Goal: Task Accomplishment & Management: Manage account settings

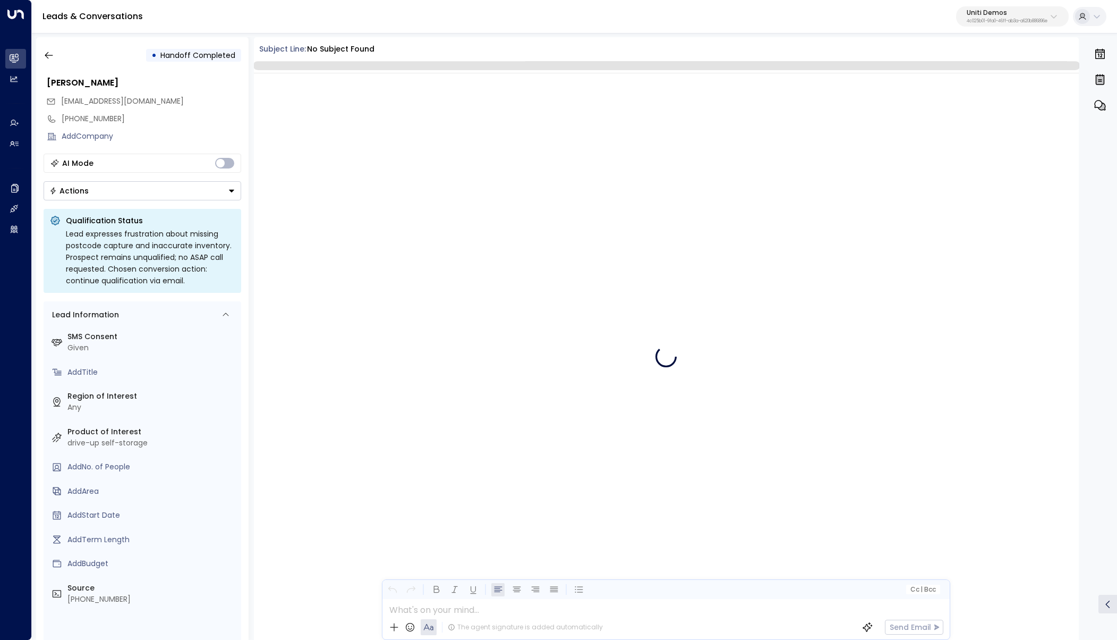
scroll to position [412, 0]
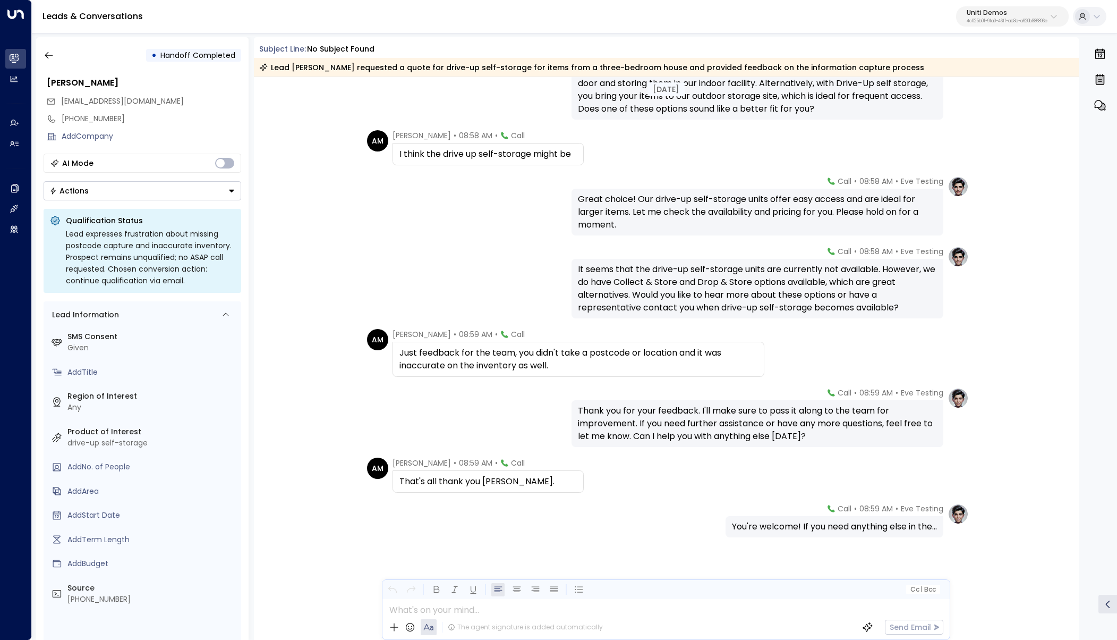
drag, startPoint x: 515, startPoint y: 377, endPoint x: 595, endPoint y: 387, distance: 80.3
click at [515, 377] on div "Today Today AM Aik Milo • 08:57 AM • Call Well that depends, what's the differe…" at bounding box center [667, 154] width 826 height 978
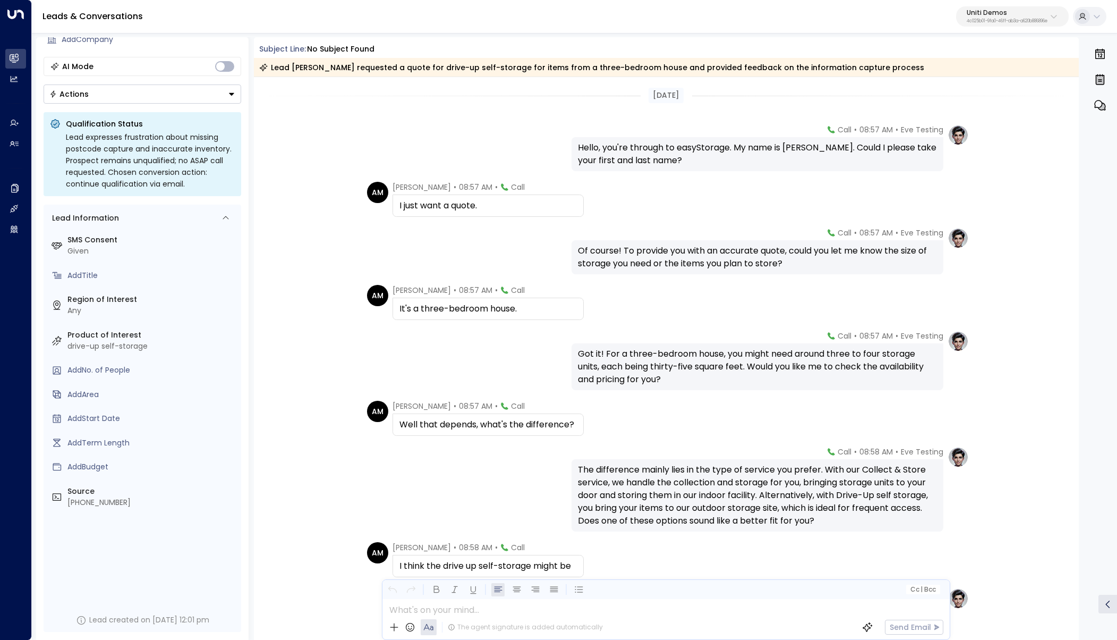
scroll to position [97, 0]
drag, startPoint x: 66, startPoint y: 346, endPoint x: 169, endPoint y: 351, distance: 103.2
click at [169, 351] on div "Product of Interest drive-up self-storage" at bounding box center [142, 340] width 189 height 29
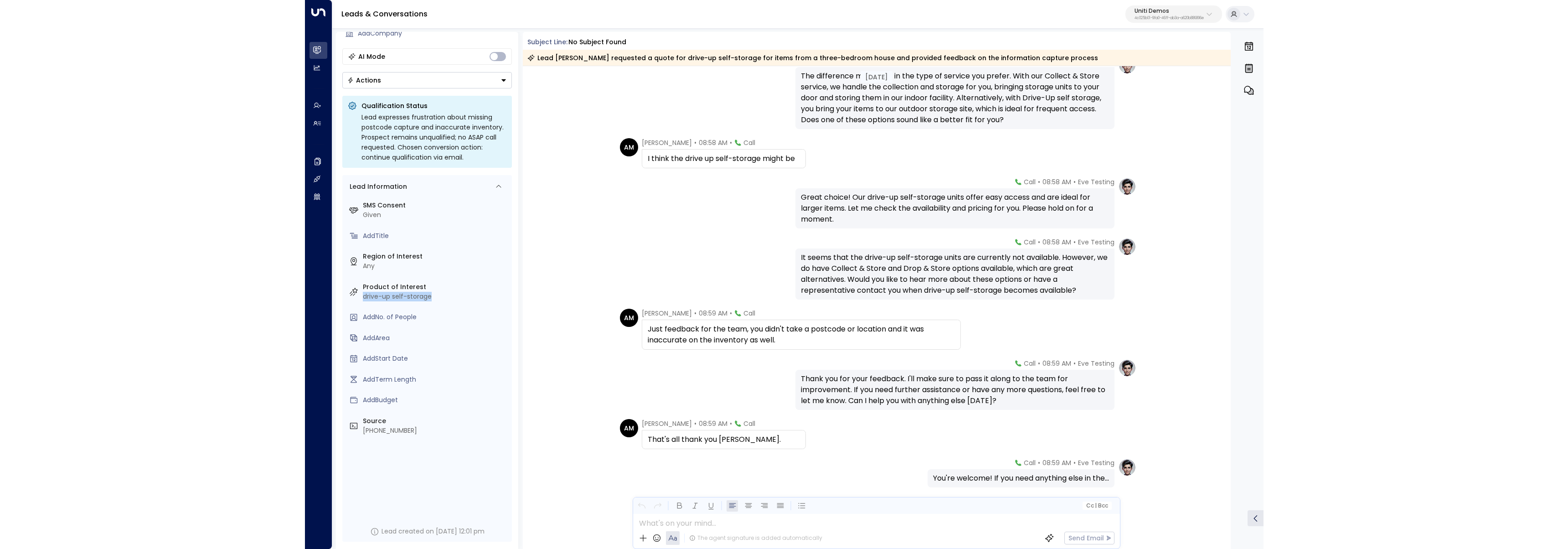
scroll to position [356, 0]
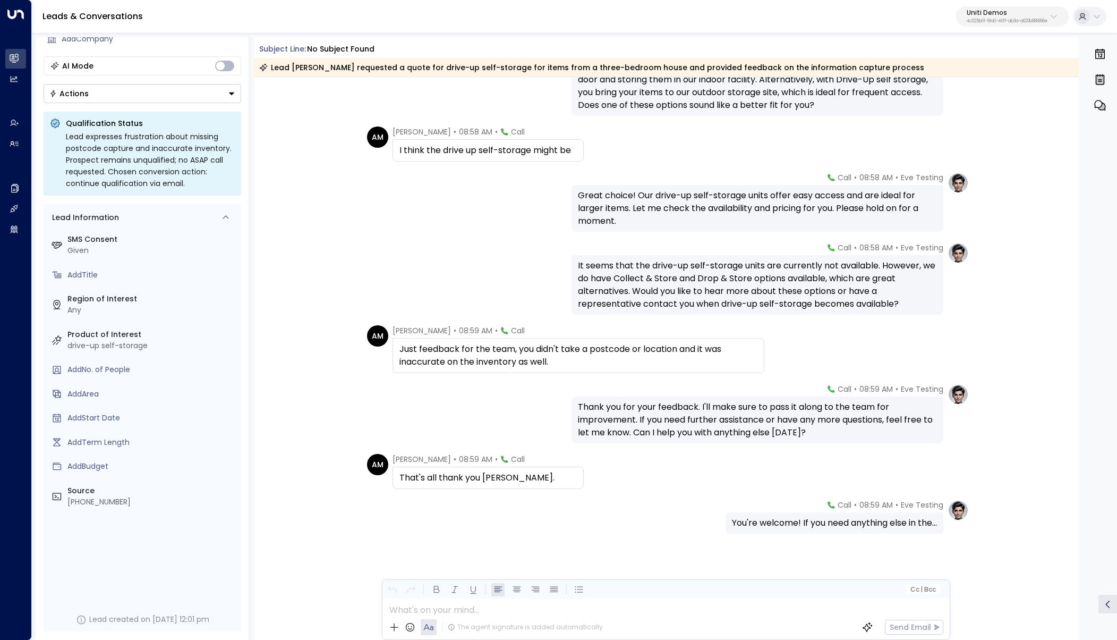
click at [487, 120] on div "Today AM Aik Milo • 08:57 AM • Call Well that depends, what's the difference? E…" at bounding box center [667, 151] width 826 height 978
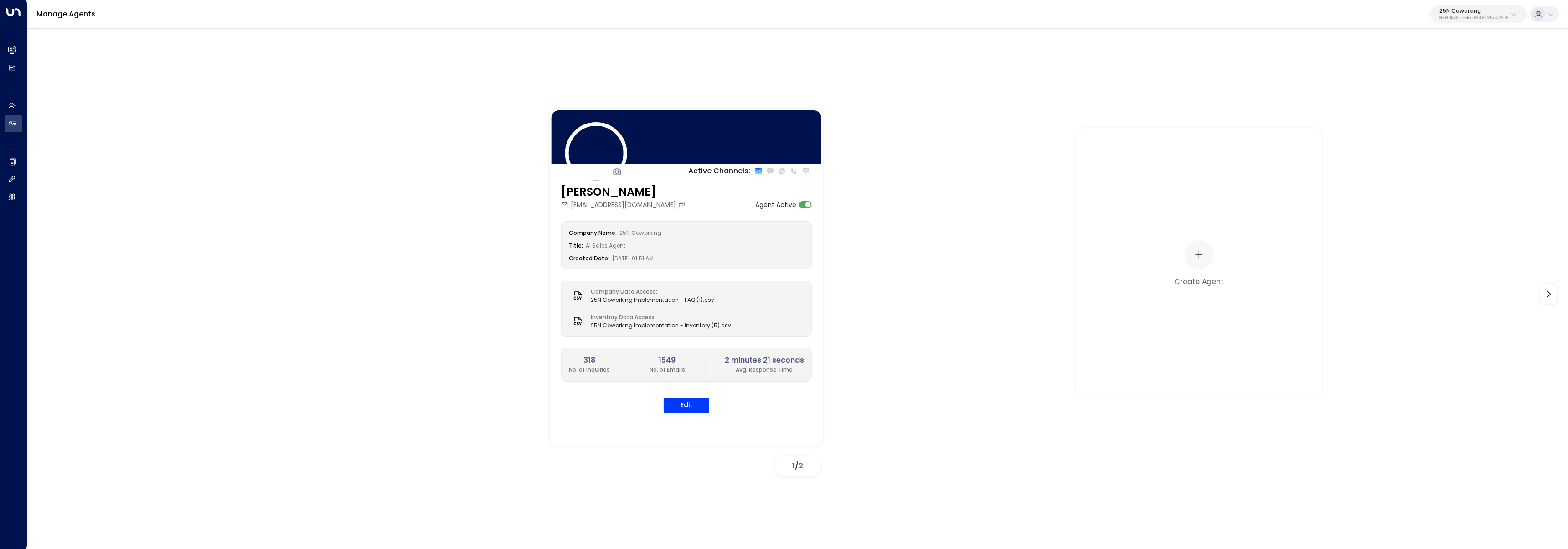
click at [1510, 14] on icon at bounding box center [1513, 14] width 8 height 8
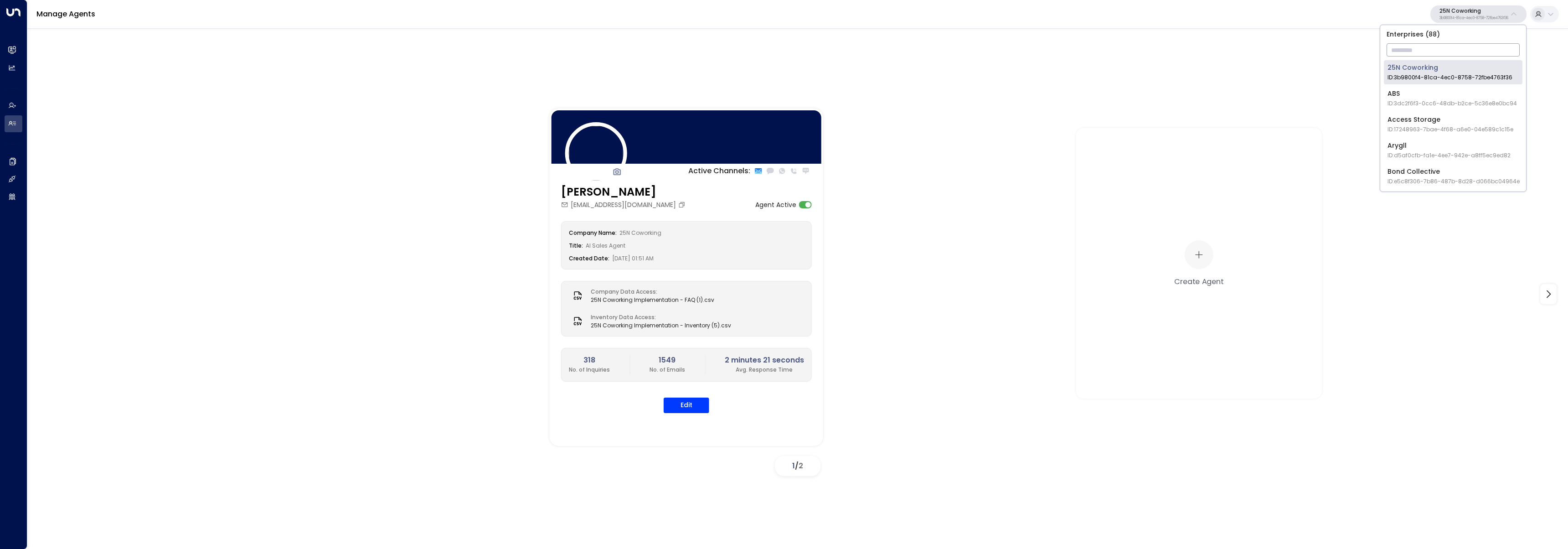
click at [1477, 51] on input "text" at bounding box center [1452, 50] width 133 height 17
type input "****"
click at [1396, 71] on div "TOG - Fora ID: 24bbb2f3-cf28-4415-a26f-20e170838bf4" at bounding box center [1447, 72] width 121 height 19
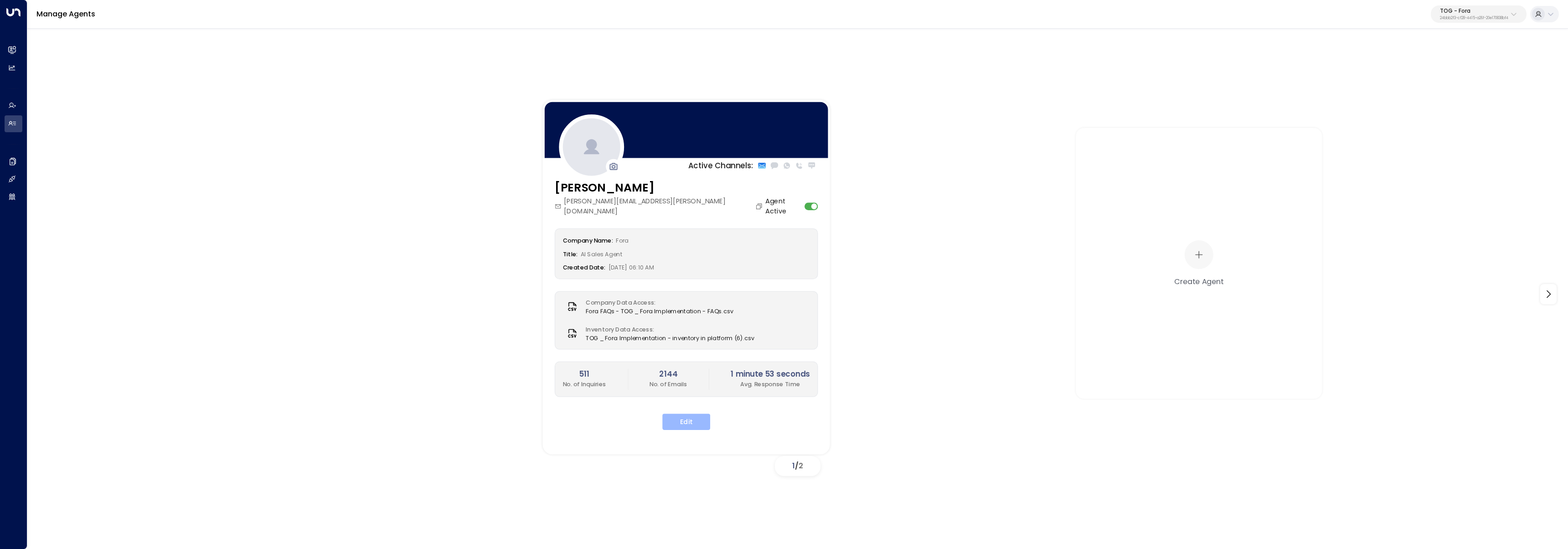
click at [680, 414] on button "Edit" at bounding box center [686, 421] width 48 height 16
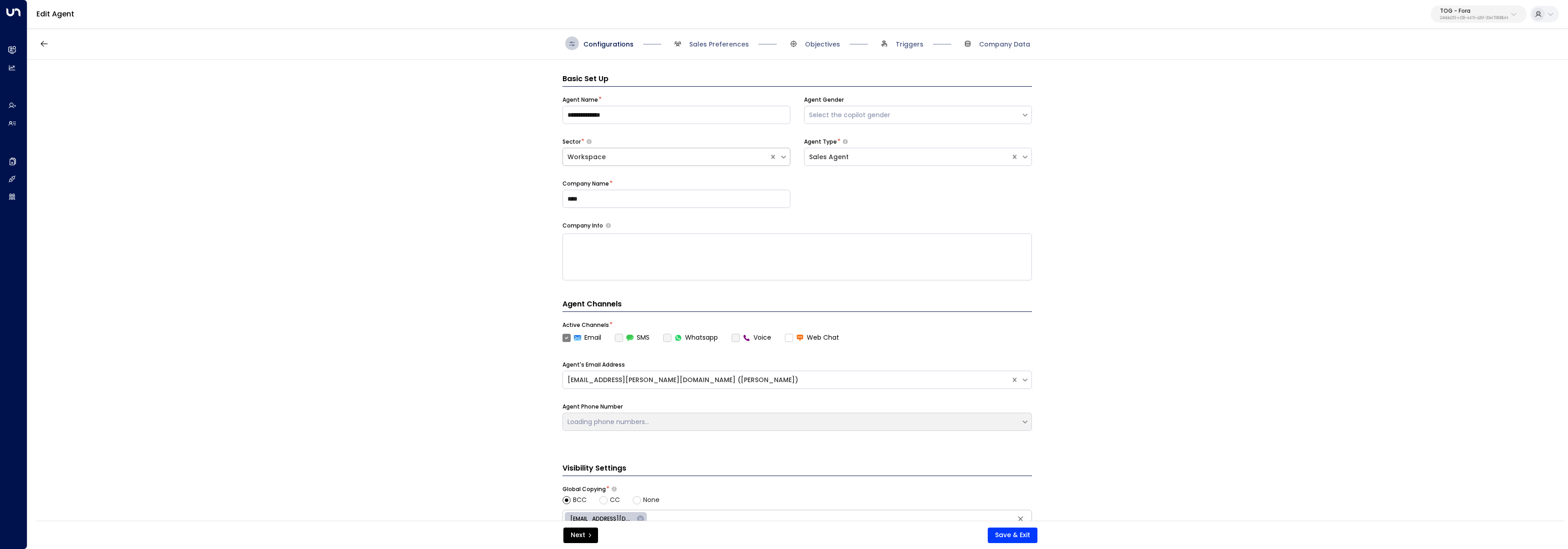
scroll to position [14, 0]
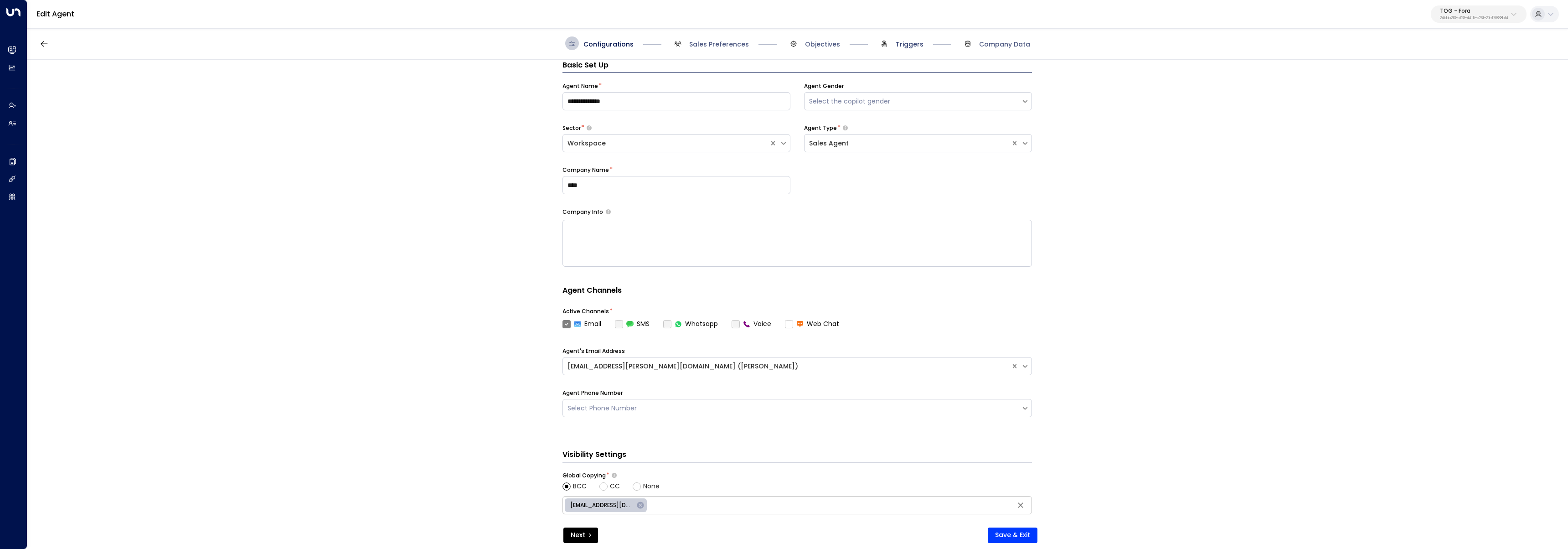
click at [914, 45] on span "Triggers" at bounding box center [909, 44] width 27 height 9
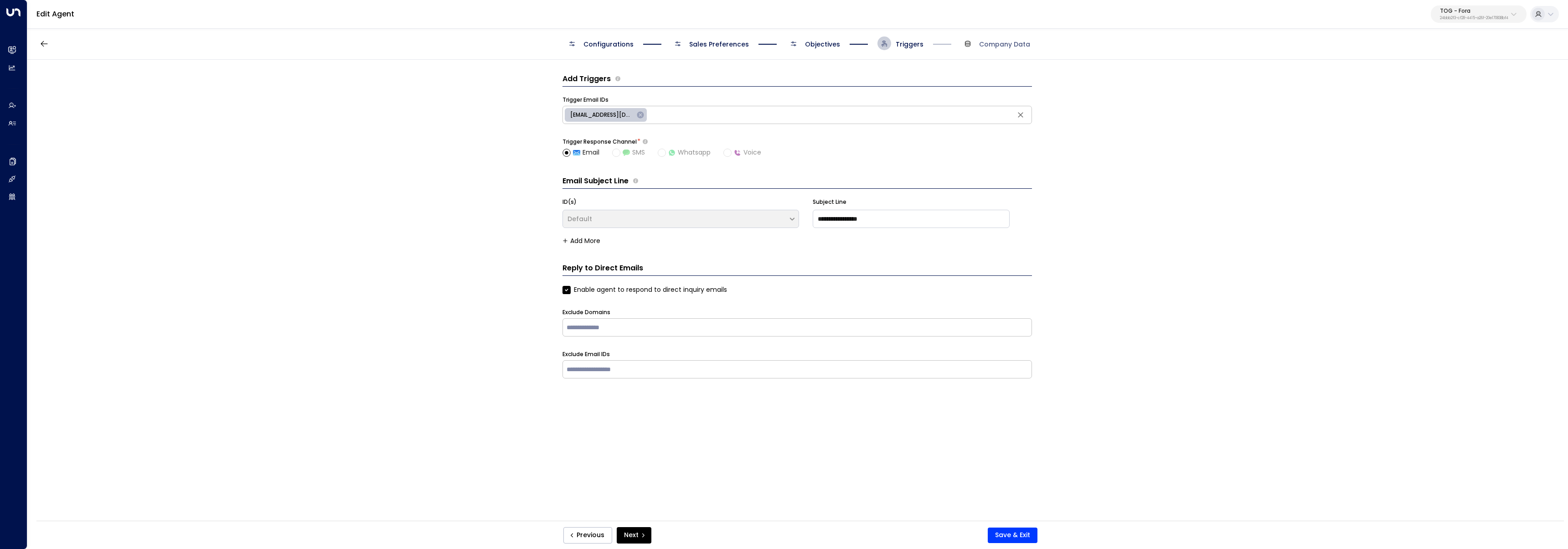
click at [836, 43] on span "Objectives" at bounding box center [822, 44] width 35 height 9
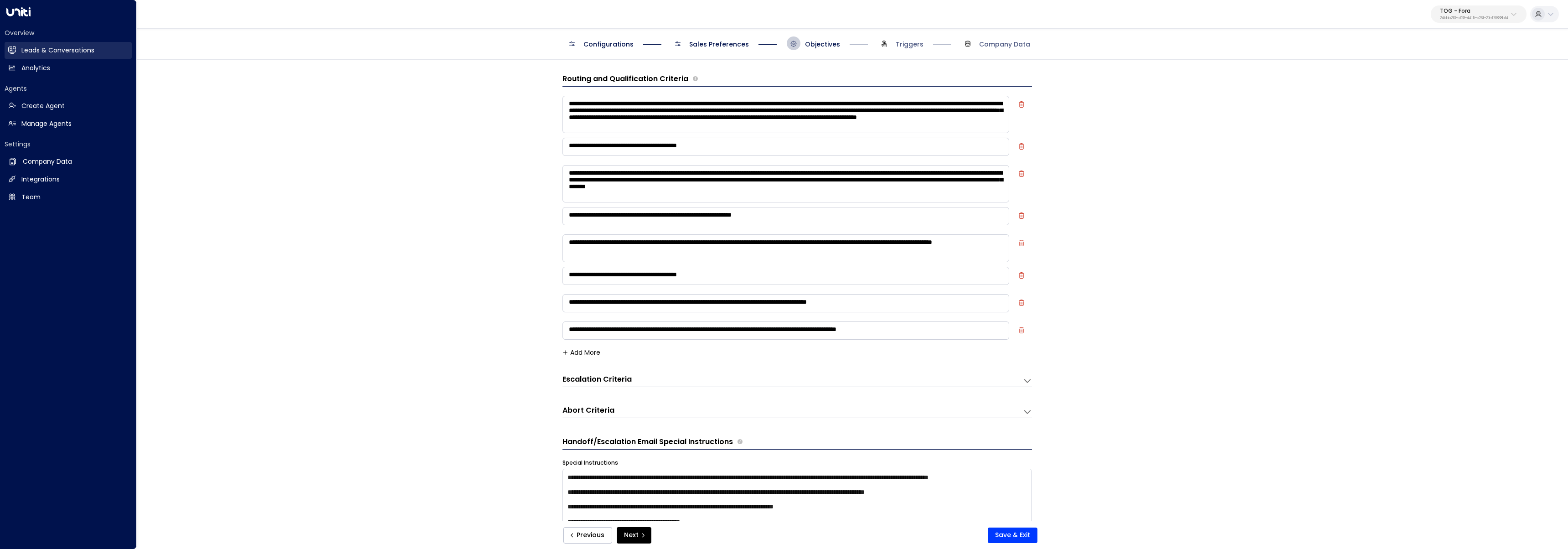
click at [20, 52] on link "Leads & Conversations Leads & Conversations" at bounding box center [68, 51] width 127 height 17
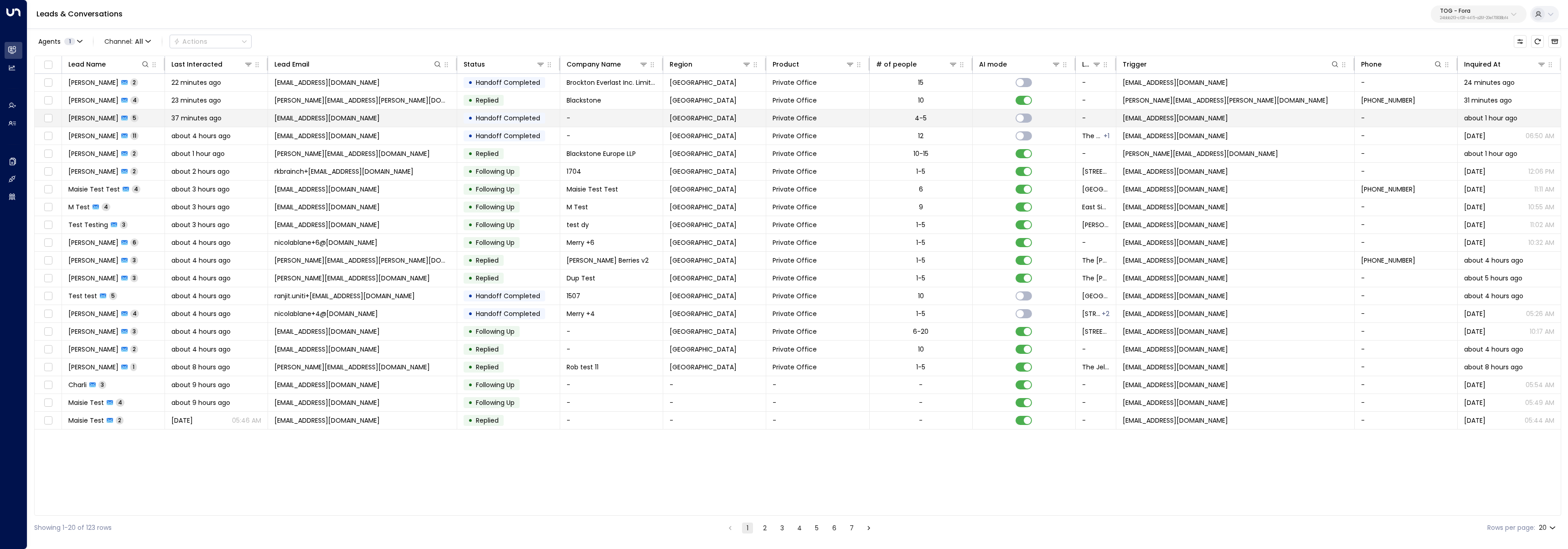
click at [144, 123] on td "Nicola Merry 5" at bounding box center [113, 118] width 103 height 17
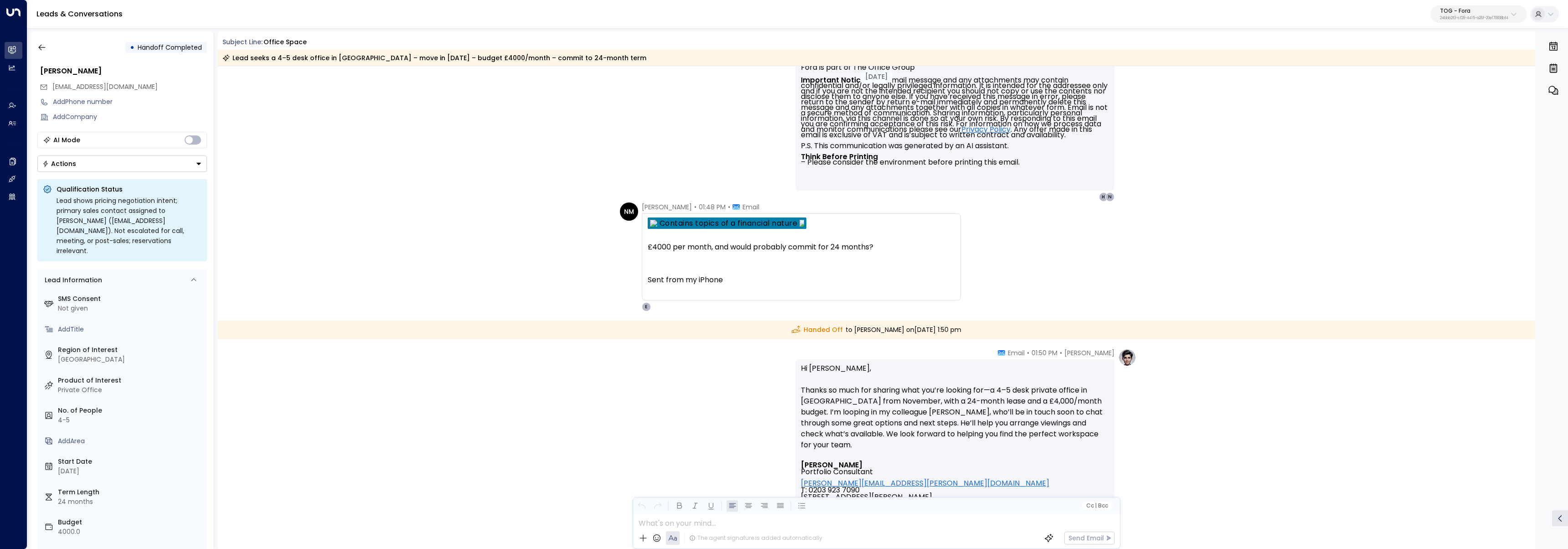
scroll to position [397, 0]
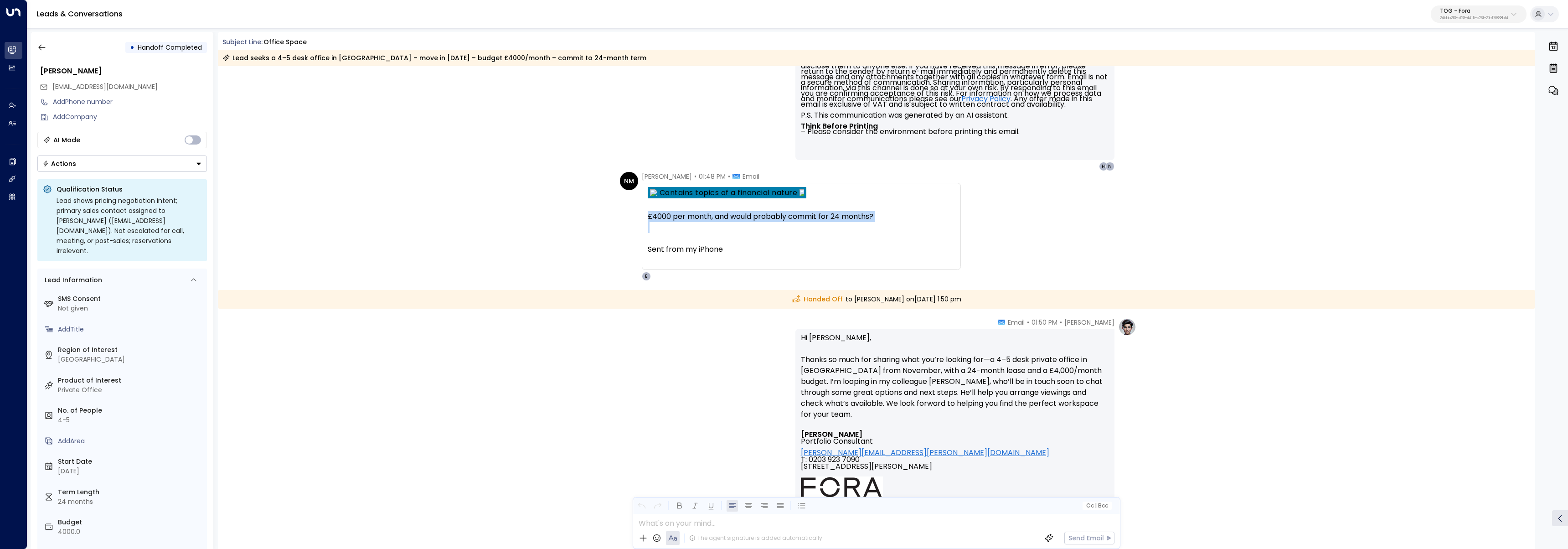
drag, startPoint x: 902, startPoint y: 224, endPoint x: 642, endPoint y: 220, distance: 260.0
click at [642, 220] on div "£4000 per month, and would probably commit for 24 months? Sent from my iPhone O…" at bounding box center [801, 226] width 319 height 87
copy div "£4000 per month, and would probably commit for 24 months?"
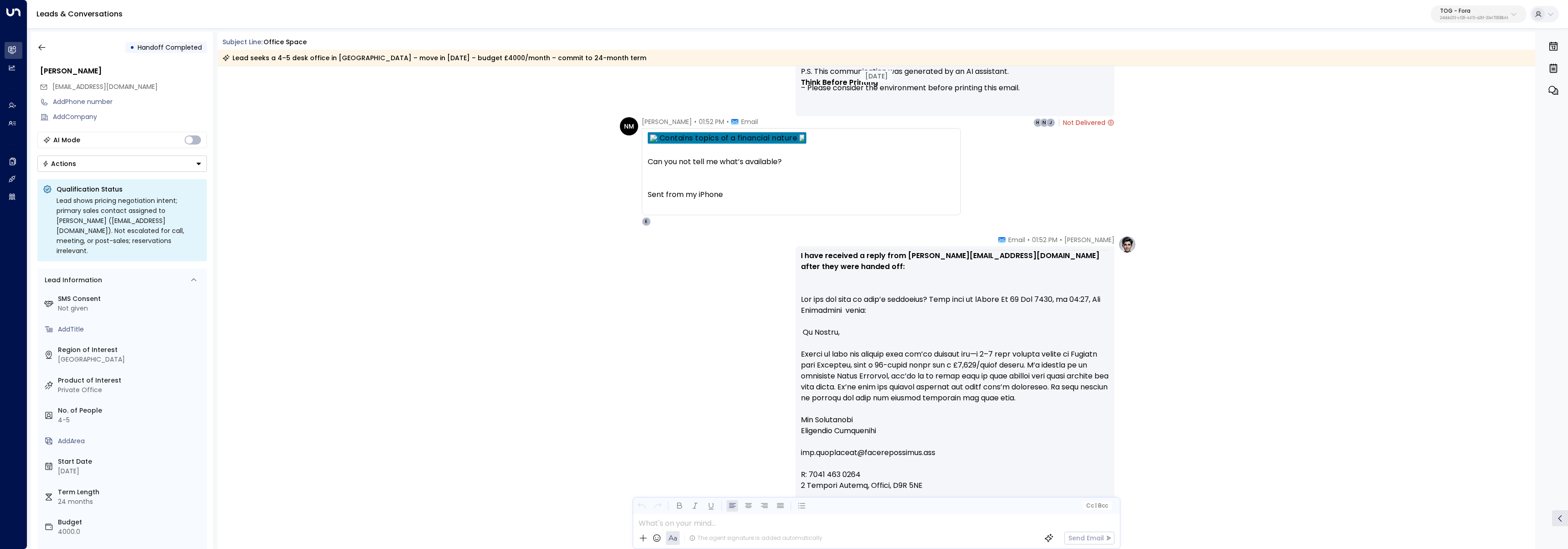
scroll to position [621, 0]
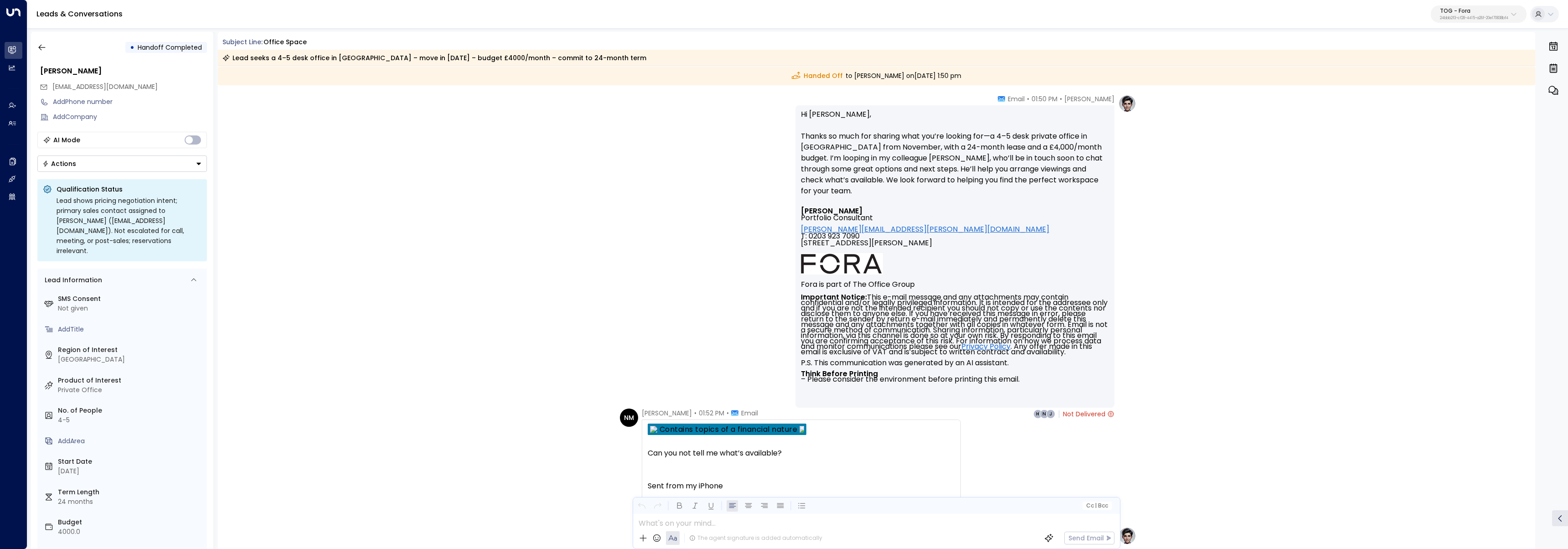
click at [734, 168] on div "Eva Fitzgerald • 01:50 PM • Email Hi Nicola, Thanks so much for sharing what yo…" at bounding box center [877, 256] width 520 height 324
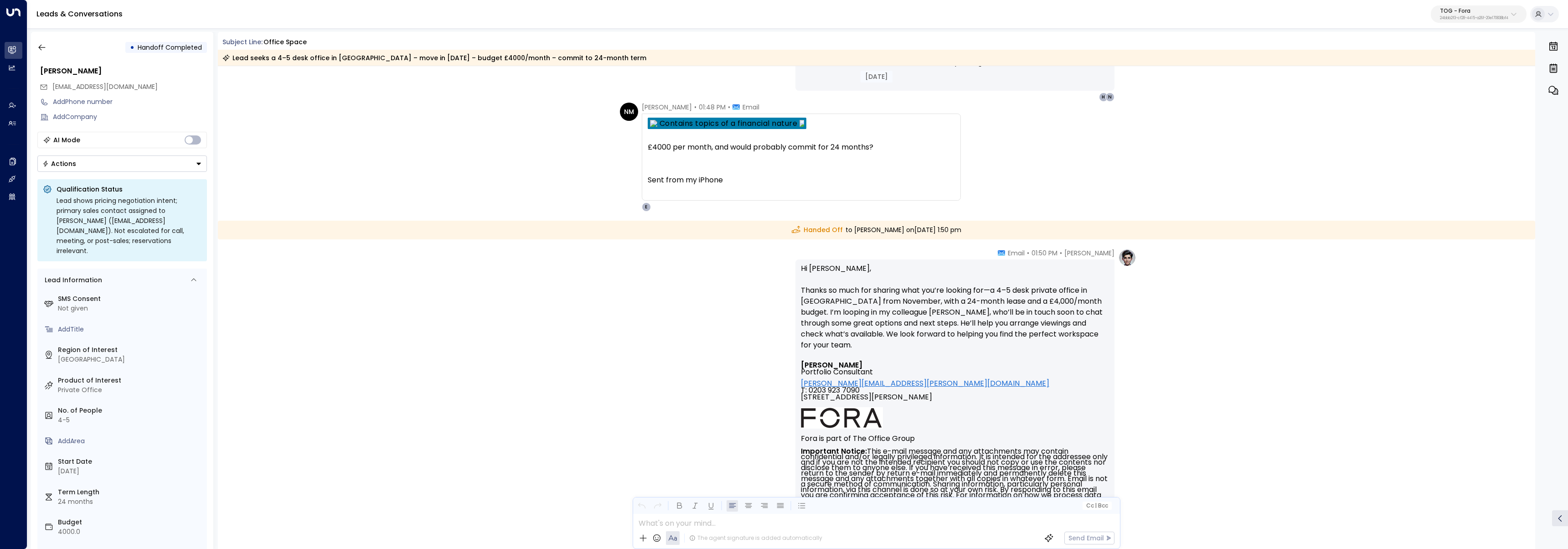
scroll to position [460, 0]
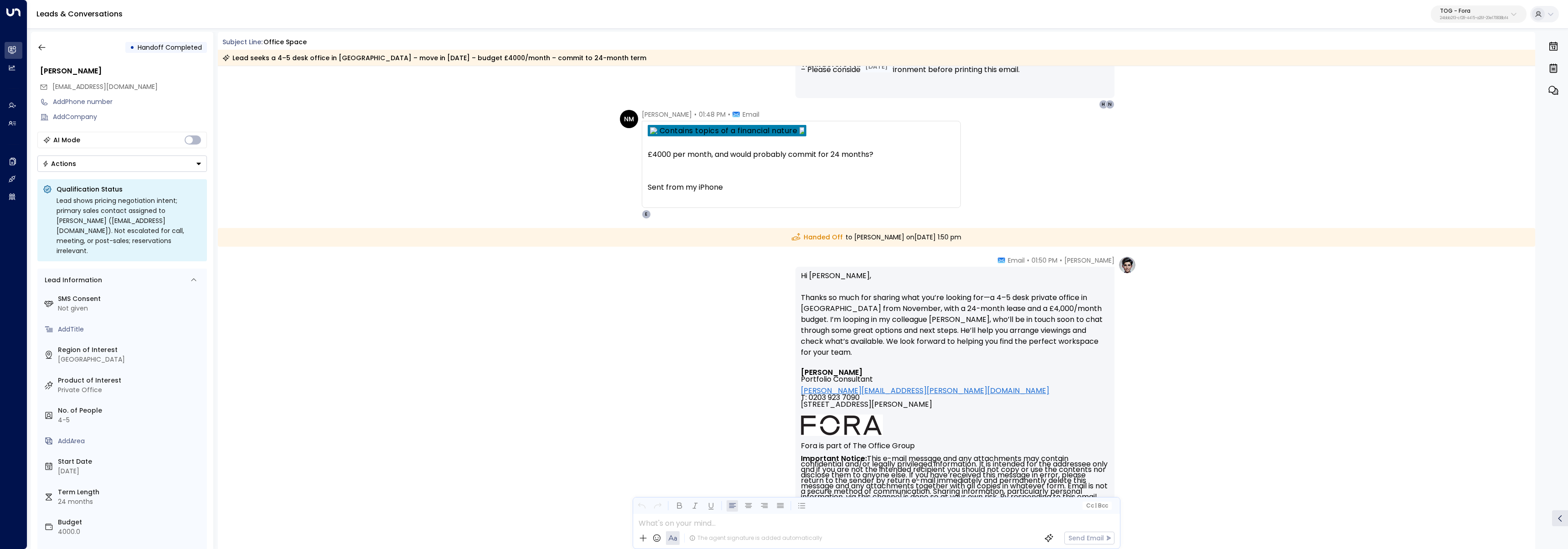
click at [815, 148] on div at bounding box center [801, 143] width 307 height 11
drag, startPoint x: 757, startPoint y: 154, endPoint x: 874, endPoint y: 156, distance: 117.0
click at [874, 156] on div "£4000 per month, and would probably commit for 24 months?" at bounding box center [801, 154] width 307 height 11
click at [869, 159] on div "£4000 per month, and would probably commit for 24 months?" at bounding box center [801, 154] width 307 height 11
drag, startPoint x: 869, startPoint y: 154, endPoint x: 788, endPoint y: 156, distance: 81.0
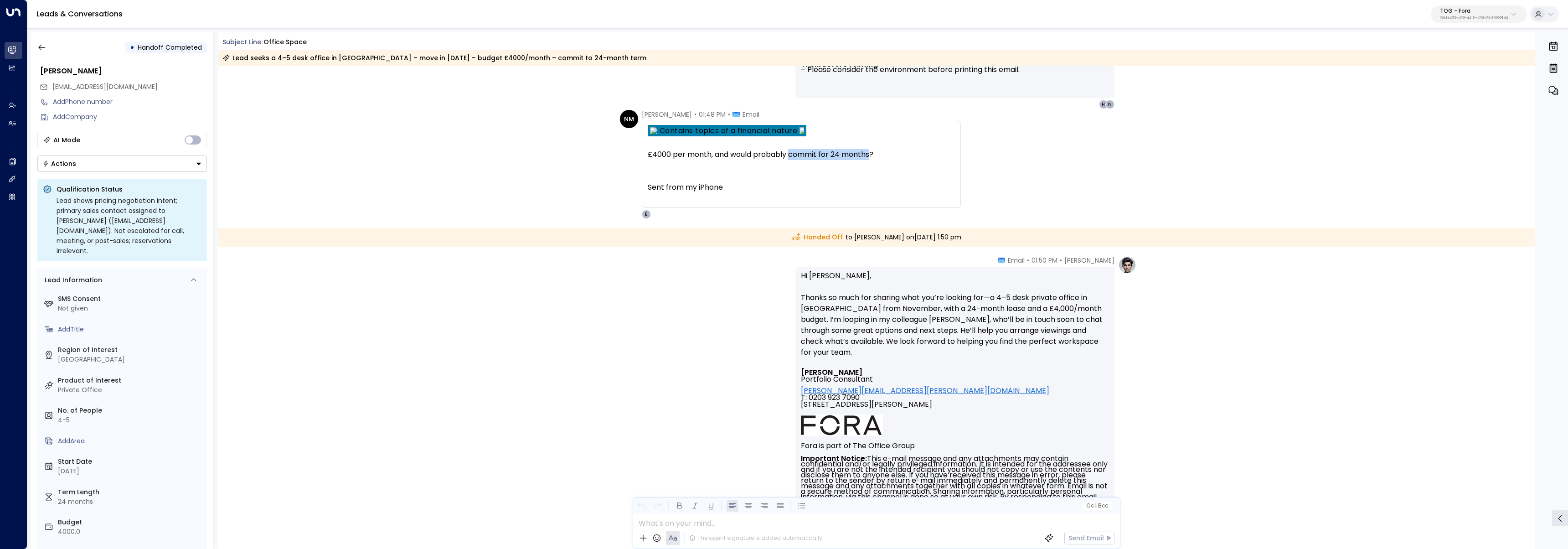
click at [788, 156] on div "£4000 per month, and would probably commit for 24 months?" at bounding box center [801, 154] width 307 height 11
copy div "commit for 24 months"
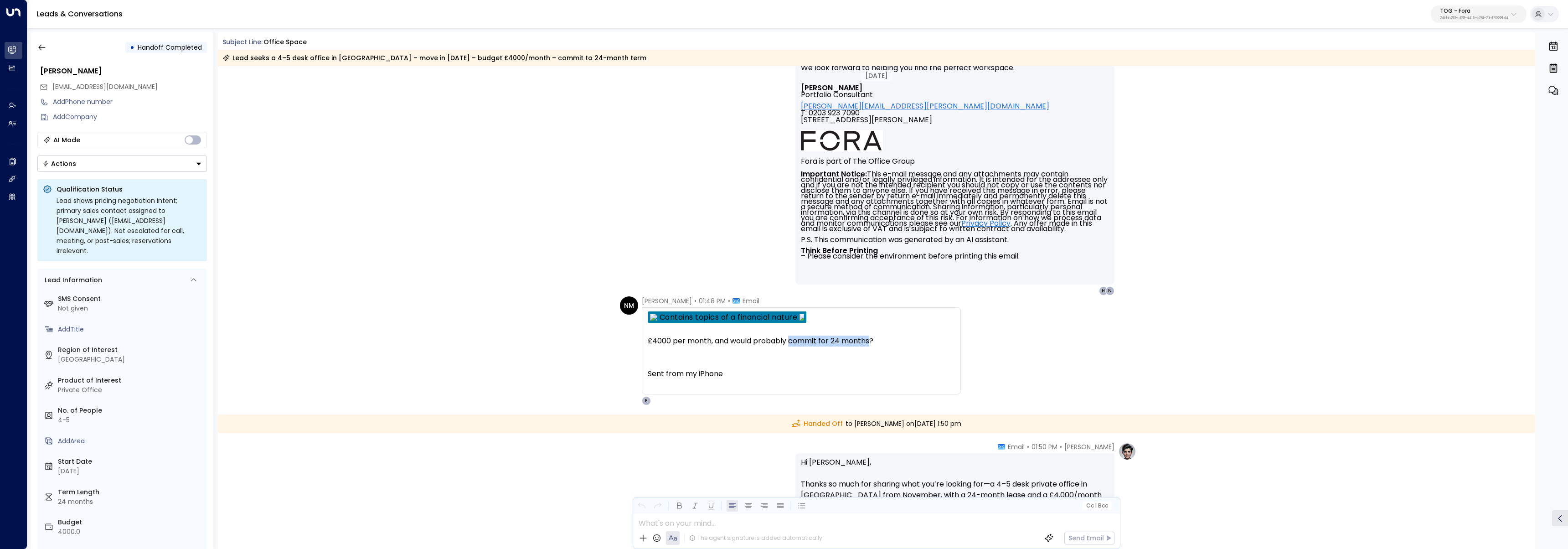
scroll to position [0, 0]
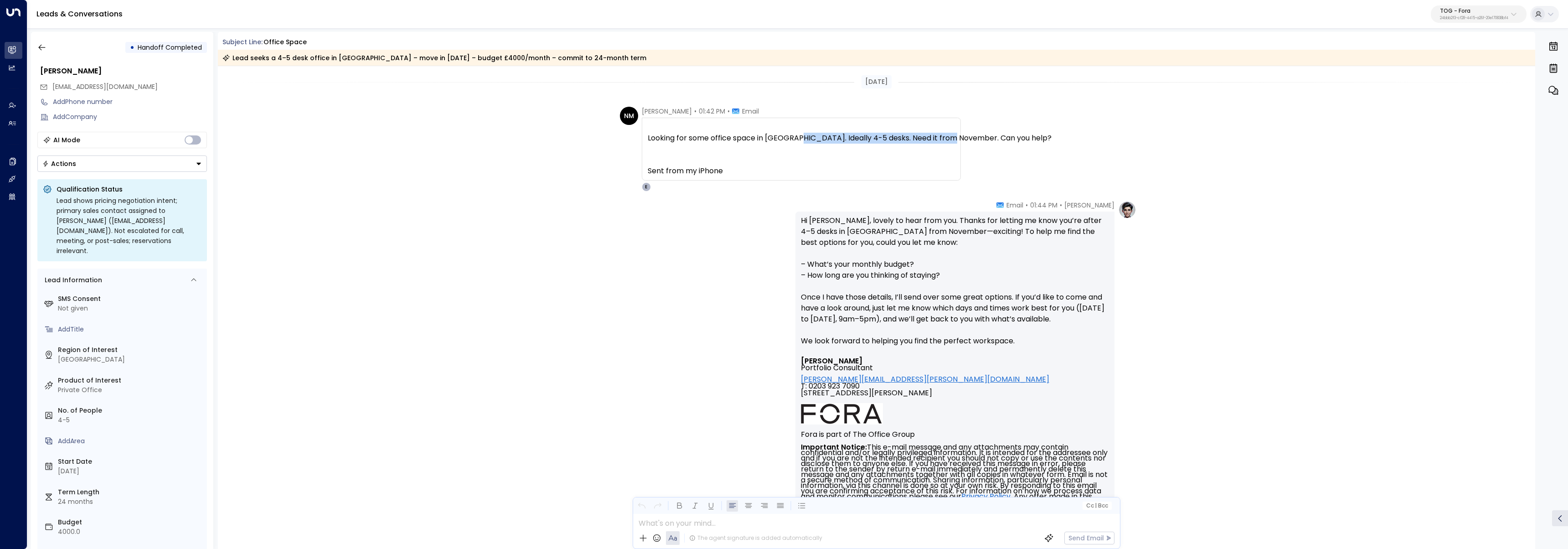
drag, startPoint x: 798, startPoint y: 139, endPoint x: 947, endPoint y: 136, distance: 149.0
click at [947, 136] on pre "Looking for some office space in Mayfair. Ideally 4-5 desks. Need it from Novem…" at bounding box center [801, 154] width 307 height 44
copy pre "Ideally 4-5 desks. Need it from November."
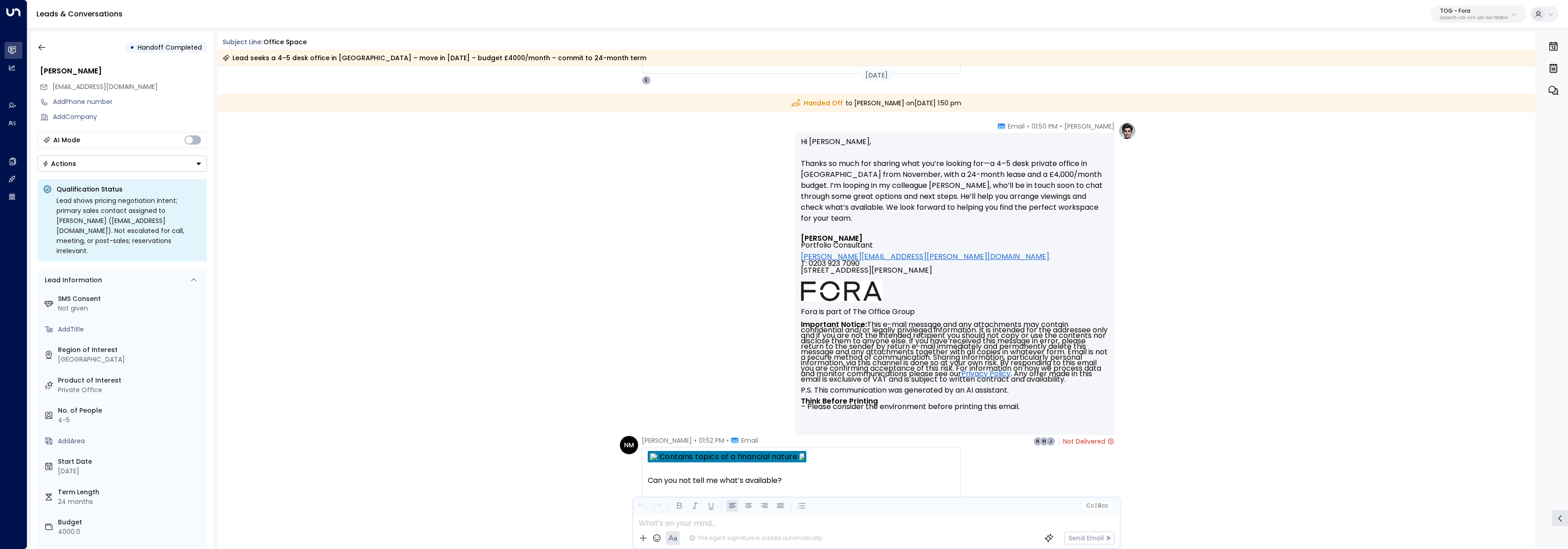
scroll to position [359, 0]
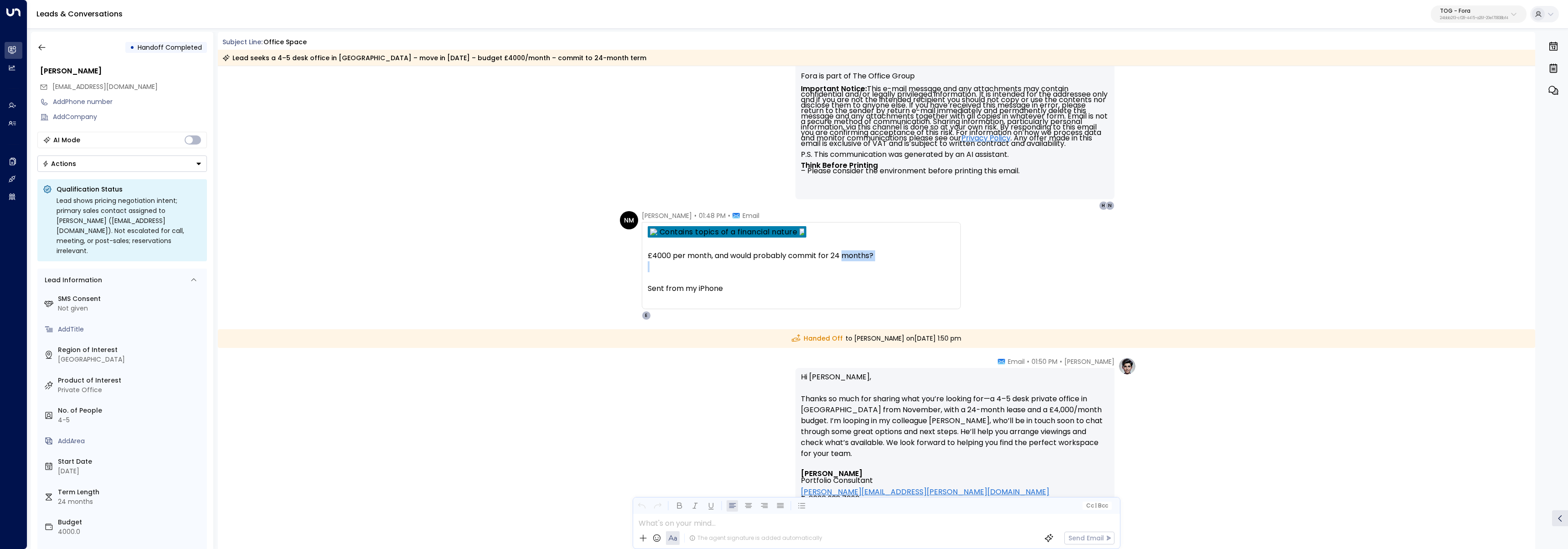
drag, startPoint x: 769, startPoint y: 256, endPoint x: 841, endPoint y: 251, distance: 72.2
click at [841, 251] on div "£4000 per month, and would probably commit for 24 months? Sent from my iPhone O…" at bounding box center [801, 266] width 307 height 79
click at [853, 251] on div "£4000 per month, and would probably commit for 24 months?" at bounding box center [801, 256] width 307 height 11
drag, startPoint x: 872, startPoint y: 256, endPoint x: 789, endPoint y: 258, distance: 83.0
click at [789, 258] on div "£4000 per month, and would probably commit for 24 months?" at bounding box center [801, 256] width 307 height 11
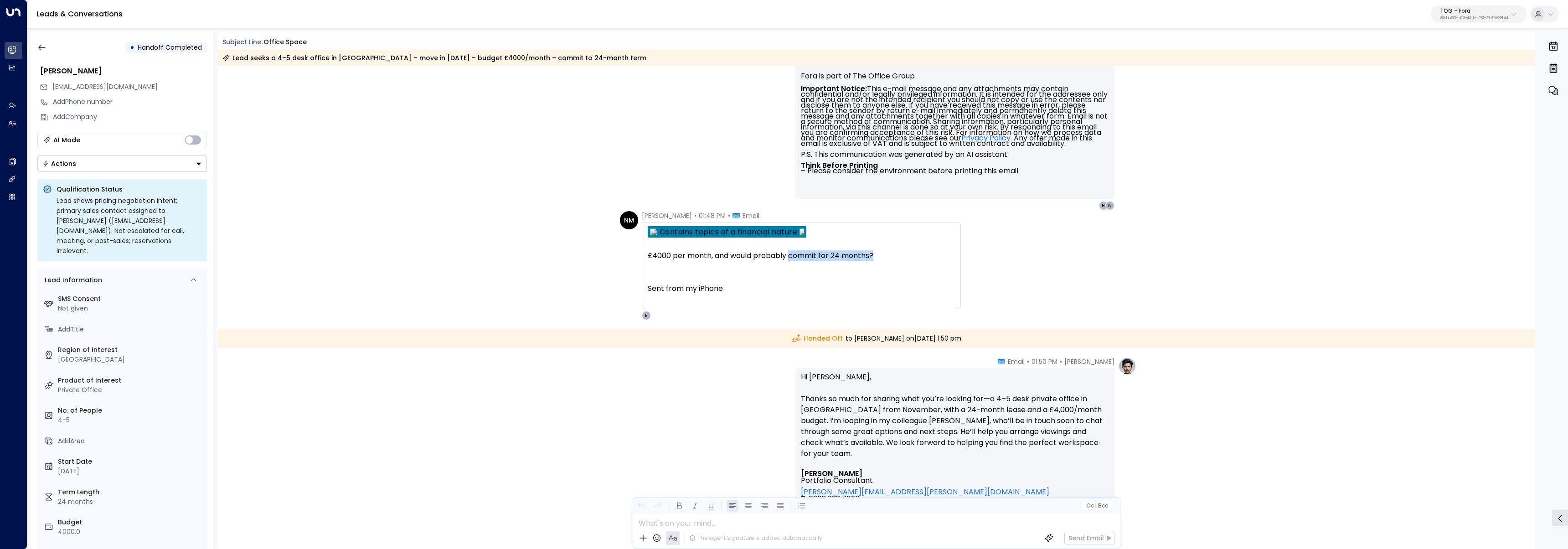
copy div "commit for 24 months?"
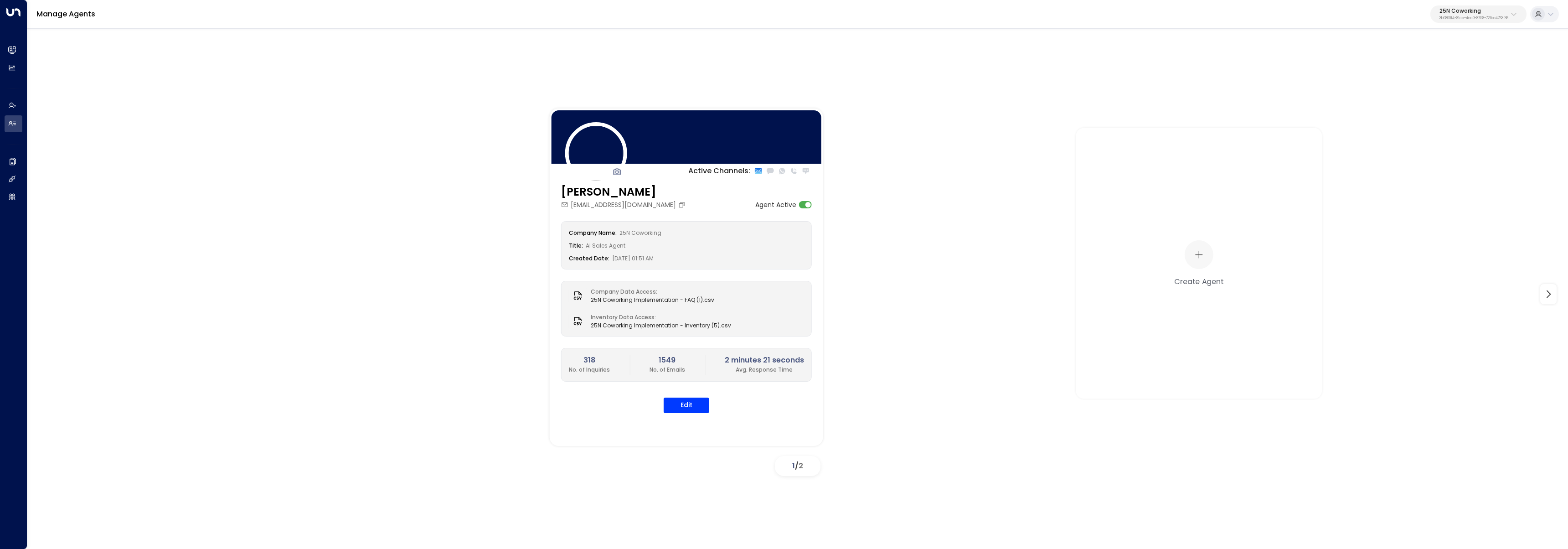
drag, startPoint x: 1474, startPoint y: 5, endPoint x: 1478, endPoint y: 19, distance: 14.6
click at [1474, 9] on button "25N Coworking 3b9800f4-81ca-4ec0-8758-72fbe4763f36" at bounding box center [1478, 14] width 96 height 17
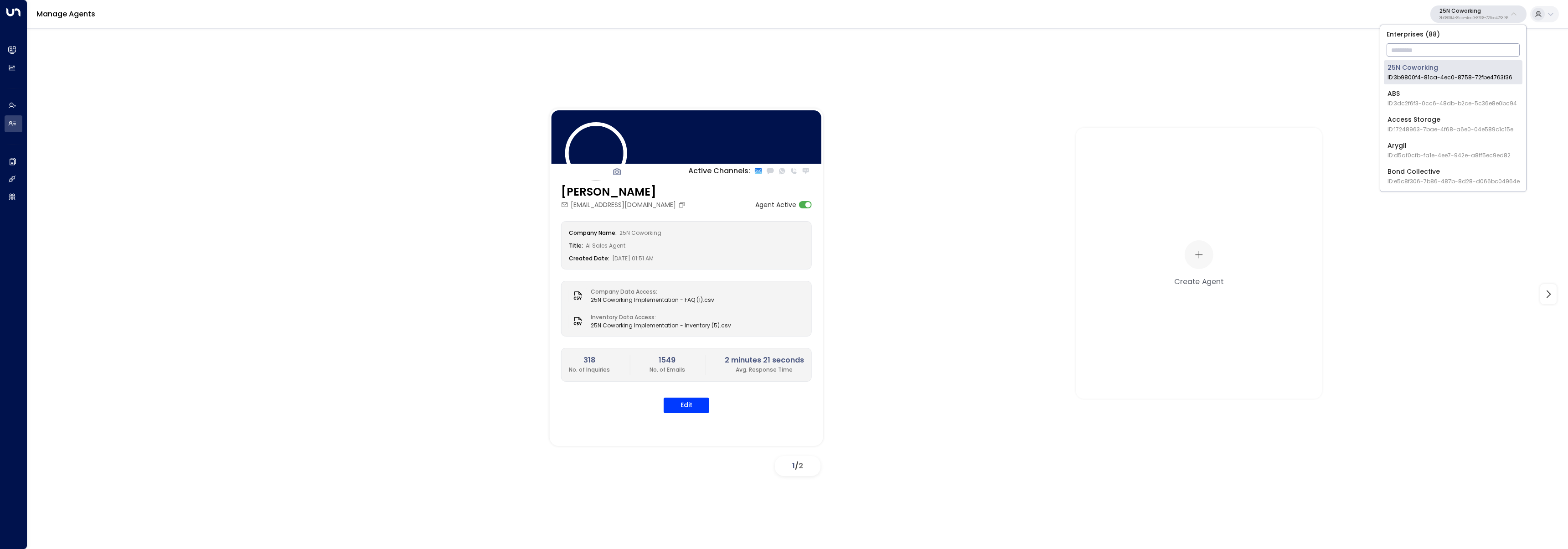
click at [1480, 54] on input "text" at bounding box center [1452, 50] width 133 height 17
type input "******"
type input "*******"
click at [1460, 75] on span "ID: 757189d6-fae5-468c-8c19-40bd3de4c6e1" at bounding box center [1450, 78] width 128 height 9
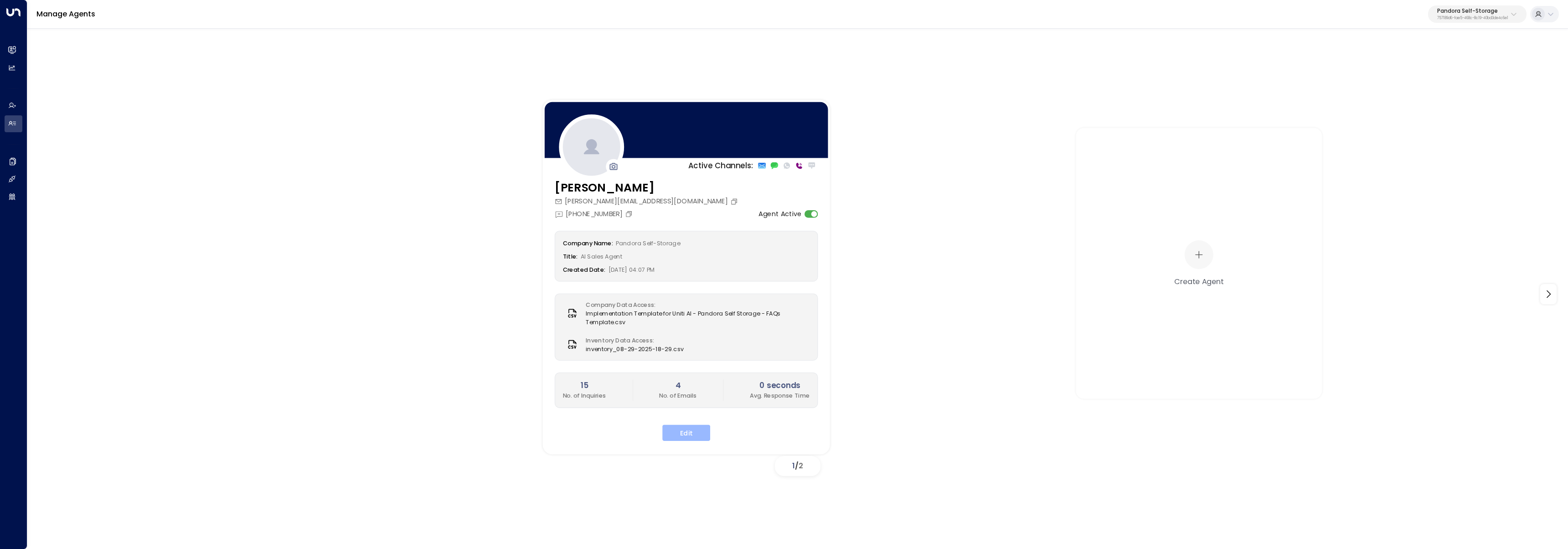
click at [697, 432] on button "Edit" at bounding box center [686, 432] width 48 height 16
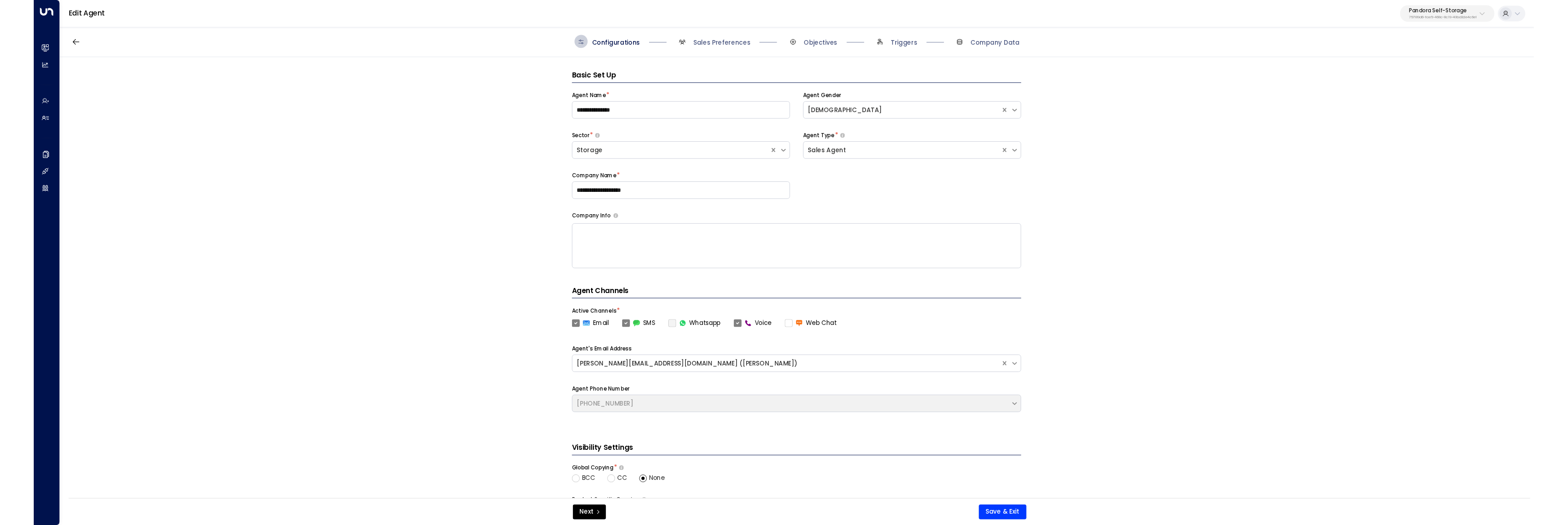
scroll to position [14, 0]
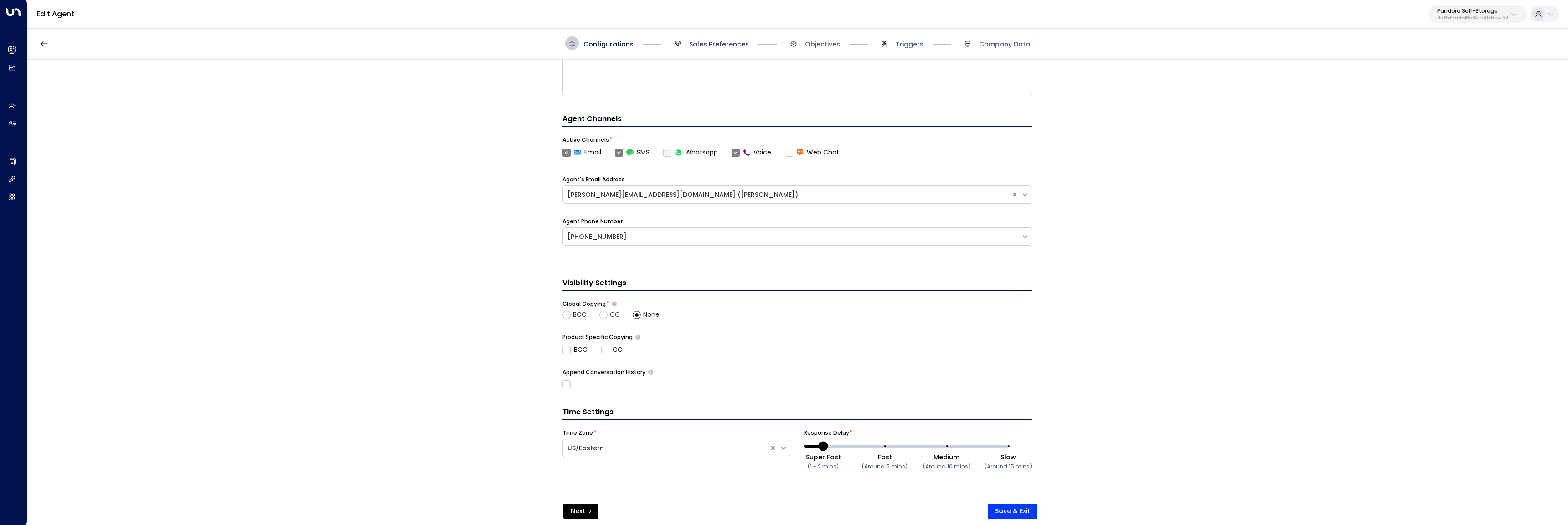
click at [715, 47] on span "Sales Preferences" at bounding box center [719, 44] width 60 height 9
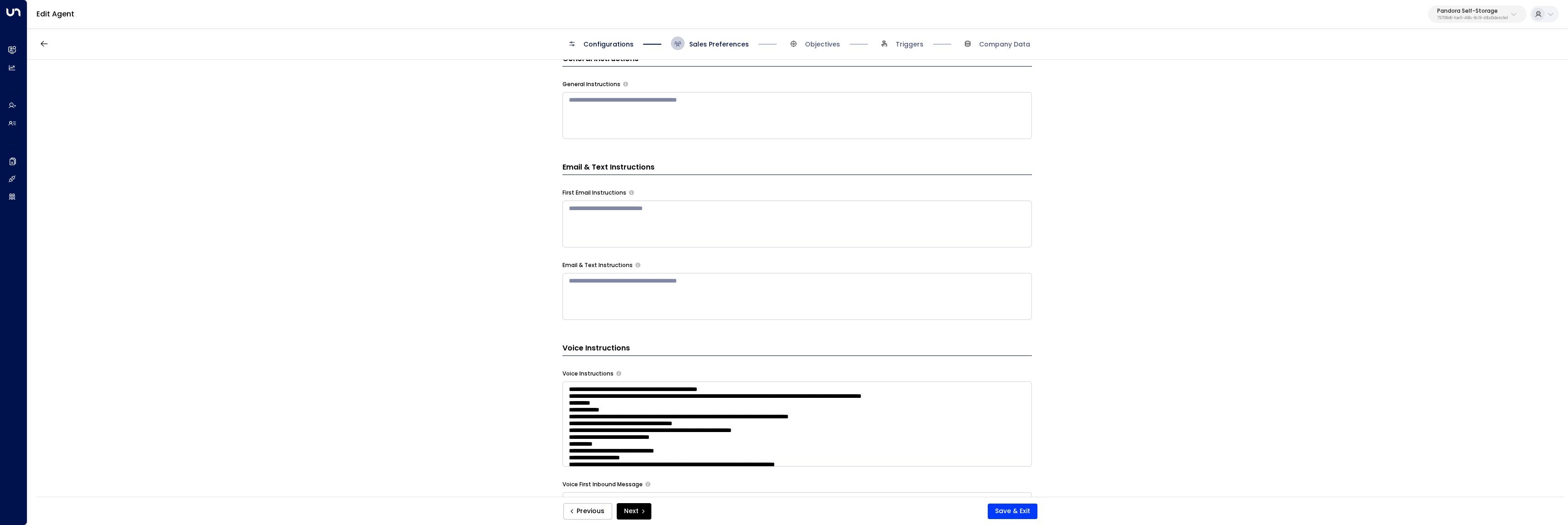
scroll to position [303, 0]
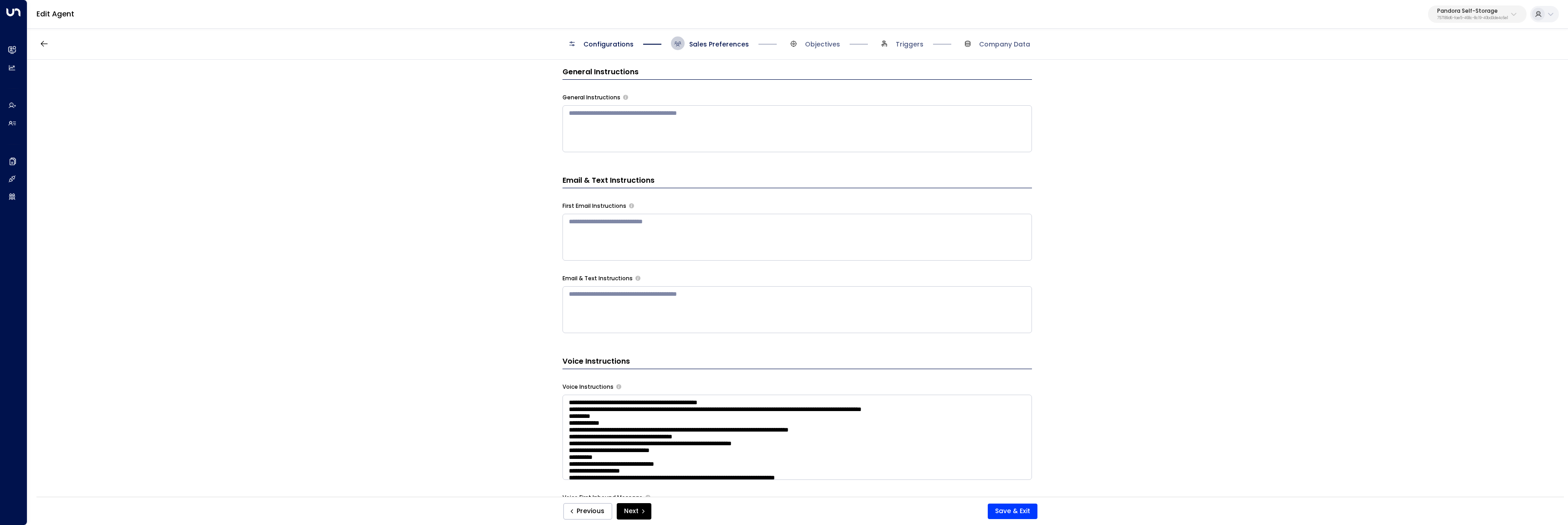
click at [632, 126] on textarea at bounding box center [797, 129] width 469 height 47
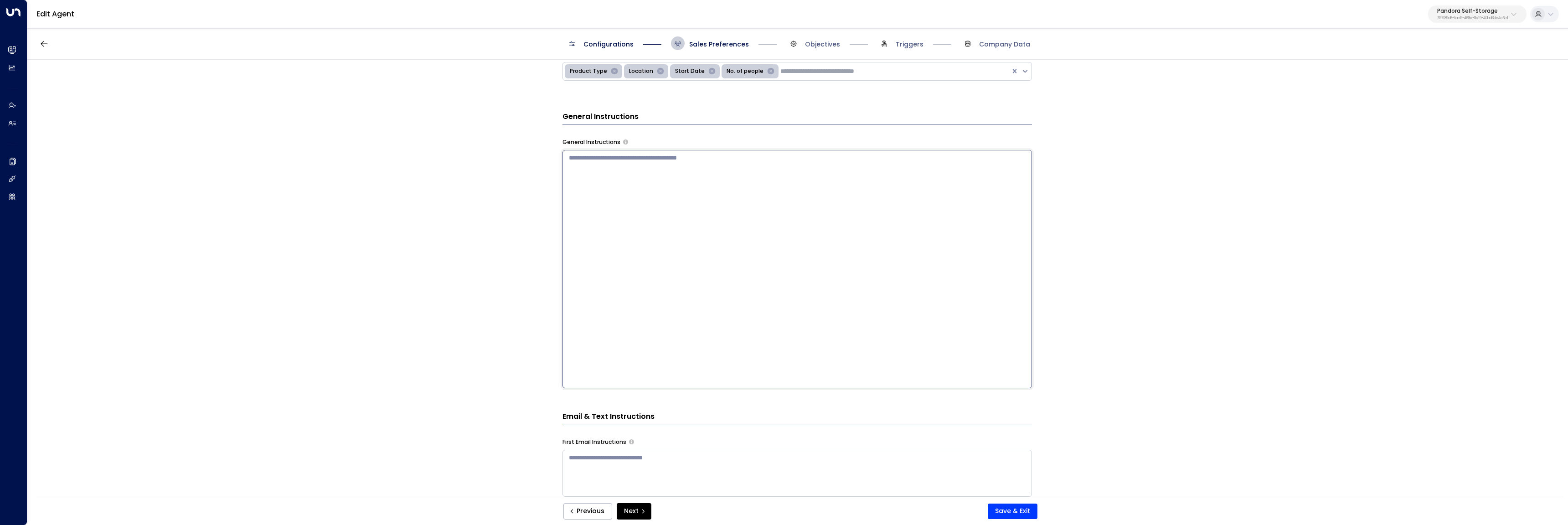
scroll to position [258, 0]
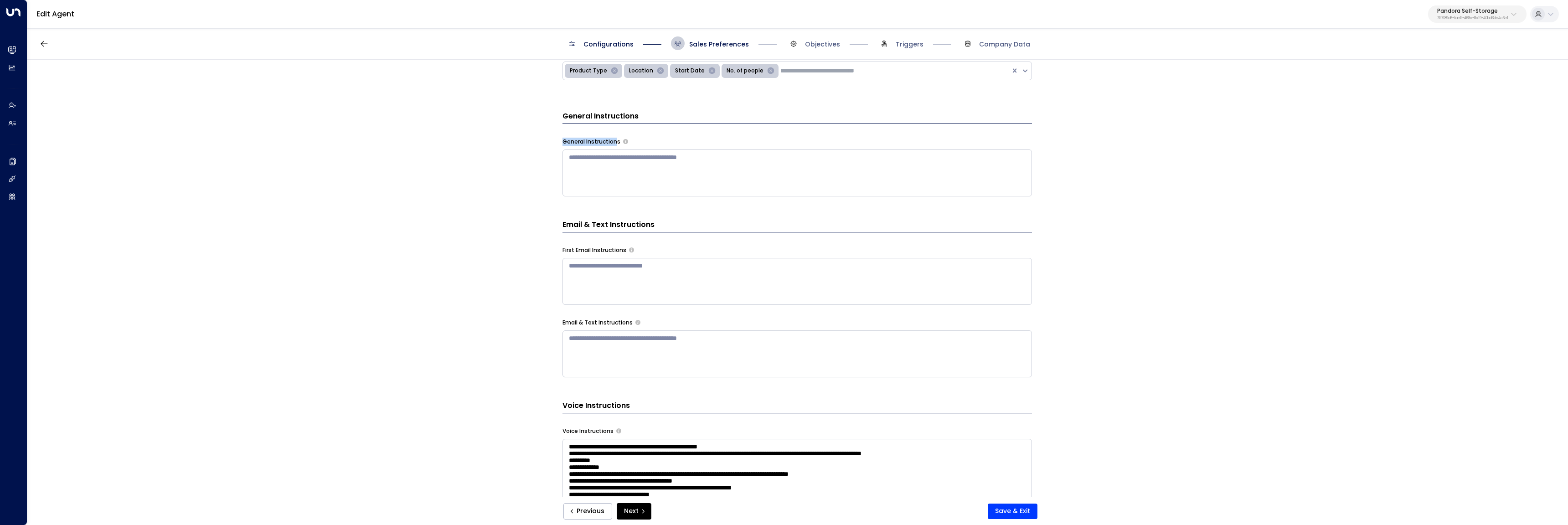
drag, startPoint x: 562, startPoint y: 143, endPoint x: 615, endPoint y: 144, distance: 53.0
click at [615, 144] on label "General Instructions" at bounding box center [591, 142] width 57 height 9
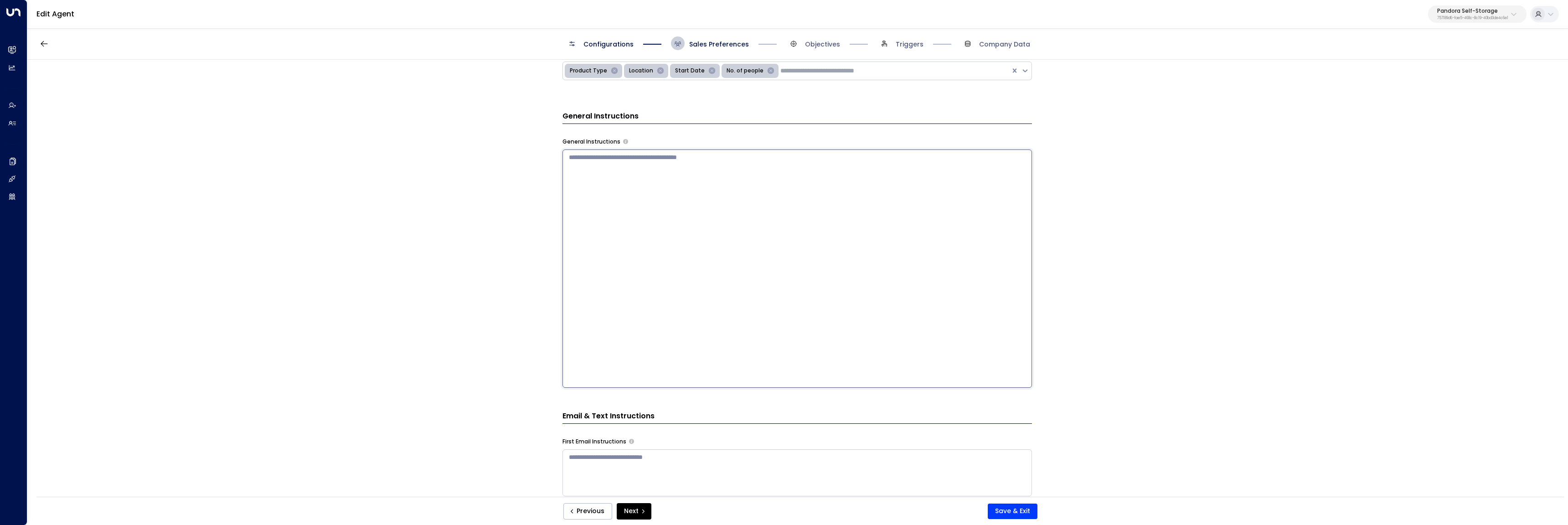
click at [612, 163] on textarea at bounding box center [797, 269] width 469 height 238
drag, startPoint x: 588, startPoint y: 161, endPoint x: 463, endPoint y: 164, distance: 125.0
click at [465, 164] on div "**********" at bounding box center [797, 281] width 1540 height 443
click at [755, 196] on textarea "**********" at bounding box center [797, 269] width 469 height 238
type textarea "**********"
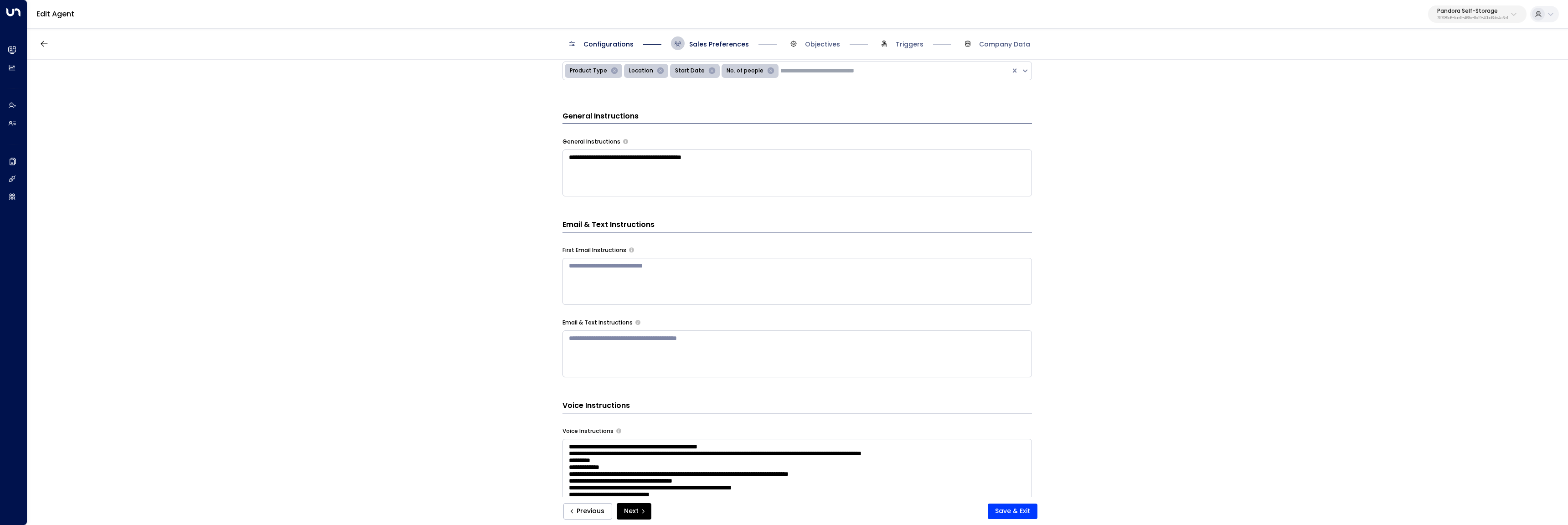
click at [549, 222] on div "**********" at bounding box center [797, 281] width 1540 height 443
click at [600, 270] on textarea at bounding box center [797, 281] width 469 height 47
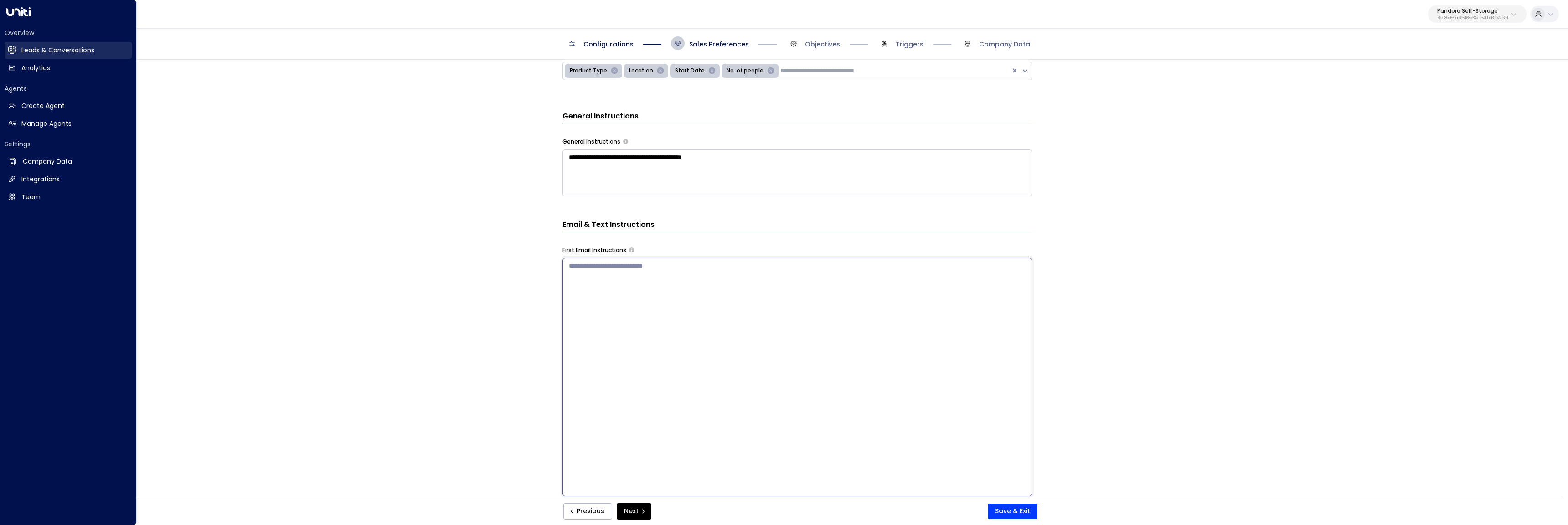
click at [44, 51] on h2 "Leads & Conversations" at bounding box center [57, 50] width 73 height 9
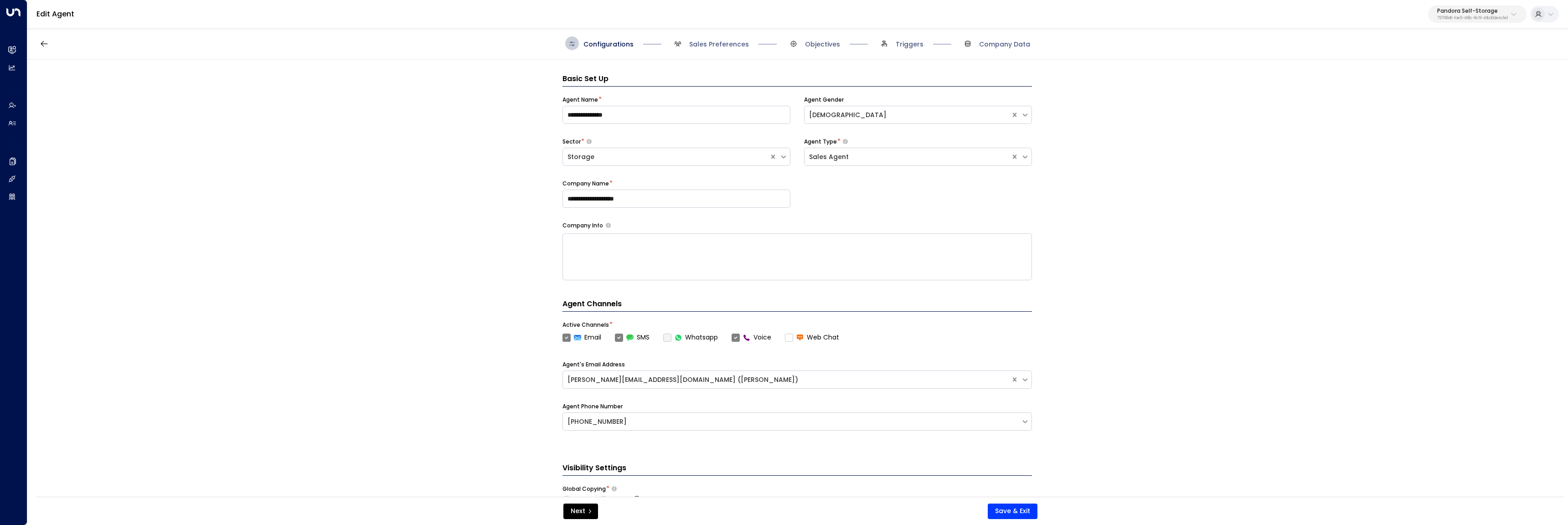
scroll to position [14, 0]
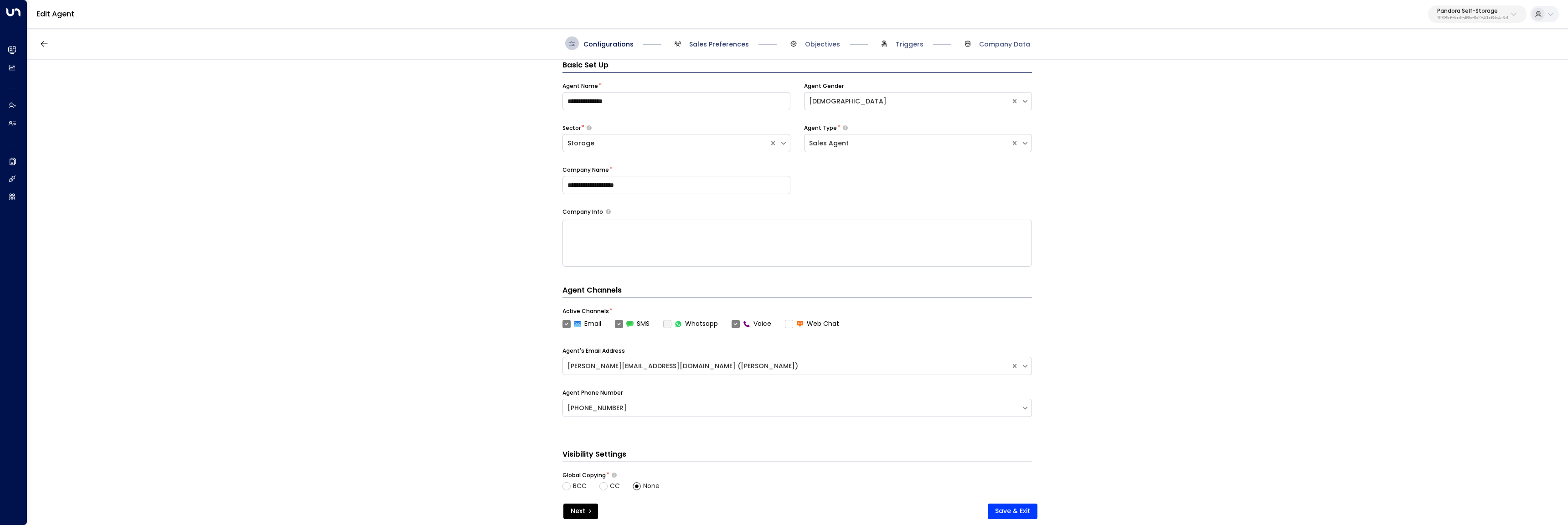
click at [714, 45] on span "Sales Preferences" at bounding box center [719, 44] width 60 height 9
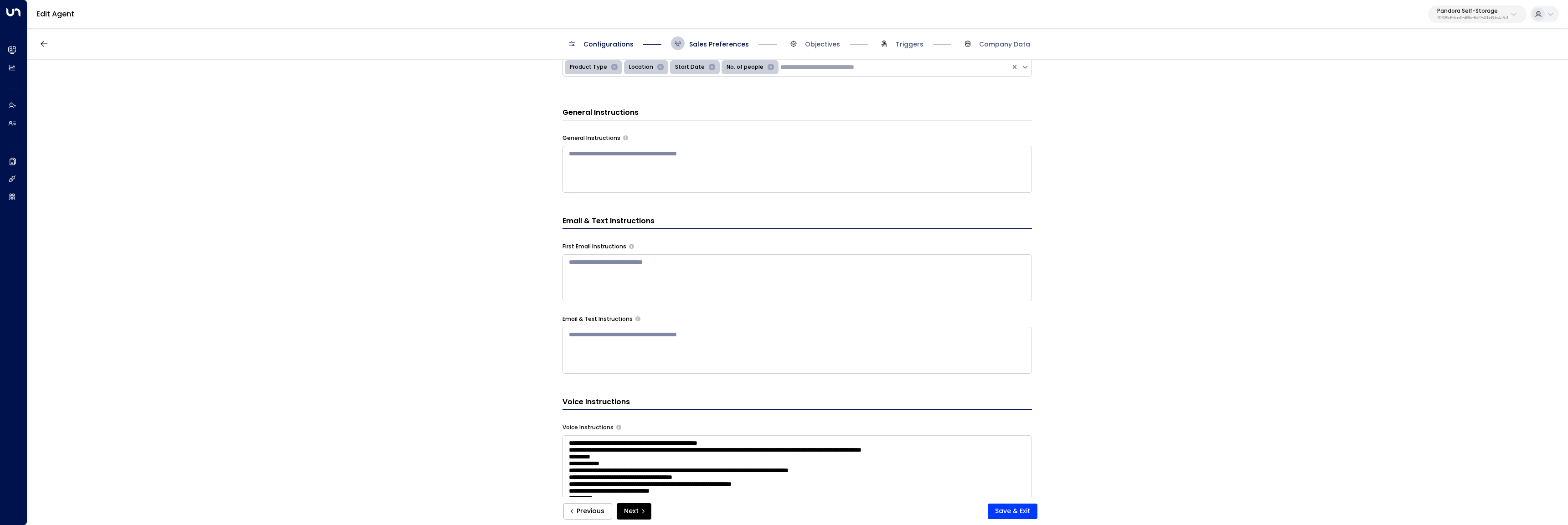
scroll to position [281, 0]
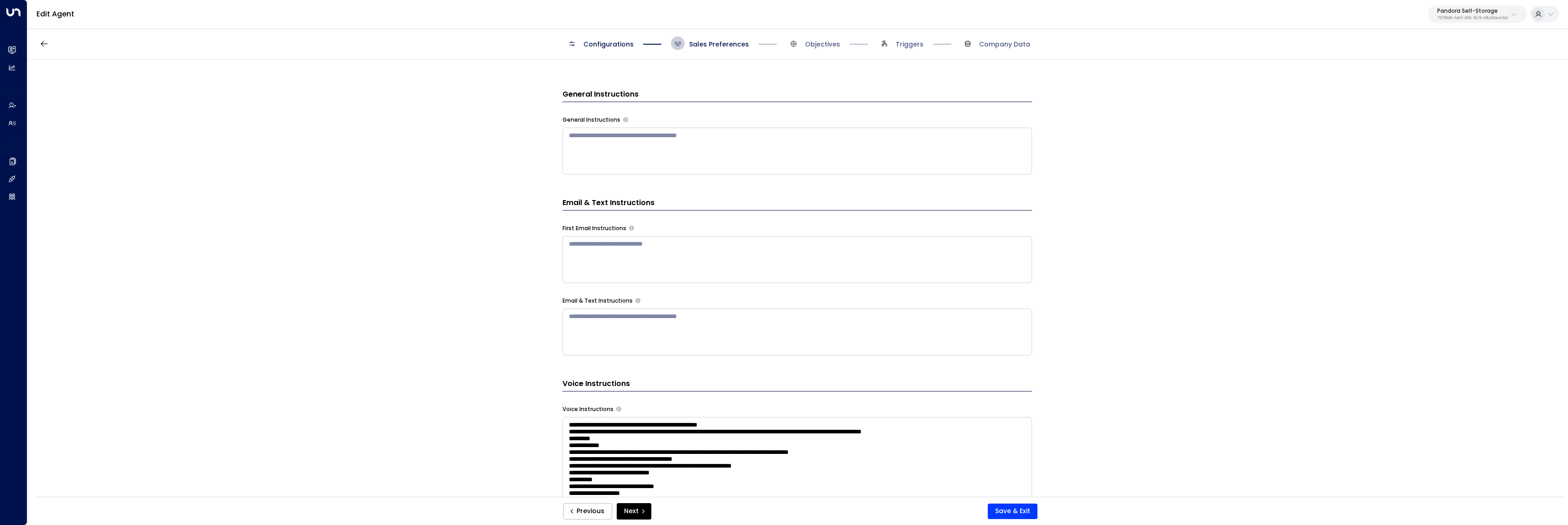
click at [666, 256] on textarea at bounding box center [797, 259] width 469 height 47
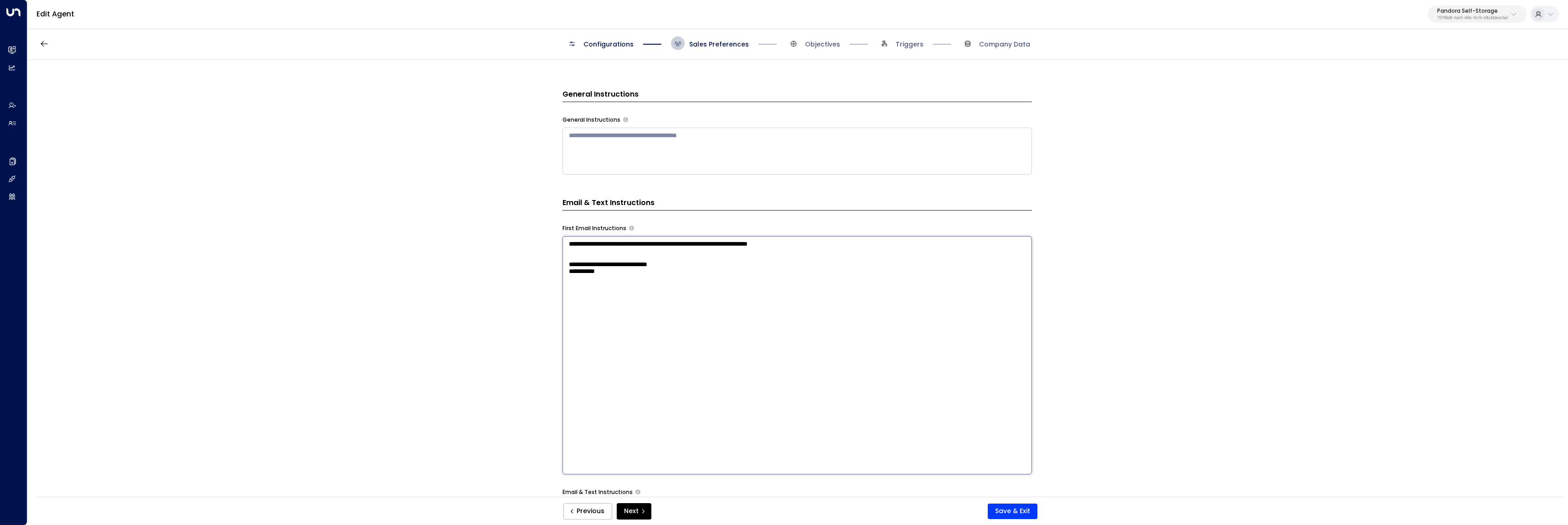
drag, startPoint x: 592, startPoint y: 286, endPoint x: 540, endPoint y: 284, distance: 52.0
click at [540, 284] on div "**********" at bounding box center [797, 281] width 1540 height 443
paste textarea "**********"
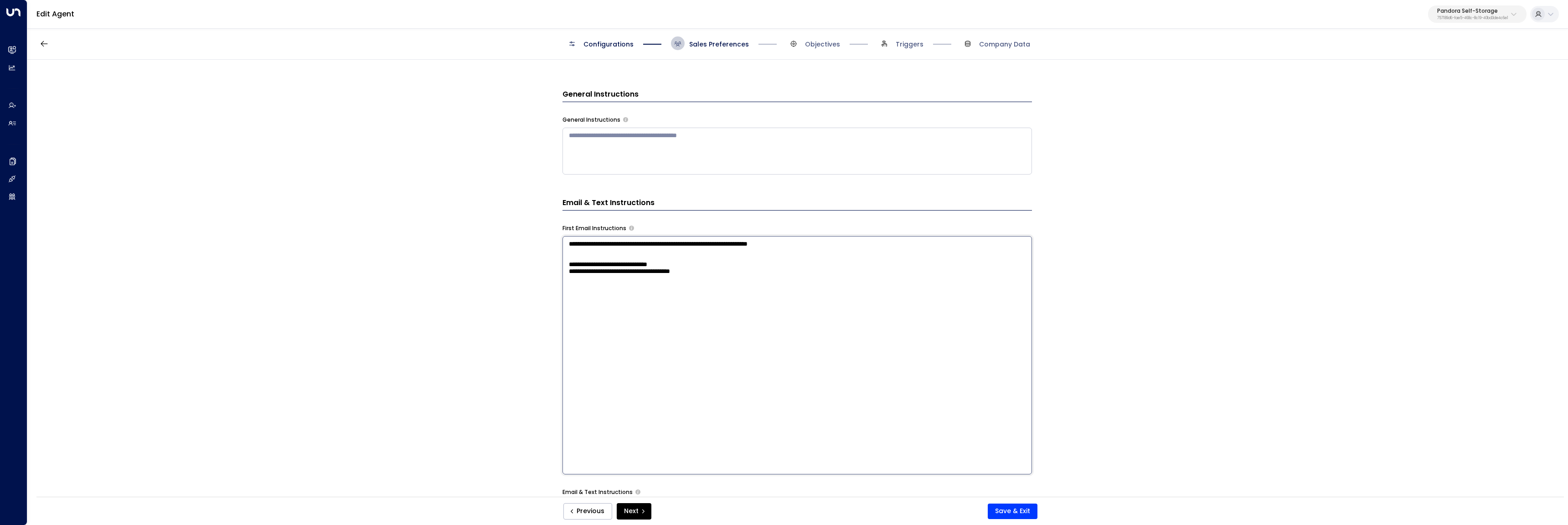
paste textarea "**********"
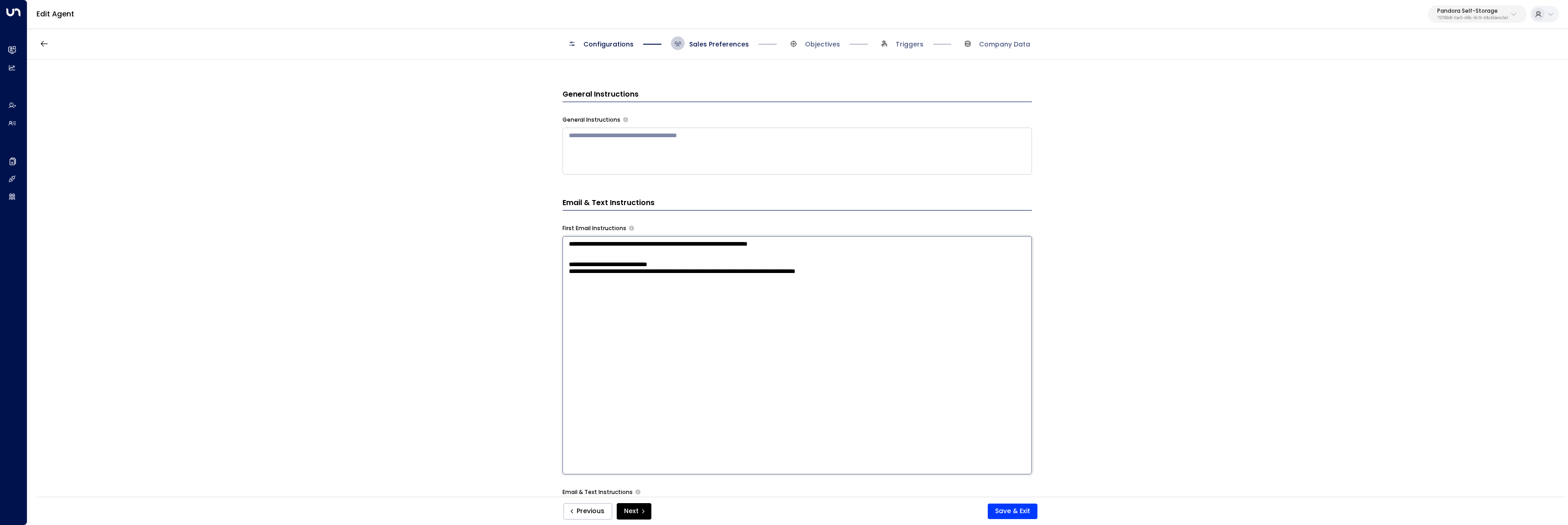
paste textarea "**********"
drag, startPoint x: 596, startPoint y: 293, endPoint x: 579, endPoint y: 294, distance: 17.0
click at [579, 294] on textarea "**********" at bounding box center [797, 355] width 469 height 238
click at [602, 315] on textarea "**********" at bounding box center [797, 355] width 469 height 238
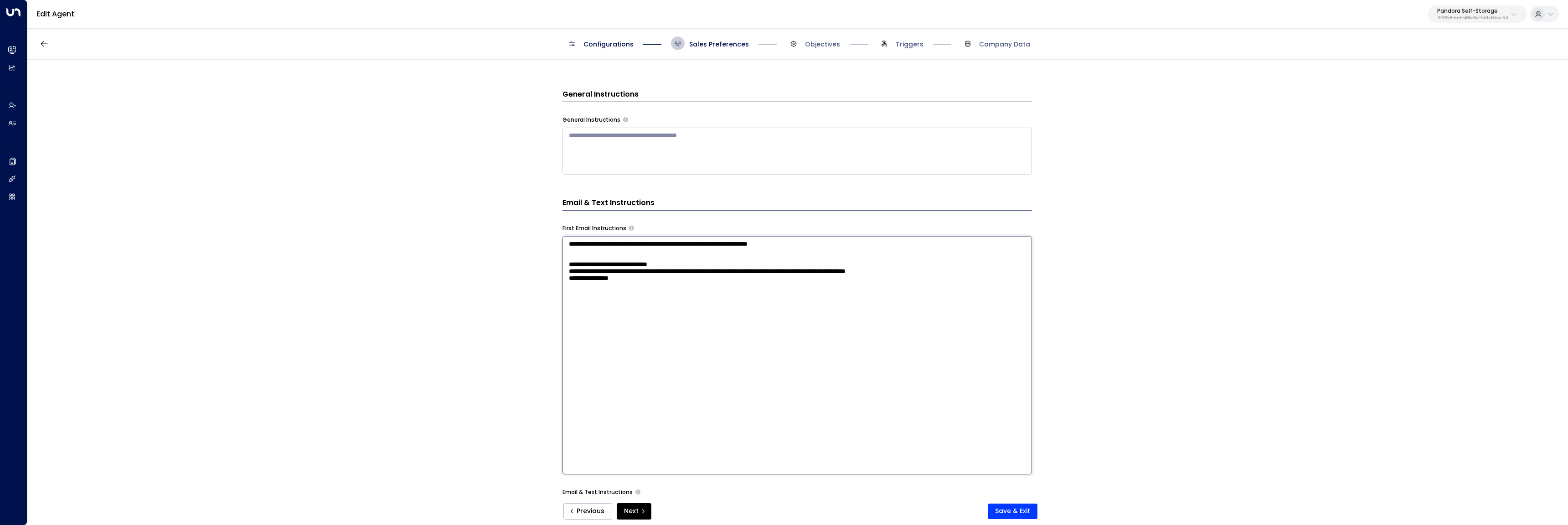
drag, startPoint x: 615, startPoint y: 293, endPoint x: 578, endPoint y: 293, distance: 37.0
click at [578, 293] on textarea "**********" at bounding box center [797, 355] width 469 height 238
click at [645, 335] on textarea "**********" at bounding box center [797, 355] width 469 height 238
drag, startPoint x: 595, startPoint y: 293, endPoint x: 579, endPoint y: 296, distance: 16.3
click at [579, 296] on textarea "**********" at bounding box center [797, 355] width 469 height 238
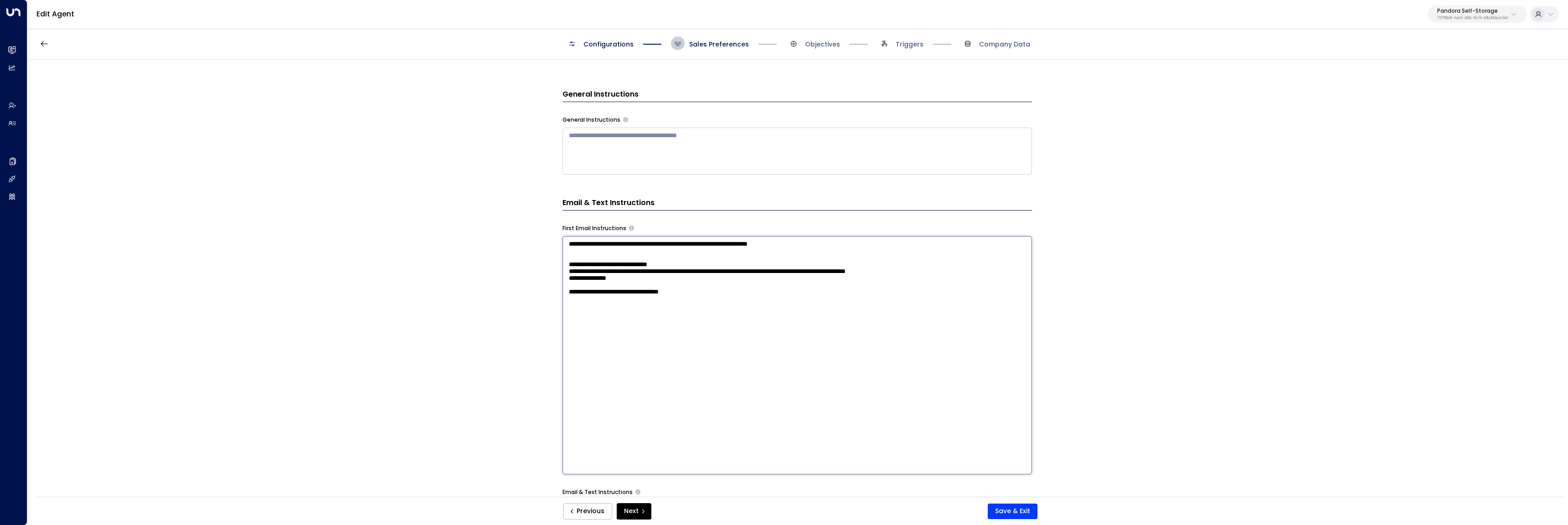
paste textarea "**********"
click at [775, 318] on textarea "**********" at bounding box center [797, 355] width 469 height 238
drag, startPoint x: 944, startPoint y: 287, endPoint x: 543, endPoint y: 283, distance: 401.0
click at [543, 283] on div "**********" at bounding box center [797, 281] width 1540 height 443
click at [658, 334] on textarea "**********" at bounding box center [797, 355] width 469 height 238
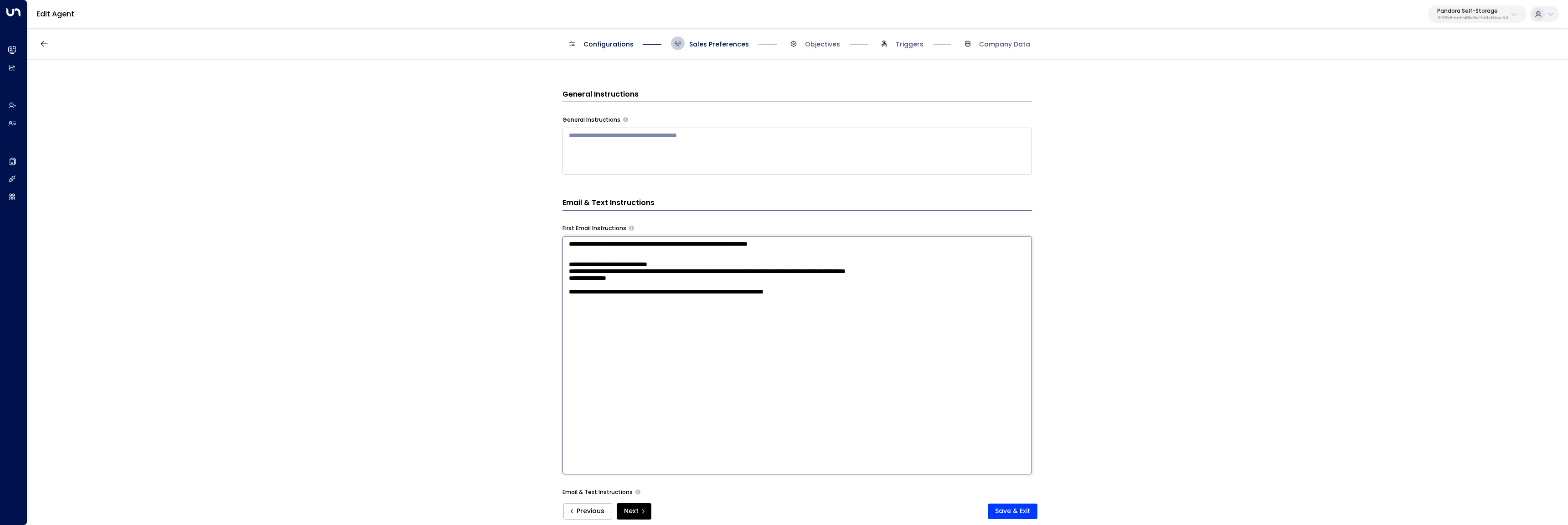
paste textarea "**********"
click at [841, 312] on textarea "**********" at bounding box center [797, 355] width 469 height 238
drag, startPoint x: 841, startPoint y: 312, endPoint x: 1016, endPoint y: 321, distance: 175.2
click at [1016, 321] on textarea "**********" at bounding box center [797, 355] width 469 height 238
drag, startPoint x: 917, startPoint y: 317, endPoint x: 875, endPoint y: 315, distance: 42.0
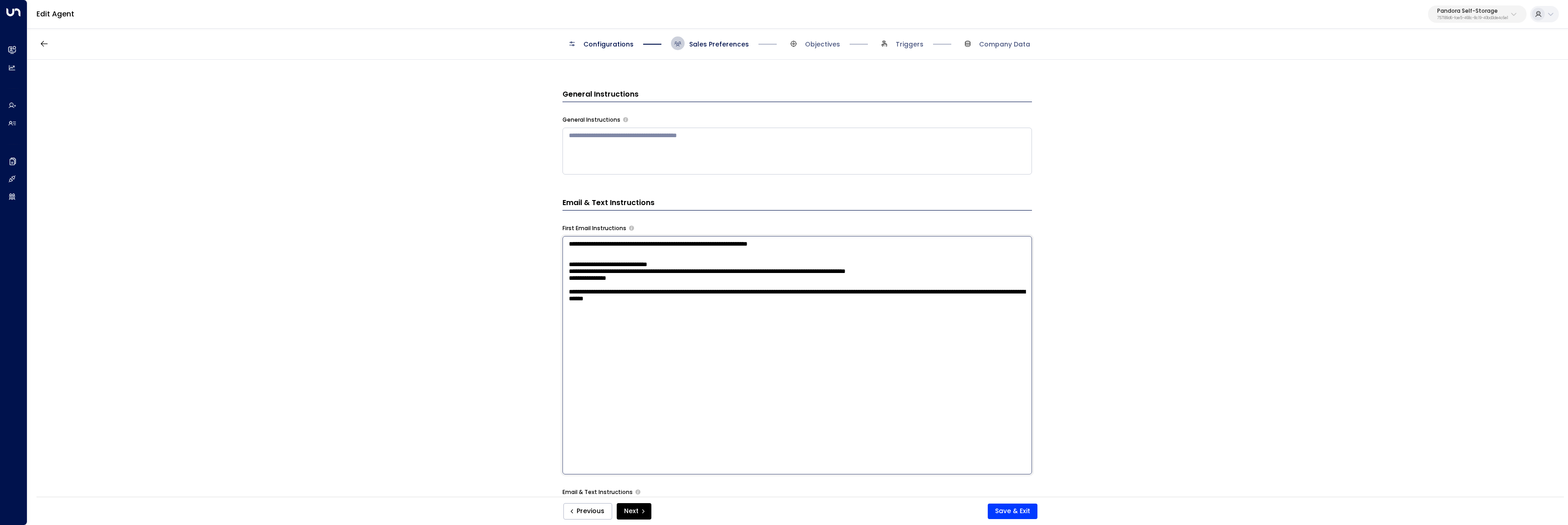
click at [916, 317] on textarea "**********" at bounding box center [797, 355] width 469 height 238
drag, startPoint x: 841, startPoint y: 313, endPoint x: 913, endPoint y: 316, distance: 72.1
click at [841, 313] on textarea "**********" at bounding box center [797, 355] width 469 height 238
type textarea "**********"
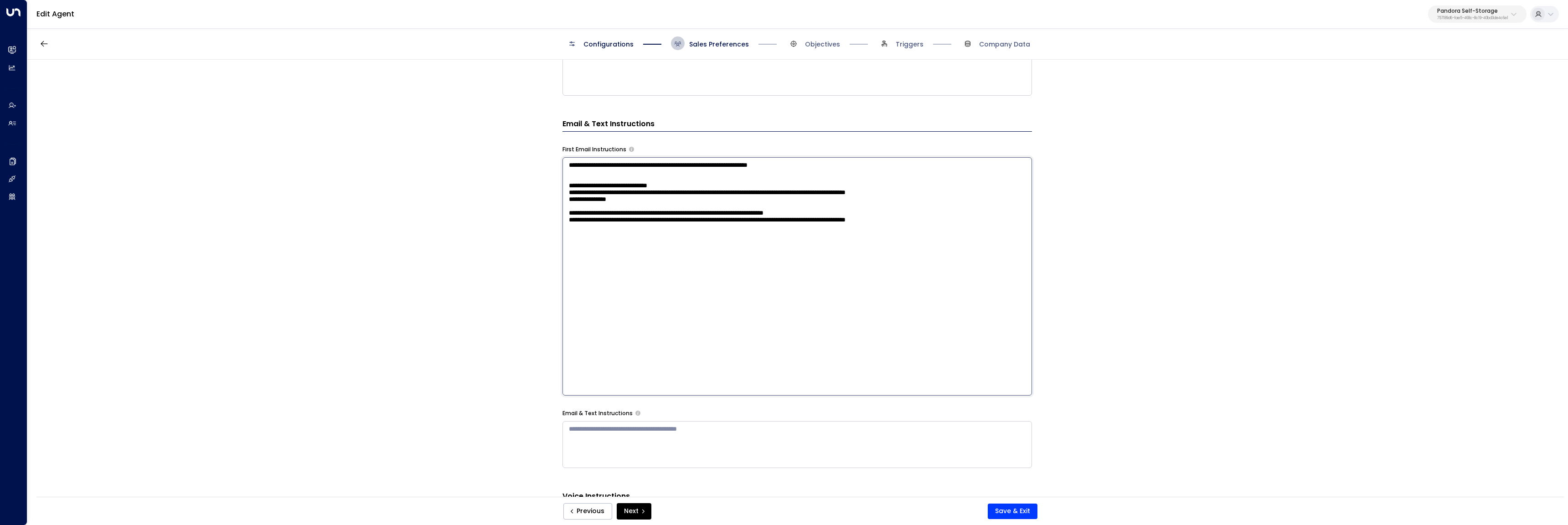
scroll to position [372, 0]
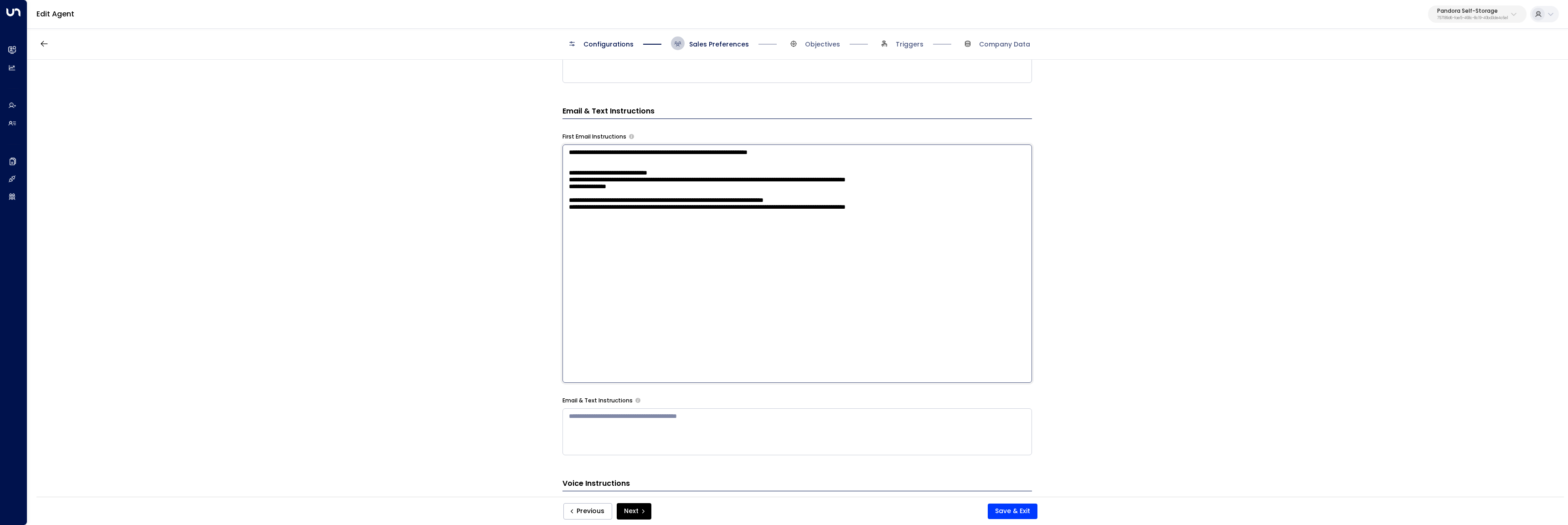
drag, startPoint x: 610, startPoint y: 306, endPoint x: 515, endPoint y: 110, distance: 217.8
click at [515, 110] on div "**********" at bounding box center [797, 281] width 1540 height 443
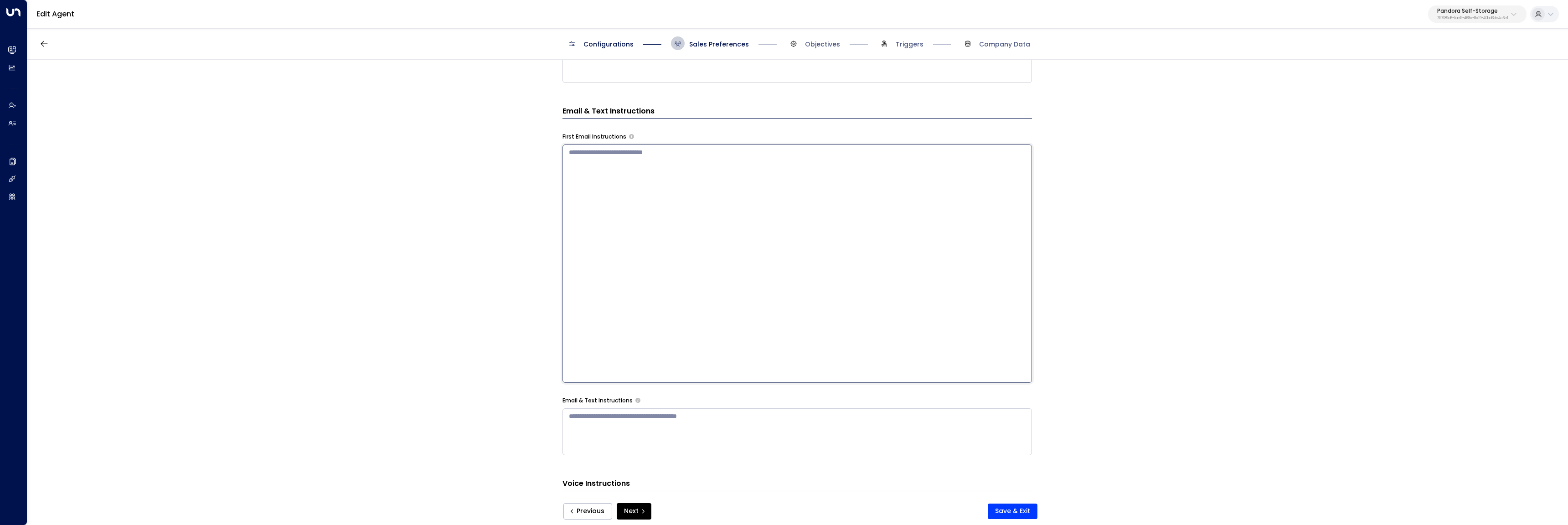
click at [655, 436] on textarea at bounding box center [797, 431] width 469 height 47
type textarea "**********"
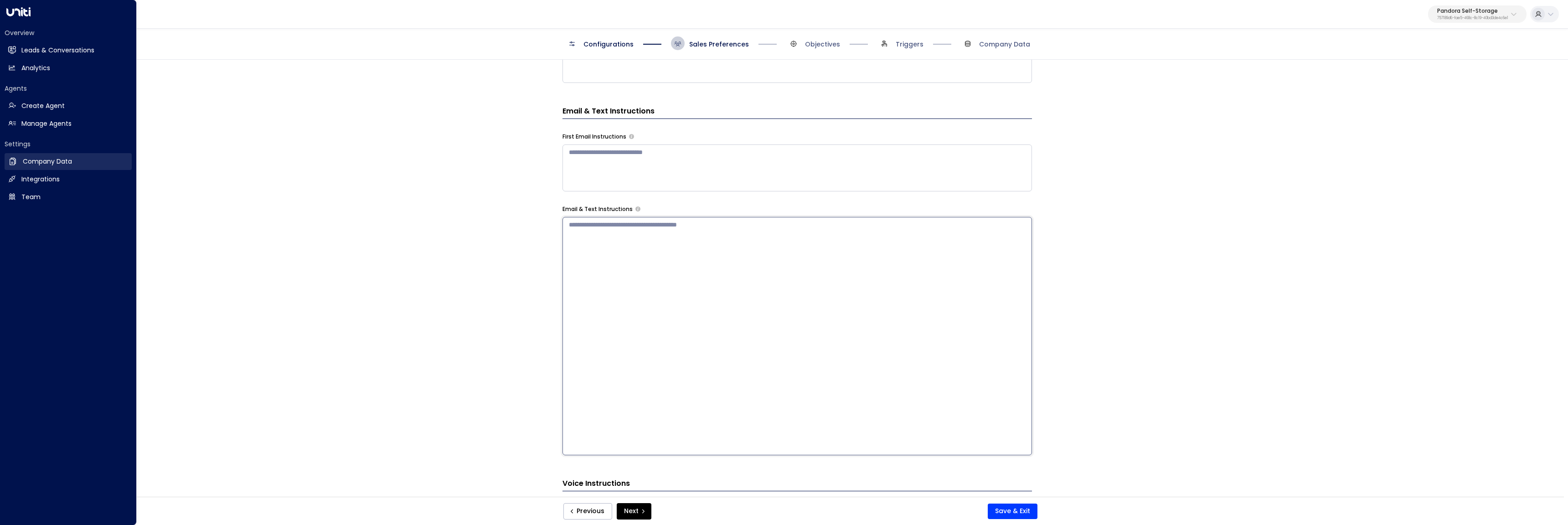
click at [21, 162] on link "Company Data Company Data" at bounding box center [68, 162] width 127 height 17
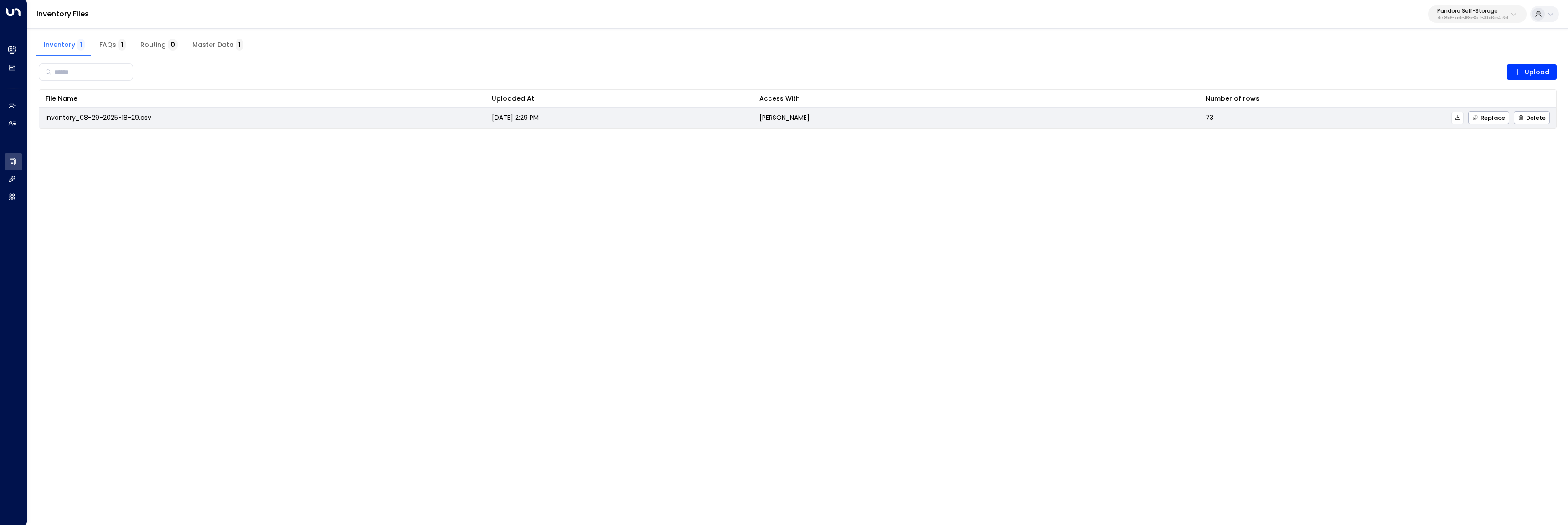
click at [1461, 115] on icon at bounding box center [1456, 117] width 6 height 6
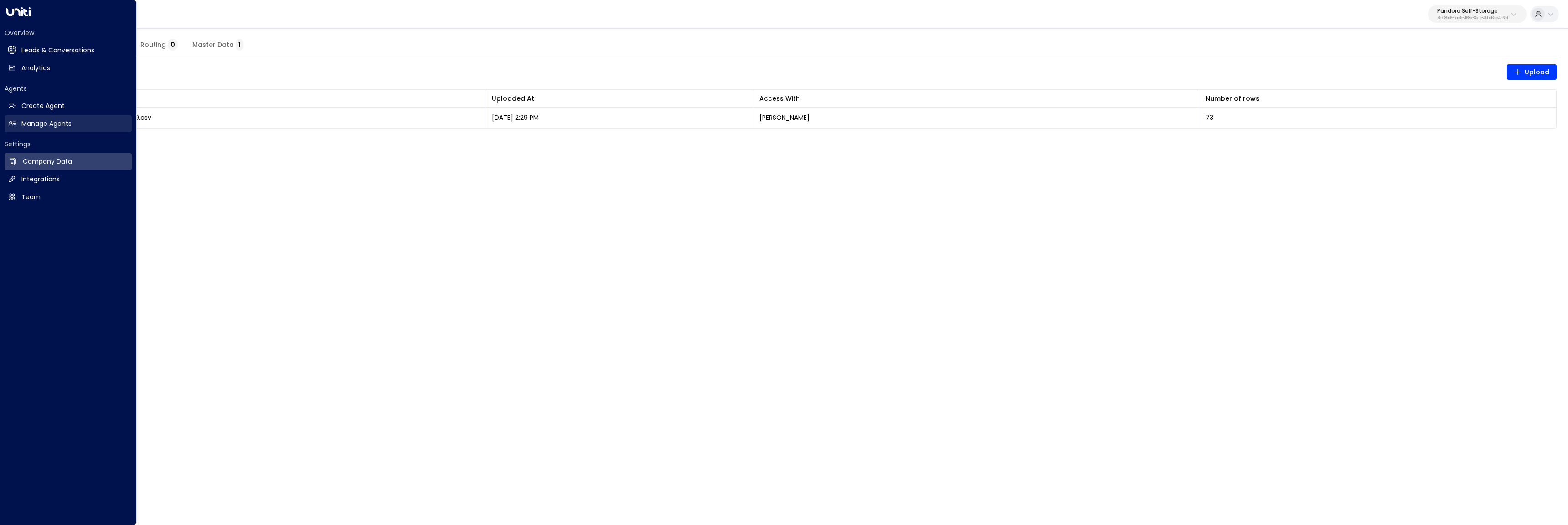
click at [10, 124] on icon at bounding box center [12, 123] width 8 height 4
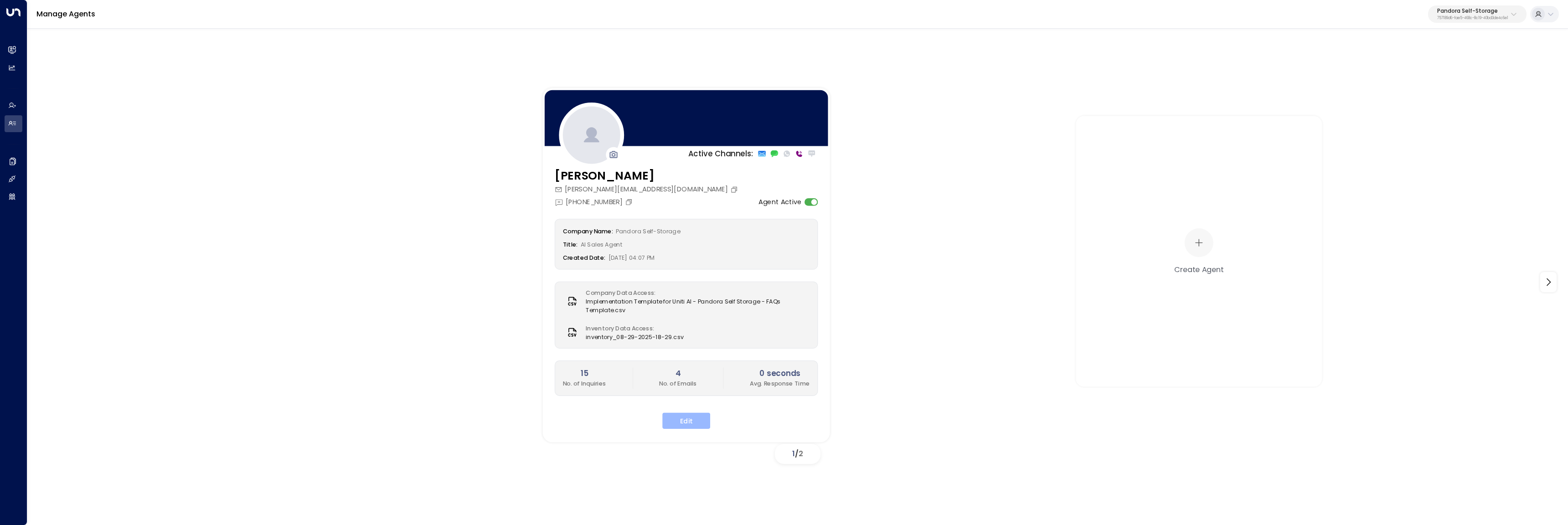
click at [675, 423] on button "Edit" at bounding box center [686, 420] width 48 height 16
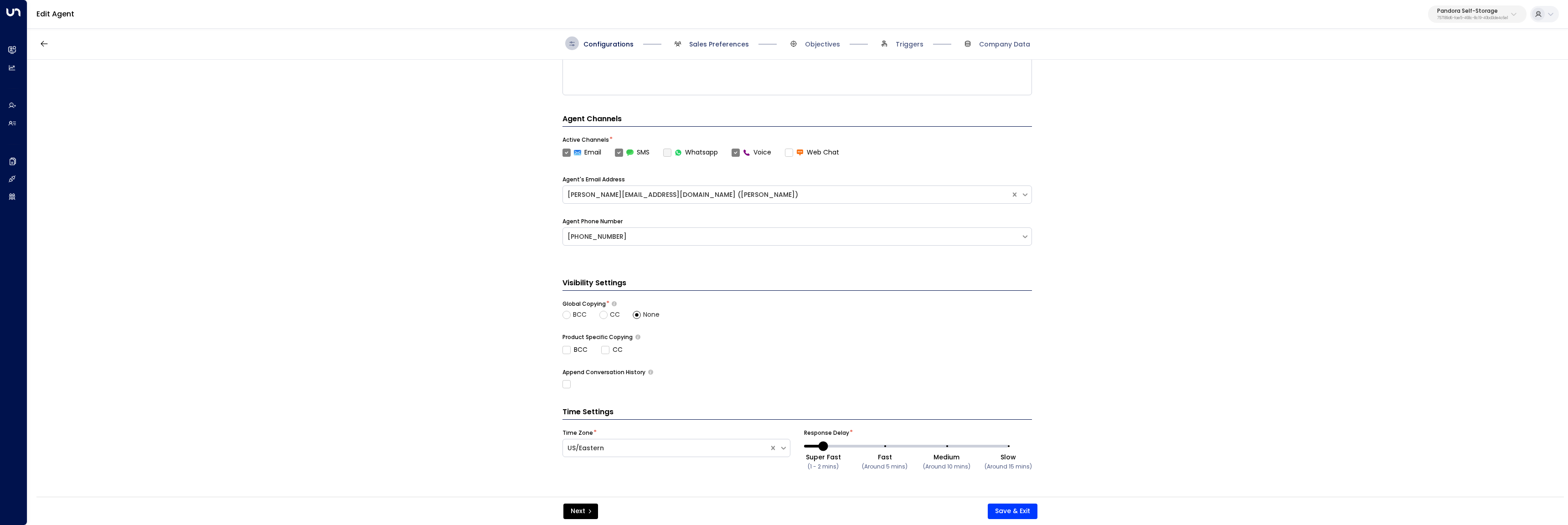
click at [733, 39] on span "Sales Preferences" at bounding box center [719, 44] width 60 height 9
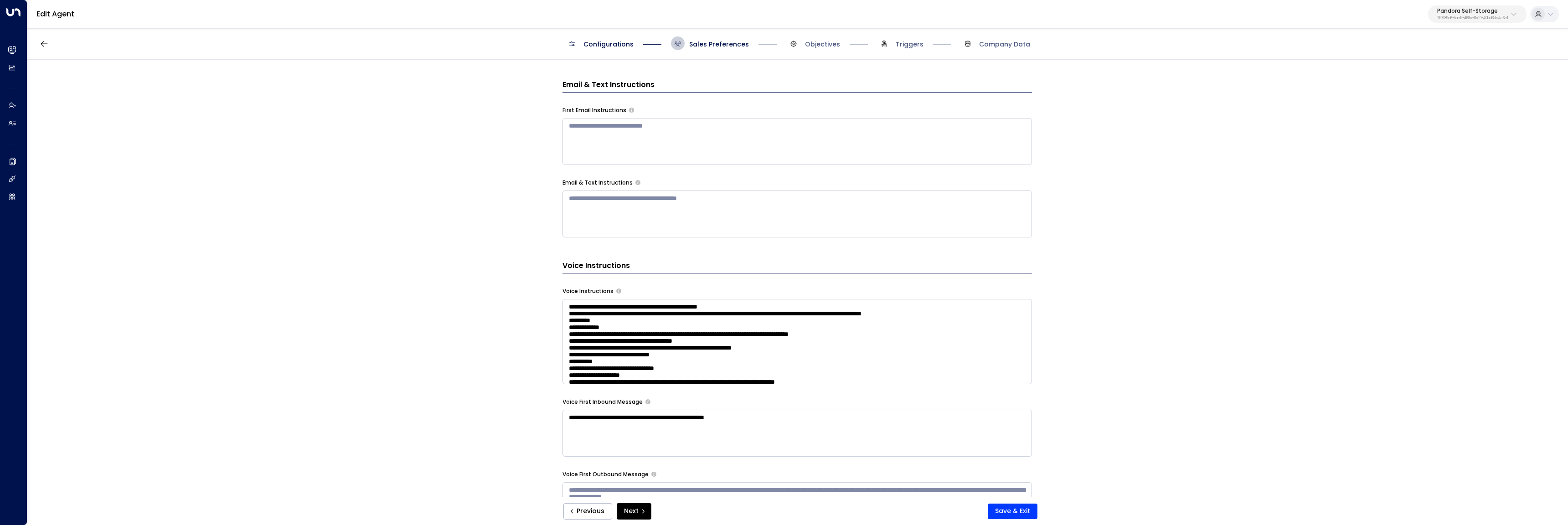
scroll to position [139, 0]
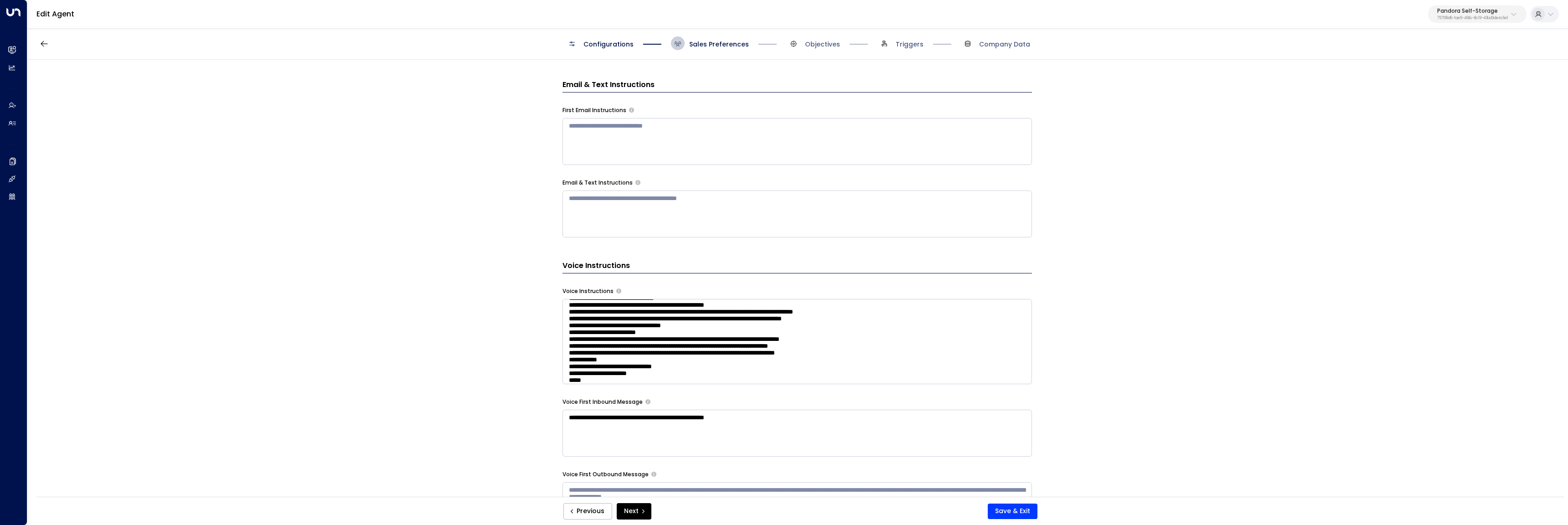
click at [835, 345] on textarea at bounding box center [797, 341] width 469 height 85
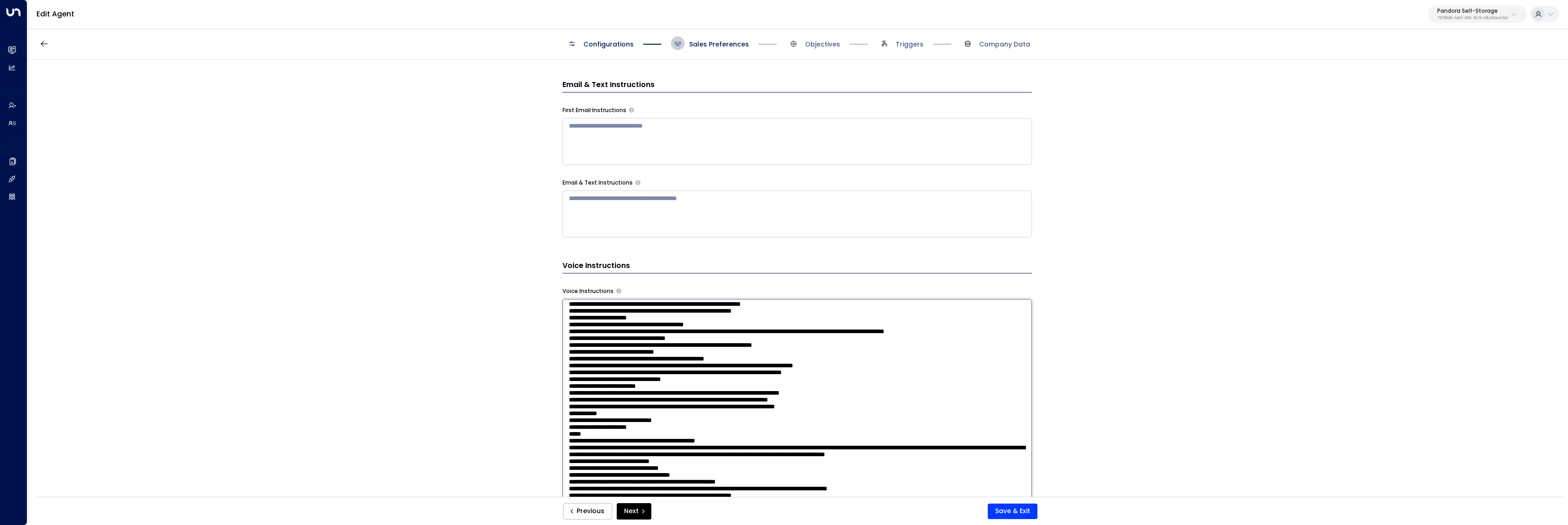
click at [670, 343] on textarea at bounding box center [797, 419] width 469 height 238
drag, startPoint x: 835, startPoint y: 342, endPoint x: 666, endPoint y: 341, distance: 169.0
click at [666, 341] on textarea at bounding box center [797, 419] width 469 height 238
type textarea "**********"
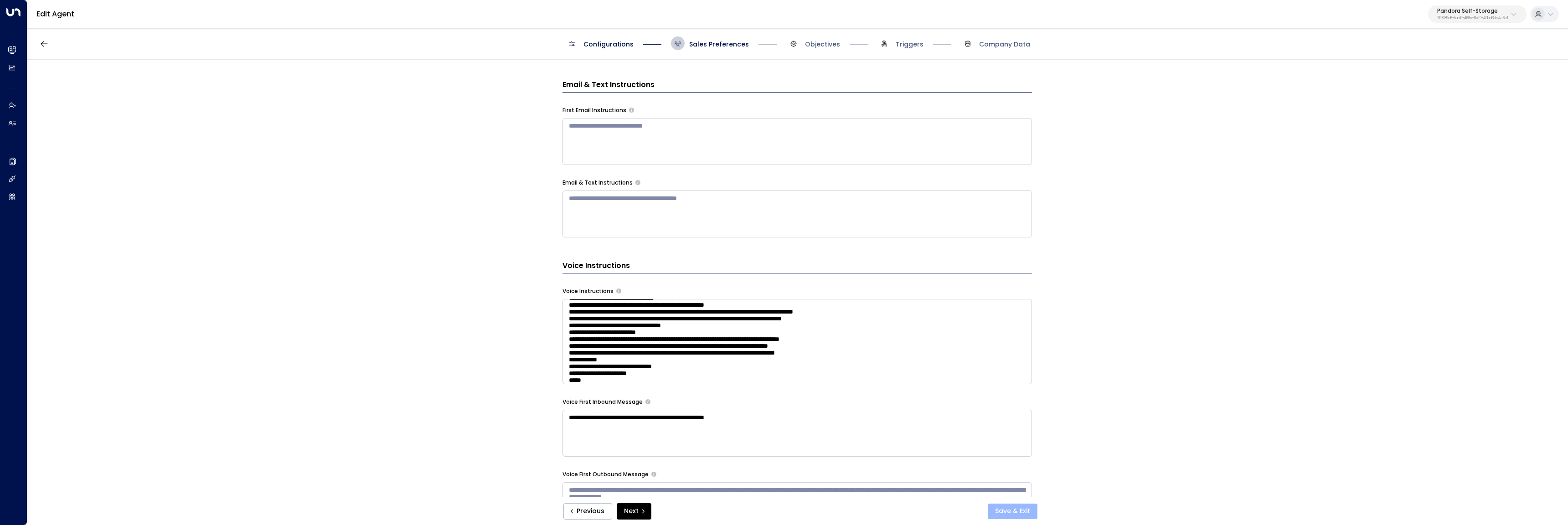
click at [1033, 515] on button "Save & Exit" at bounding box center [1012, 511] width 50 height 15
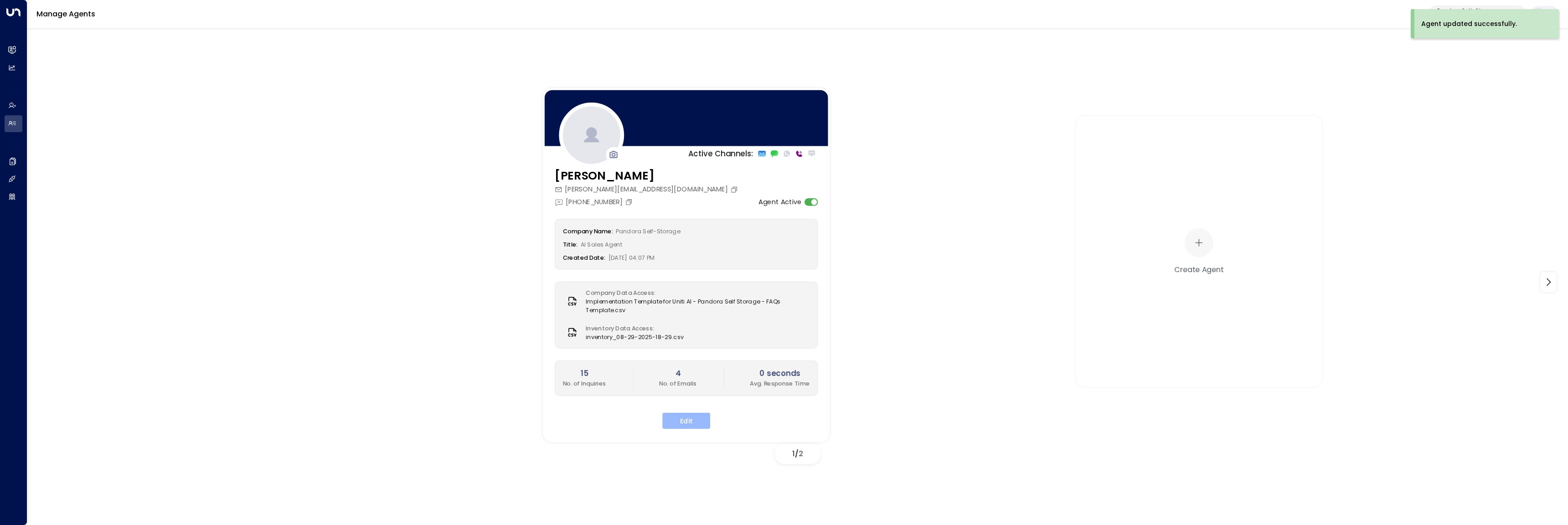
click at [690, 419] on button "Edit" at bounding box center [686, 420] width 48 height 16
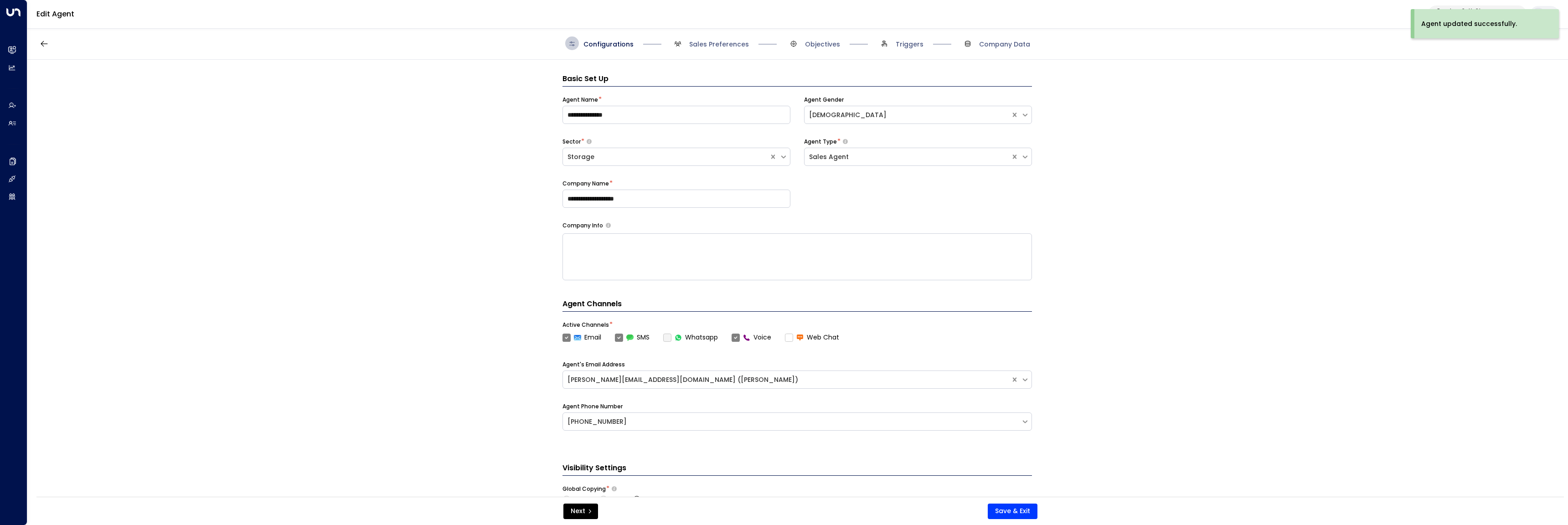
scroll to position [14, 0]
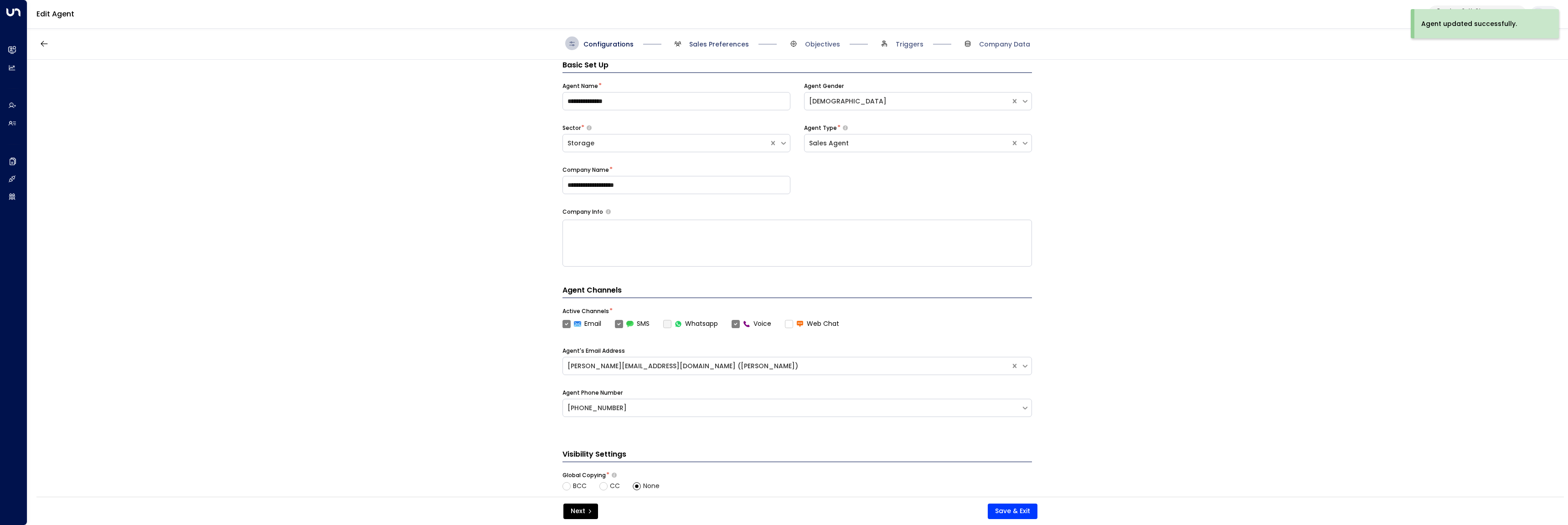
click at [706, 44] on span "Sales Preferences" at bounding box center [719, 44] width 60 height 9
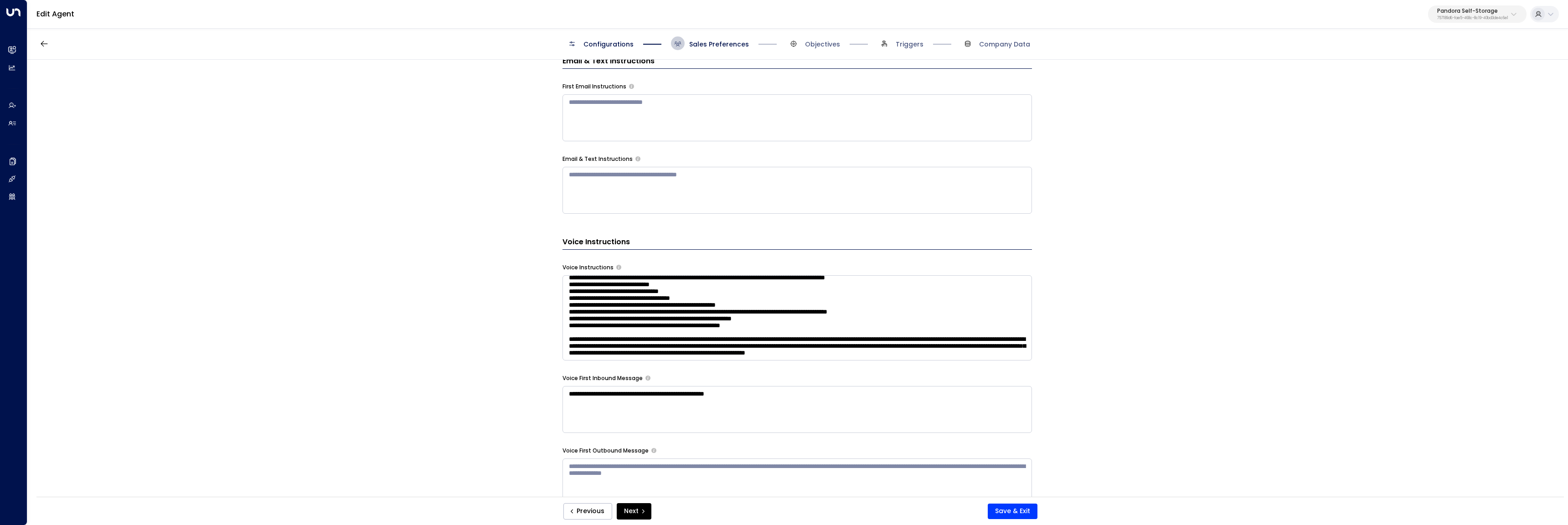
scroll to position [383, 0]
click at [694, 323] on textarea at bounding box center [797, 317] width 469 height 85
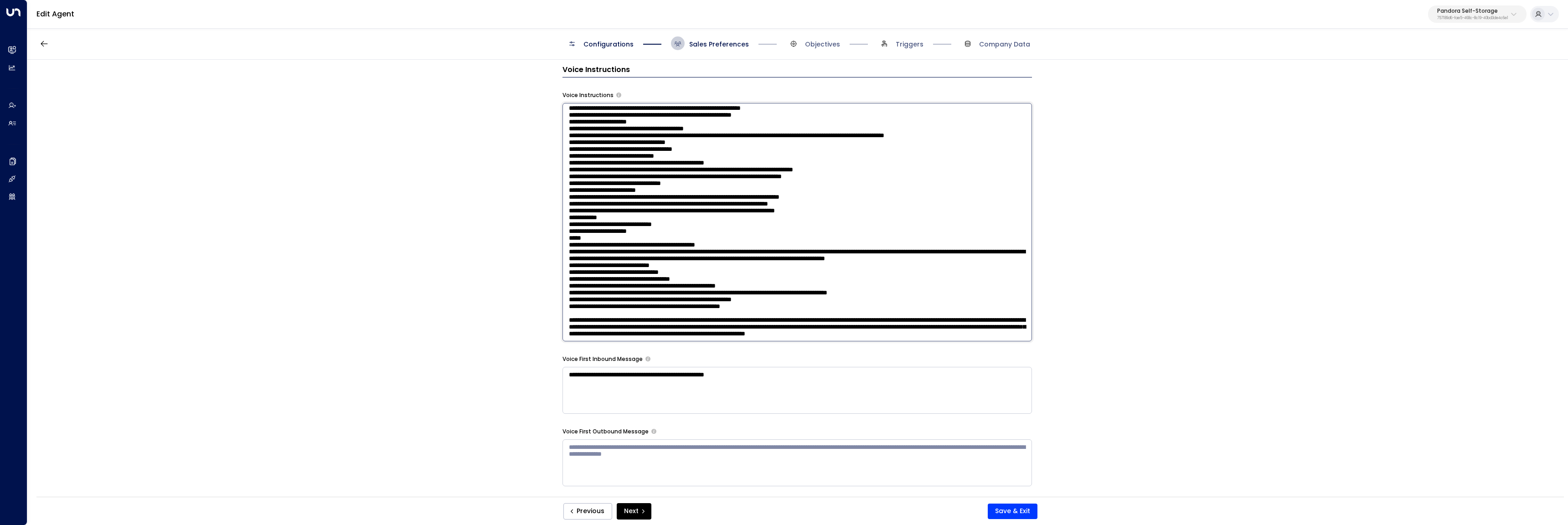
scroll to position [655, 0]
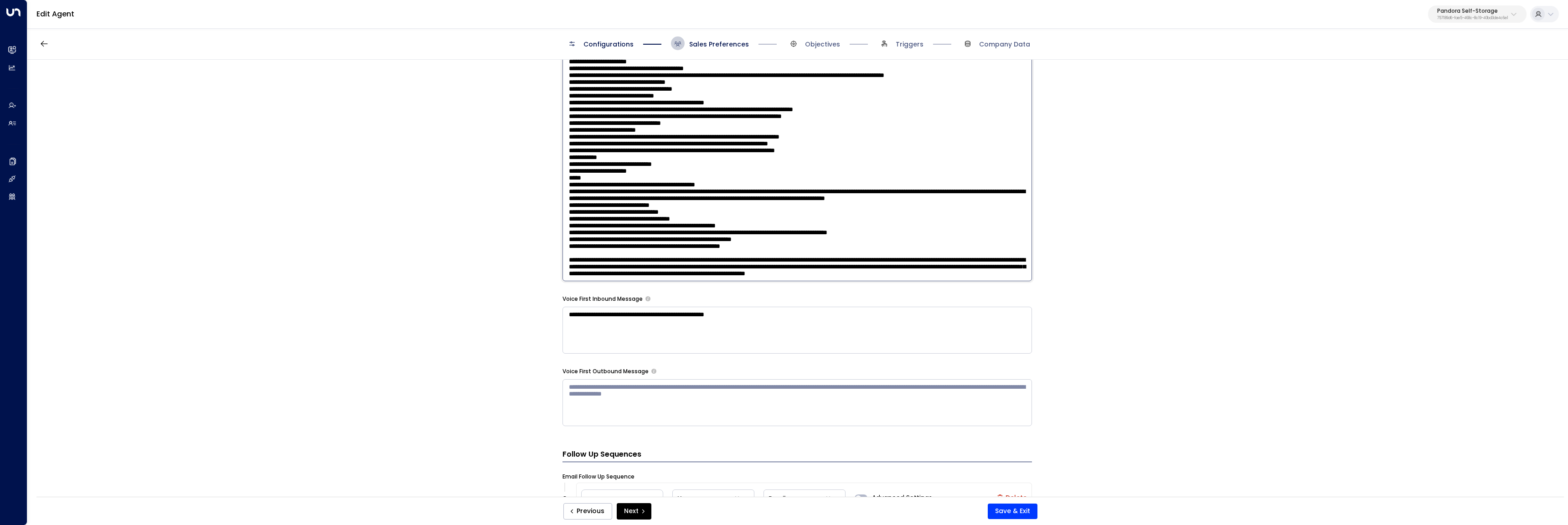
click at [684, 241] on textarea at bounding box center [797, 162] width 469 height 238
click at [701, 242] on textarea at bounding box center [797, 162] width 469 height 238
drag, startPoint x: 701, startPoint y: 242, endPoint x: 681, endPoint y: 251, distance: 21.9
click at [701, 242] on textarea at bounding box center [797, 162] width 469 height 238
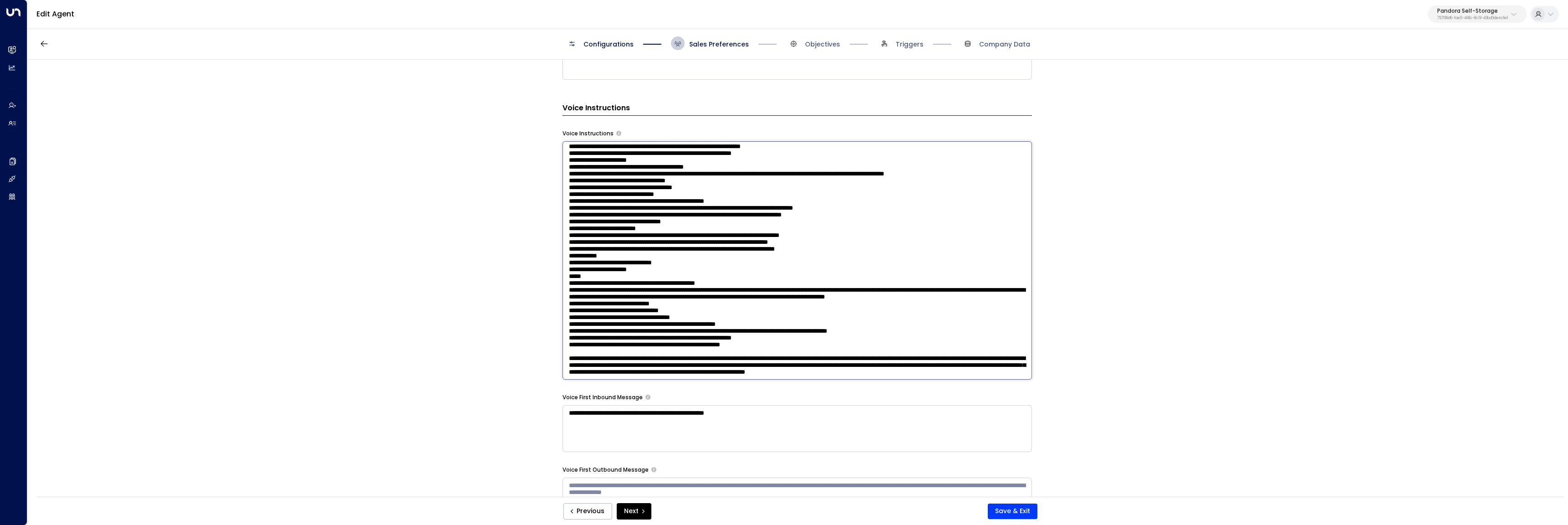
scroll to position [557, 0]
drag, startPoint x: 776, startPoint y: 371, endPoint x: 540, endPoint y: 339, distance: 238.2
click at [540, 339] on div "**********" at bounding box center [797, 281] width 1540 height 443
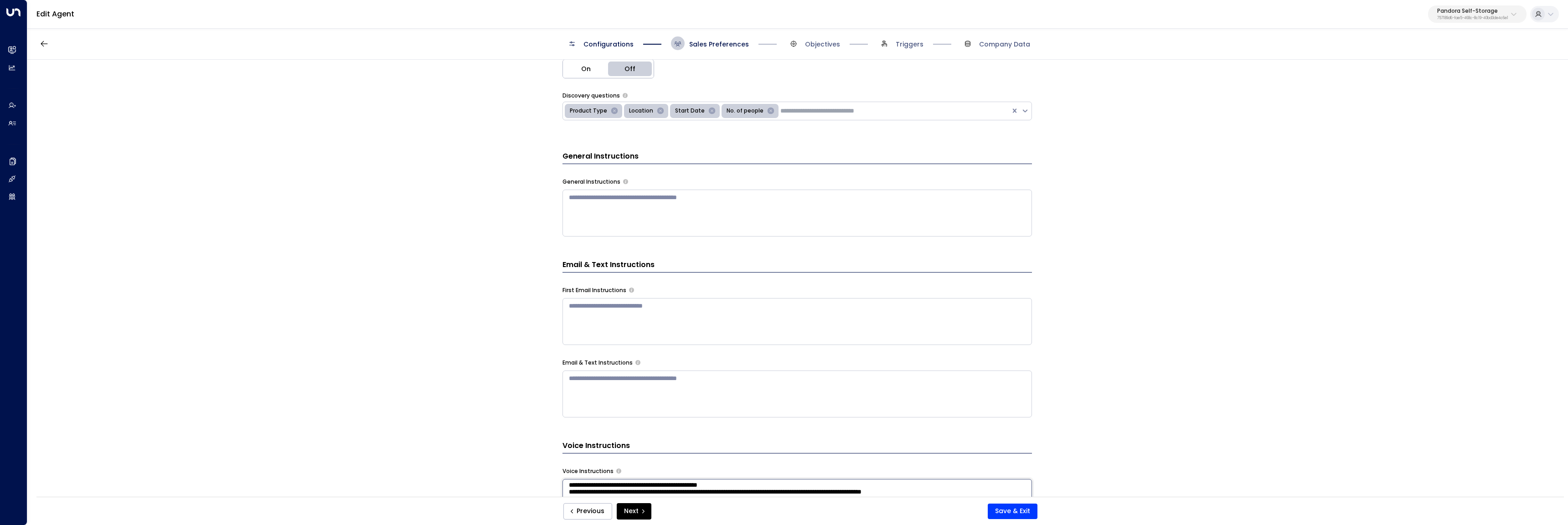
scroll to position [112, 0]
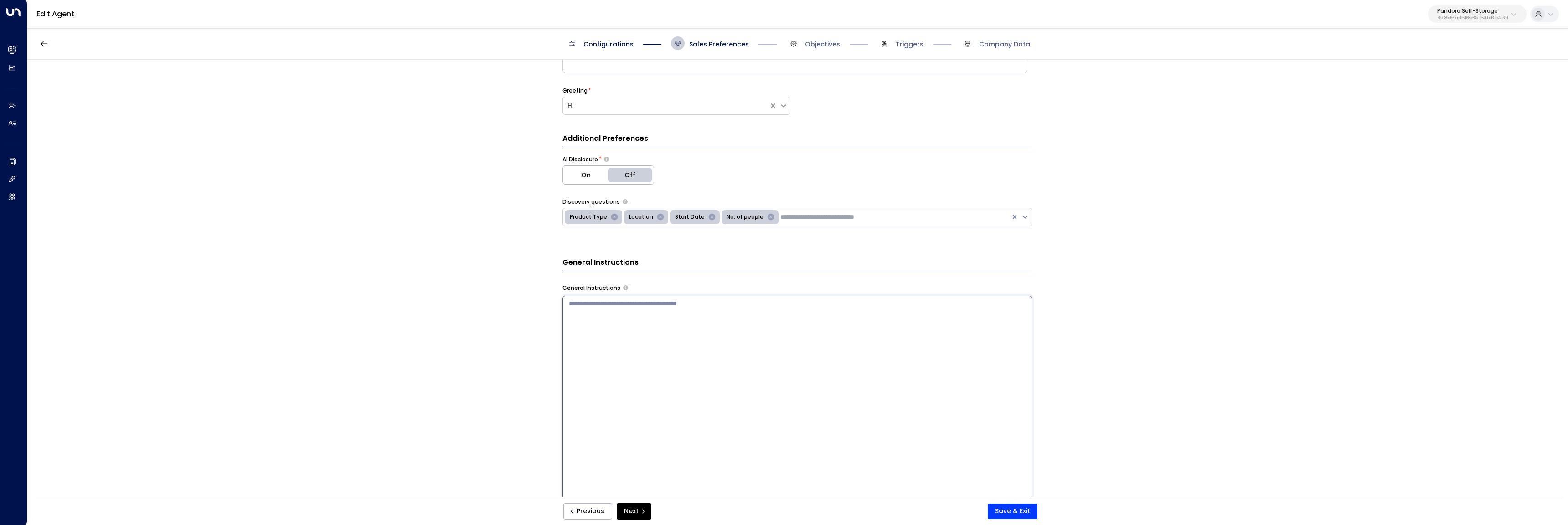
click at [637, 329] on textarea at bounding box center [797, 415] width 469 height 238
paste textarea "**********"
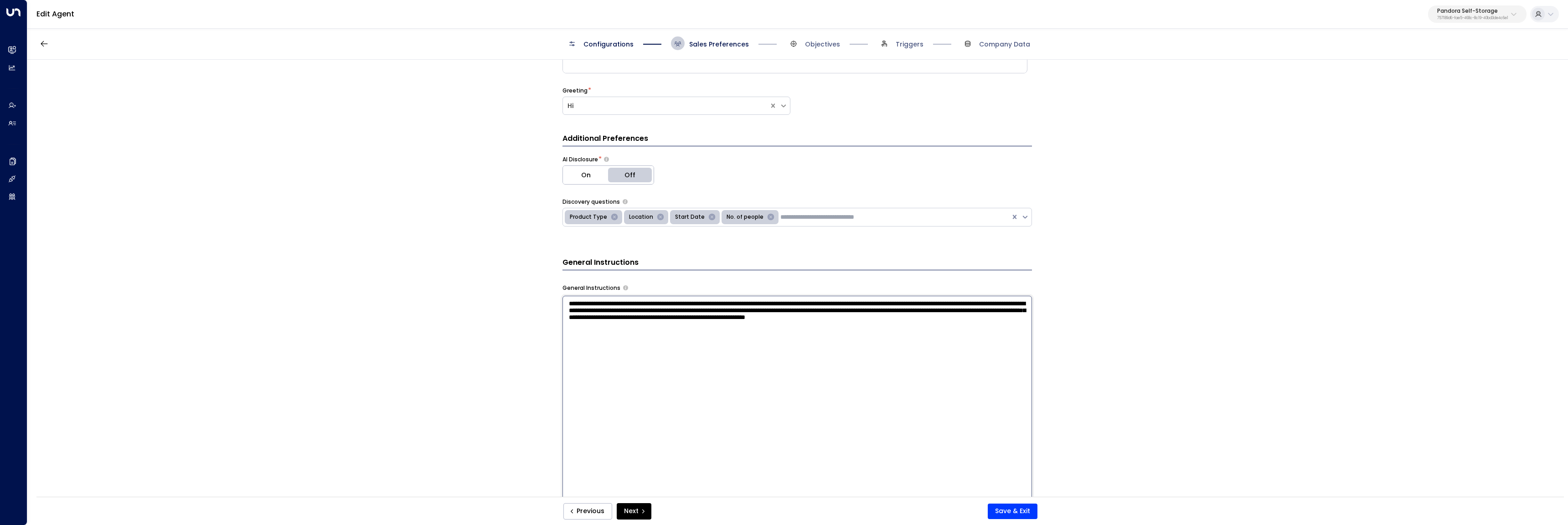
type textarea "**********"
click at [492, 356] on div "**********" at bounding box center [797, 281] width 1540 height 443
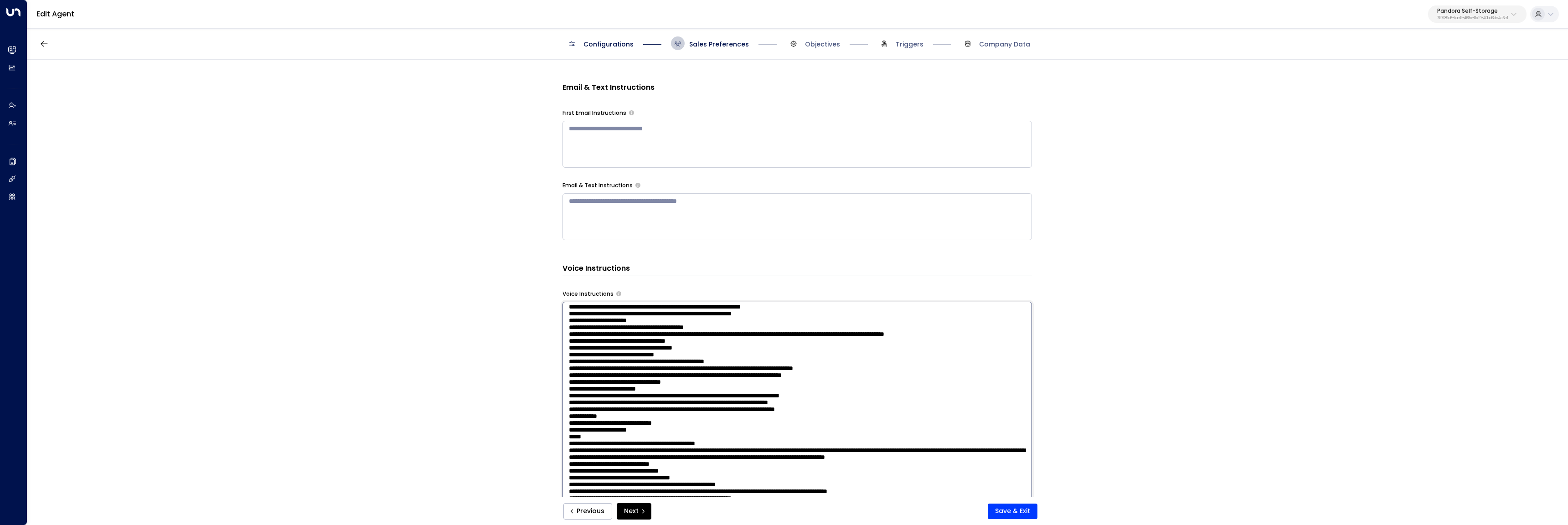
scroll to position [230, 0]
drag, startPoint x: 749, startPoint y: 377, endPoint x: 655, endPoint y: 383, distance: 94.2
click at [653, 380] on textarea at bounding box center [797, 421] width 469 height 238
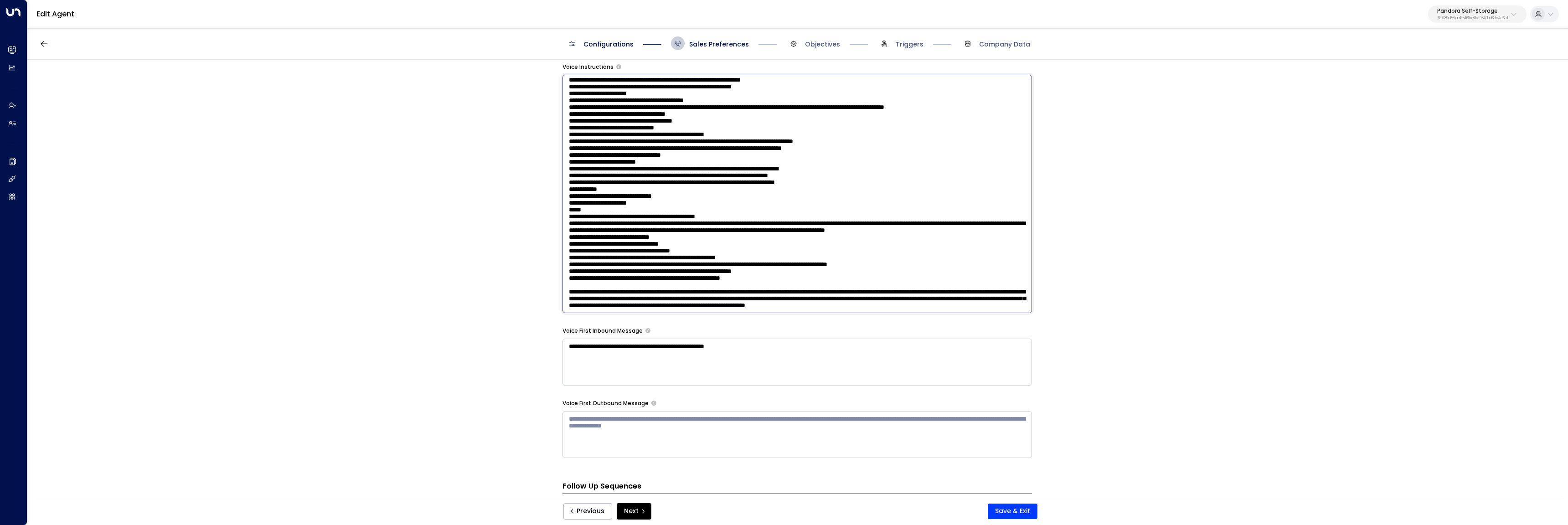
scroll to position [612, 0]
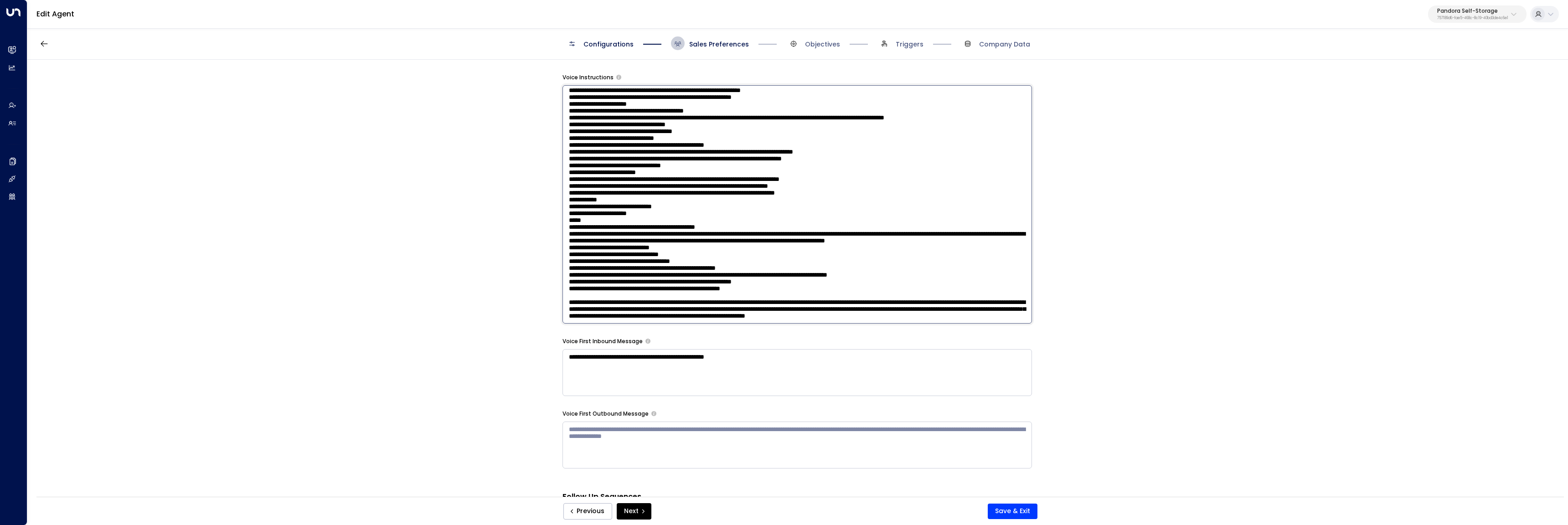
drag, startPoint x: 764, startPoint y: 317, endPoint x: 535, endPoint y: 280, distance: 232.0
click at [535, 280] on div "**********" at bounding box center [797, 281] width 1540 height 443
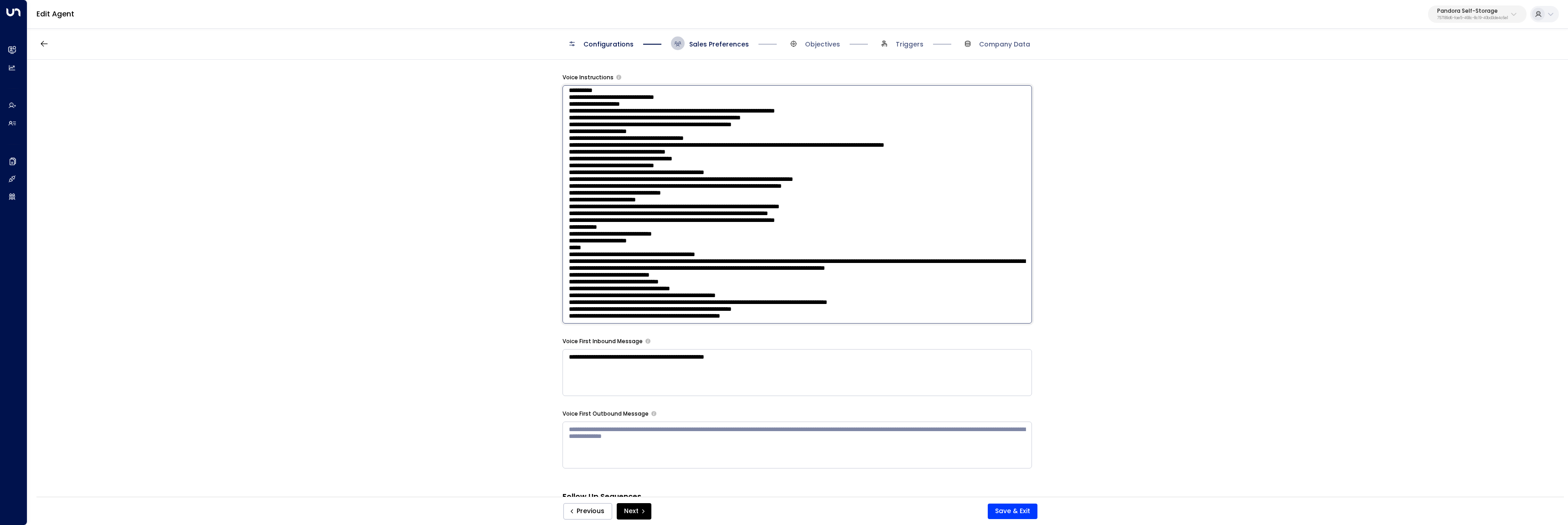
scroll to position [182, 0]
type textarea "**********"
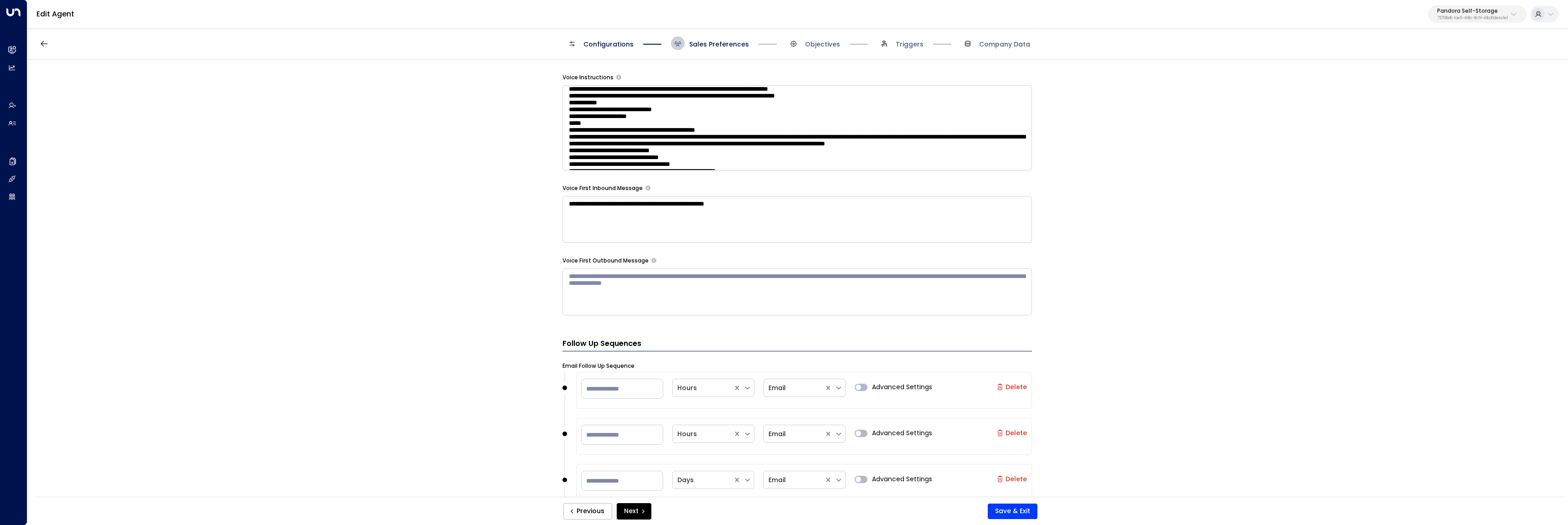
click at [479, 354] on div "**********" at bounding box center [797, 281] width 1540 height 443
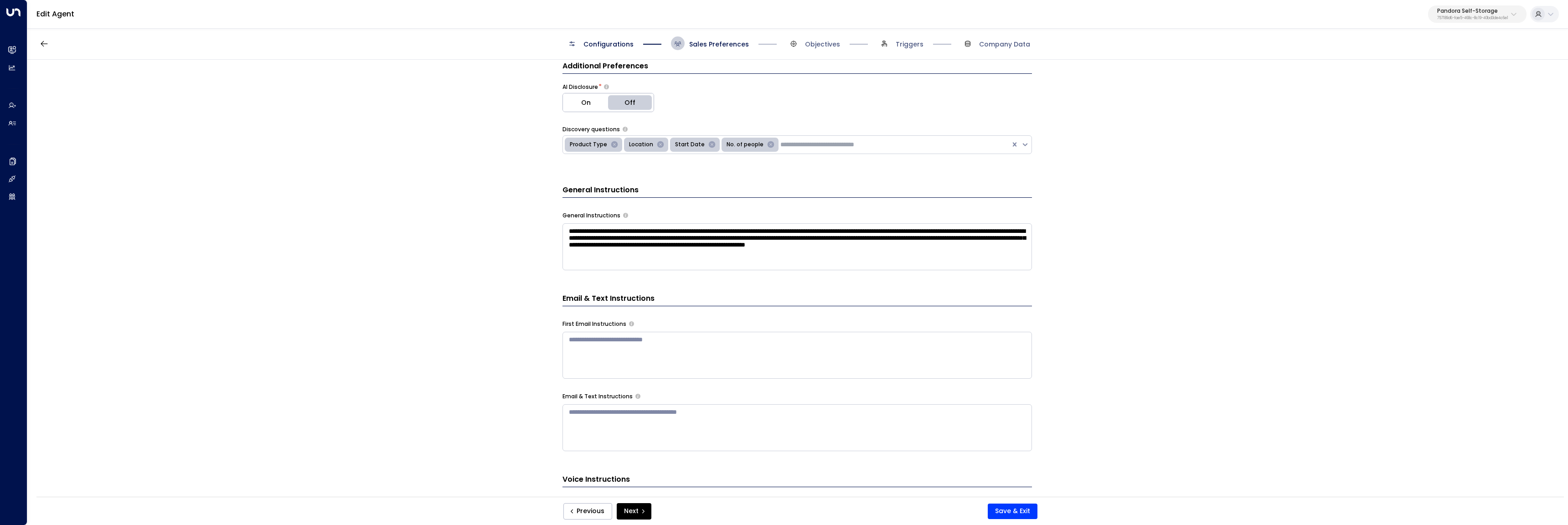
scroll to position [184, 0]
click at [785, 245] on textarea "**********" at bounding box center [797, 248] width 469 height 47
click at [492, 260] on div "**********" at bounding box center [797, 281] width 1540 height 443
click at [631, 510] on button "Next" at bounding box center [634, 511] width 34 height 16
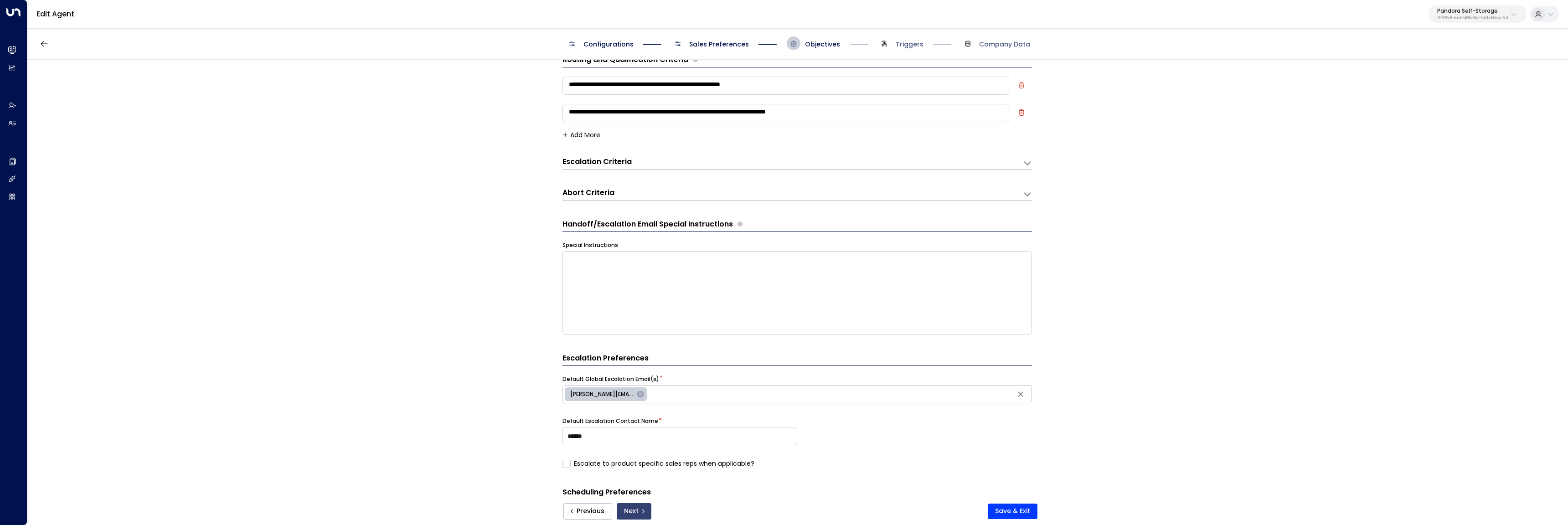
scroll to position [14, 0]
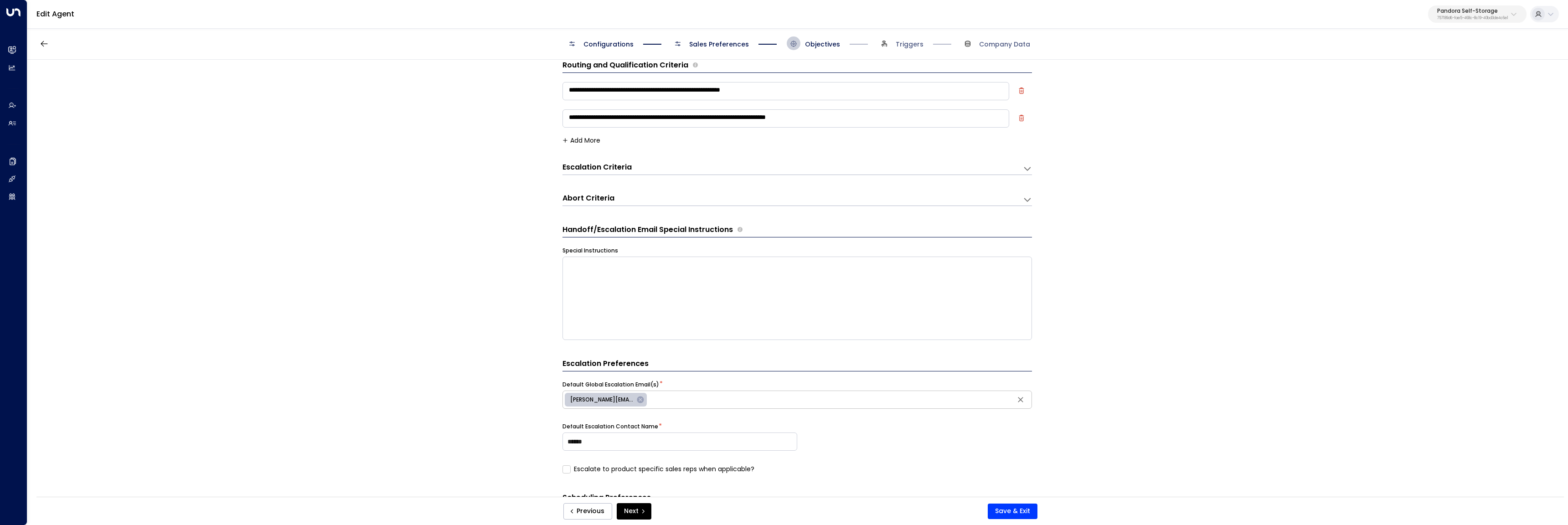
click at [596, 140] on button "Add More" at bounding box center [582, 140] width 38 height 8
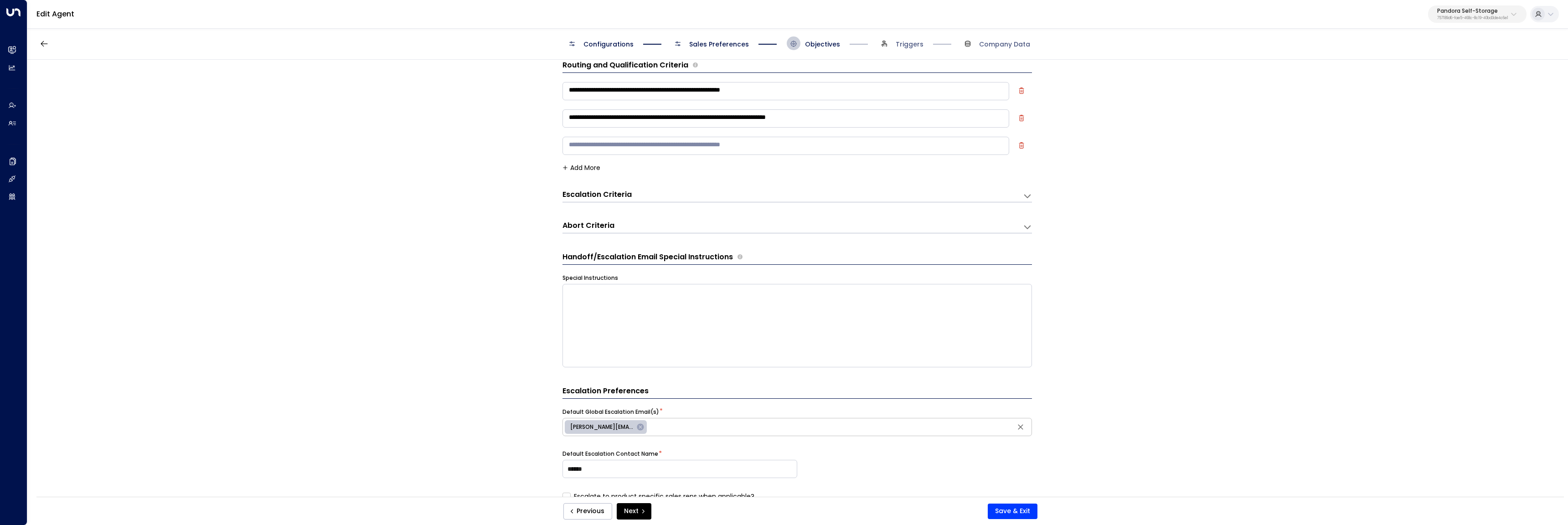
click at [631, 148] on textarea at bounding box center [786, 145] width 447 height 18
click at [478, 161] on div "**********" at bounding box center [797, 281] width 1540 height 443
click at [592, 147] on textarea "**********" at bounding box center [786, 145] width 447 height 18
type textarea "**********"
click at [1019, 512] on button "Save & Exit" at bounding box center [1012, 511] width 50 height 15
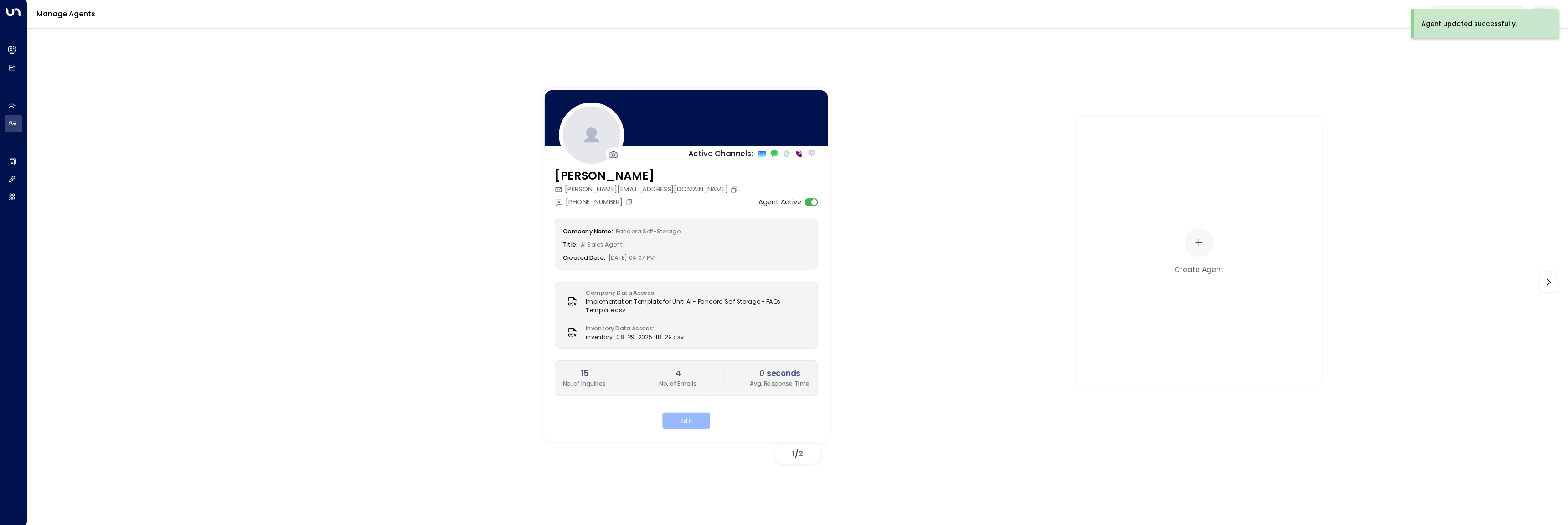
click at [689, 422] on button "Edit" at bounding box center [686, 420] width 48 height 16
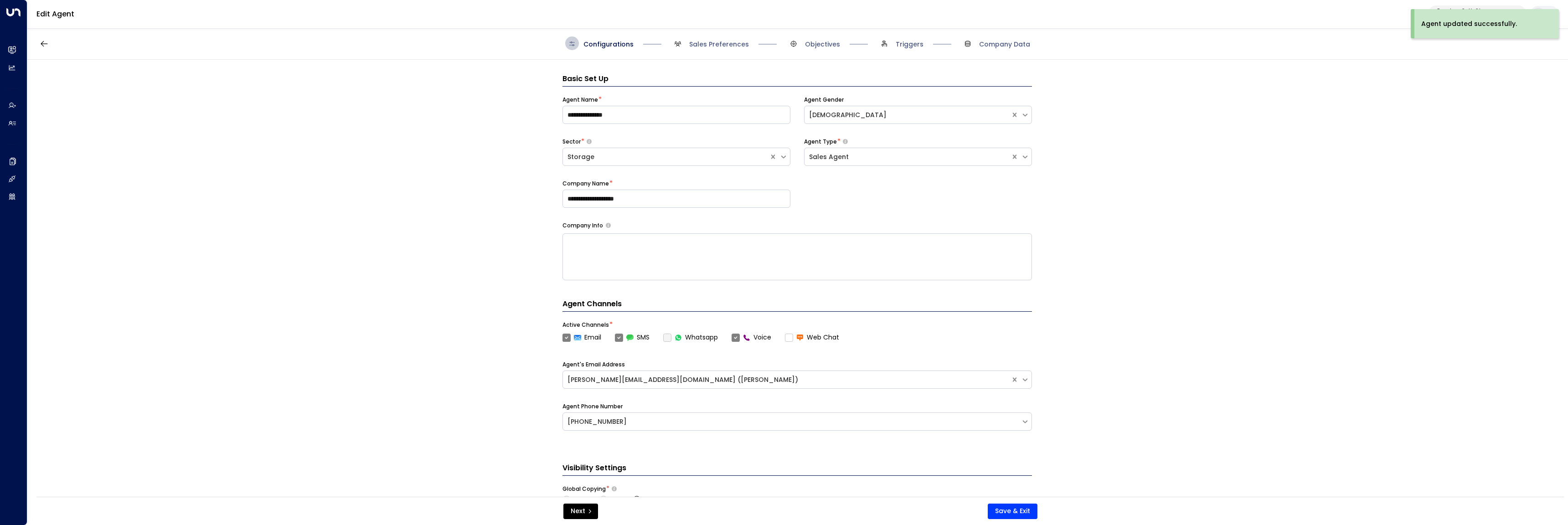
scroll to position [14, 0]
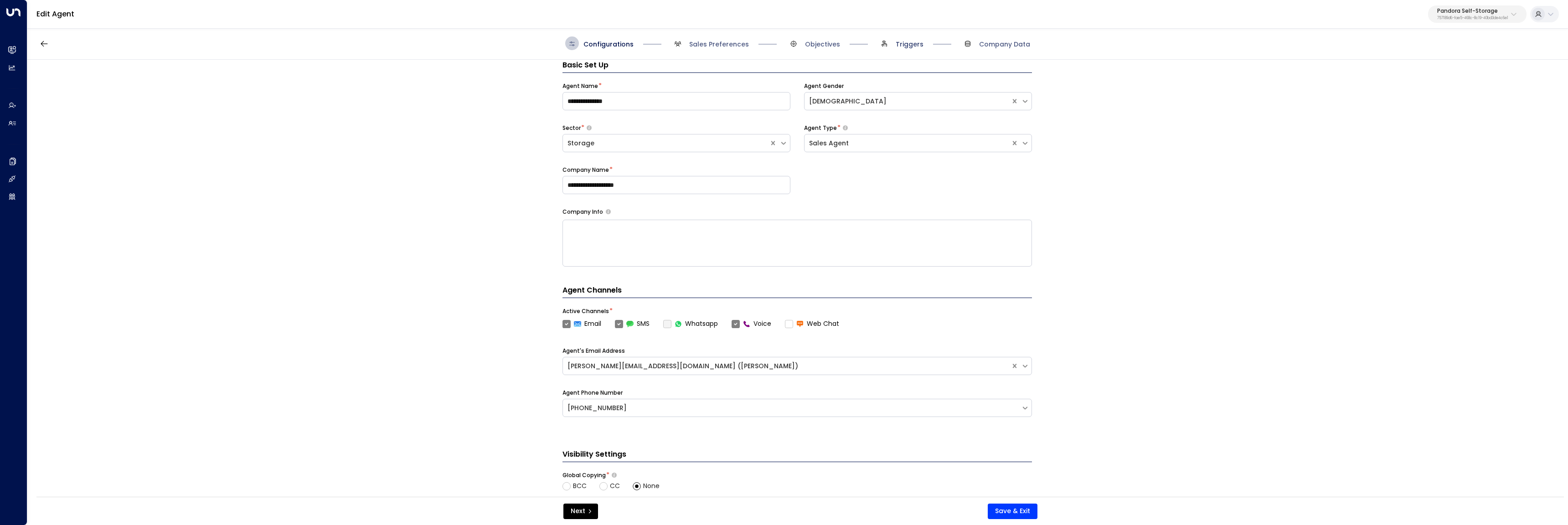
click at [901, 42] on span "Triggers" at bounding box center [909, 44] width 27 height 9
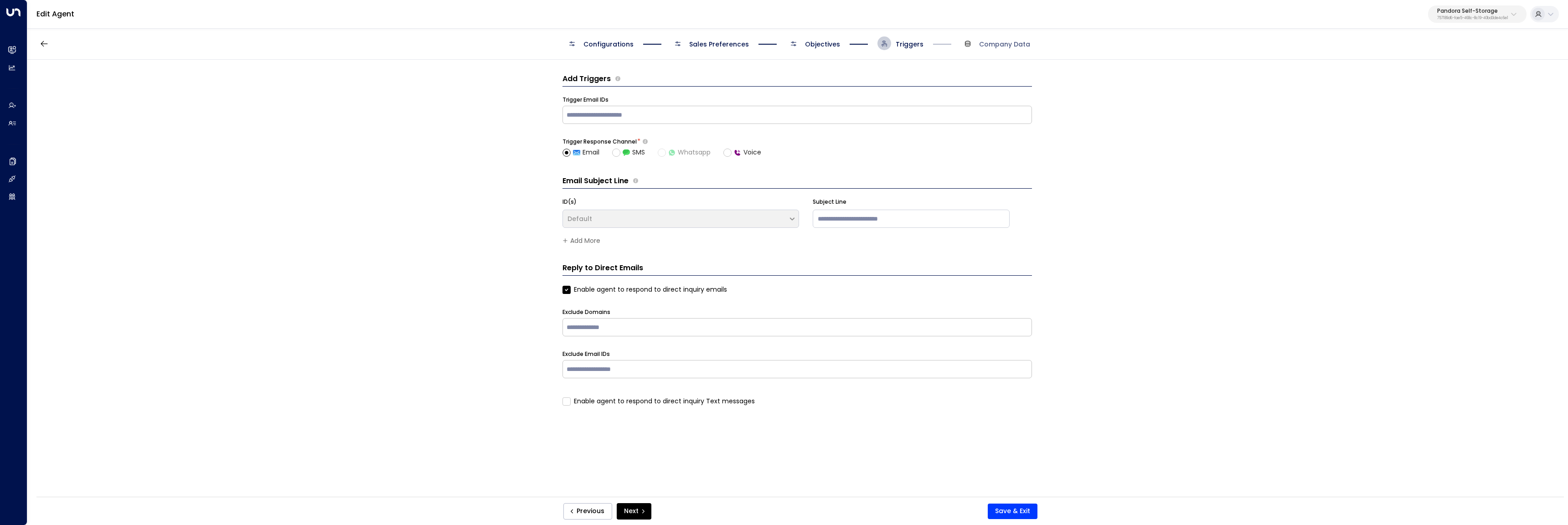
click at [821, 38] on span "Objectives" at bounding box center [813, 44] width 53 height 14
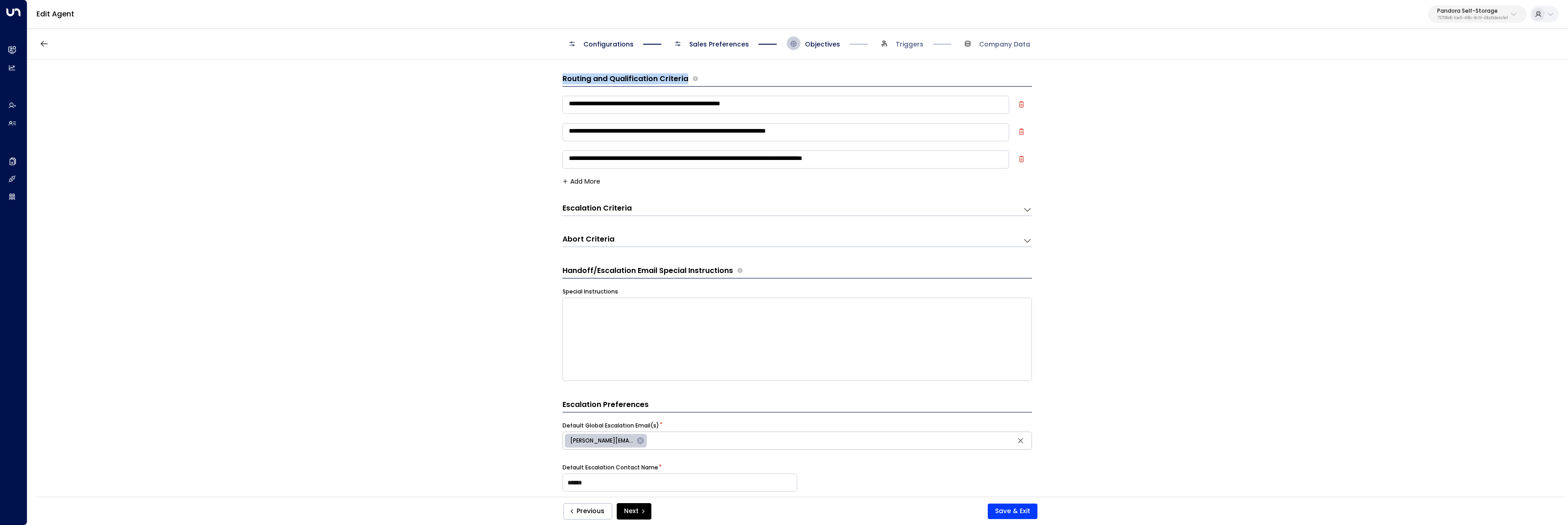
drag, startPoint x: 536, startPoint y: 79, endPoint x: 683, endPoint y: 86, distance: 147.2
click at [683, 86] on div "**********" at bounding box center [797, 281] width 1540 height 443
click at [432, 368] on div "**********" at bounding box center [797, 281] width 1540 height 443
click at [1008, 513] on button "Save & Exit" at bounding box center [1012, 511] width 50 height 15
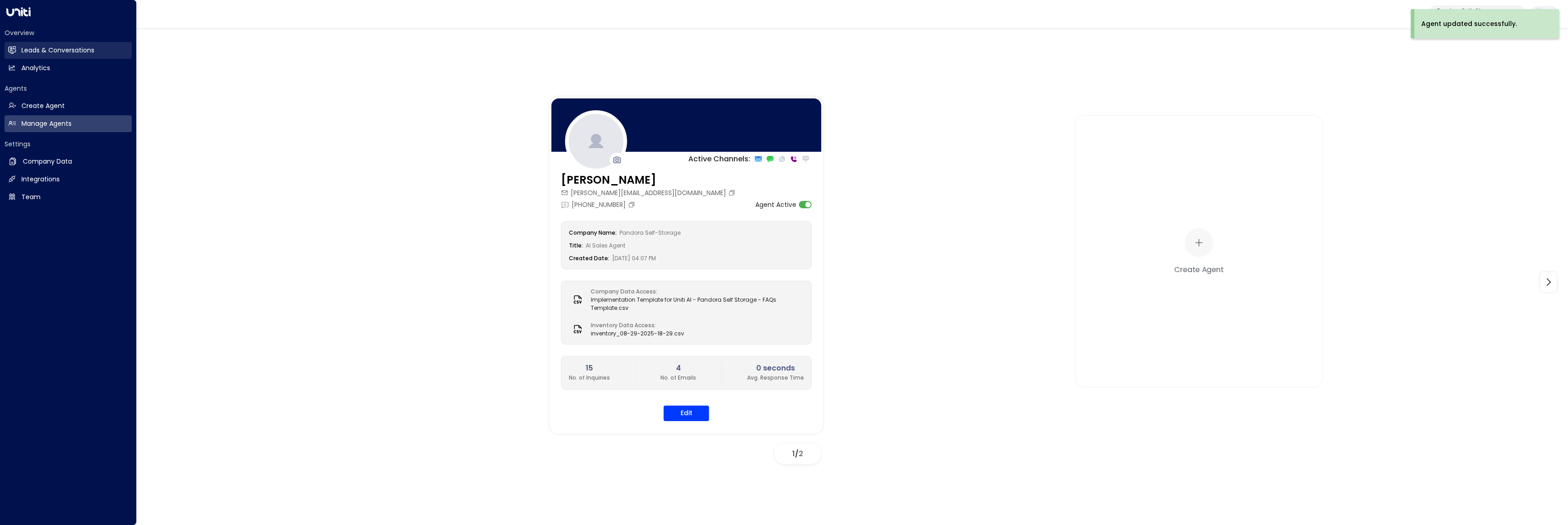
click at [31, 46] on h2 "Leads & Conversations" at bounding box center [57, 50] width 73 height 9
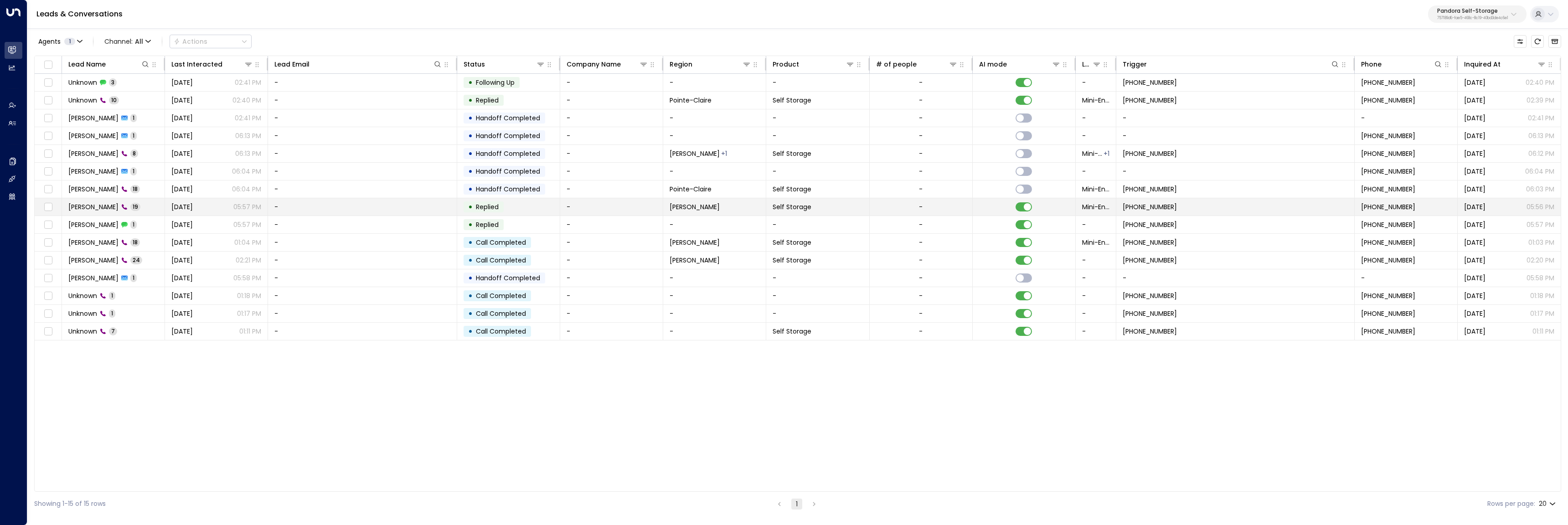
click at [41, 205] on td at bounding box center [48, 207] width 27 height 17
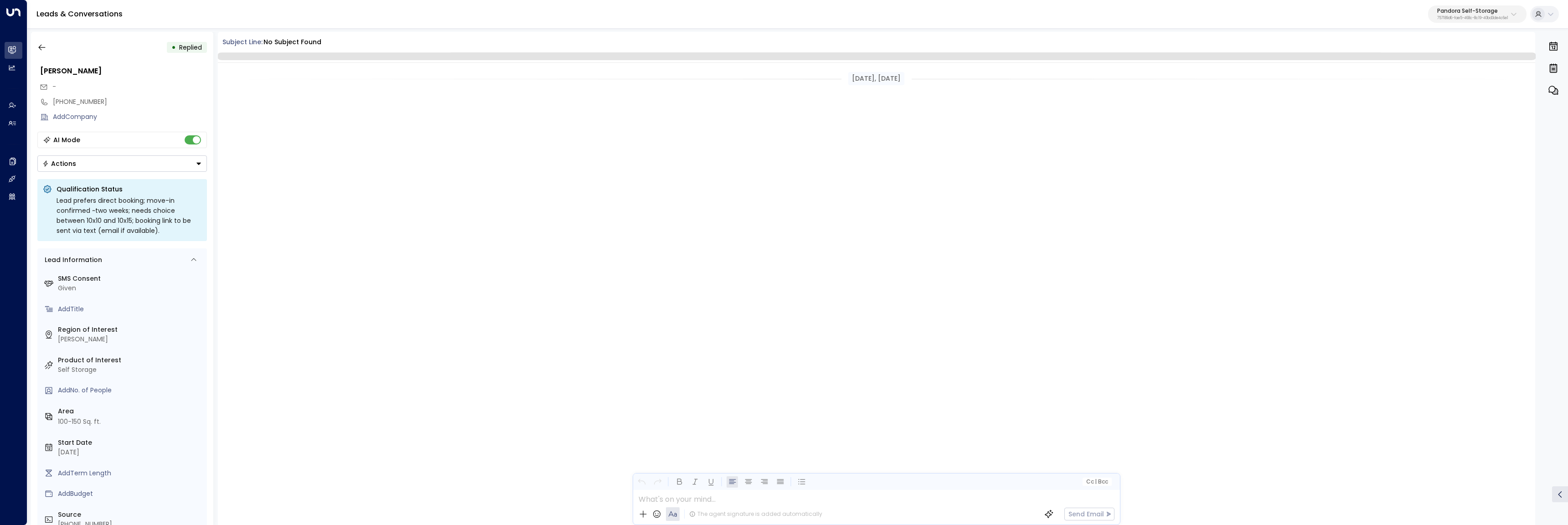
scroll to position [549, 0]
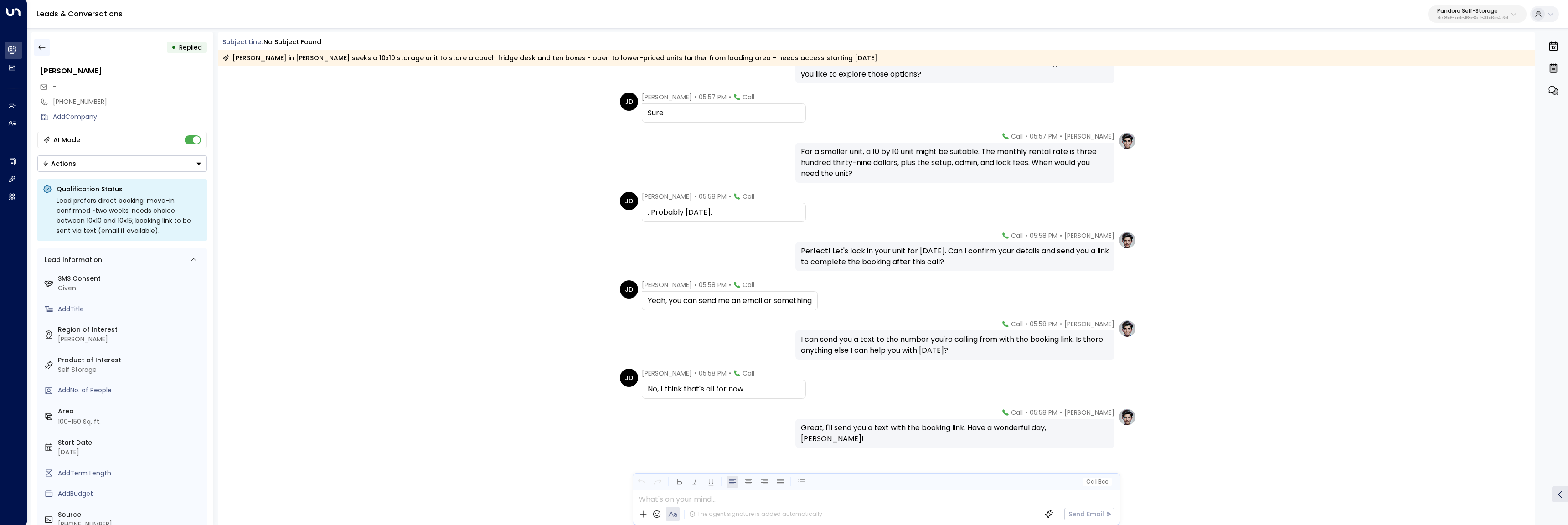
click at [43, 50] on icon "button" at bounding box center [42, 47] width 9 height 9
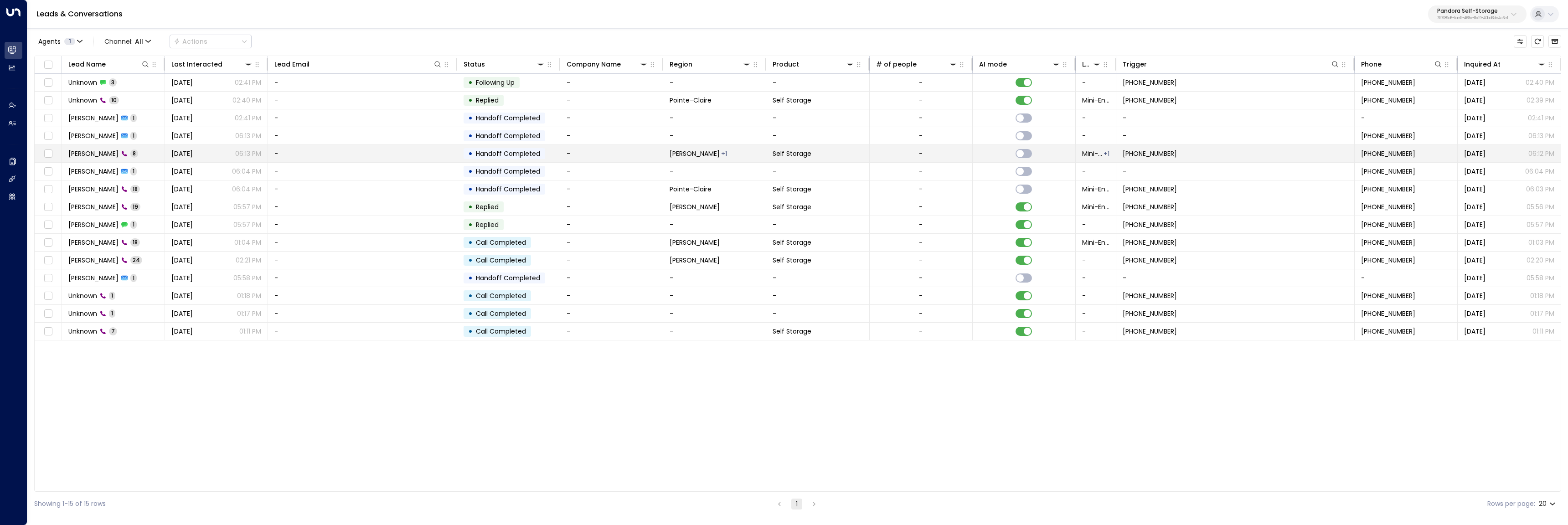
click at [49, 146] on td at bounding box center [48, 154] width 27 height 17
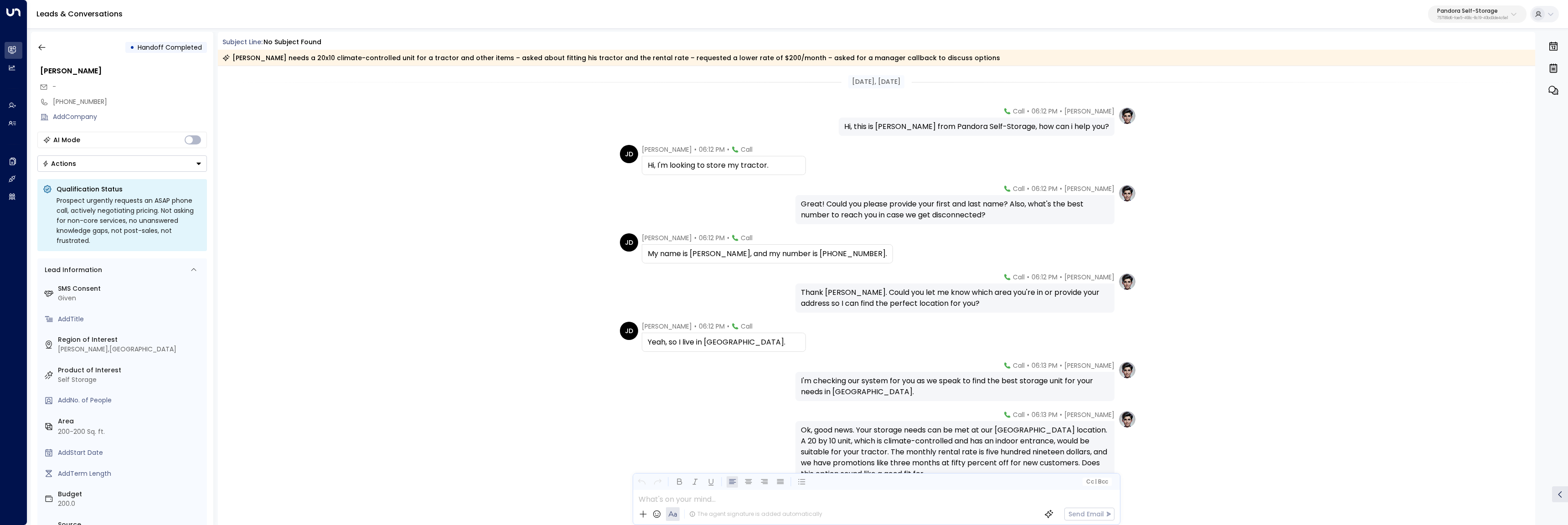
scroll to position [46, 0]
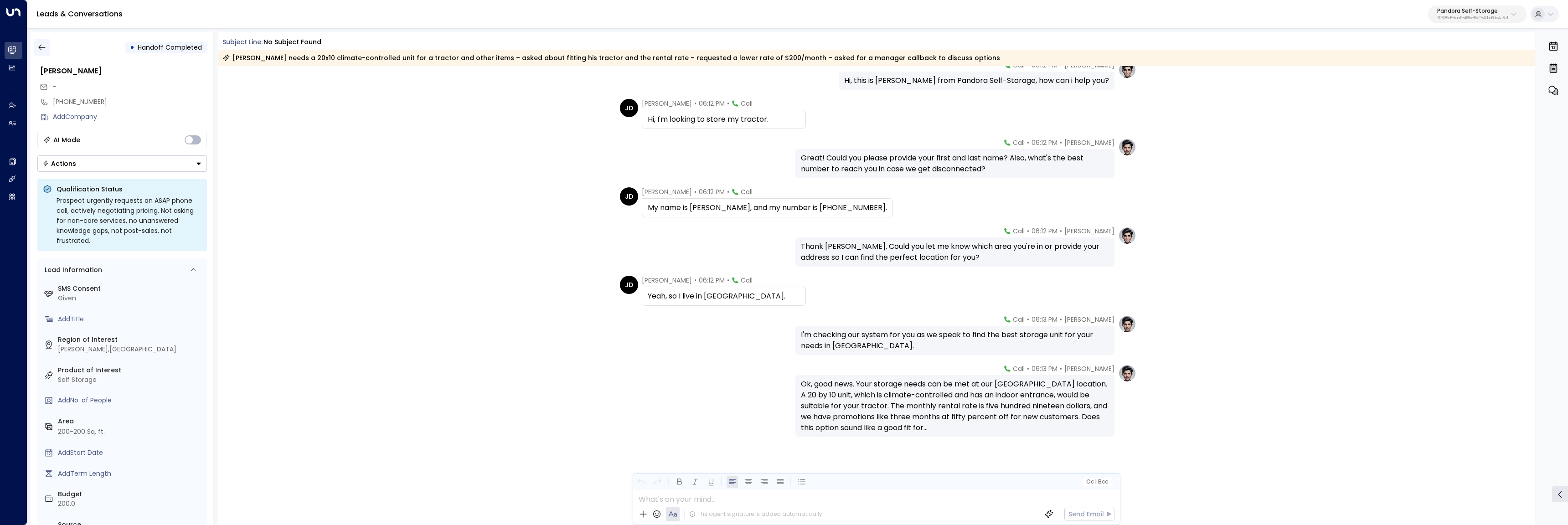
click at [39, 47] on icon "button" at bounding box center [42, 47] width 7 height 6
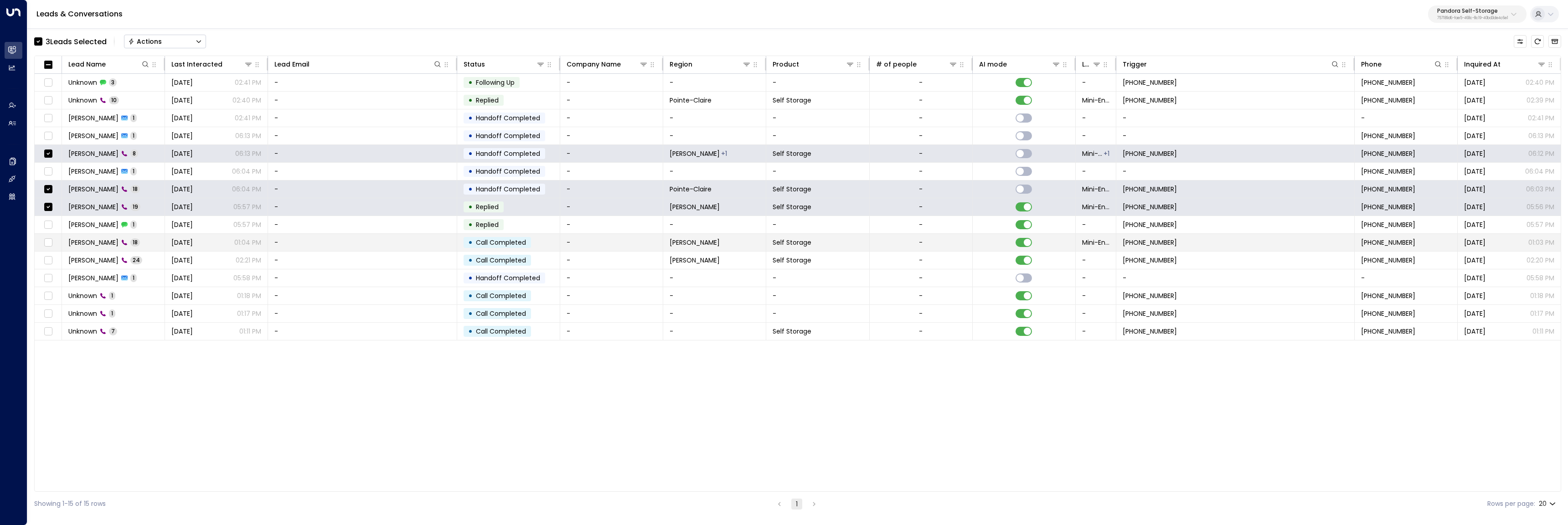
click at [45, 250] on td at bounding box center [48, 243] width 27 height 17
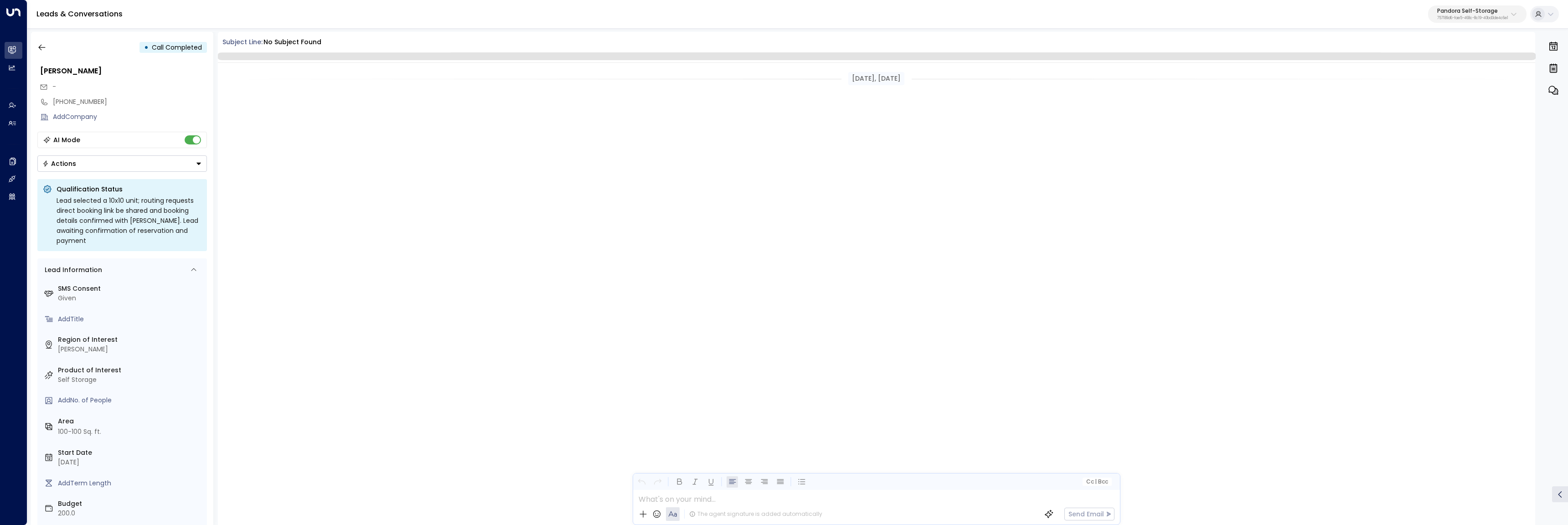
scroll to position [576, 0]
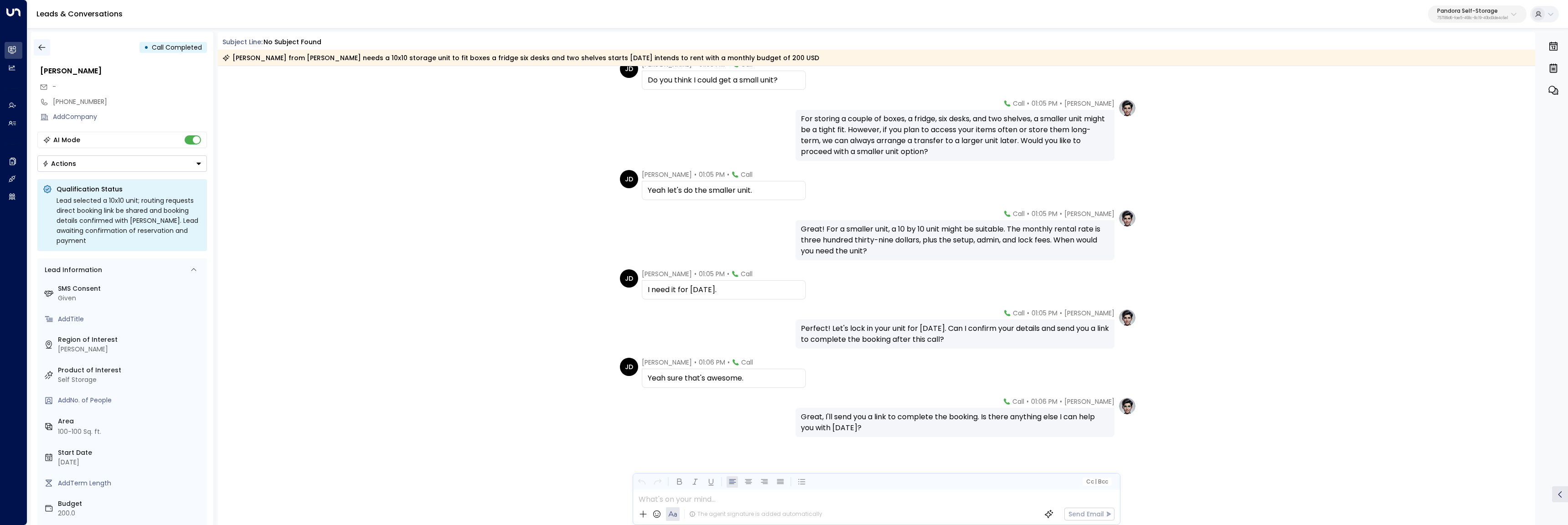
click at [42, 46] on icon "button" at bounding box center [42, 47] width 9 height 9
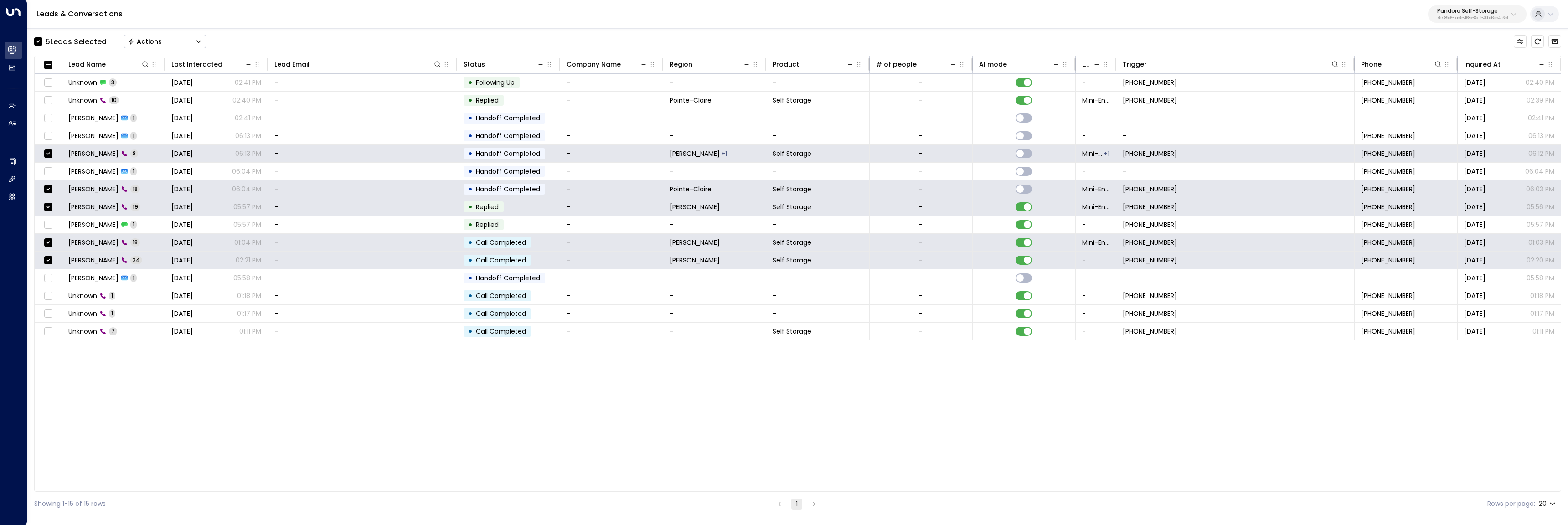
click at [193, 42] on button "Actions" at bounding box center [166, 41] width 82 height 14
click at [169, 102] on span "Archive Lead" at bounding box center [149, 101] width 42 height 9
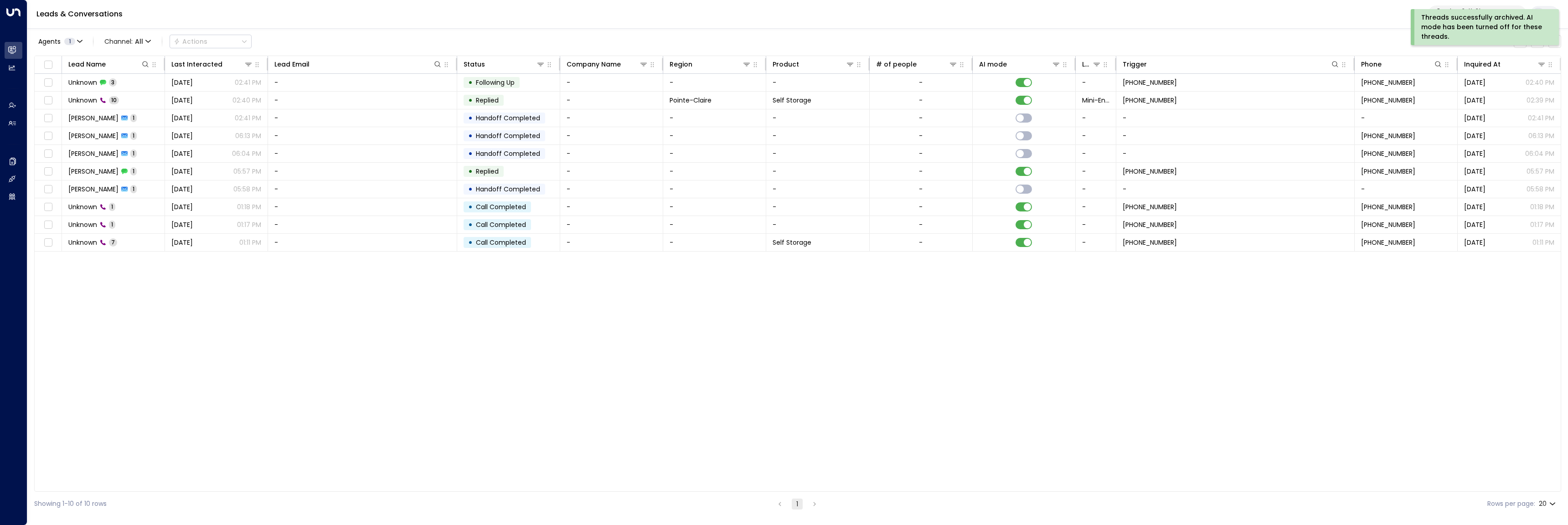
click at [1353, 30] on div "Agents 1 Channel: All Actions Lead Name Last Interacted Lead Email Status Compa…" at bounding box center [798, 272] width 1527 height 489
click at [1558, 41] on icon "Archived Leads" at bounding box center [1554, 41] width 8 height 8
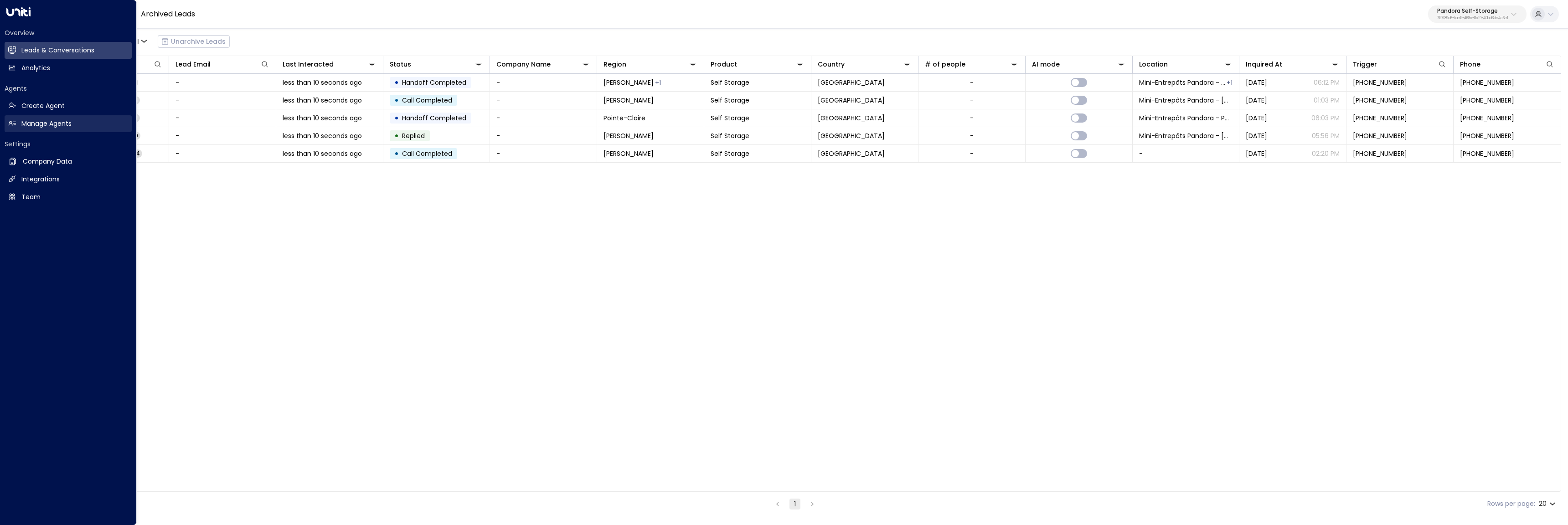
click at [29, 123] on h2 "Manage Agents" at bounding box center [46, 124] width 50 height 9
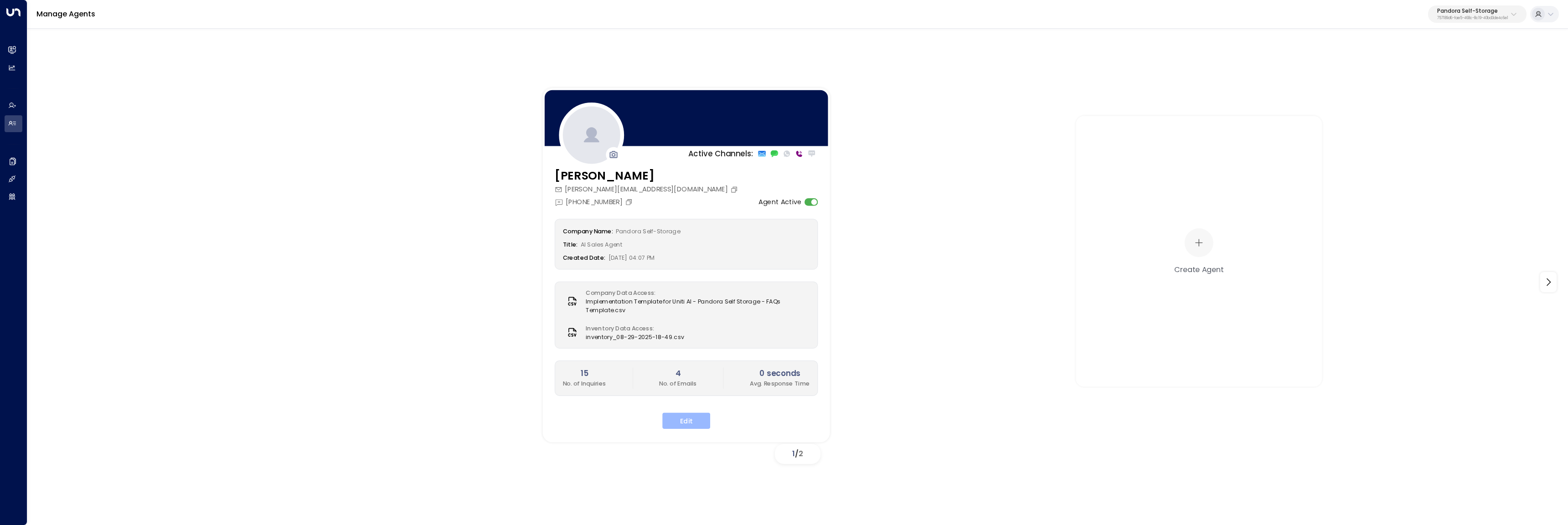
click at [686, 417] on button "Edit" at bounding box center [686, 420] width 48 height 16
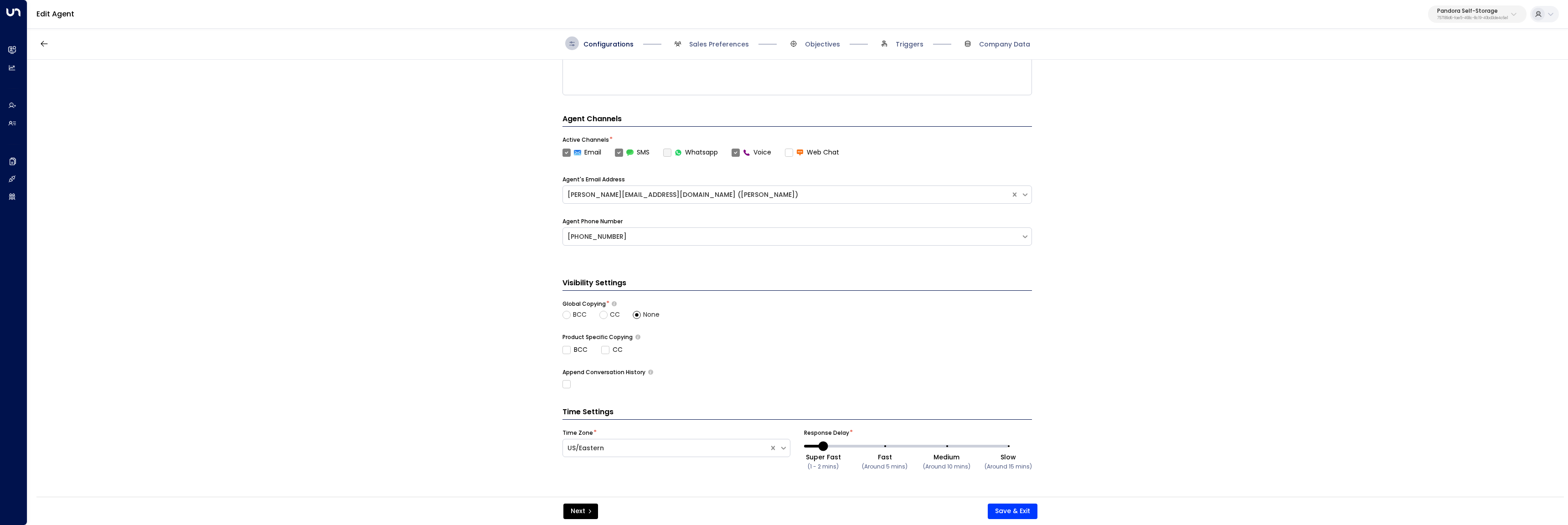
click at [708, 39] on span "Sales Preferences" at bounding box center [709, 44] width 78 height 14
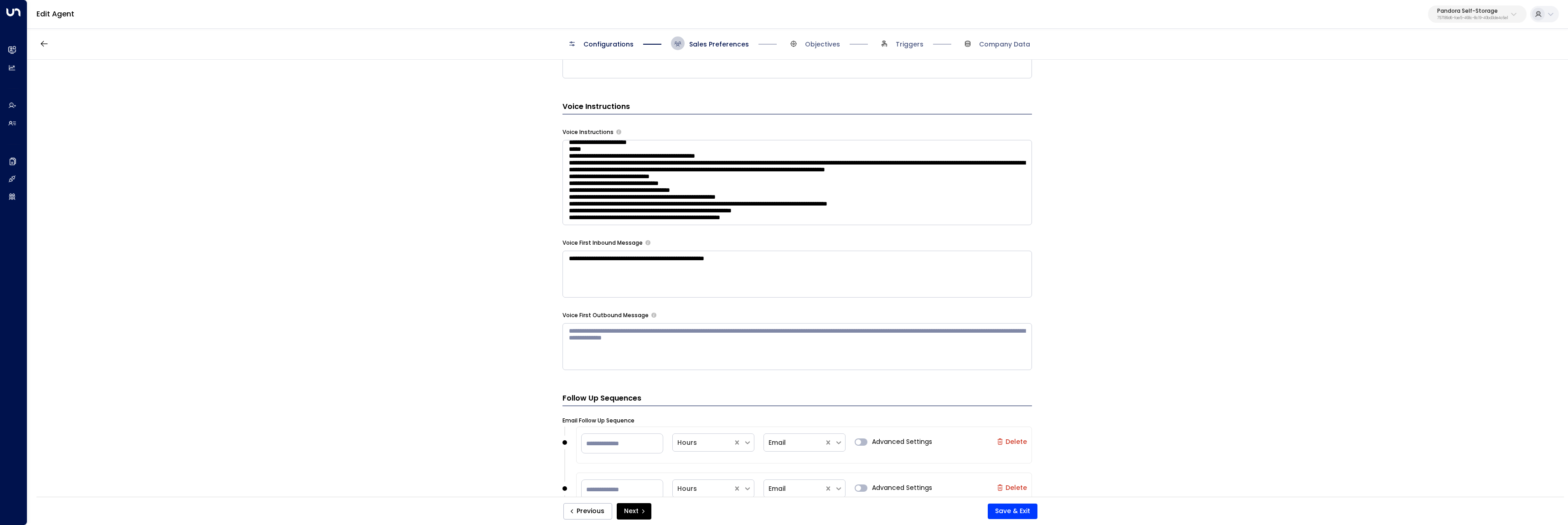
scroll to position [335, 0]
click at [853, 215] on textarea at bounding box center [797, 182] width 469 height 85
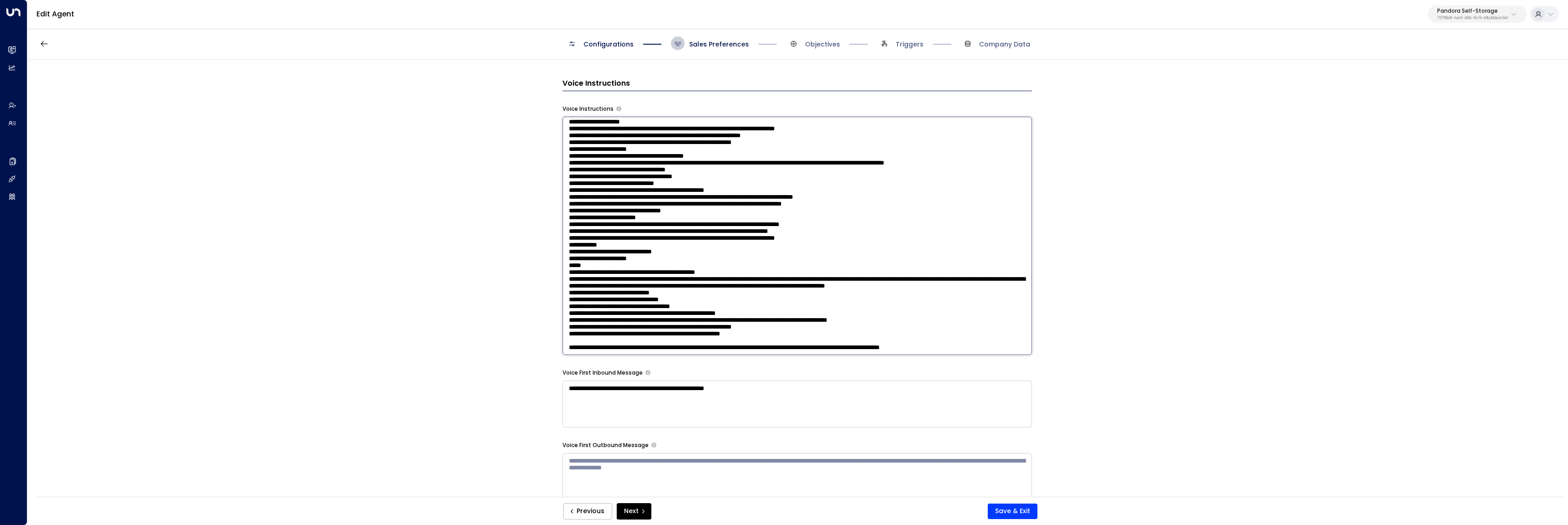
scroll to position [593, 0]
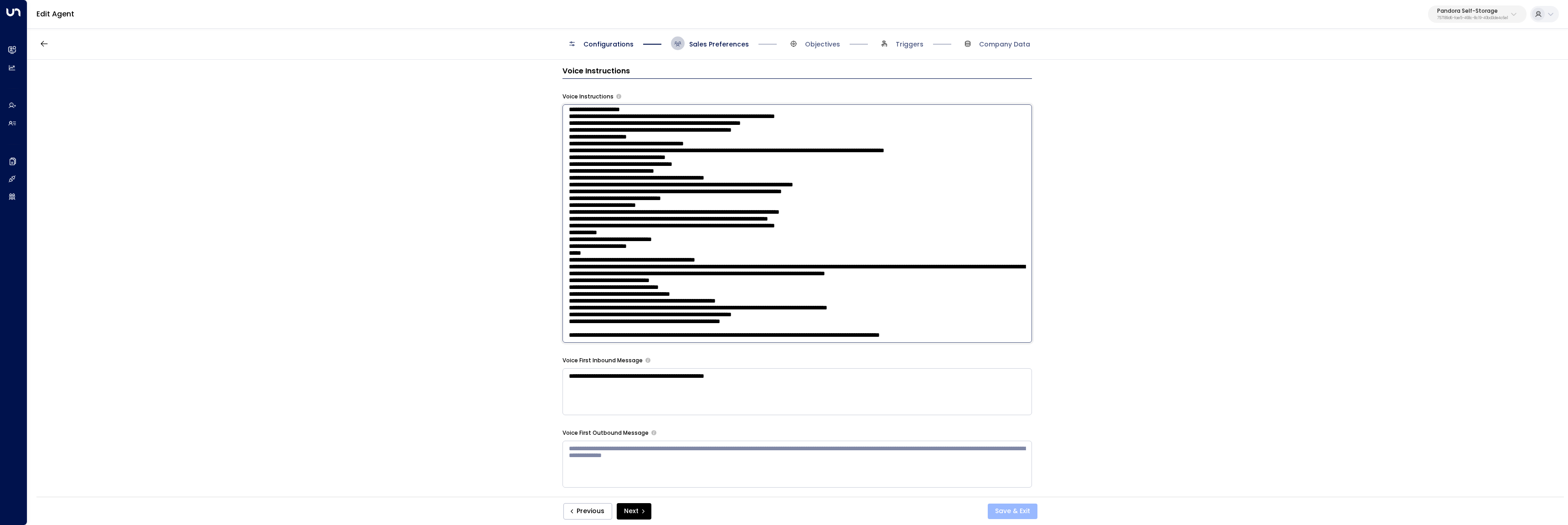
type textarea "**********"
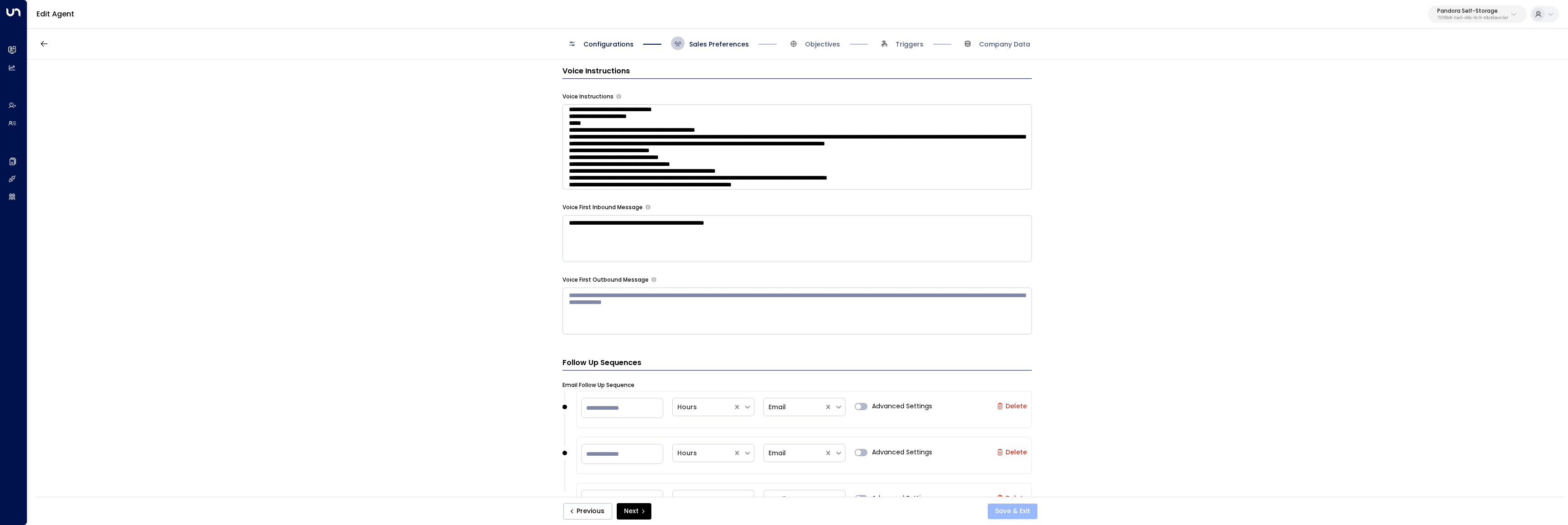
click at [1024, 515] on button "Save & Exit" at bounding box center [1012, 511] width 50 height 15
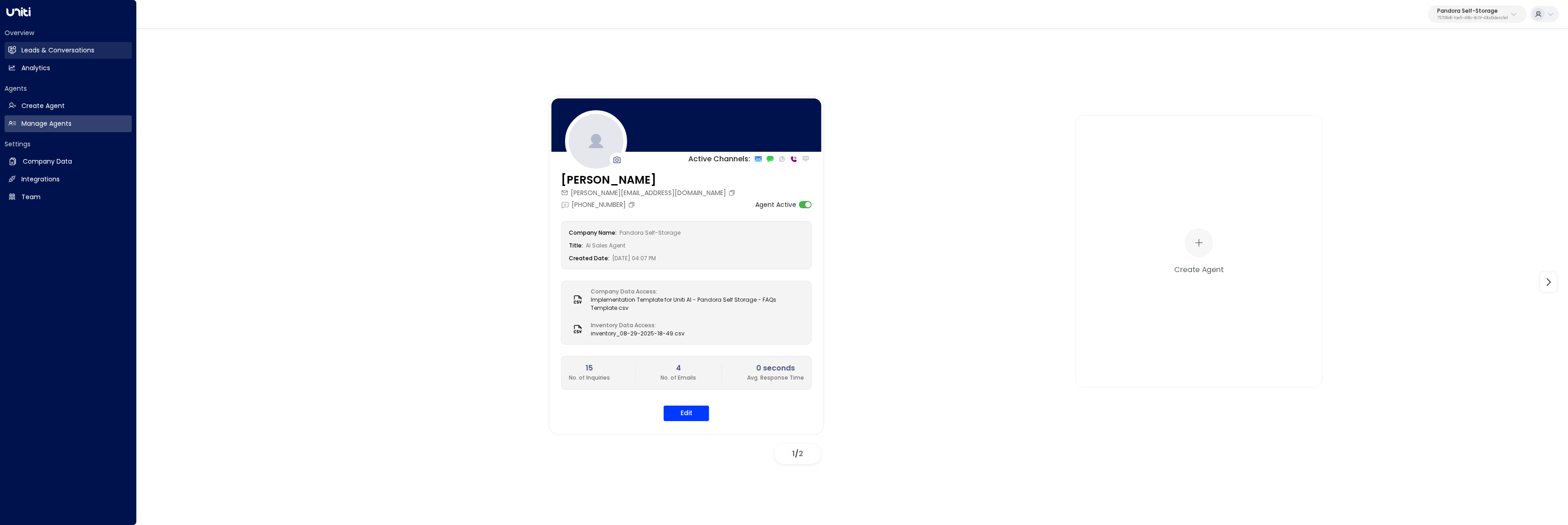
click at [50, 48] on h2 "Leads & Conversations" at bounding box center [57, 50] width 73 height 9
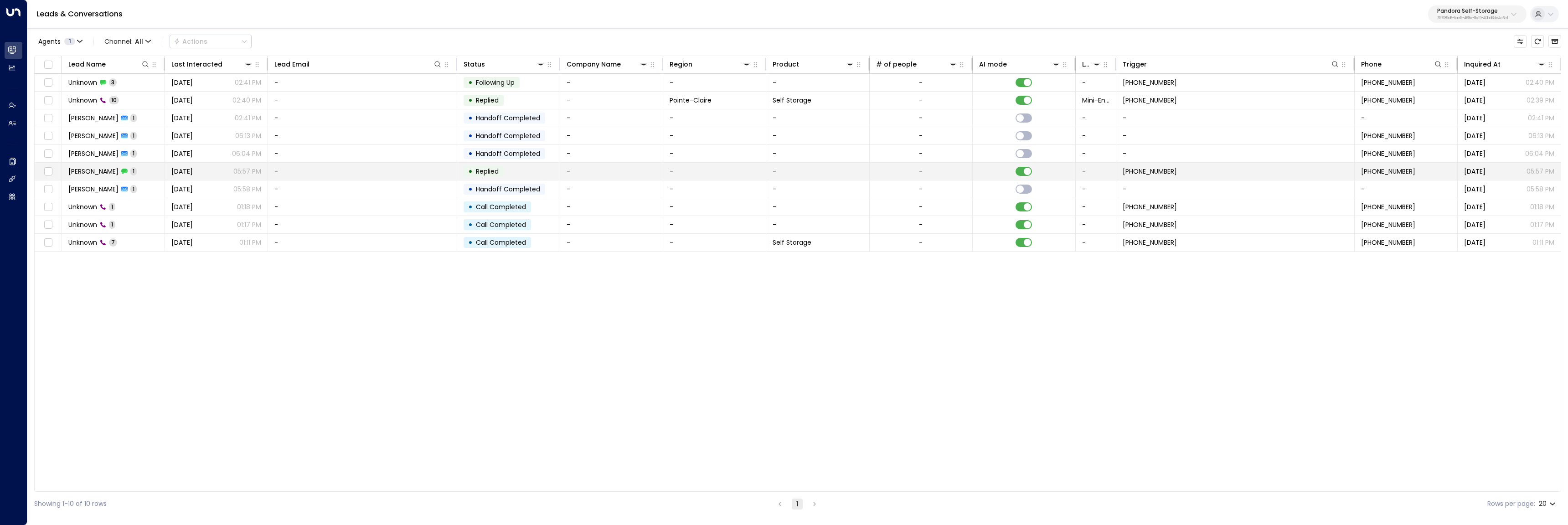
click at [89, 176] on span "[PERSON_NAME]" at bounding box center [93, 171] width 50 height 9
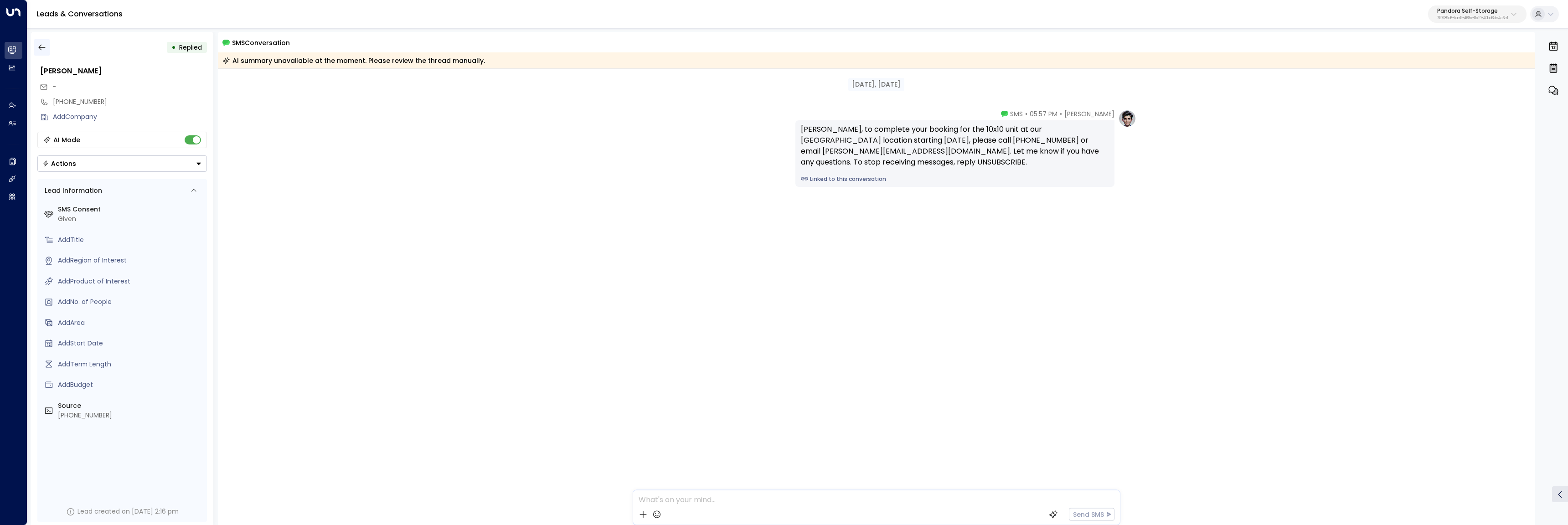
click at [47, 43] on button "button" at bounding box center [41, 47] width 16 height 16
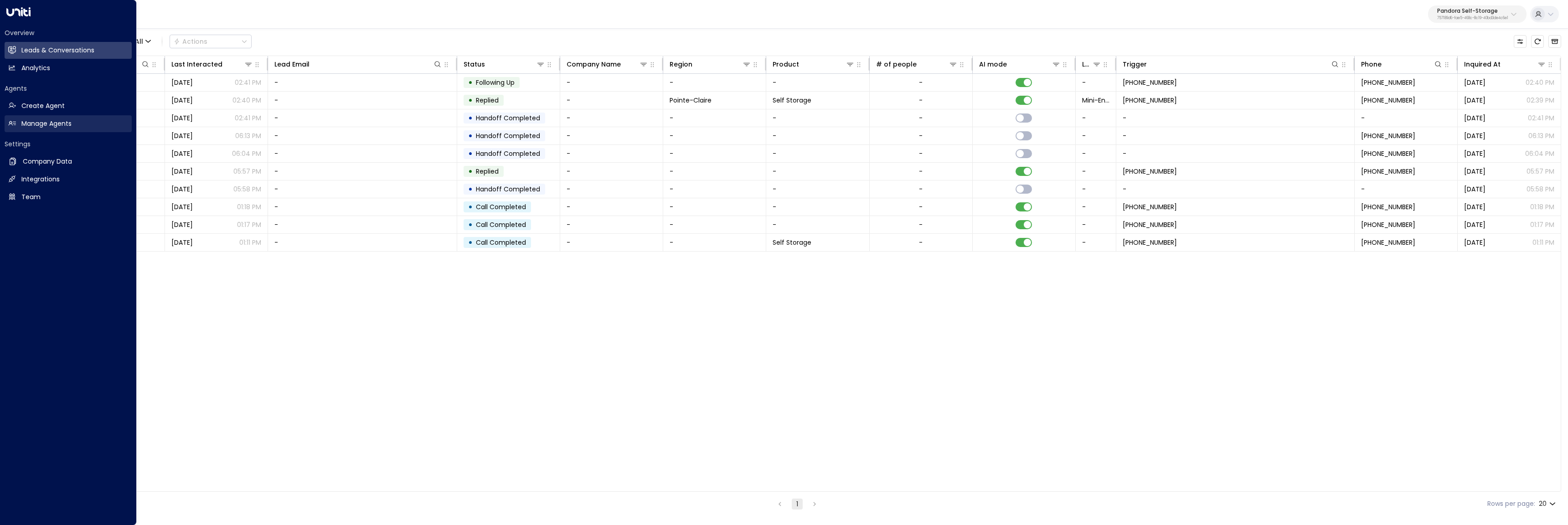
click at [32, 123] on h2 "Manage Agents" at bounding box center [46, 124] width 50 height 9
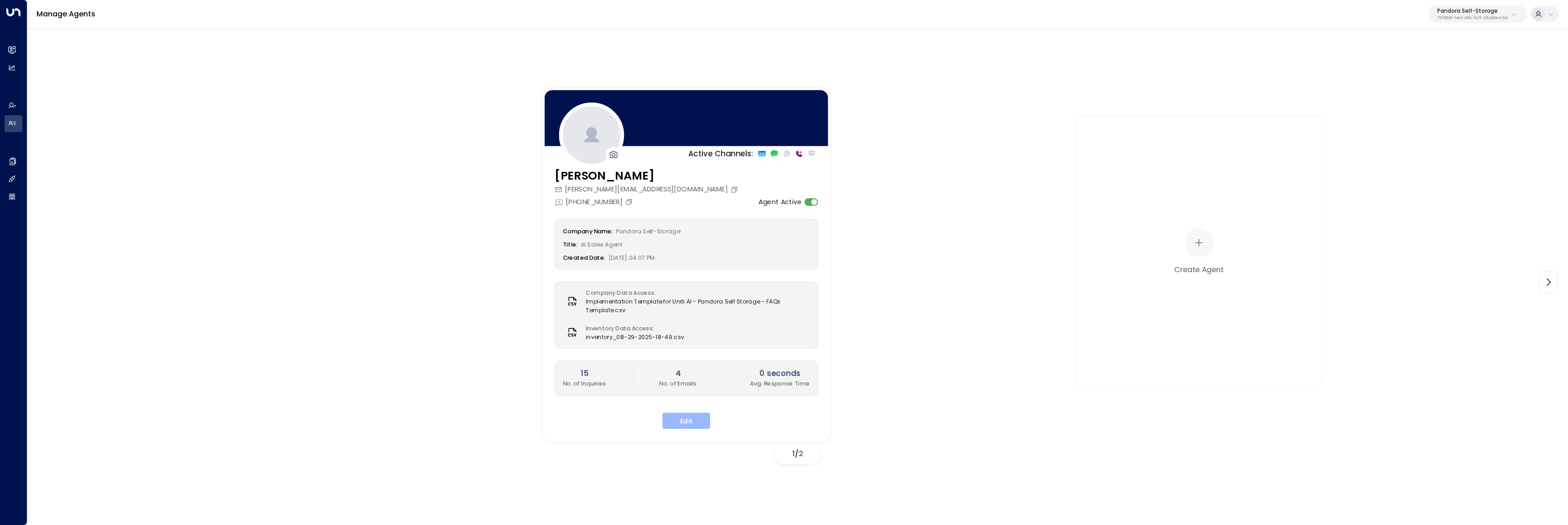
click at [704, 420] on button "Edit" at bounding box center [686, 420] width 48 height 16
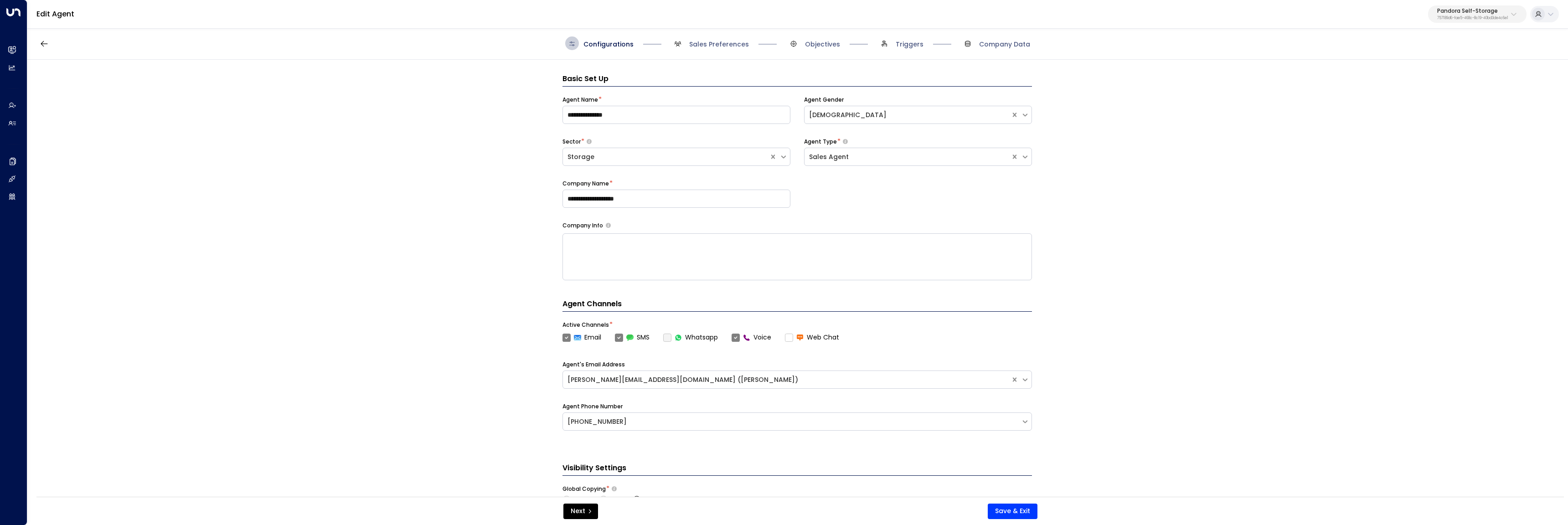
scroll to position [14, 0]
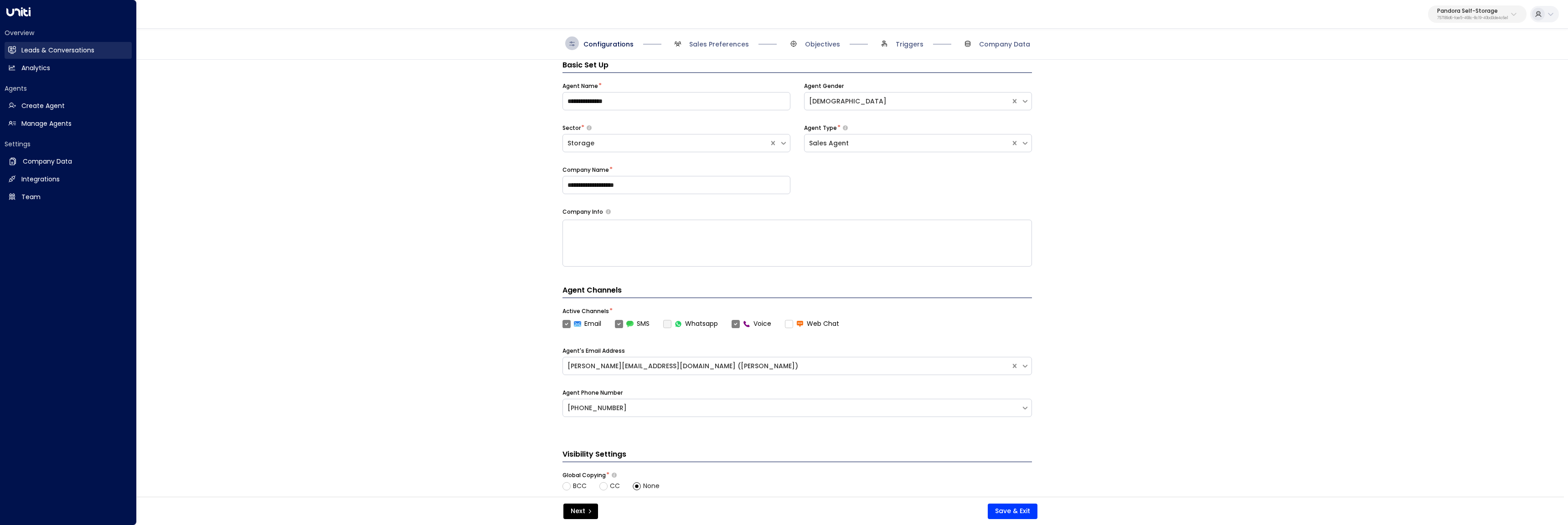
click at [14, 46] on icon at bounding box center [12, 50] width 8 height 8
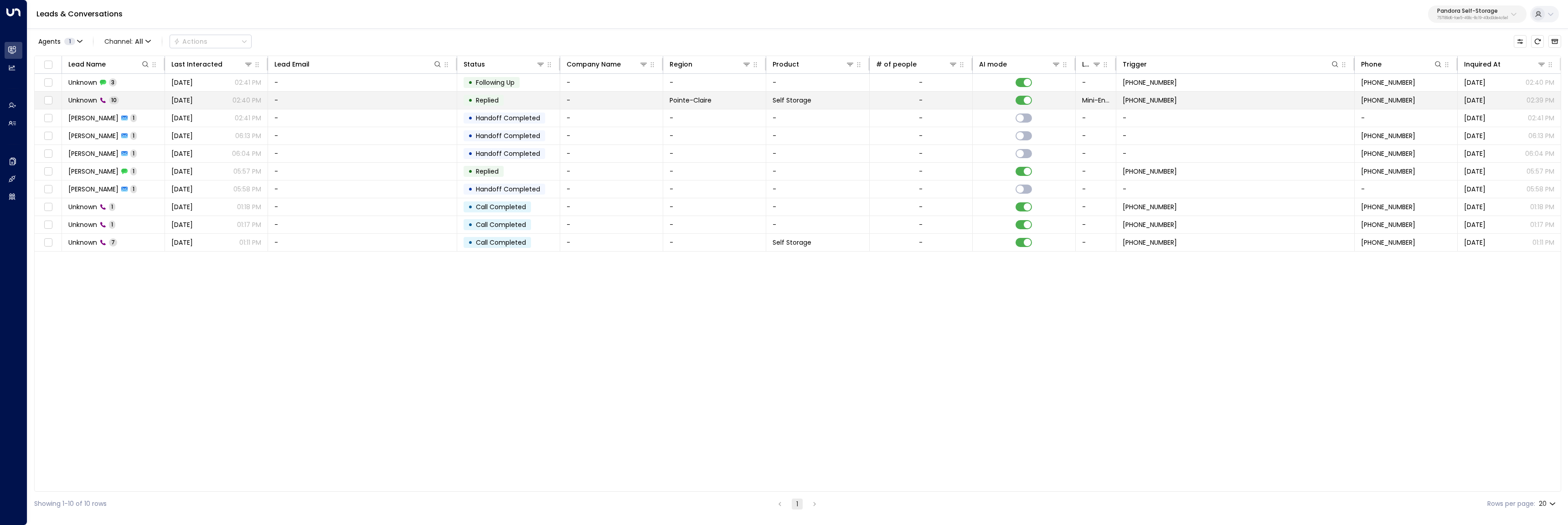
click at [127, 105] on td "Unknown 10" at bounding box center [113, 100] width 103 height 17
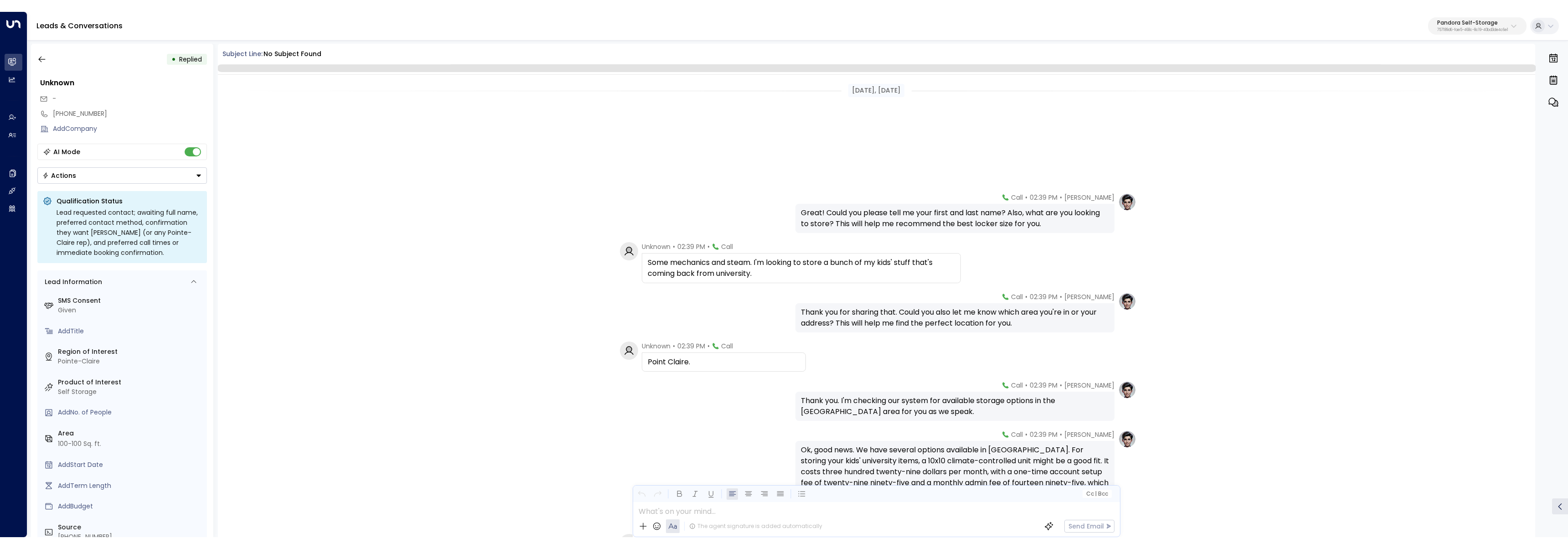
scroll to position [167, 0]
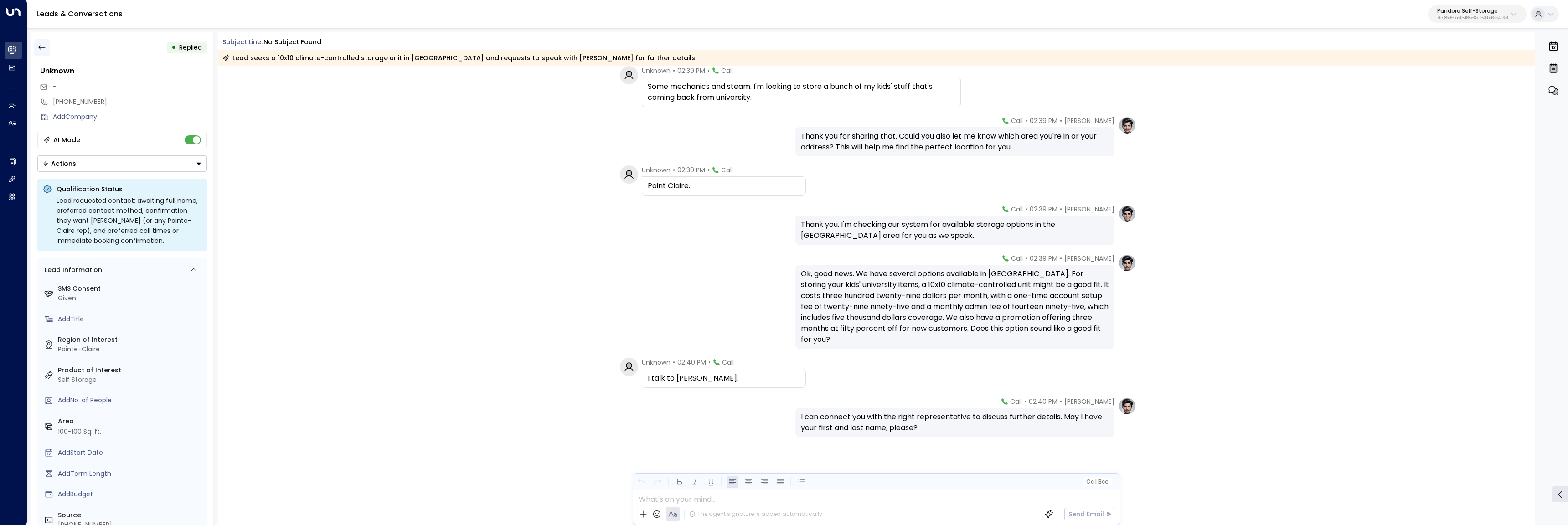
click at [46, 48] on button "button" at bounding box center [41, 47] width 16 height 16
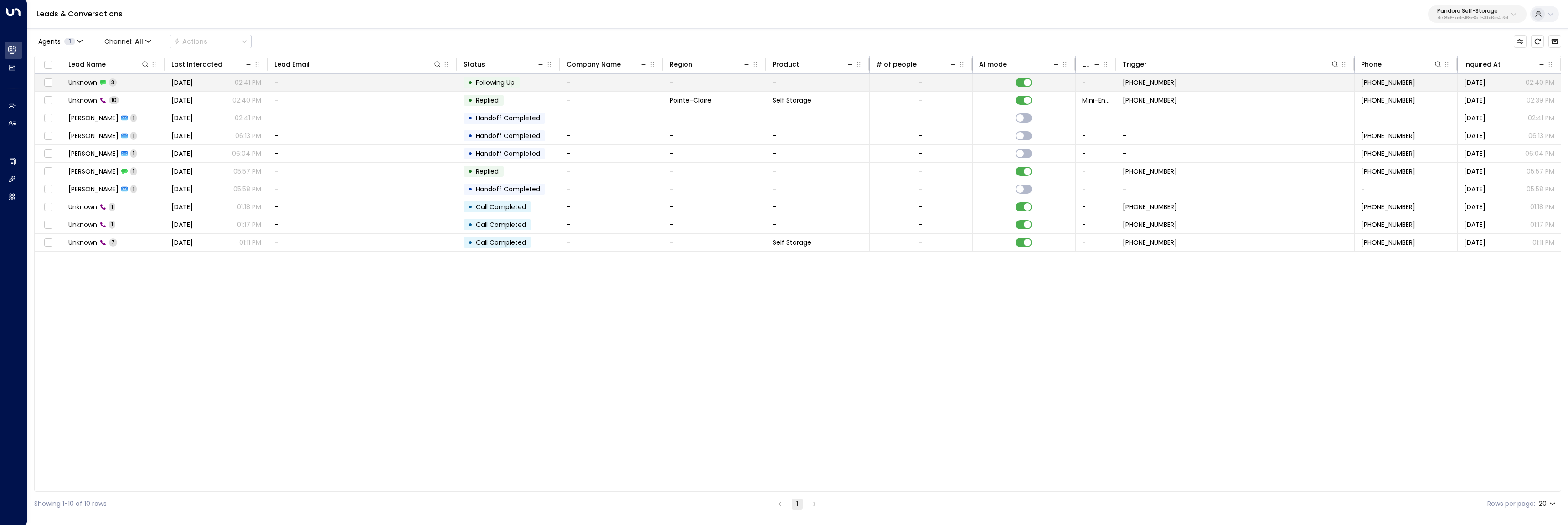
click at [136, 82] on td "Unknown 3" at bounding box center [113, 82] width 103 height 17
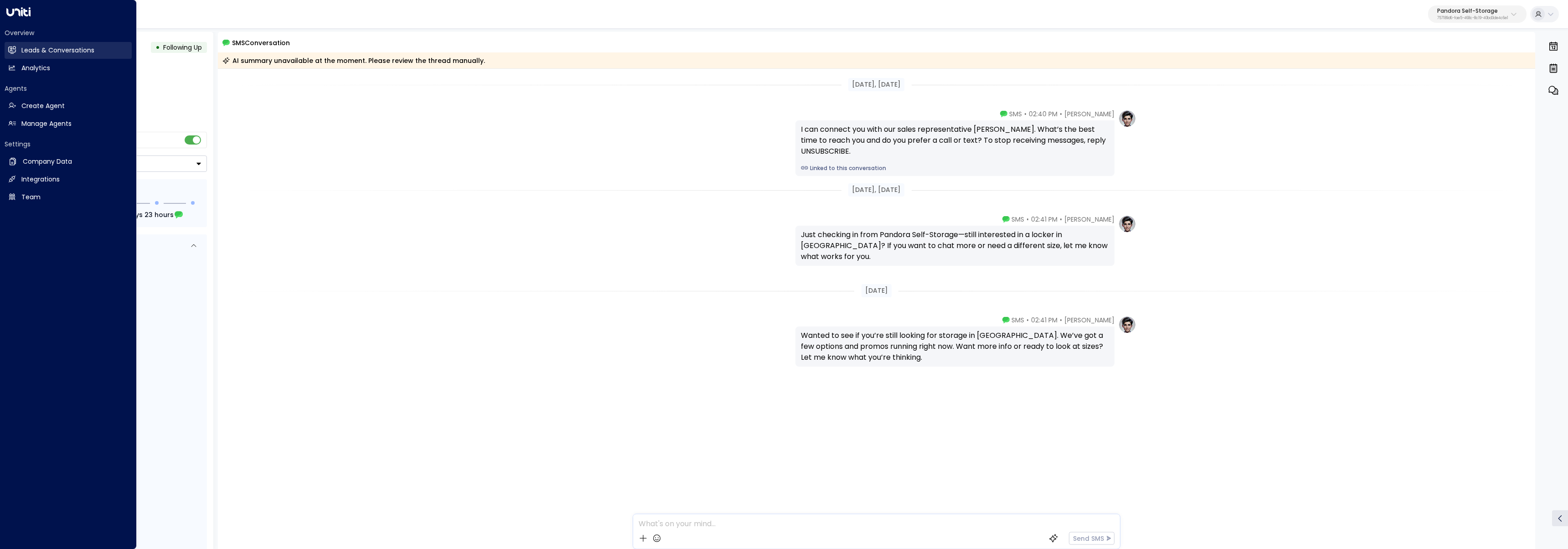
click at [77, 51] on h2 "Leads & Conversations" at bounding box center [57, 50] width 73 height 9
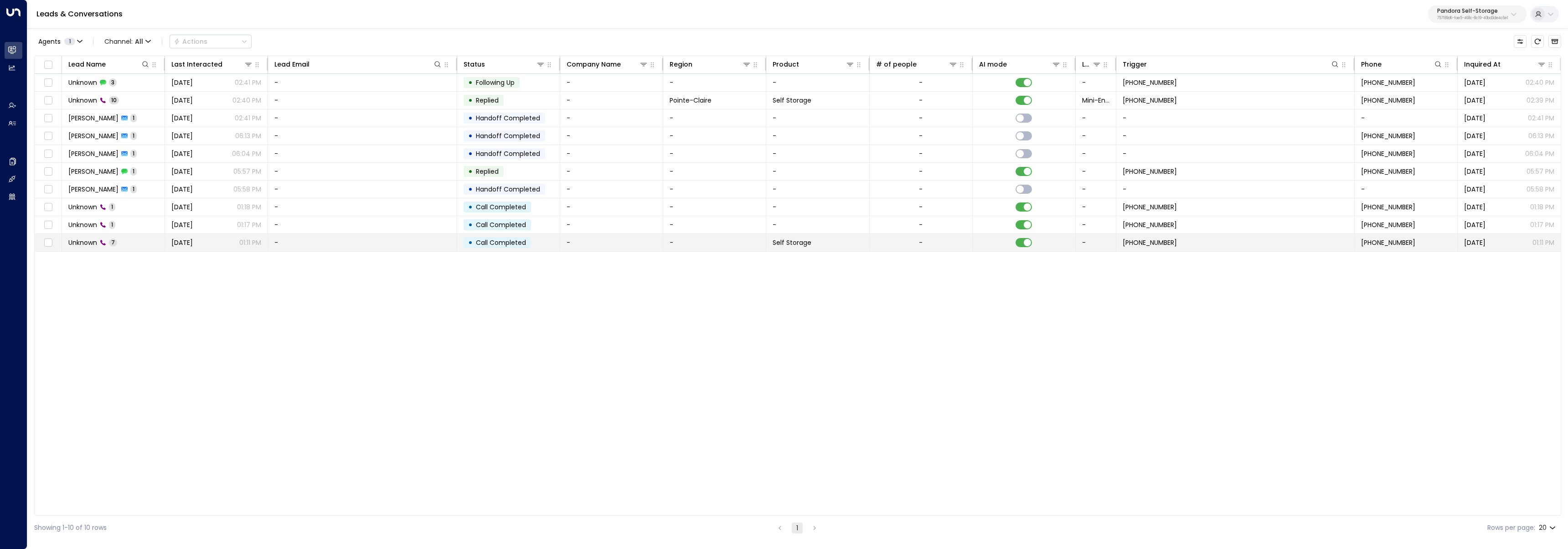
click at [138, 242] on td "Unknown 7" at bounding box center [113, 243] width 103 height 17
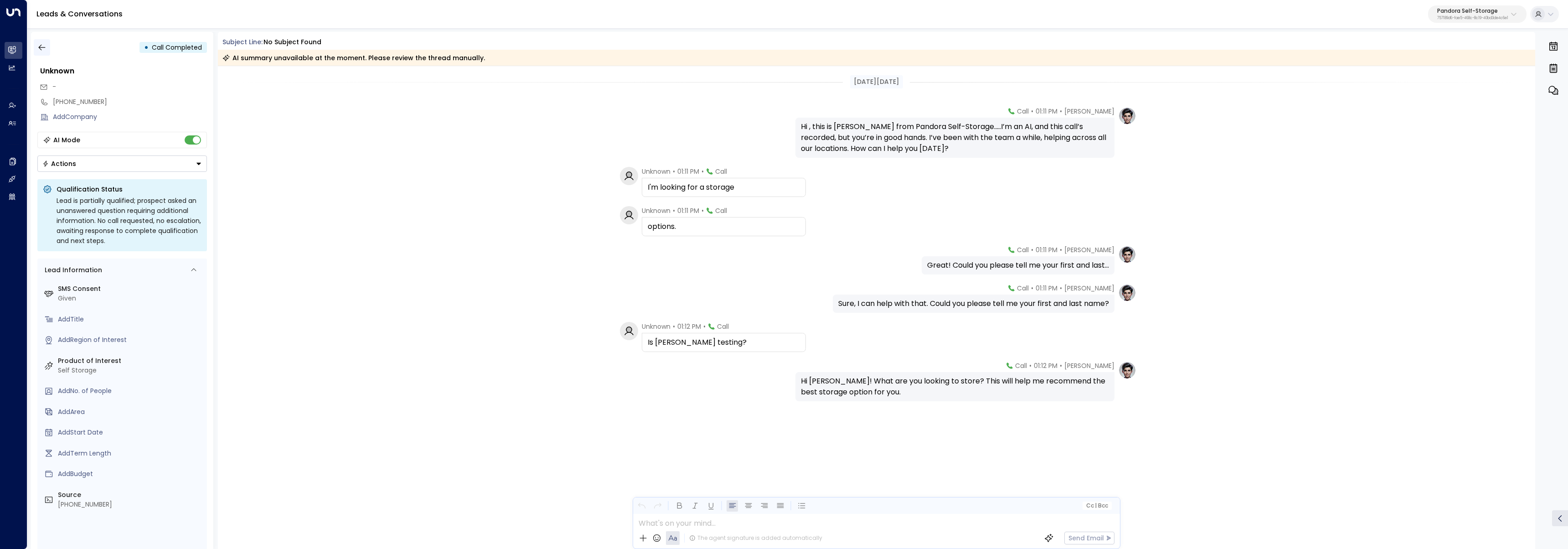
click at [49, 43] on button "button" at bounding box center [41, 47] width 16 height 16
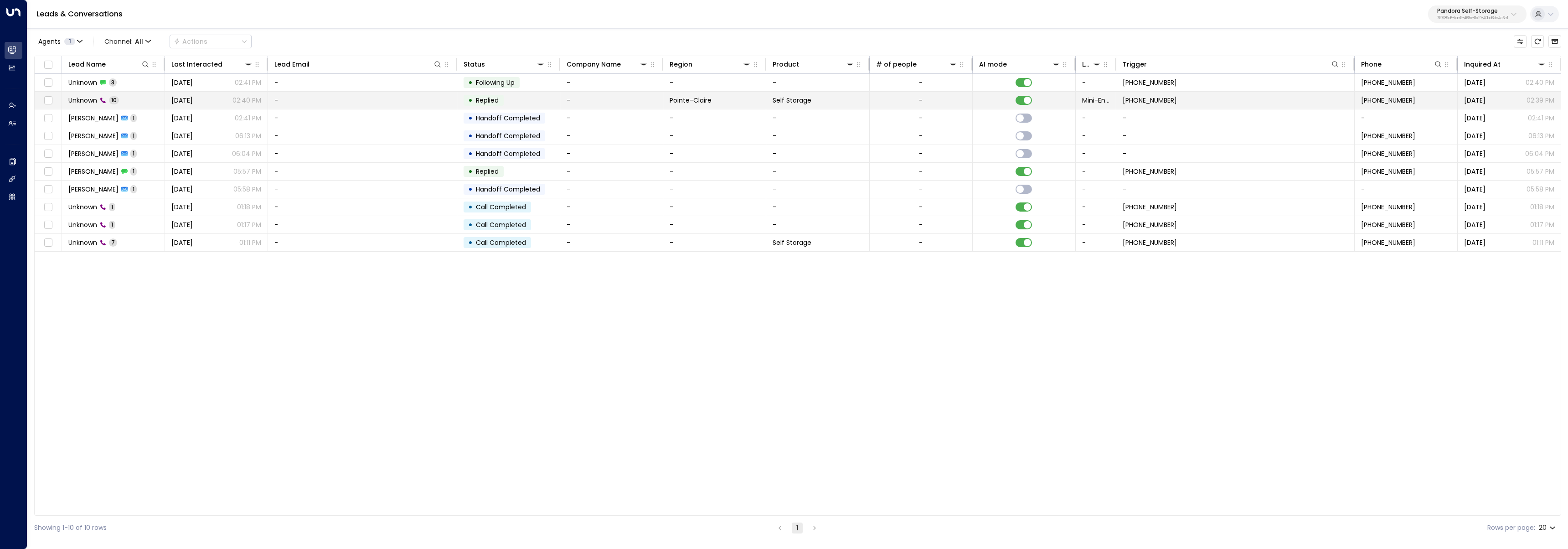
click at [143, 103] on td "Unknown 10" at bounding box center [113, 100] width 103 height 17
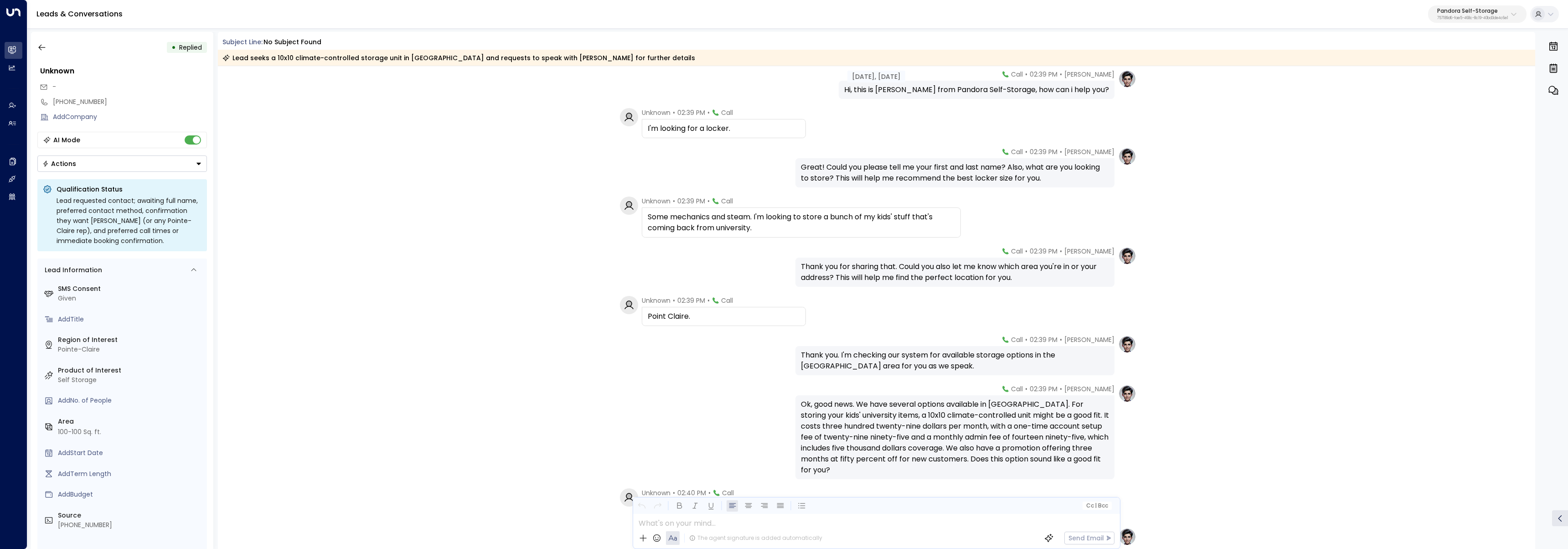
scroll to position [147, 0]
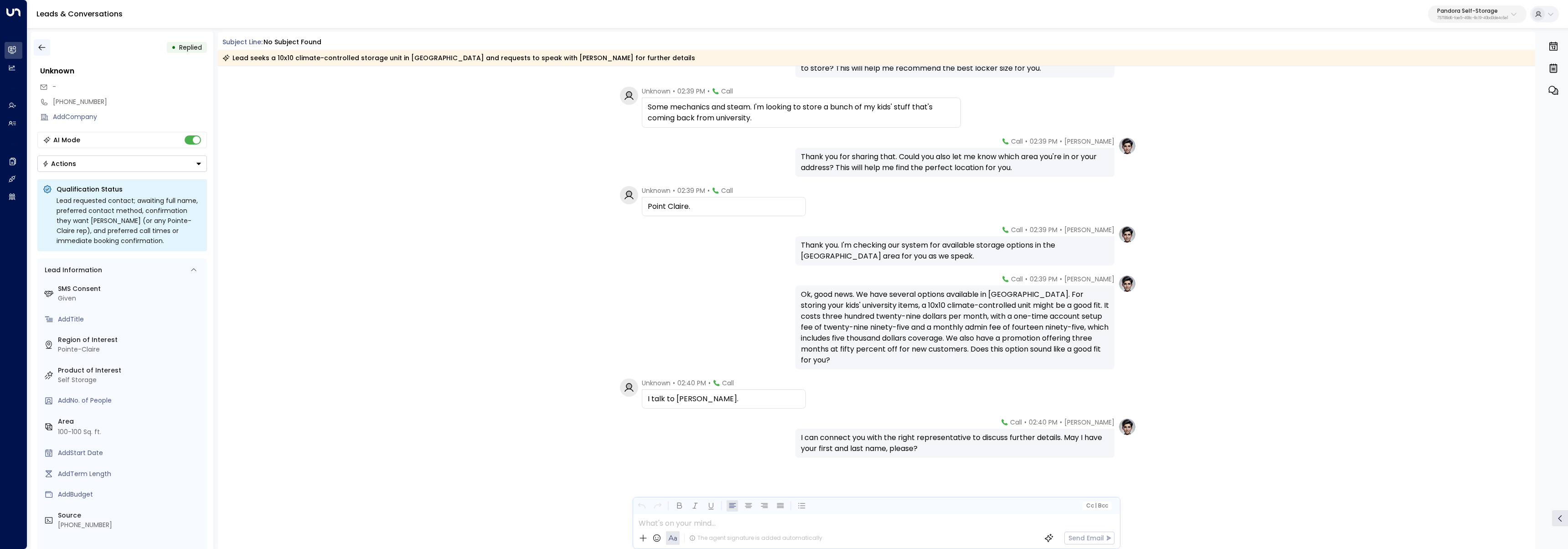
click at [47, 48] on button "button" at bounding box center [41, 47] width 16 height 16
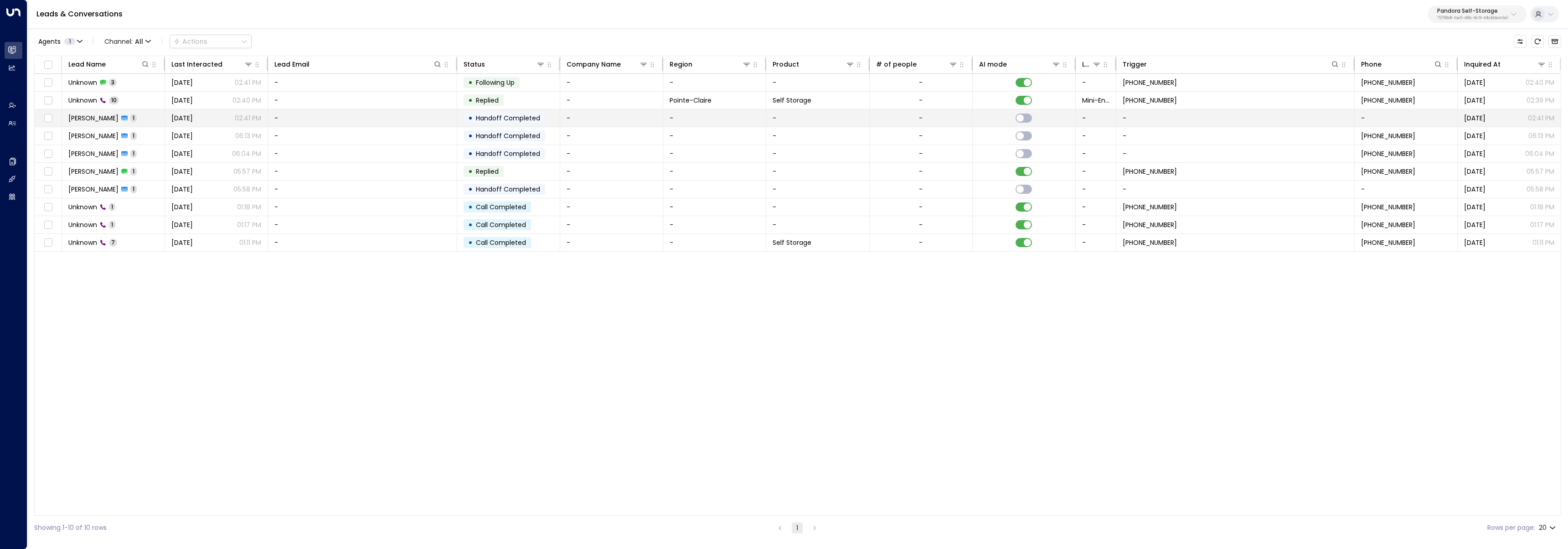
click at [148, 116] on td "[PERSON_NAME] 1" at bounding box center [113, 118] width 103 height 17
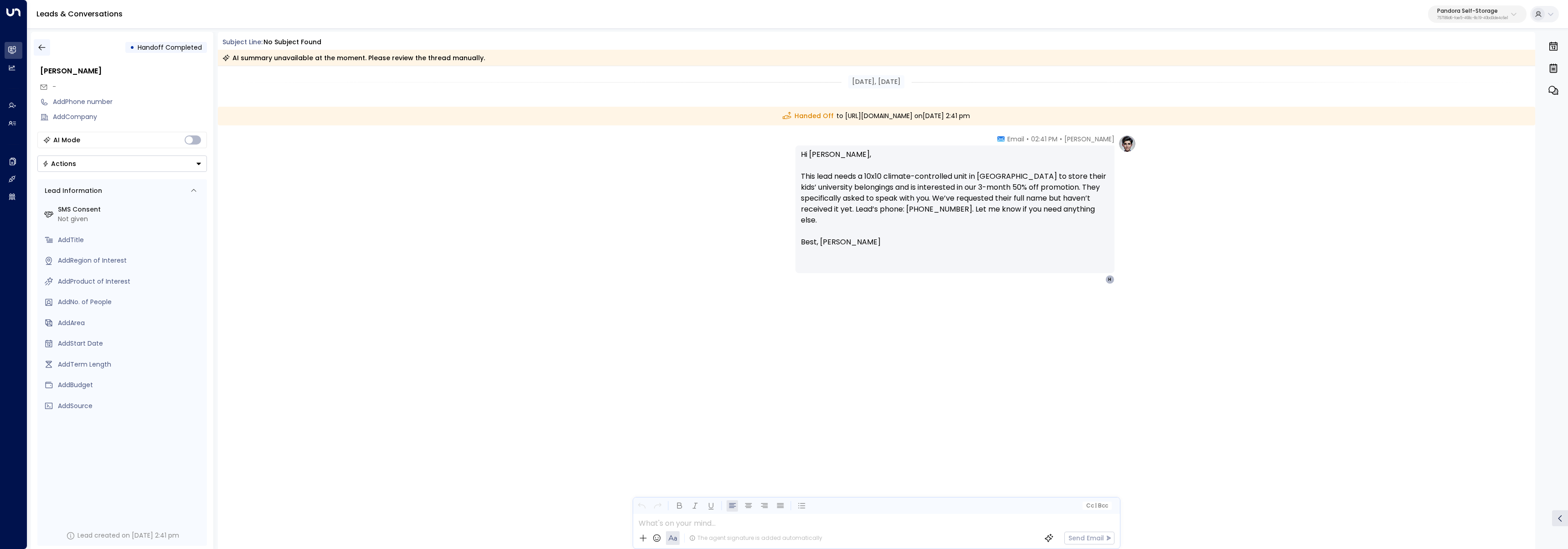
click at [39, 45] on icon "button" at bounding box center [42, 47] width 7 height 6
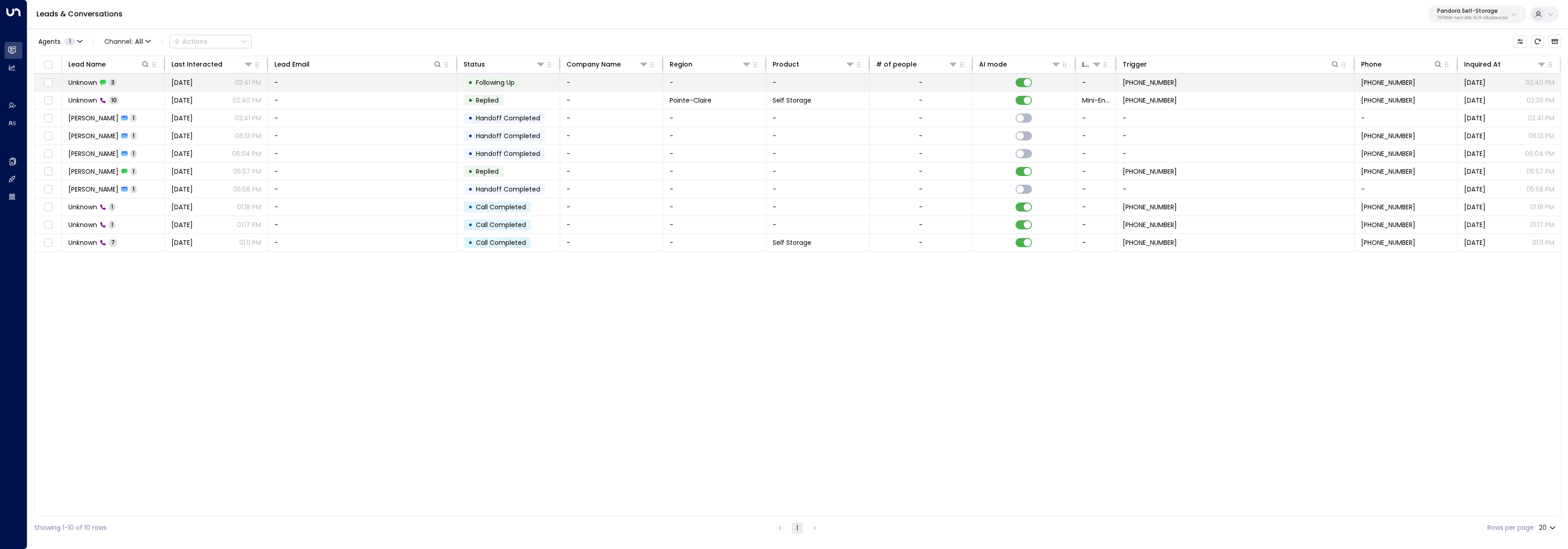
click at [149, 81] on td "Unknown 3" at bounding box center [113, 82] width 103 height 17
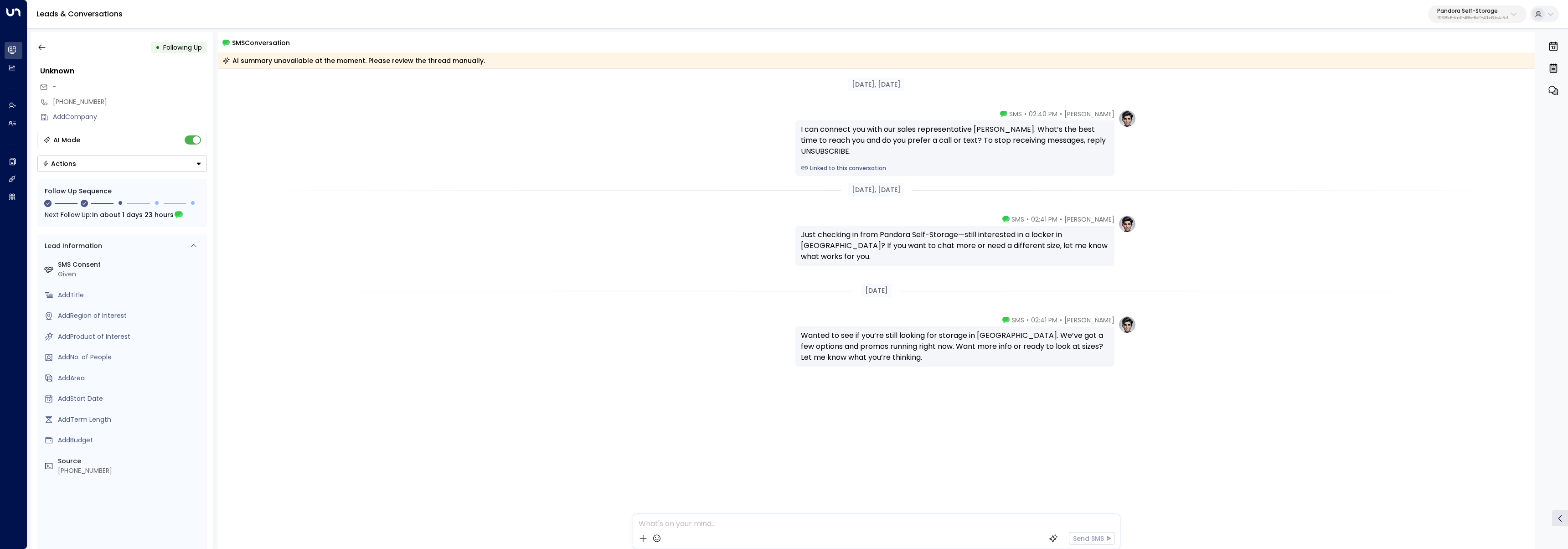
click at [51, 50] on div "• Following Up" at bounding box center [123, 47] width 170 height 16
click at [44, 47] on icon "button" at bounding box center [42, 47] width 7 height 6
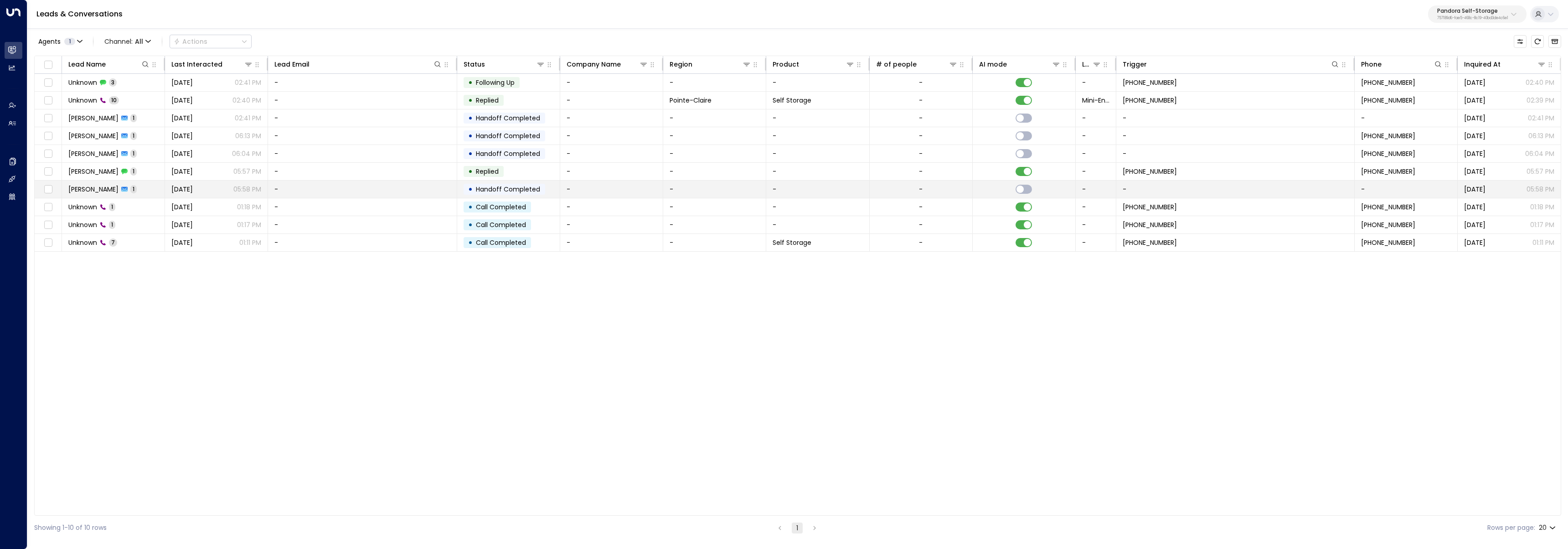
click at [118, 195] on td "[PERSON_NAME] 1" at bounding box center [113, 189] width 103 height 17
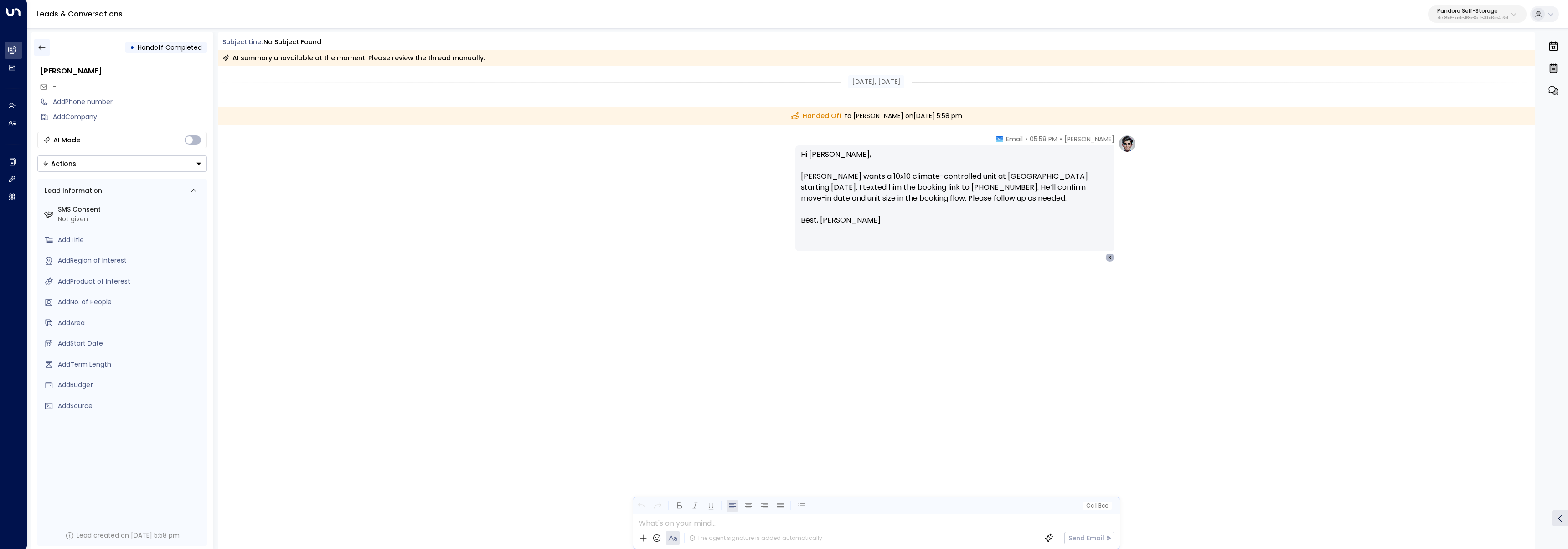
click at [47, 48] on button "button" at bounding box center [41, 47] width 16 height 16
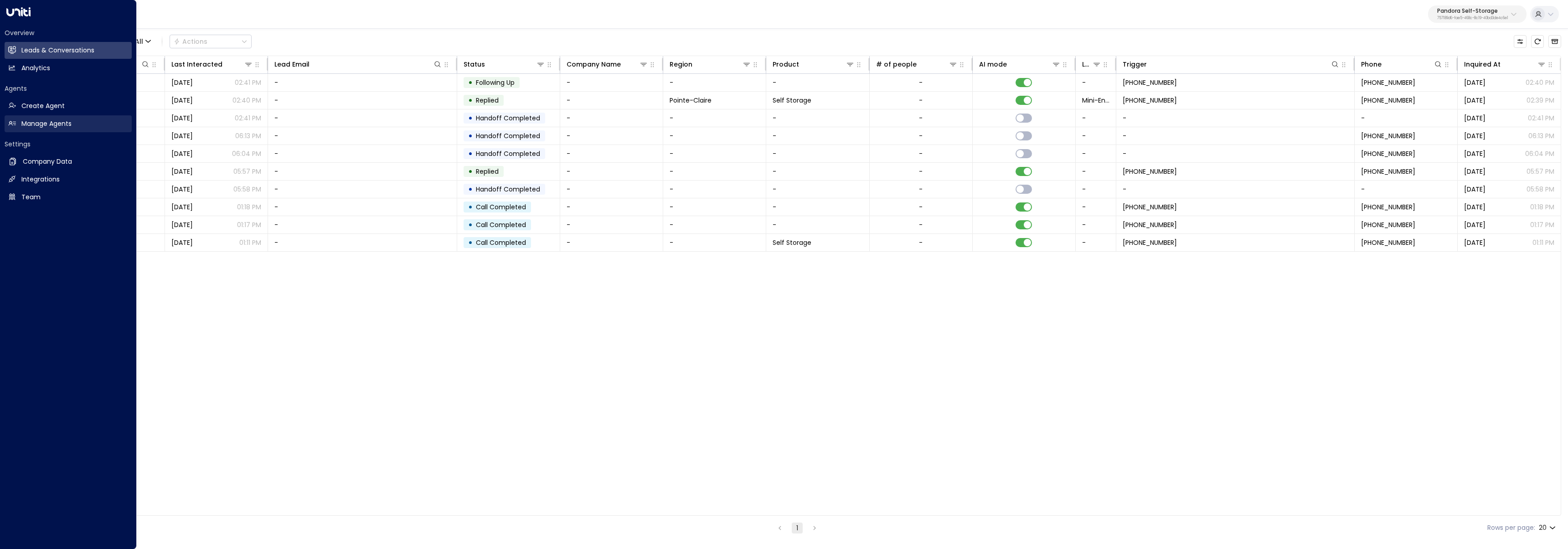
click at [19, 126] on link "Manage Agents Manage Agents" at bounding box center [68, 124] width 127 height 17
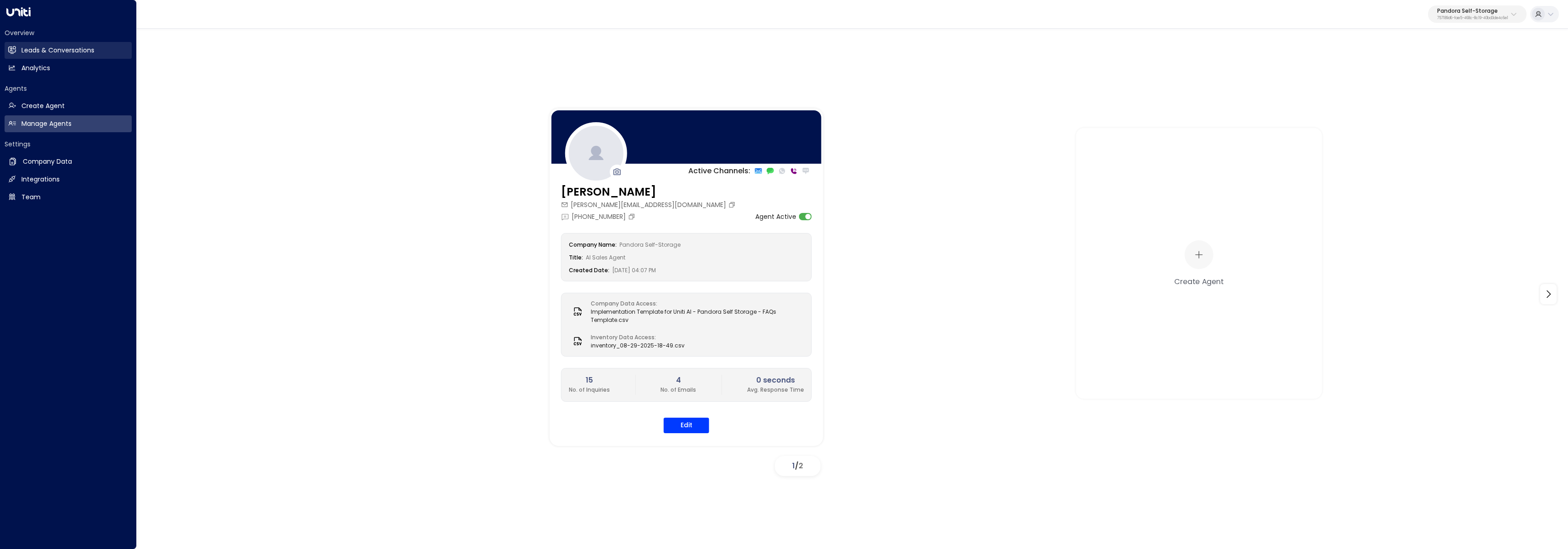
click at [35, 56] on link "Leads & Conversations Leads & Conversations" at bounding box center [68, 51] width 127 height 17
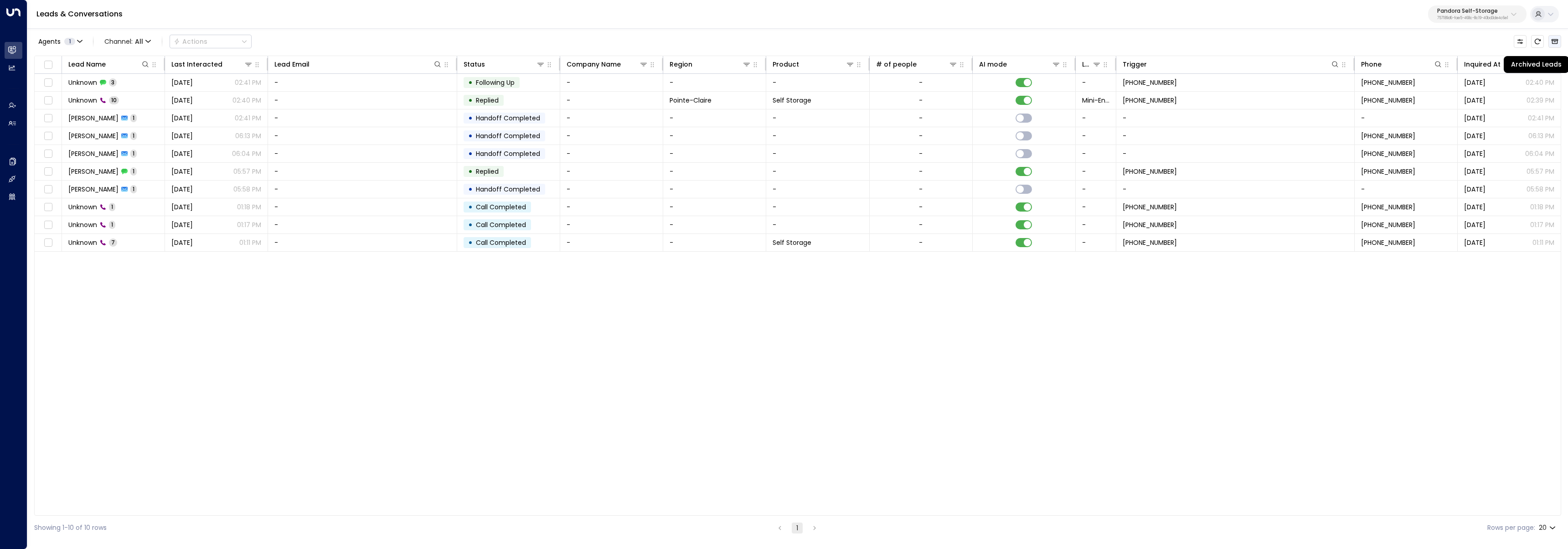
click at [1552, 39] on icon "Archived Leads" at bounding box center [1555, 42] width 7 height 5
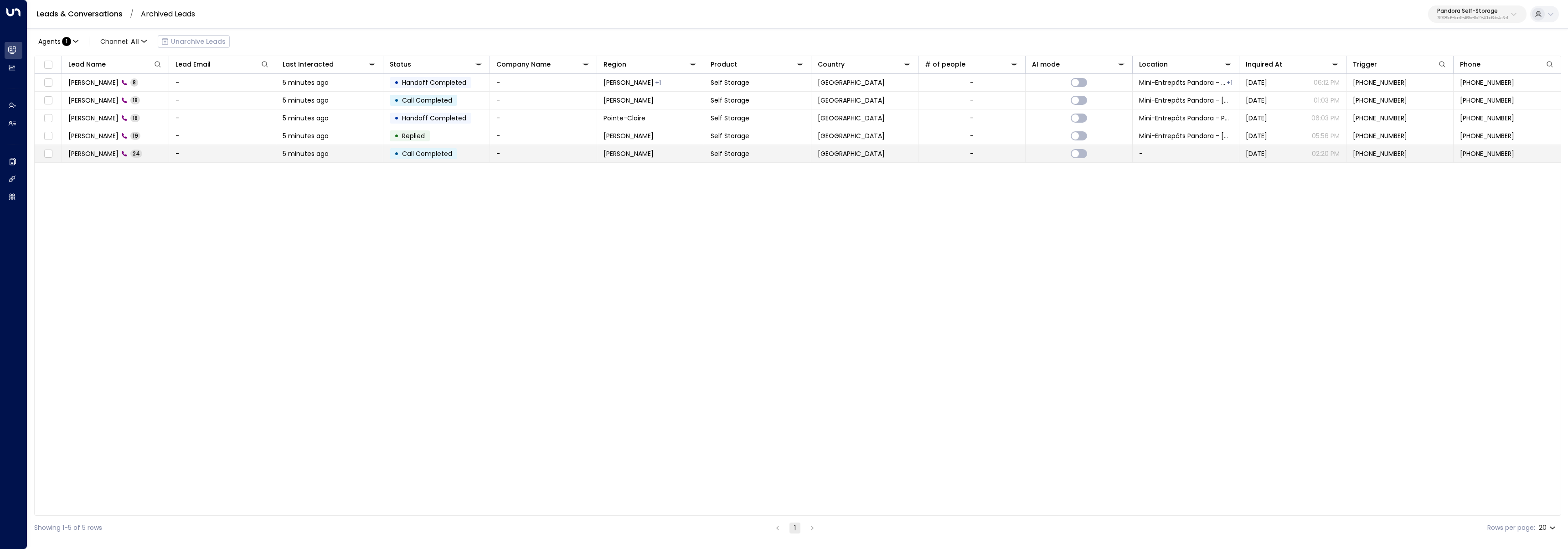
click at [182, 155] on td "-" at bounding box center [222, 154] width 107 height 17
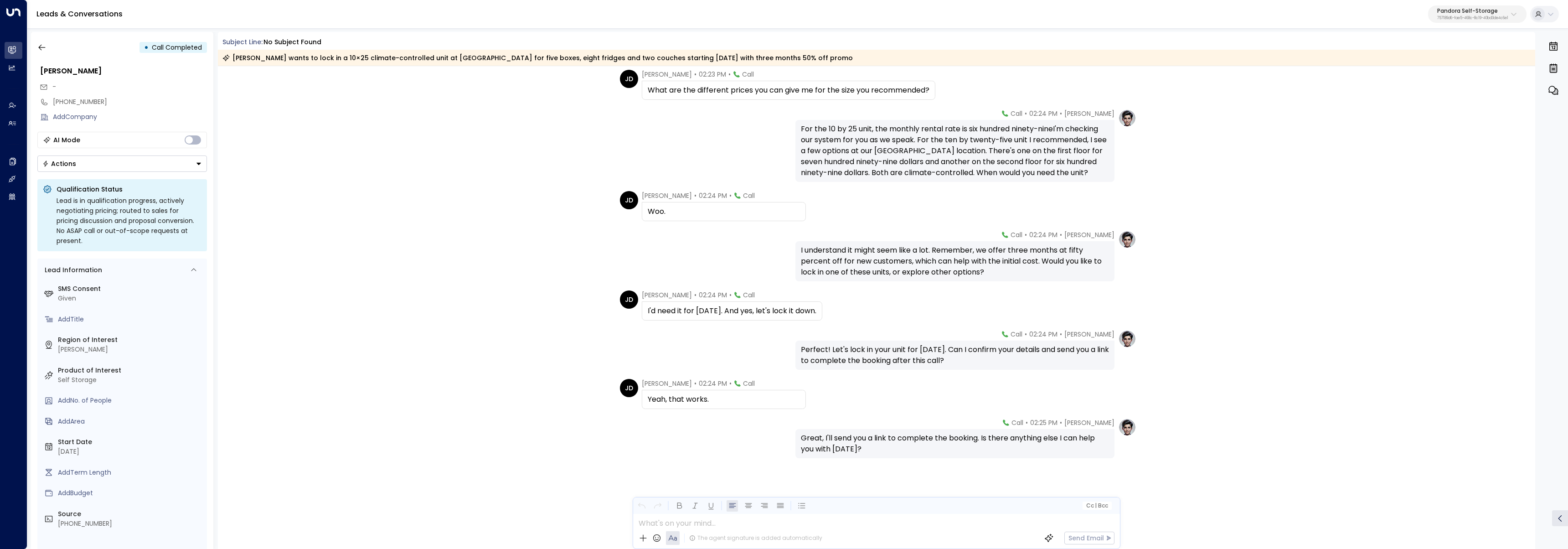
scroll to position [842, 0]
click at [51, 51] on div "• Call Completed" at bounding box center [123, 47] width 170 height 16
click at [40, 47] on icon "button" at bounding box center [42, 47] width 7 height 6
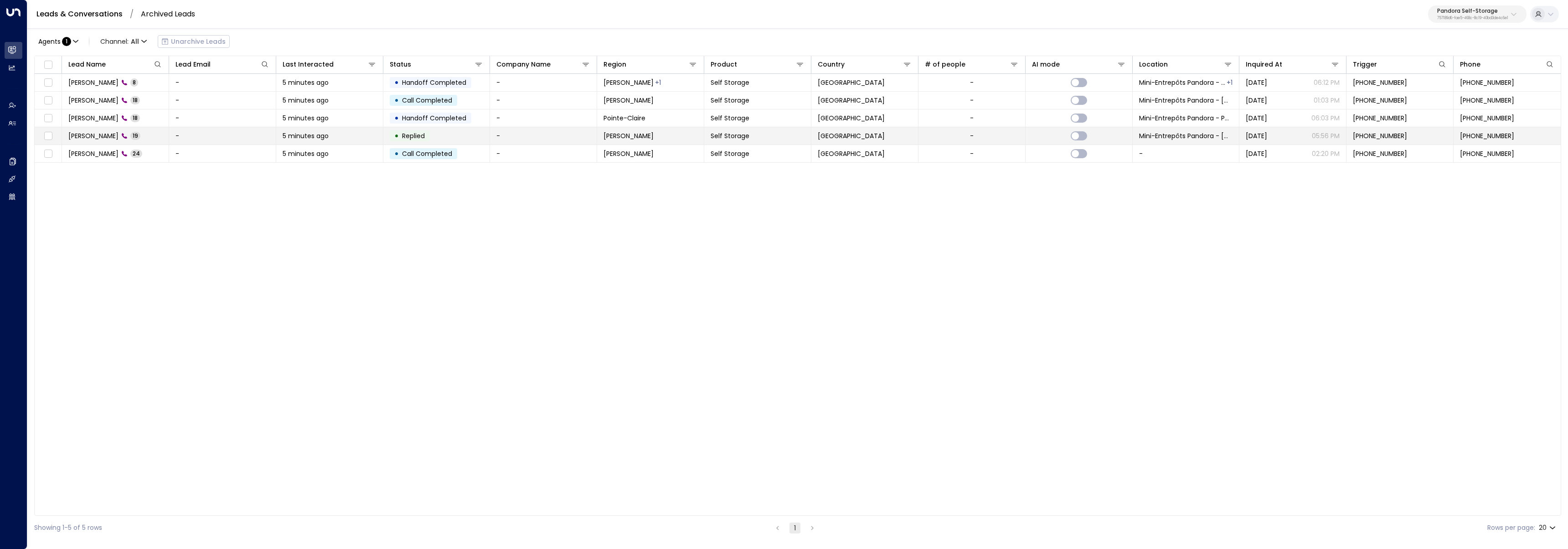
click at [132, 131] on td "[PERSON_NAME] 19" at bounding box center [115, 136] width 107 height 17
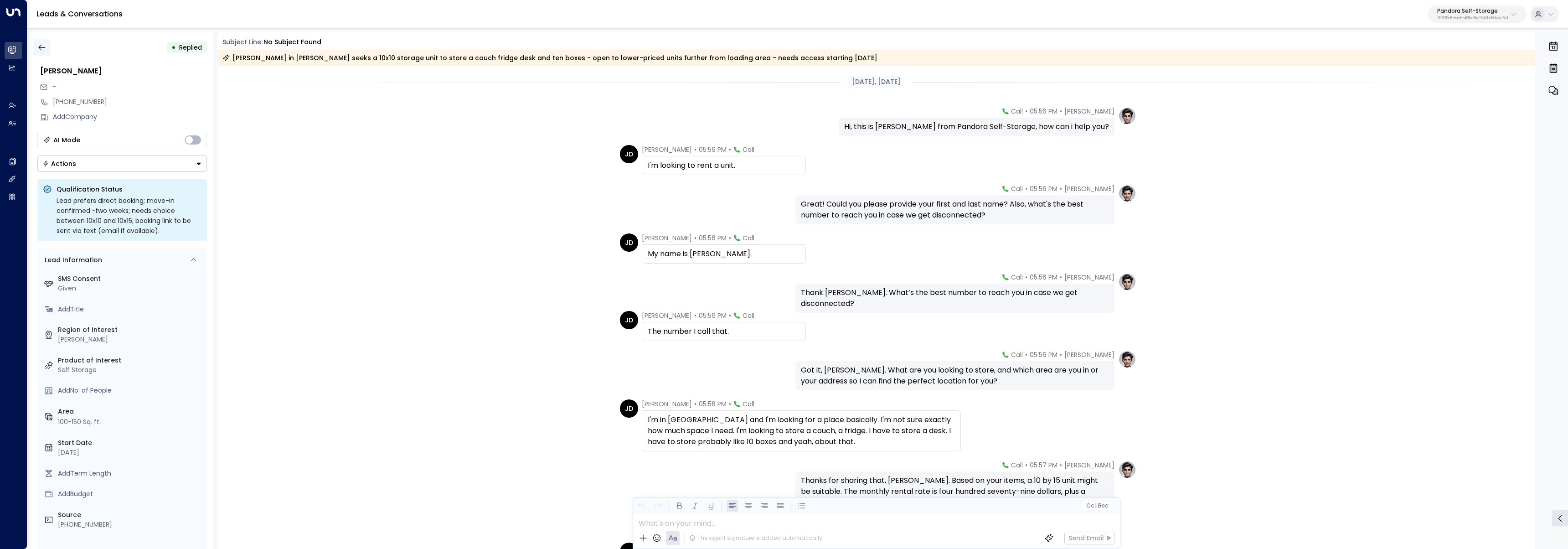
click at [43, 45] on icon "button" at bounding box center [42, 47] width 9 height 9
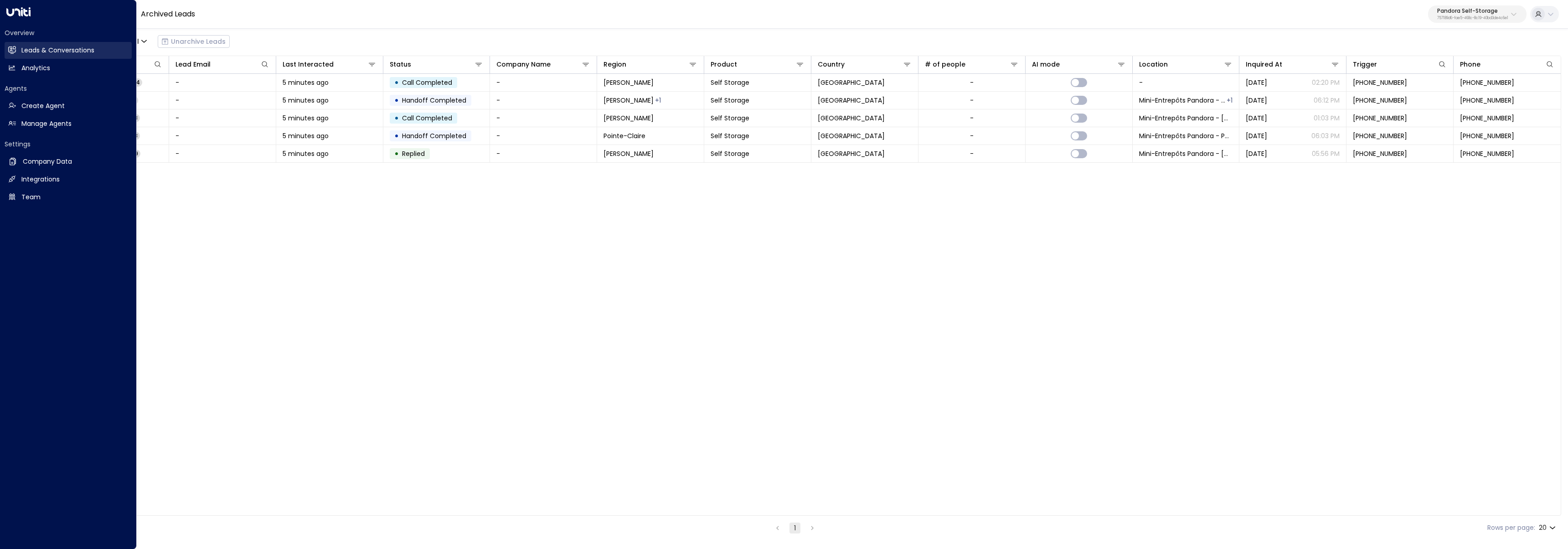
click at [14, 51] on icon at bounding box center [12, 50] width 8 height 5
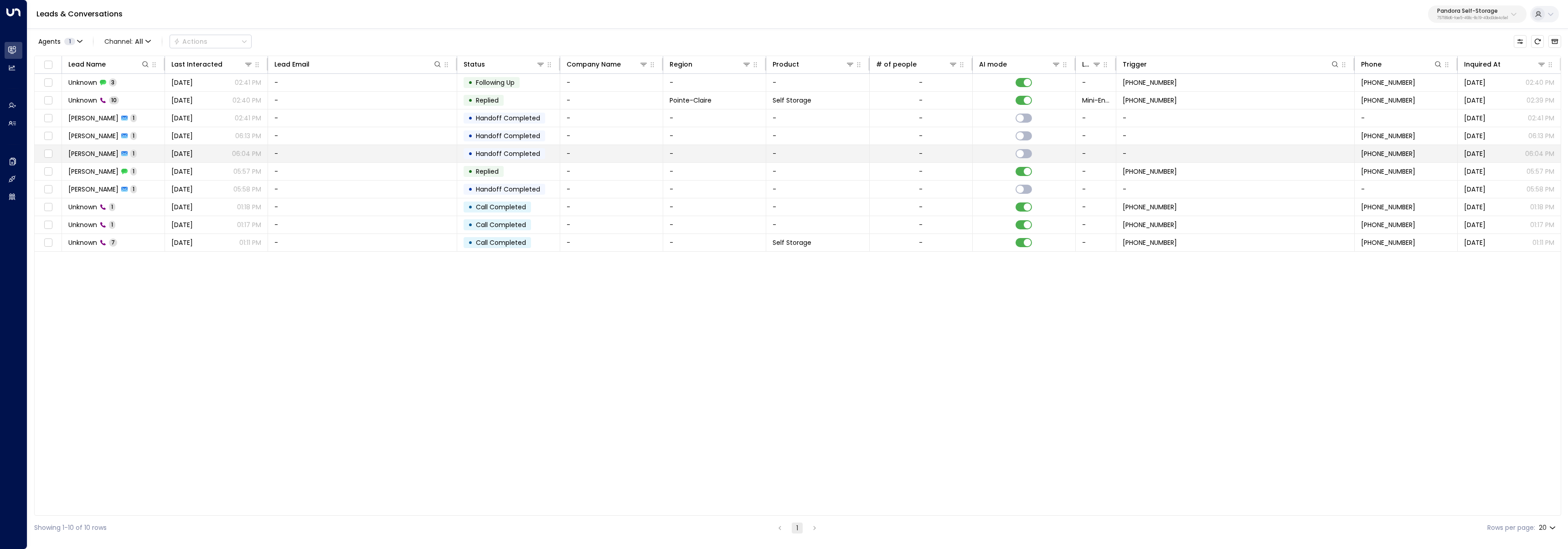
click at [126, 156] on td "[PERSON_NAME] 1" at bounding box center [113, 154] width 103 height 17
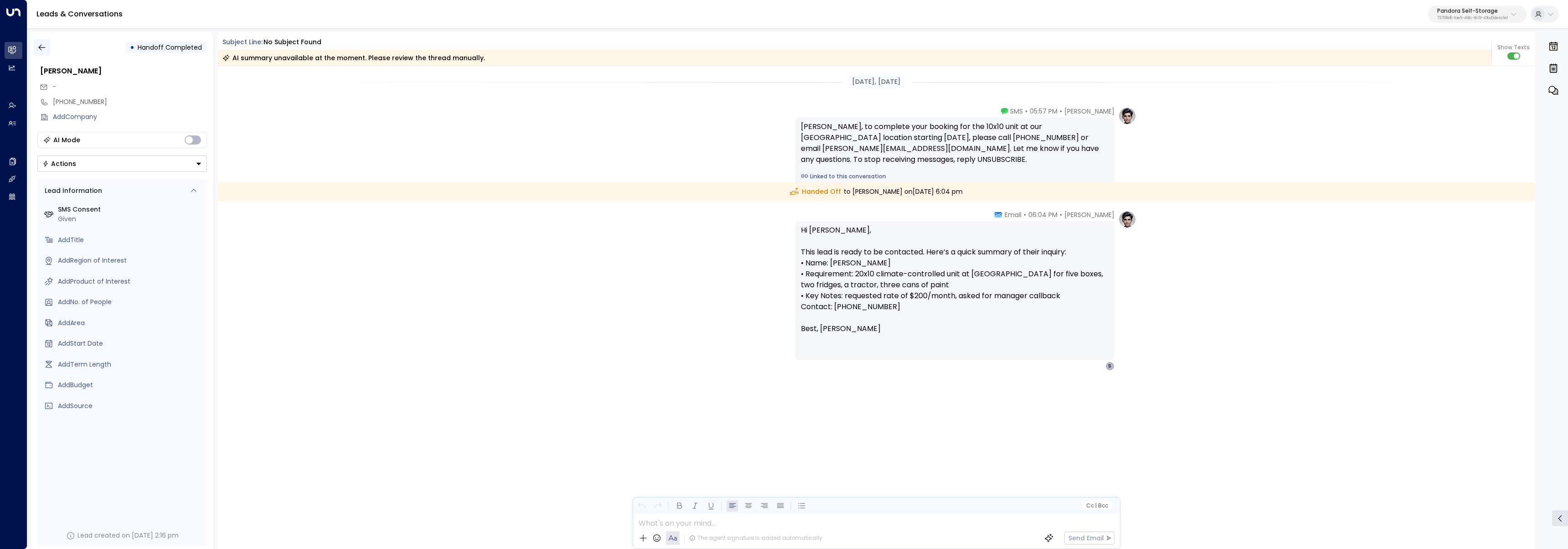
click at [43, 50] on icon "button" at bounding box center [42, 47] width 9 height 9
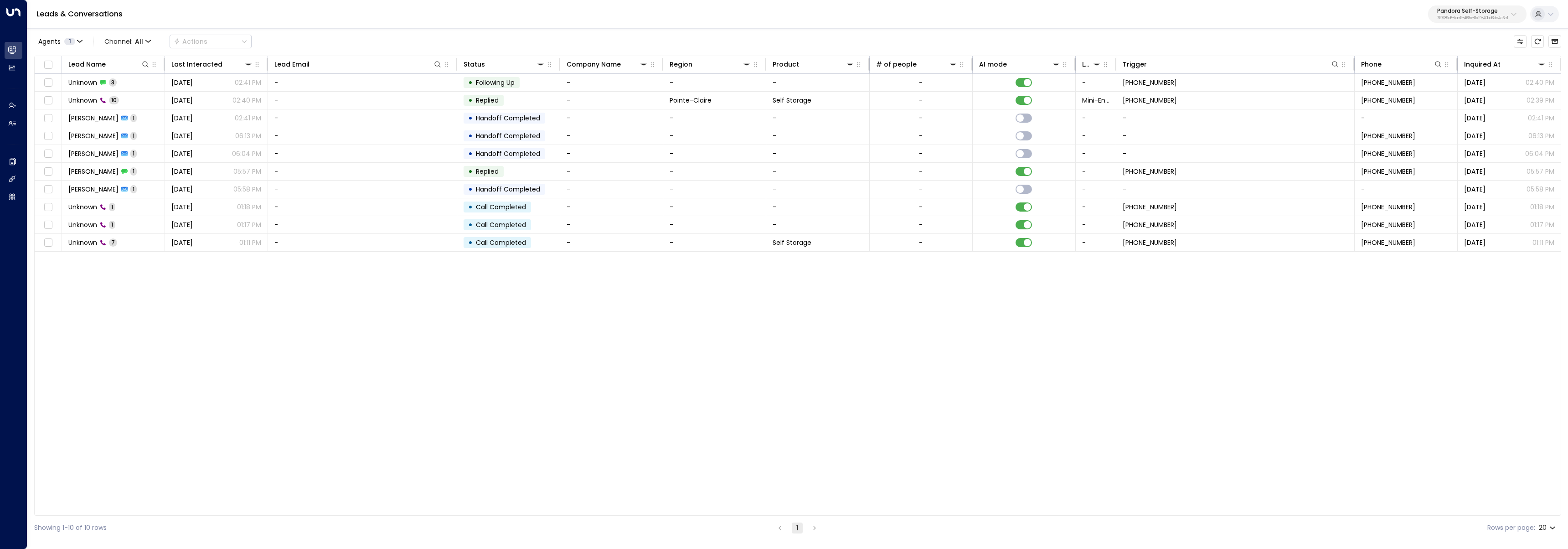
click at [97, 255] on div "Lead Name Last Interacted Lead Email Status Company Name Region Product # of pe…" at bounding box center [798, 286] width 1527 height 460
click at [97, 250] on td "Unknown 7" at bounding box center [113, 243] width 103 height 17
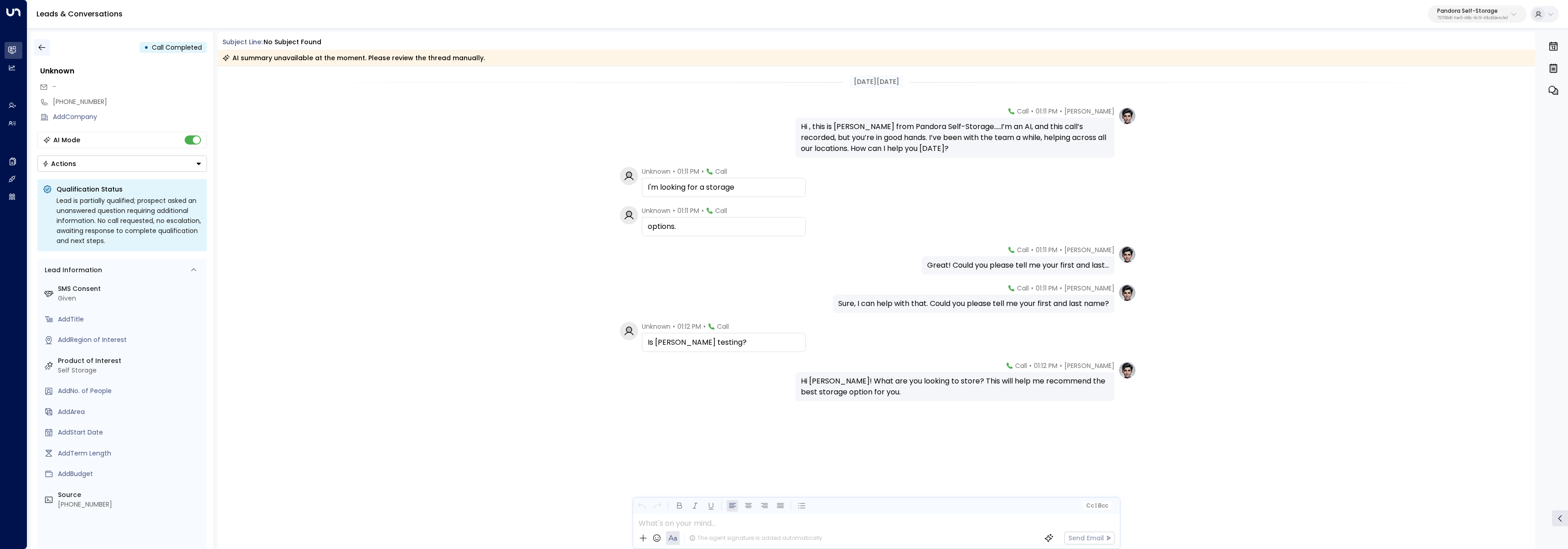
click at [39, 44] on icon "button" at bounding box center [42, 47] width 9 height 9
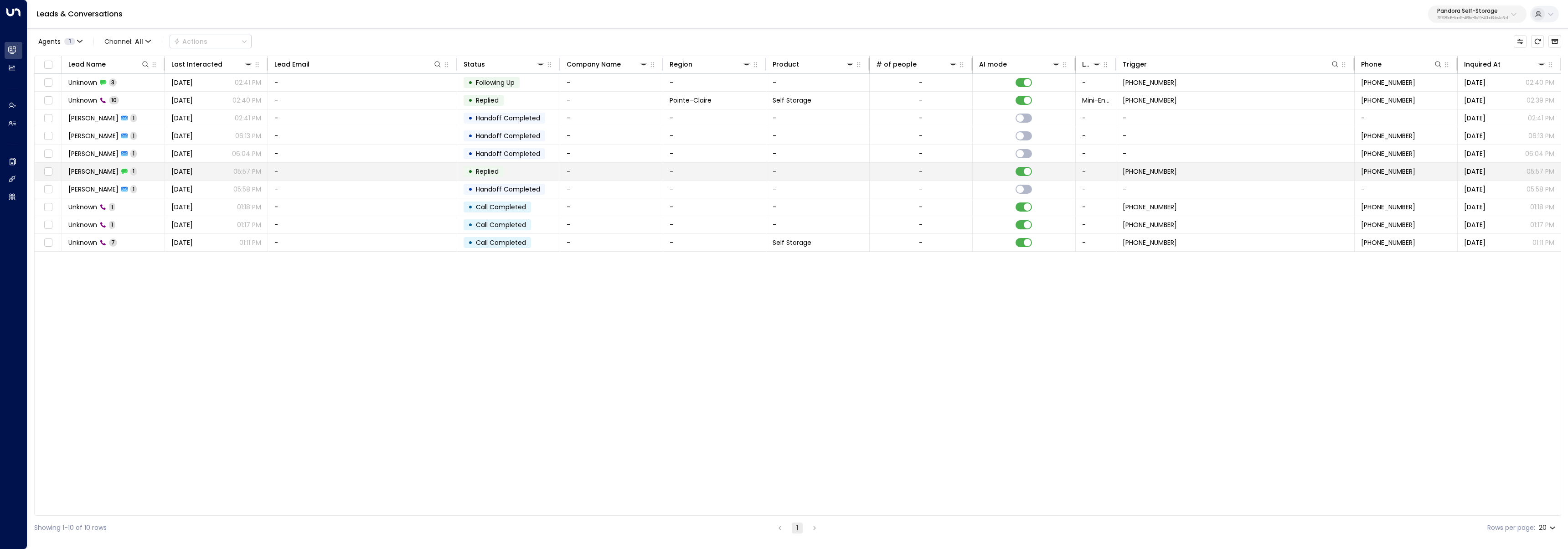
click at [165, 176] on td "[DATE] 05:57 PM" at bounding box center [216, 172] width 103 height 17
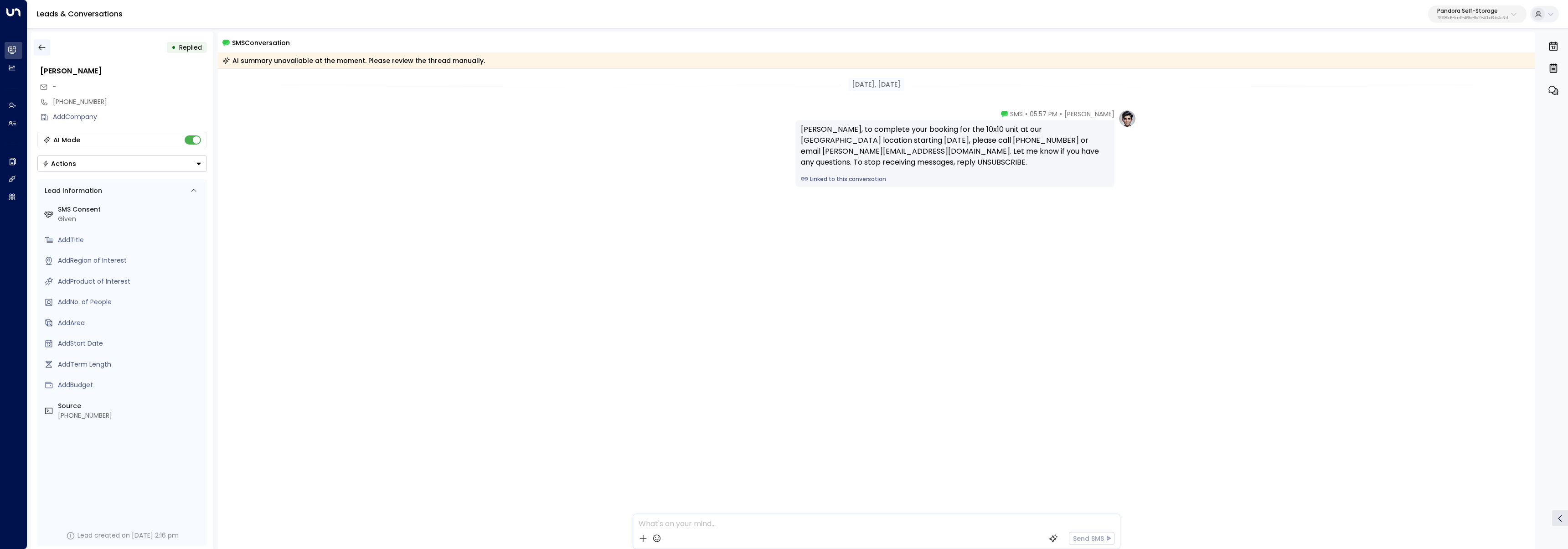
click at [48, 47] on button "button" at bounding box center [41, 47] width 16 height 16
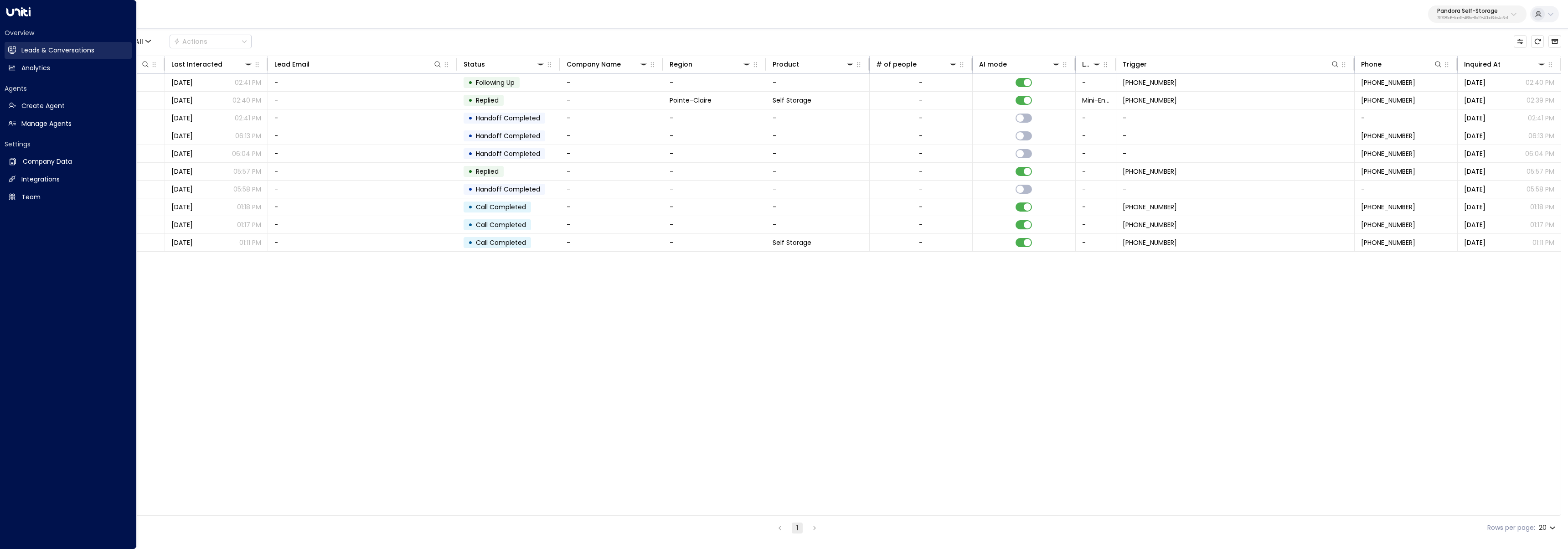
click at [63, 51] on h2 "Leads & Conversations" at bounding box center [57, 50] width 73 height 9
click at [81, 122] on link "Manage Agents Manage Agents" at bounding box center [68, 124] width 127 height 17
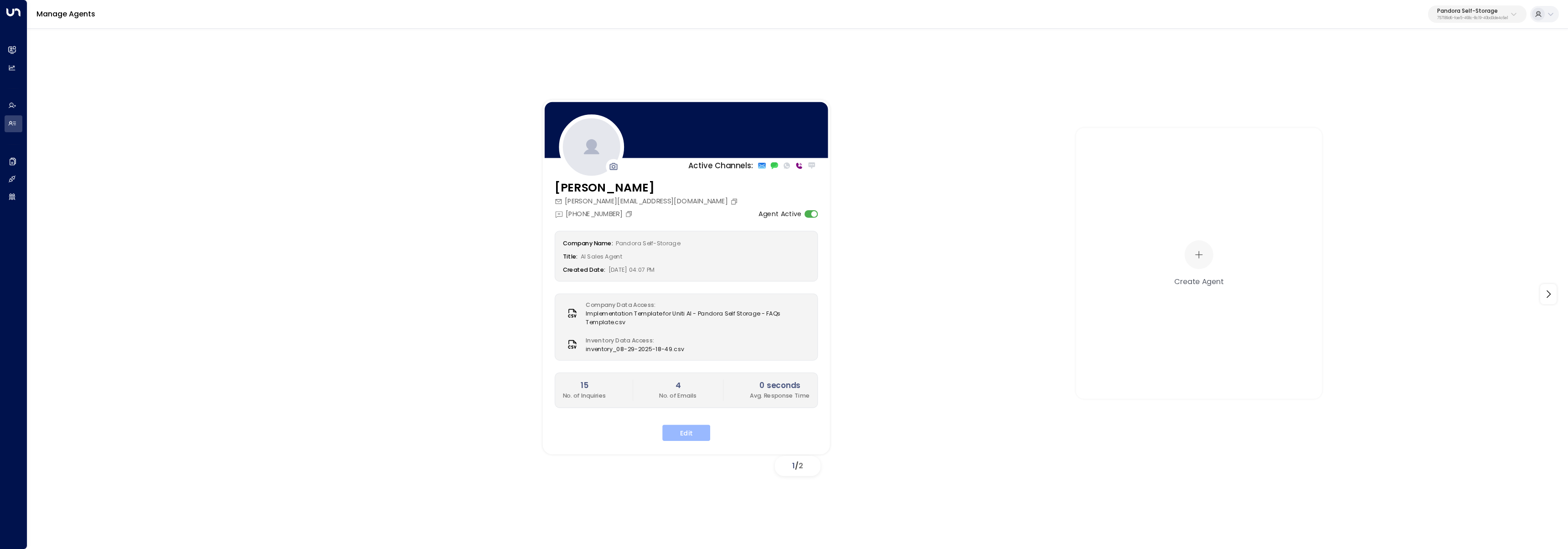
click at [672, 430] on button "Edit" at bounding box center [686, 432] width 48 height 16
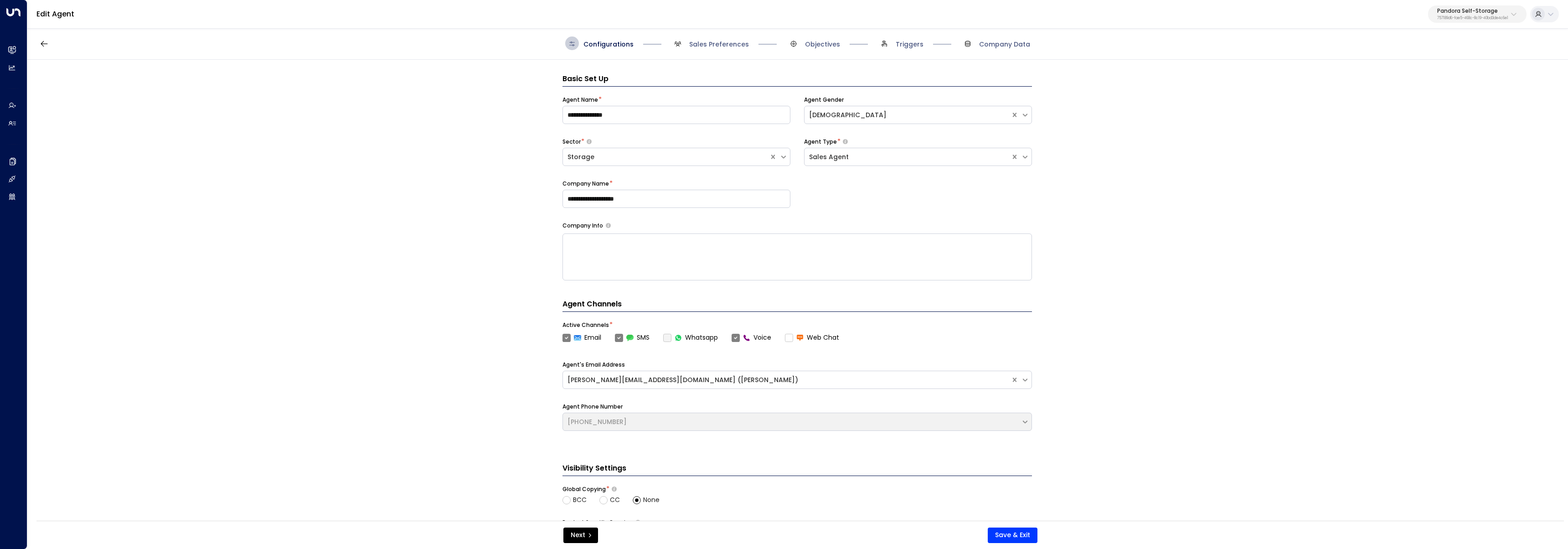
scroll to position [14, 0]
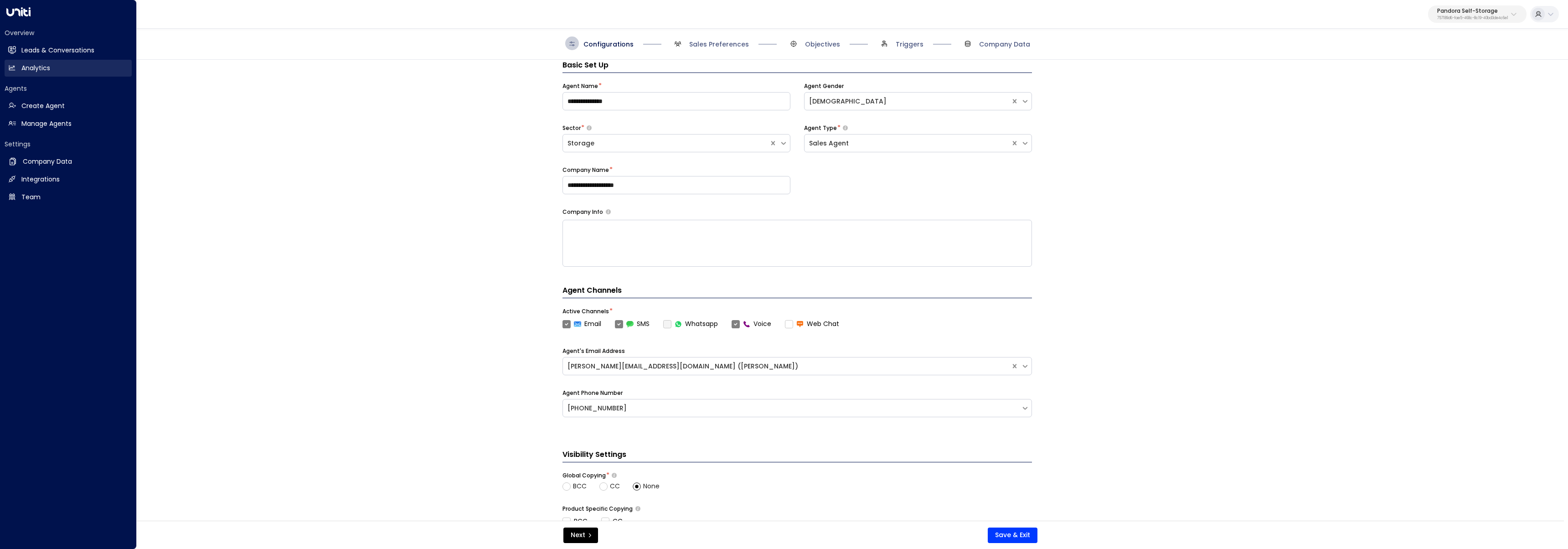
click at [20, 51] on link "Leads & Conversations Leads & Conversations" at bounding box center [68, 51] width 127 height 17
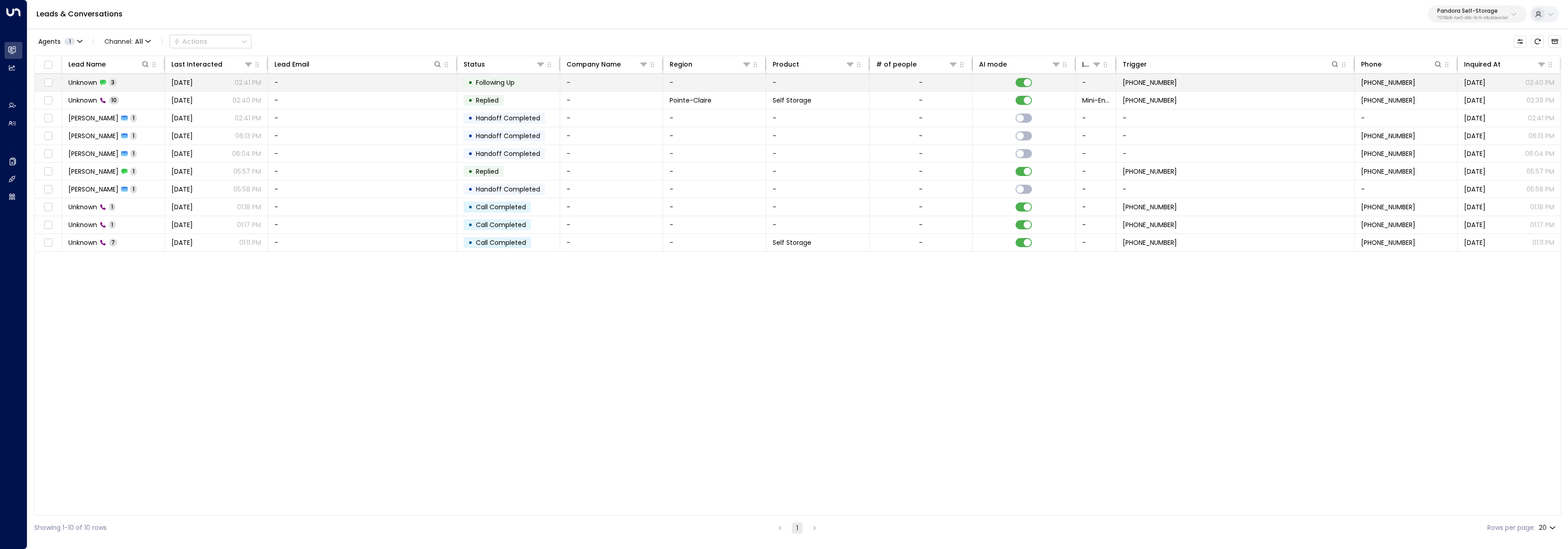
click at [123, 87] on td "Unknown 3" at bounding box center [113, 82] width 103 height 17
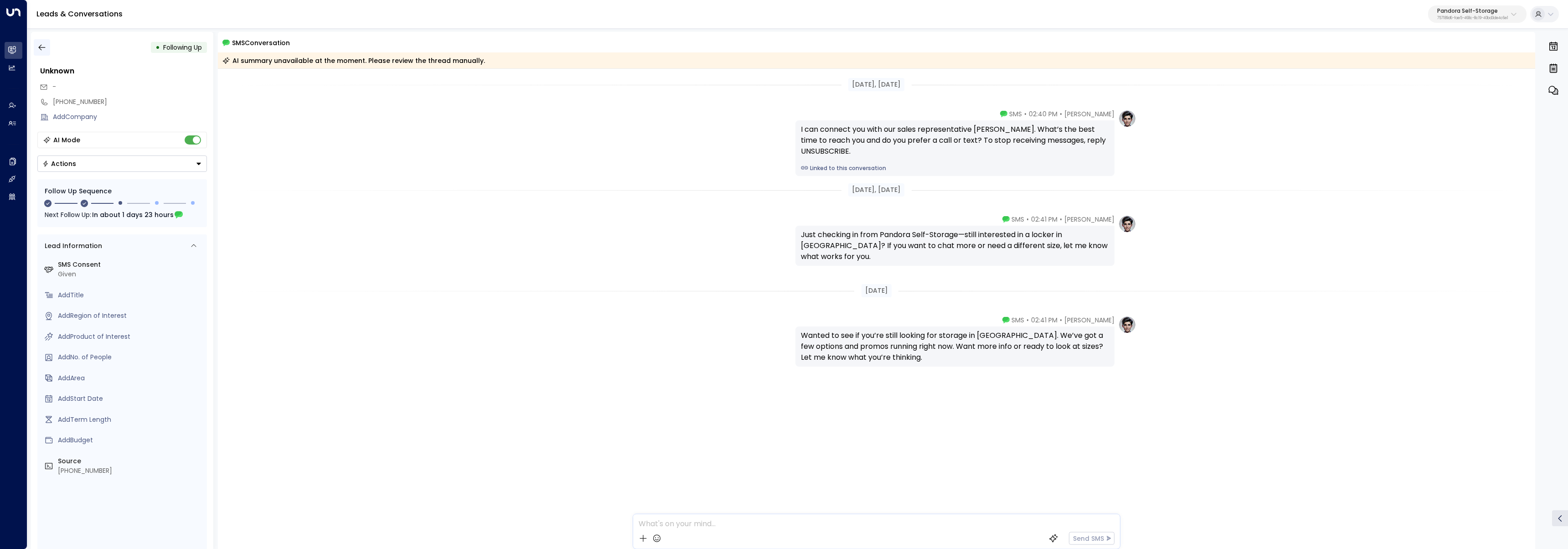
click at [42, 50] on icon "button" at bounding box center [42, 47] width 9 height 9
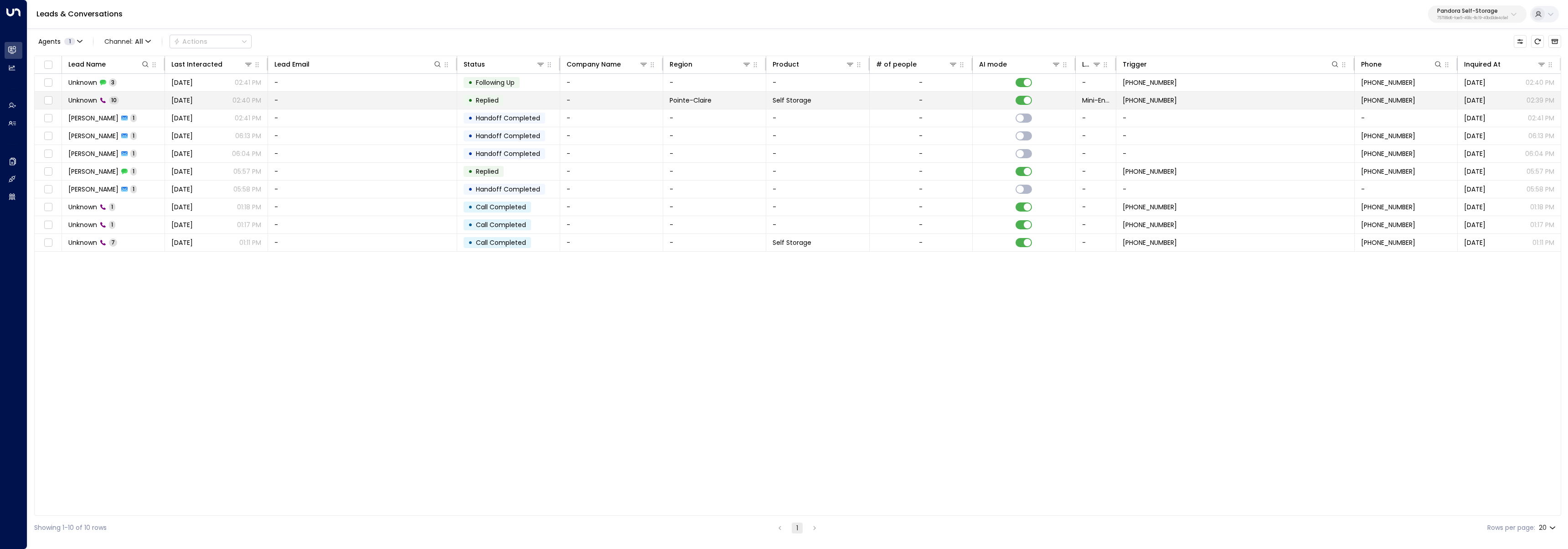
click at [137, 96] on td "Unknown 10" at bounding box center [113, 100] width 103 height 17
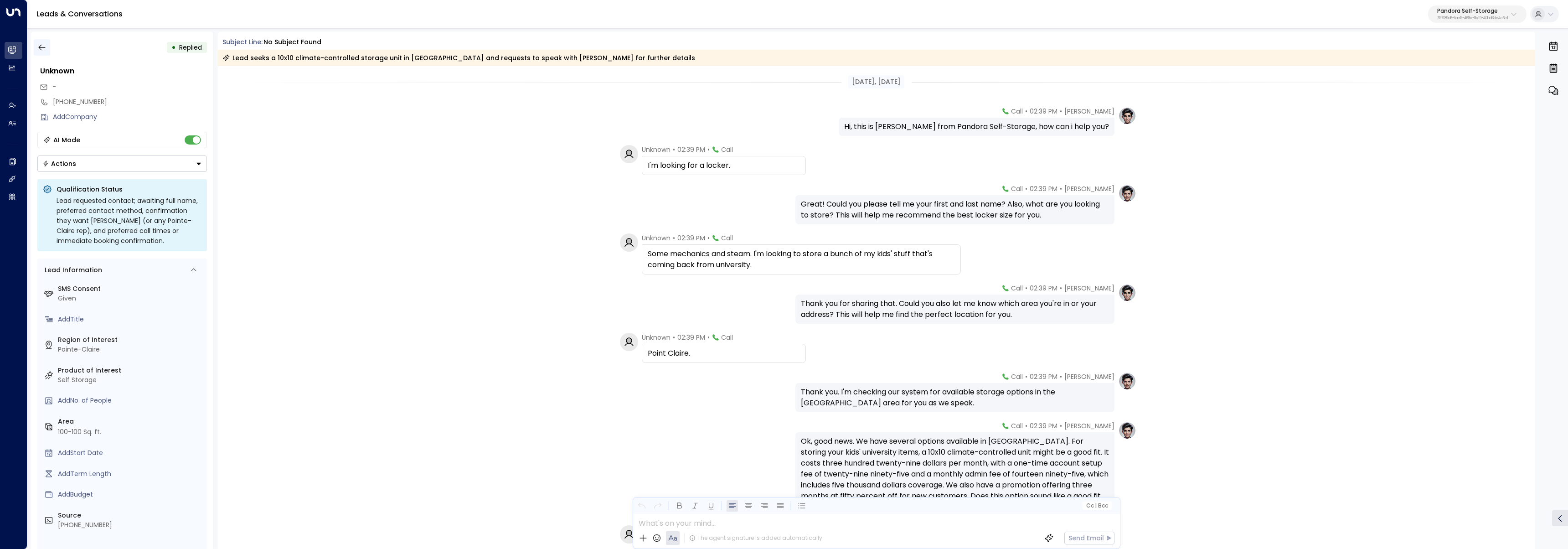
click at [48, 51] on button "button" at bounding box center [41, 47] width 16 height 16
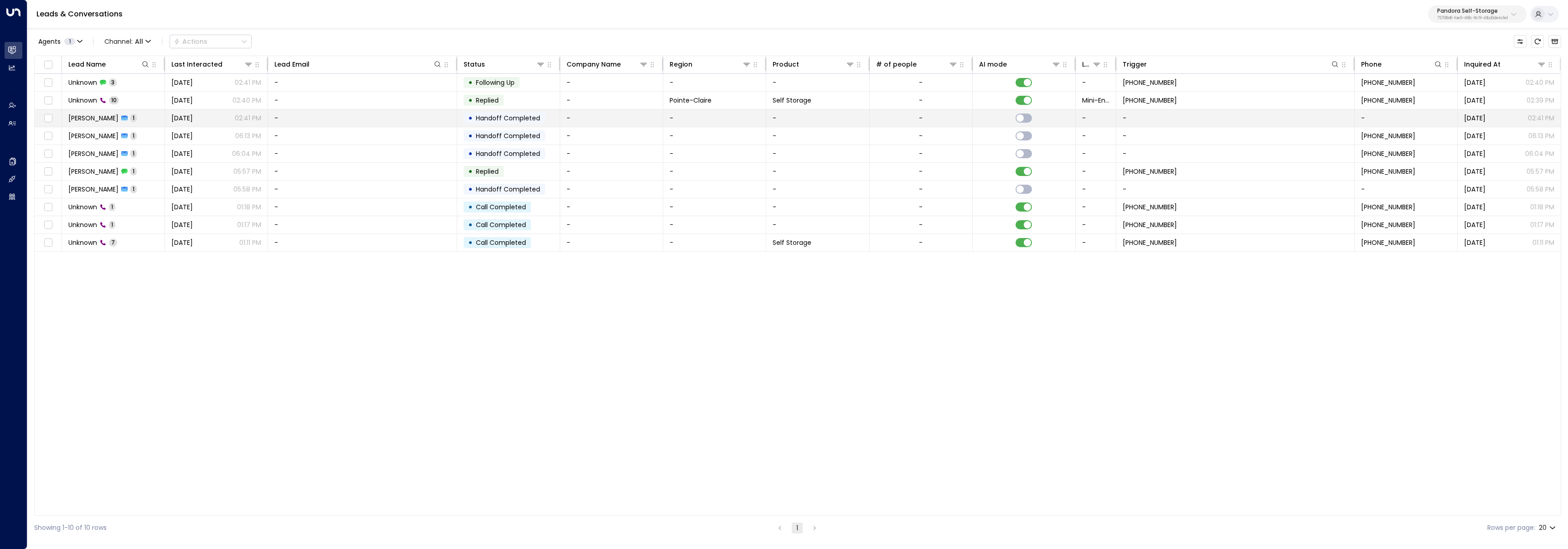
click at [87, 118] on span "[PERSON_NAME]" at bounding box center [93, 118] width 50 height 9
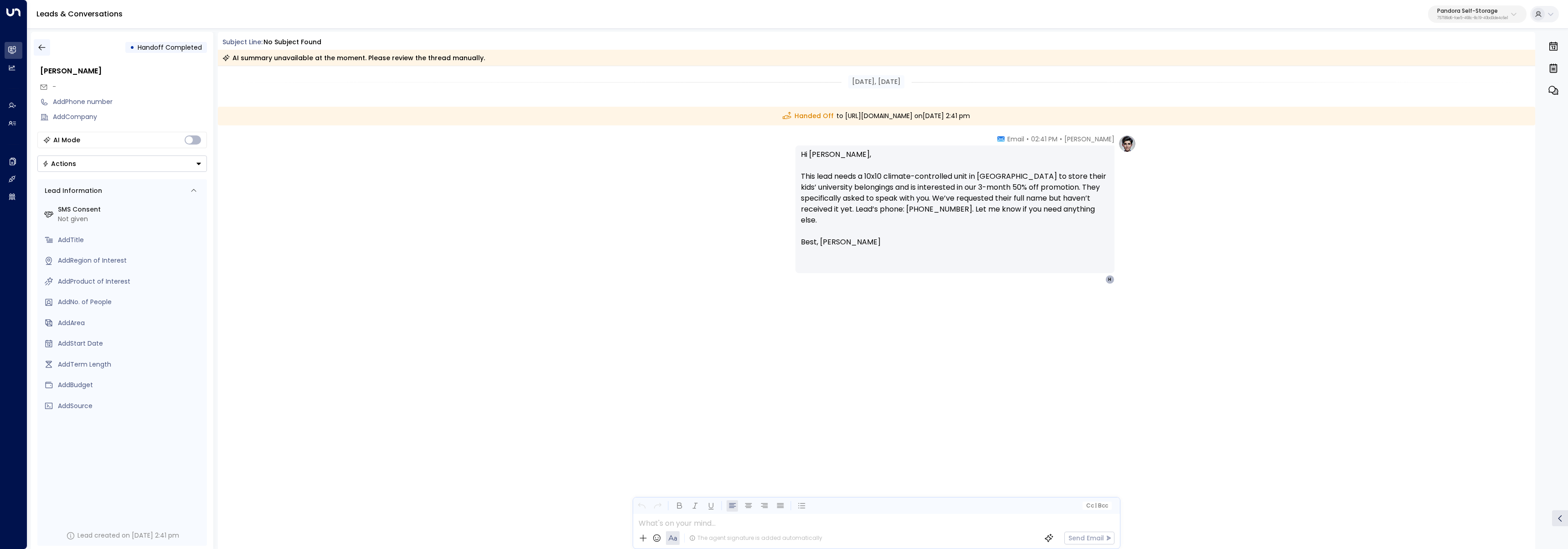
click at [39, 47] on icon "button" at bounding box center [42, 47] width 9 height 9
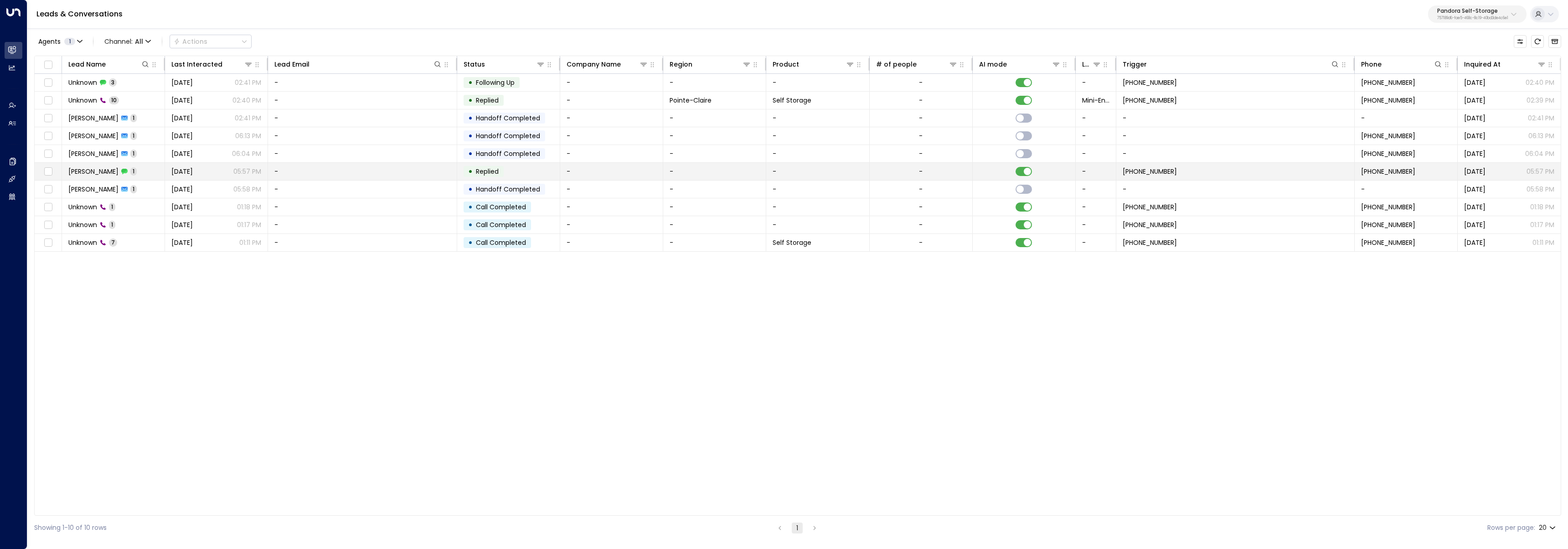
click at [142, 169] on td "[PERSON_NAME] 1" at bounding box center [113, 172] width 103 height 17
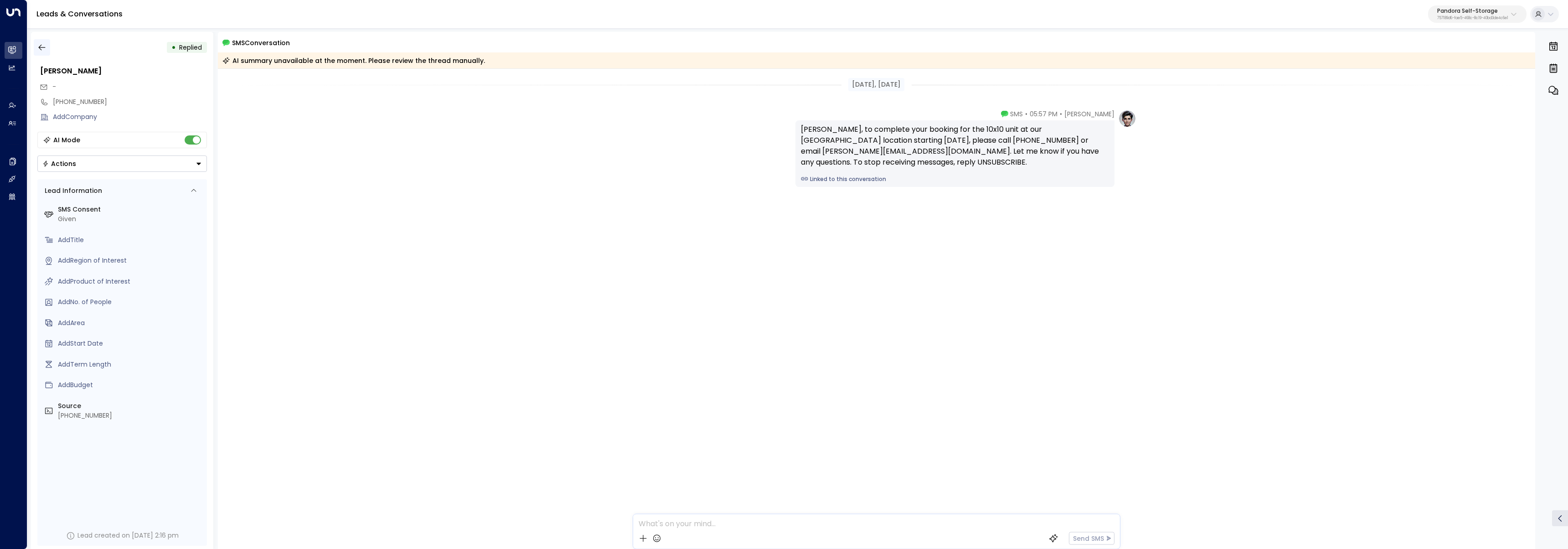
click at [40, 45] on icon "button" at bounding box center [42, 47] width 7 height 6
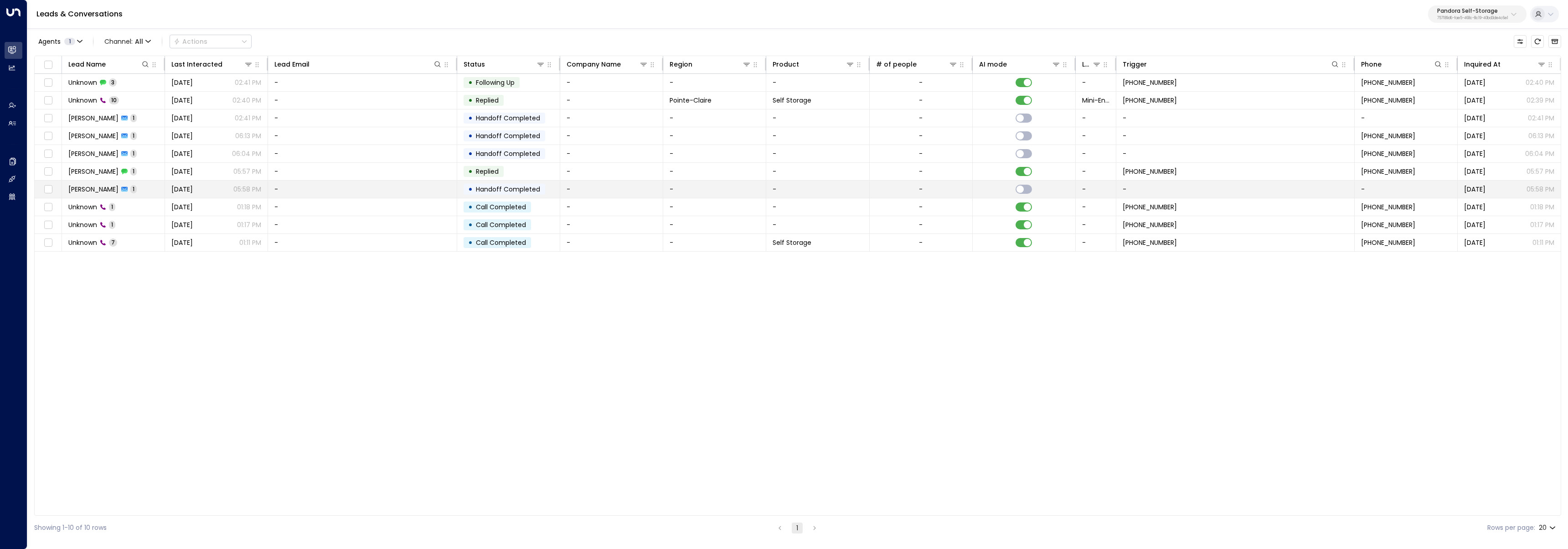
click at [110, 190] on td "[PERSON_NAME] 1" at bounding box center [113, 189] width 103 height 17
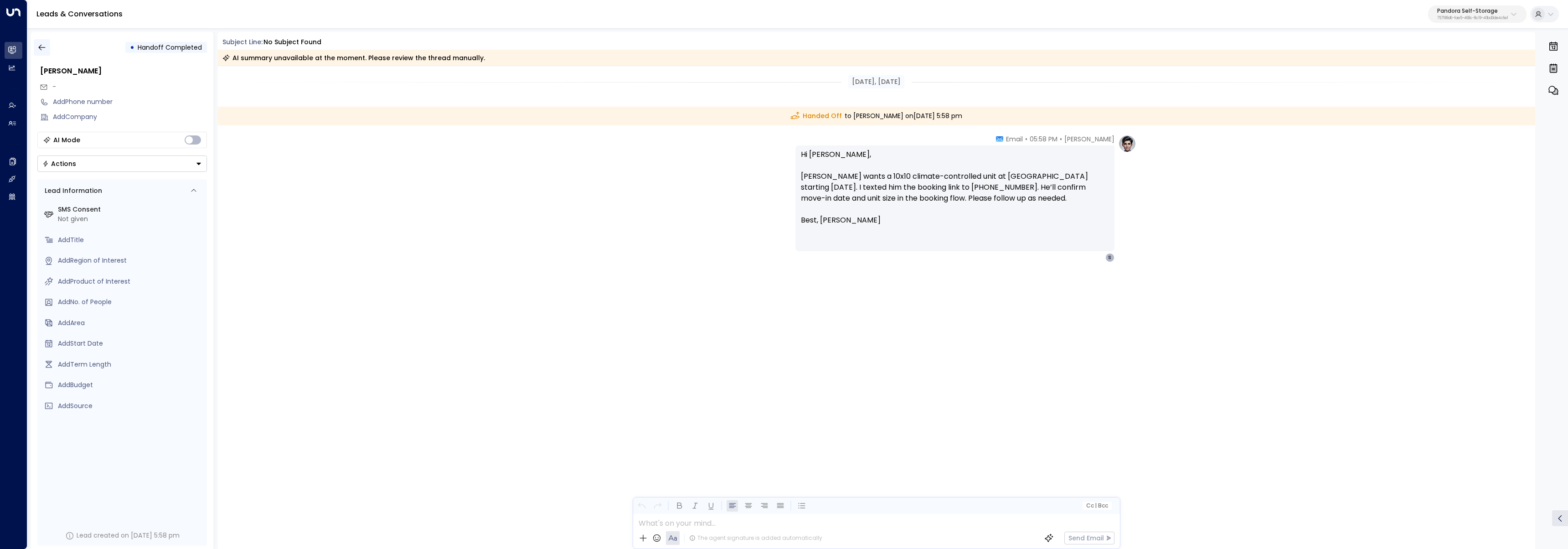
click at [33, 49] on button "button" at bounding box center [41, 47] width 16 height 16
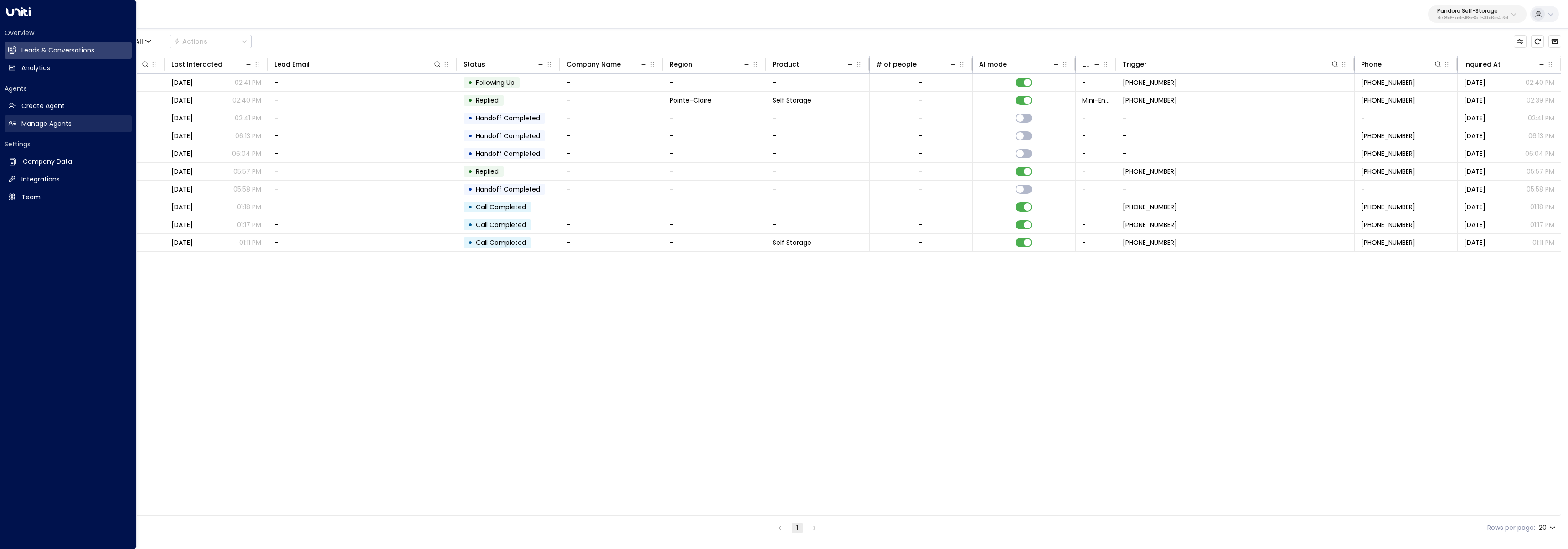
click at [15, 122] on icon at bounding box center [12, 123] width 8 height 8
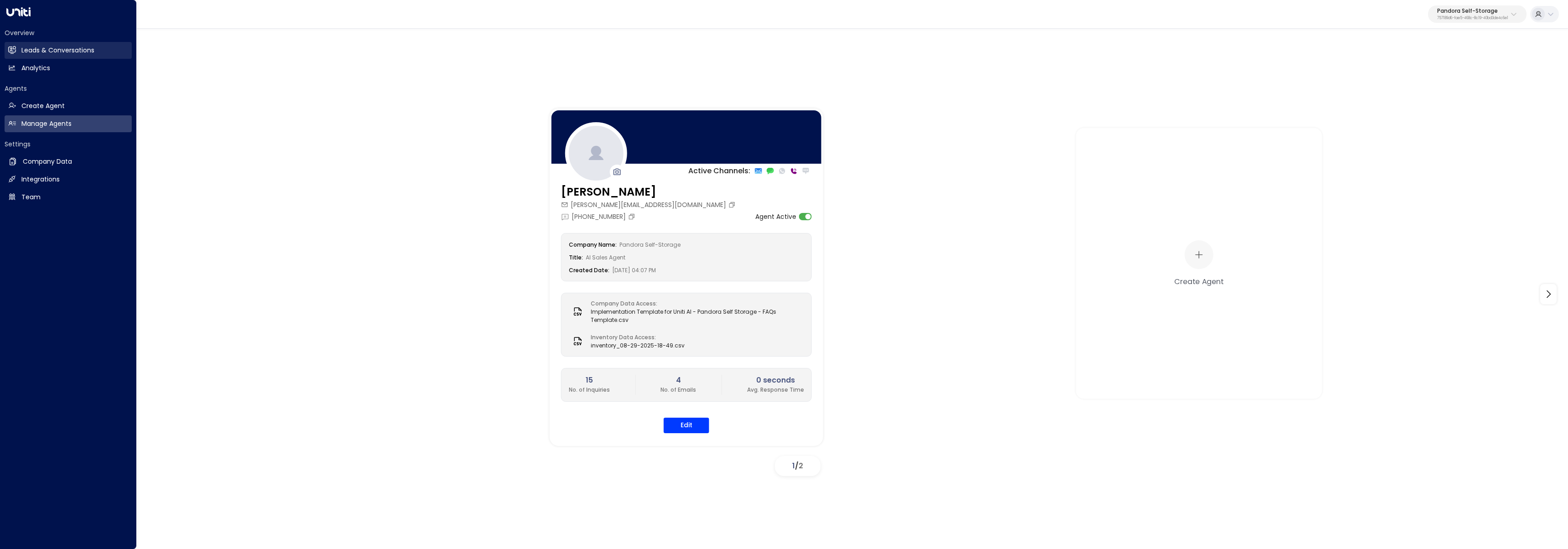
click at [19, 52] on link "Leads & Conversations Leads & Conversations" at bounding box center [68, 51] width 127 height 17
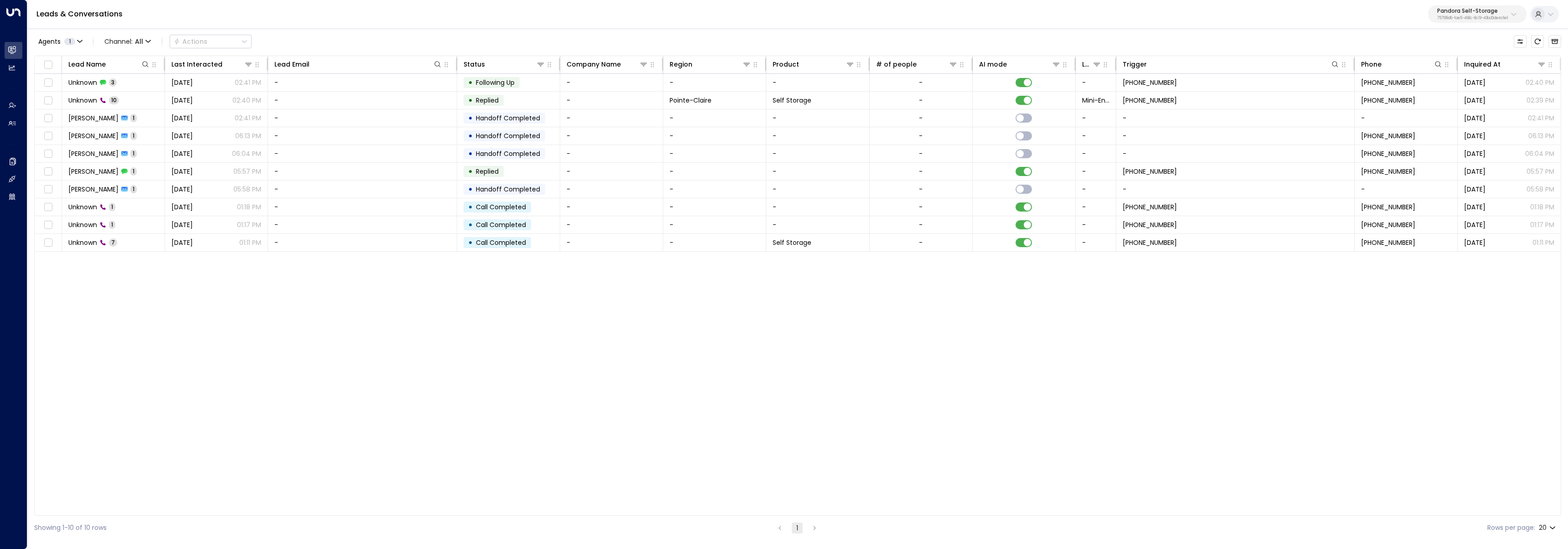
click at [1501, 13] on p "Pandora Self-Storage" at bounding box center [1472, 11] width 71 height 5
click at [1447, 54] on input "text" at bounding box center [1452, 50] width 133 height 17
type input "*****"
click at [1439, 63] on div "SmartStop ID: 8d497416-9022-4f23-add0-10cf884f4a0d" at bounding box center [1450, 72] width 127 height 19
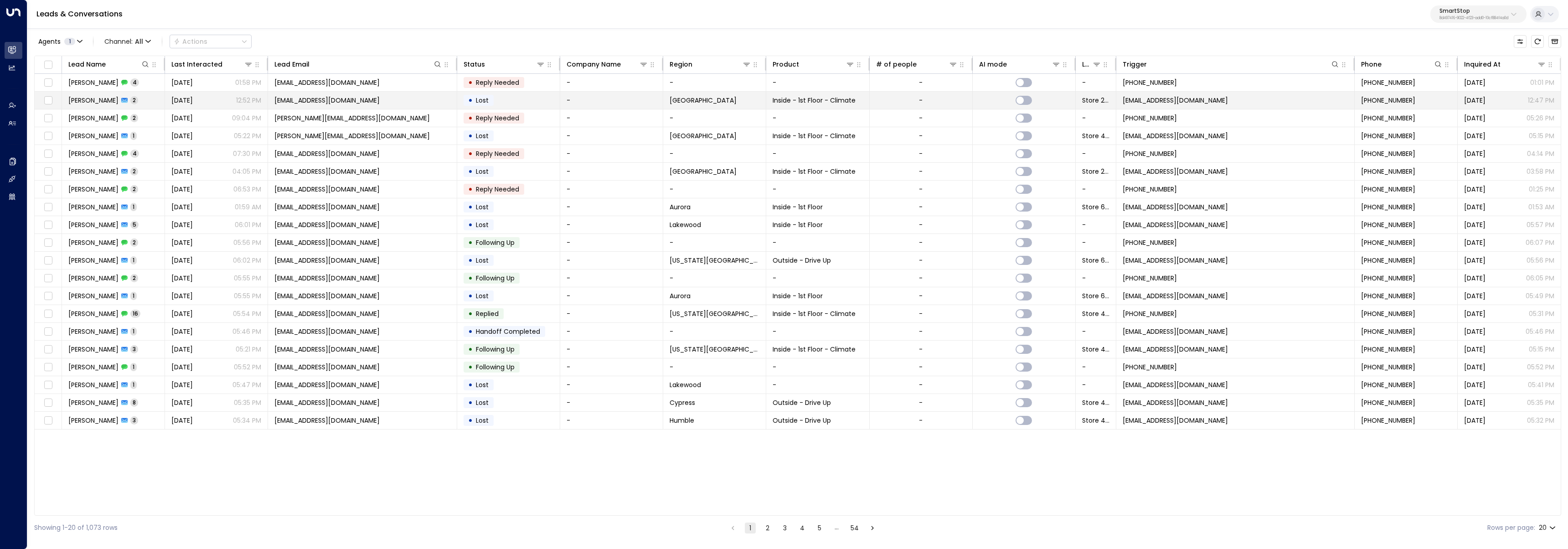
click at [142, 101] on td "[PERSON_NAME] 2" at bounding box center [113, 100] width 103 height 17
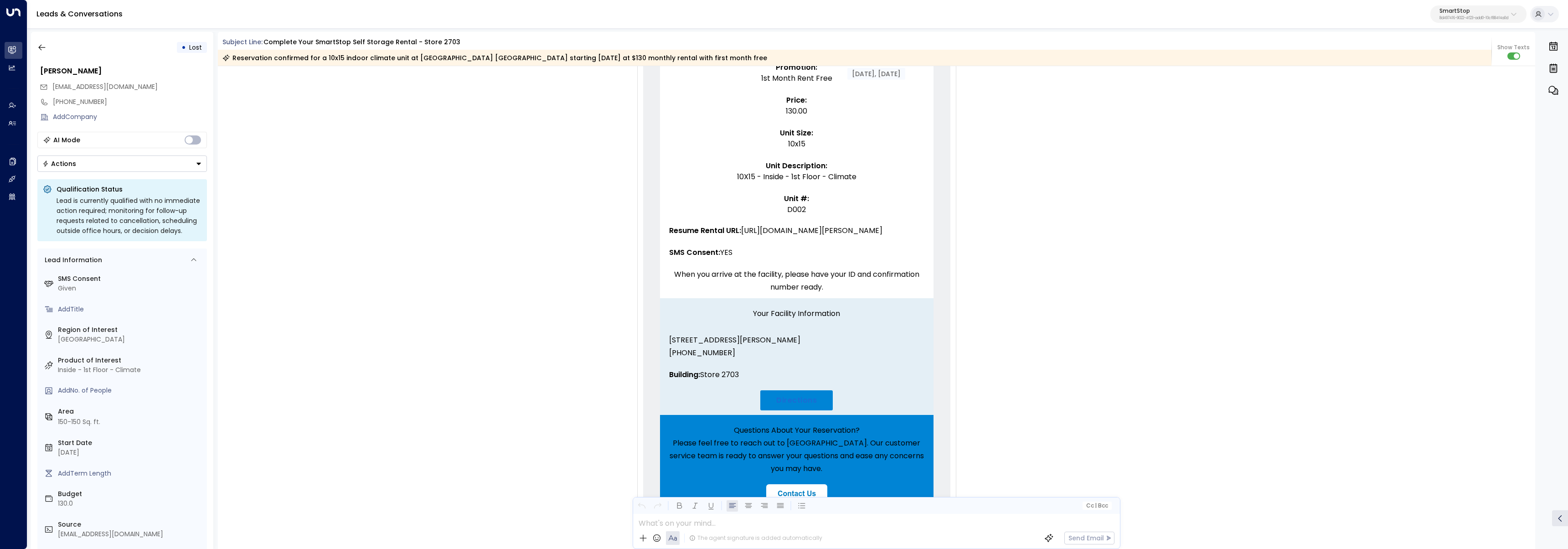
scroll to position [535, 0]
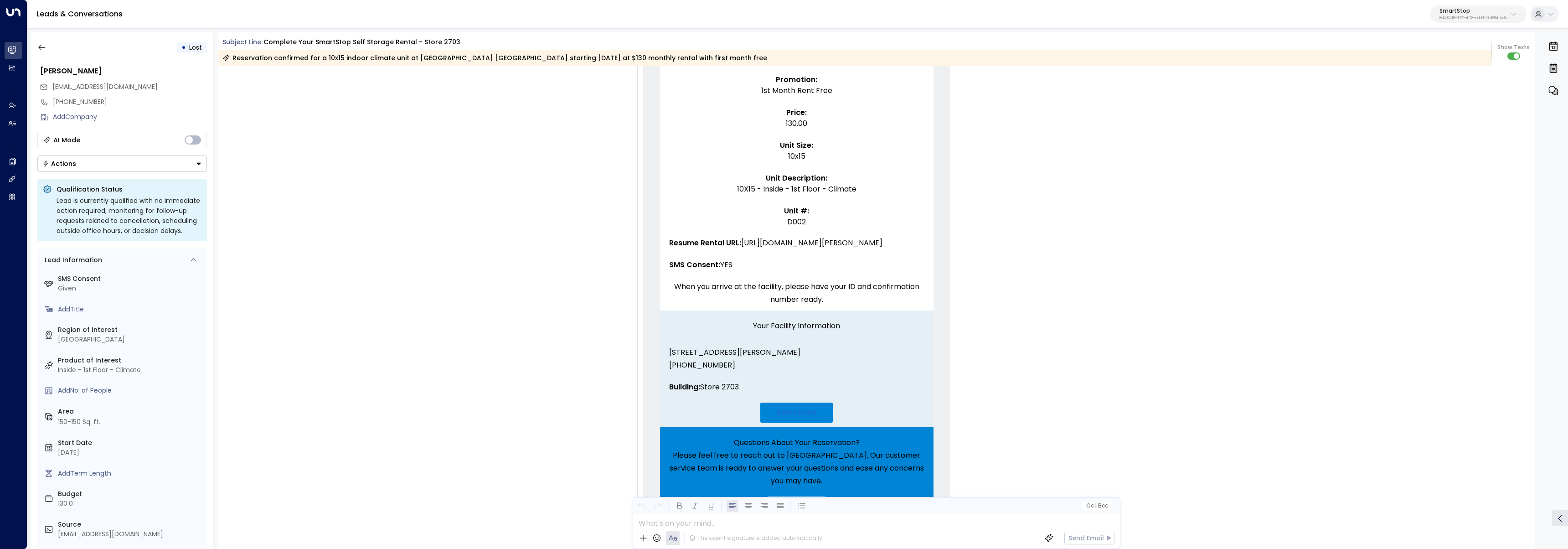
drag, startPoint x: 742, startPoint y: 243, endPoint x: 800, endPoint y: 352, distance: 123.5
click at [800, 254] on td "Resume Rental URL: [URL][DOMAIN_NAME][PERSON_NAME]" at bounding box center [796, 243] width 274 height 22
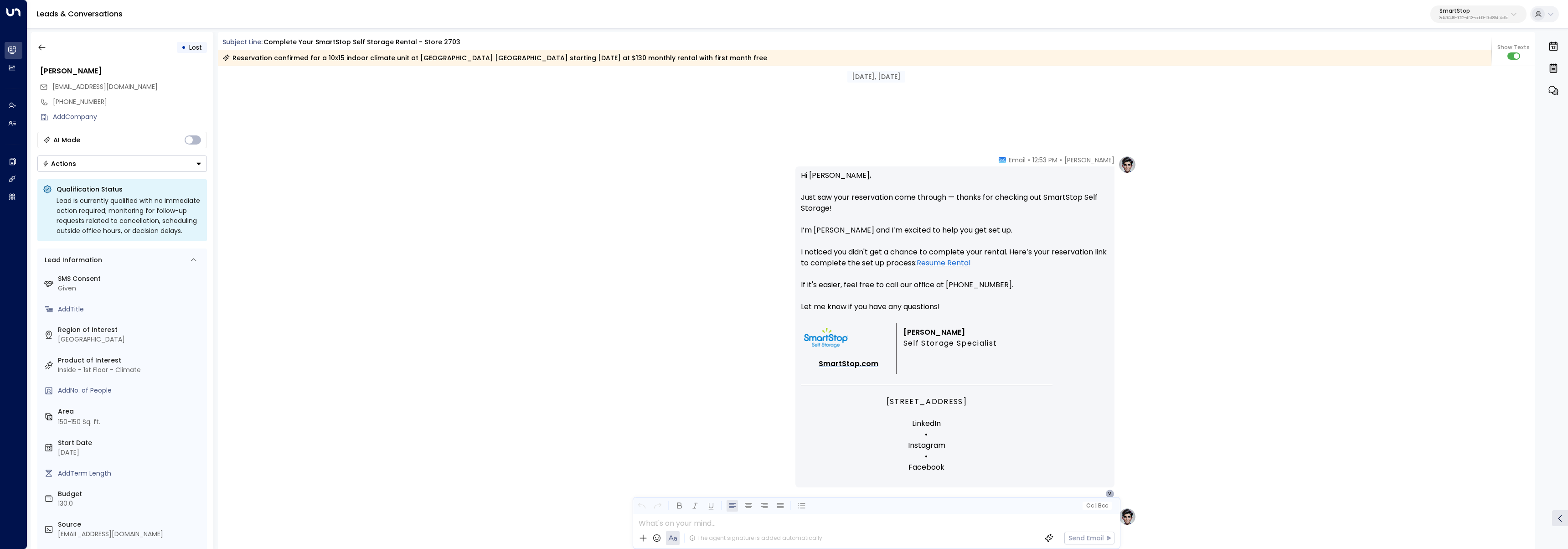
scroll to position [1074, 0]
drag, startPoint x: 799, startPoint y: 173, endPoint x: 828, endPoint y: 197, distance: 37.6
click at [828, 197] on p "Hi [PERSON_NAME], Just saw your reservation come through — thanks for checking …" at bounding box center [955, 249] width 308 height 154
click at [833, 220] on p "Hi [PERSON_NAME], Just saw your reservation come through — thanks for checking …" at bounding box center [955, 249] width 308 height 154
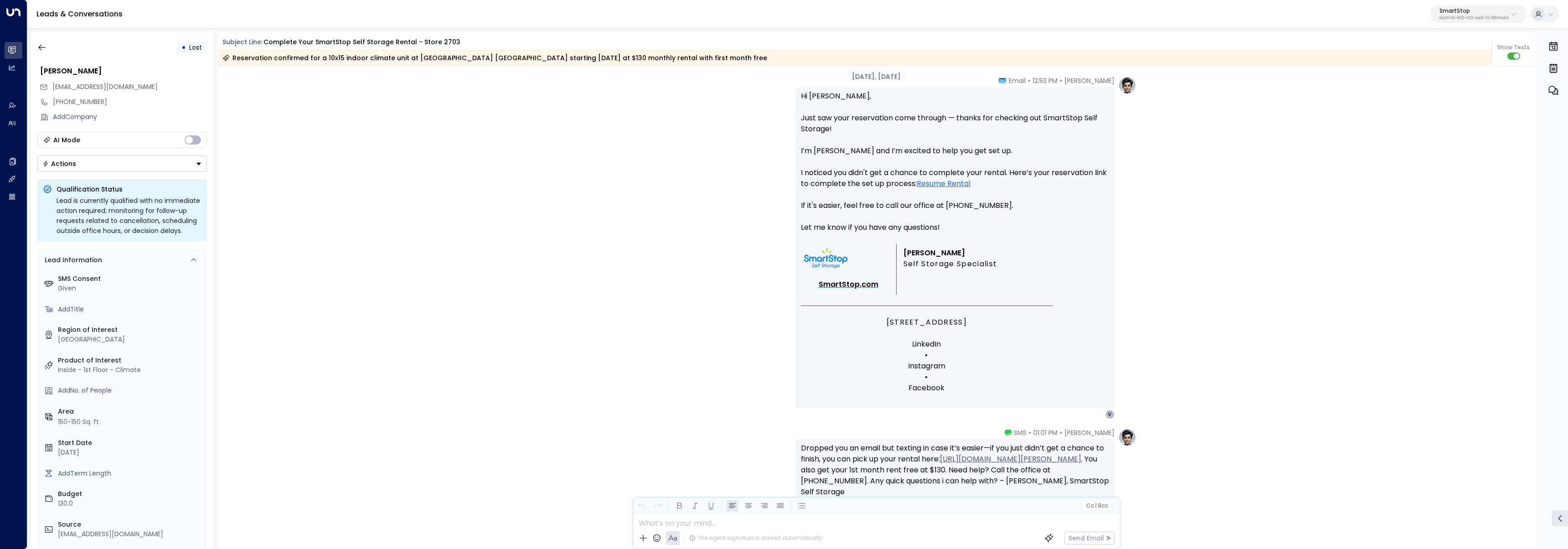
scroll to position [1155, 0]
drag, startPoint x: 974, startPoint y: 183, endPoint x: 918, endPoint y: 186, distance: 56.1
click at [918, 186] on p "Hi [PERSON_NAME], Just saw your reservation come through — thanks for checking …" at bounding box center [955, 168] width 308 height 154
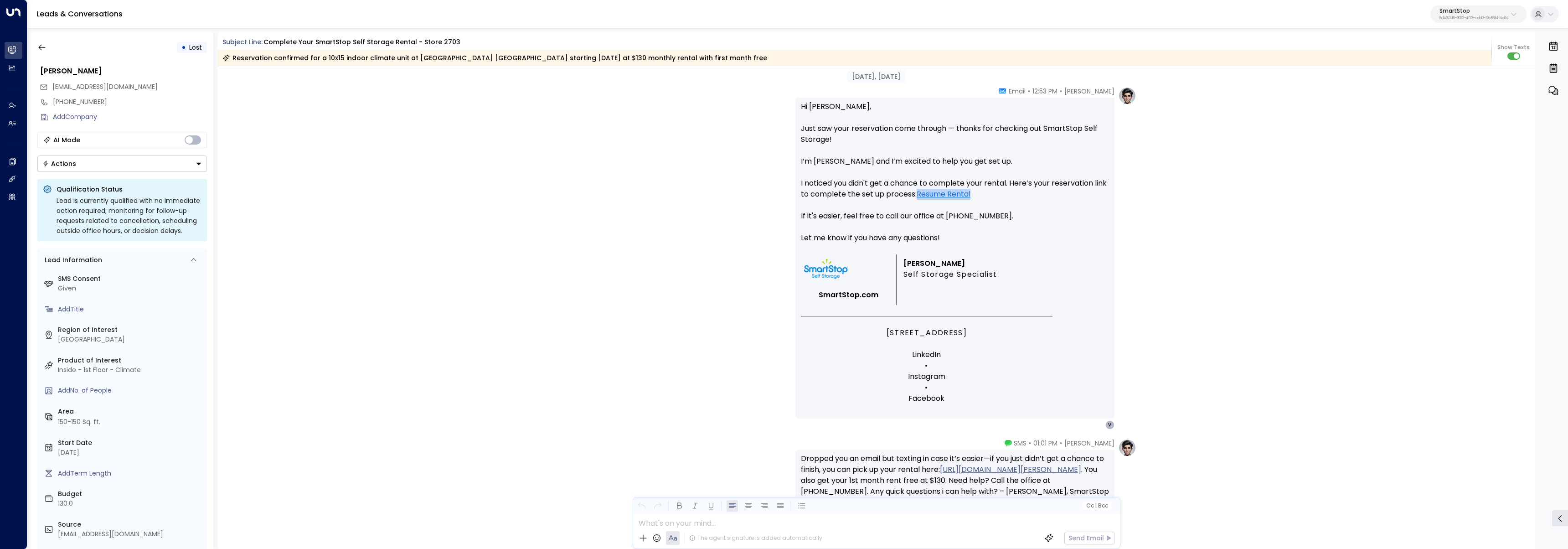
scroll to position [1147, 0]
click at [1503, 15] on div "SmartStop 8d497416-9022-4f23-add0-10cf884f4a0d" at bounding box center [1474, 15] width 69 height 12
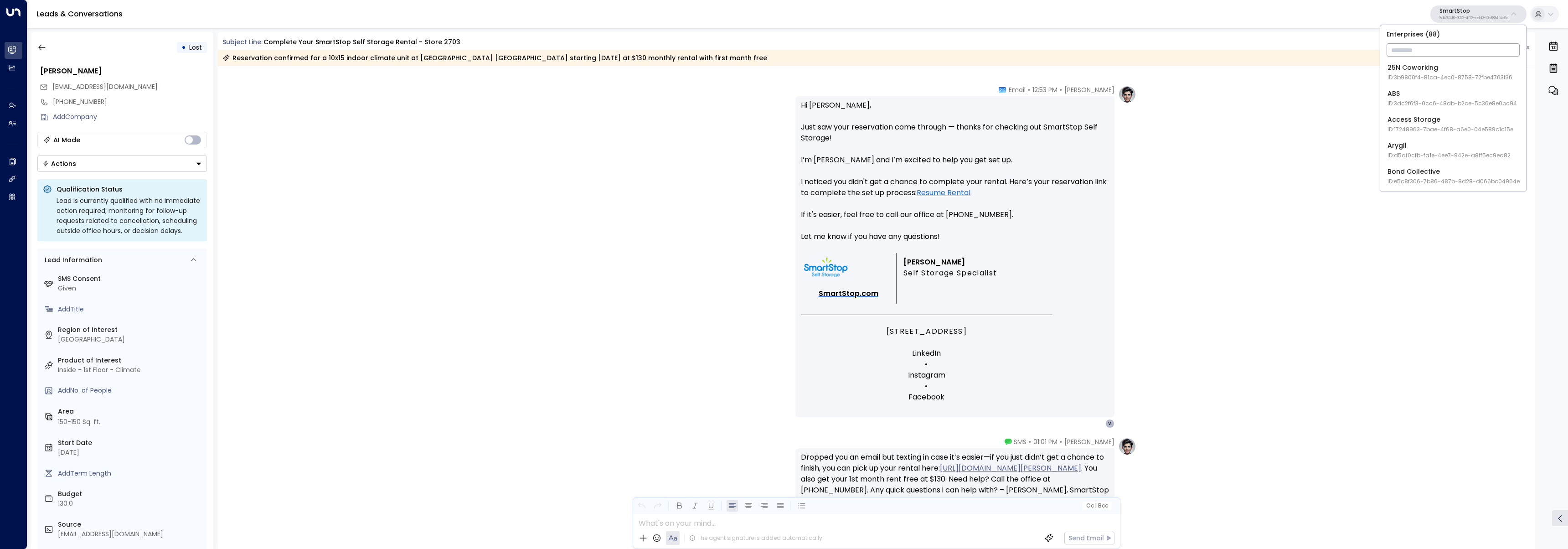
click at [1468, 56] on input "text" at bounding box center [1452, 50] width 133 height 17
type input "*"
type input "****"
click at [1468, 72] on div "Four Leaf Properties ID: 34e1cd17-0f68-49af-bd32-3c48ce8611d1" at bounding box center [1448, 72] width 122 height 19
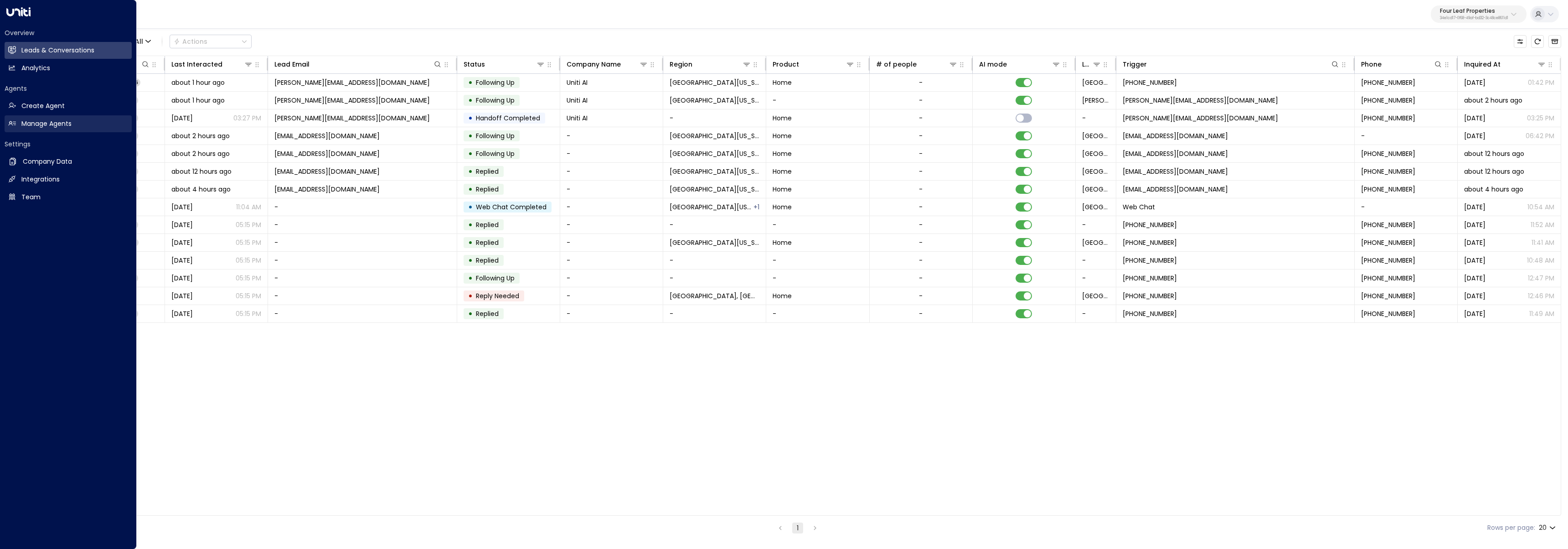
click at [36, 120] on h2 "Manage Agents" at bounding box center [46, 124] width 50 height 9
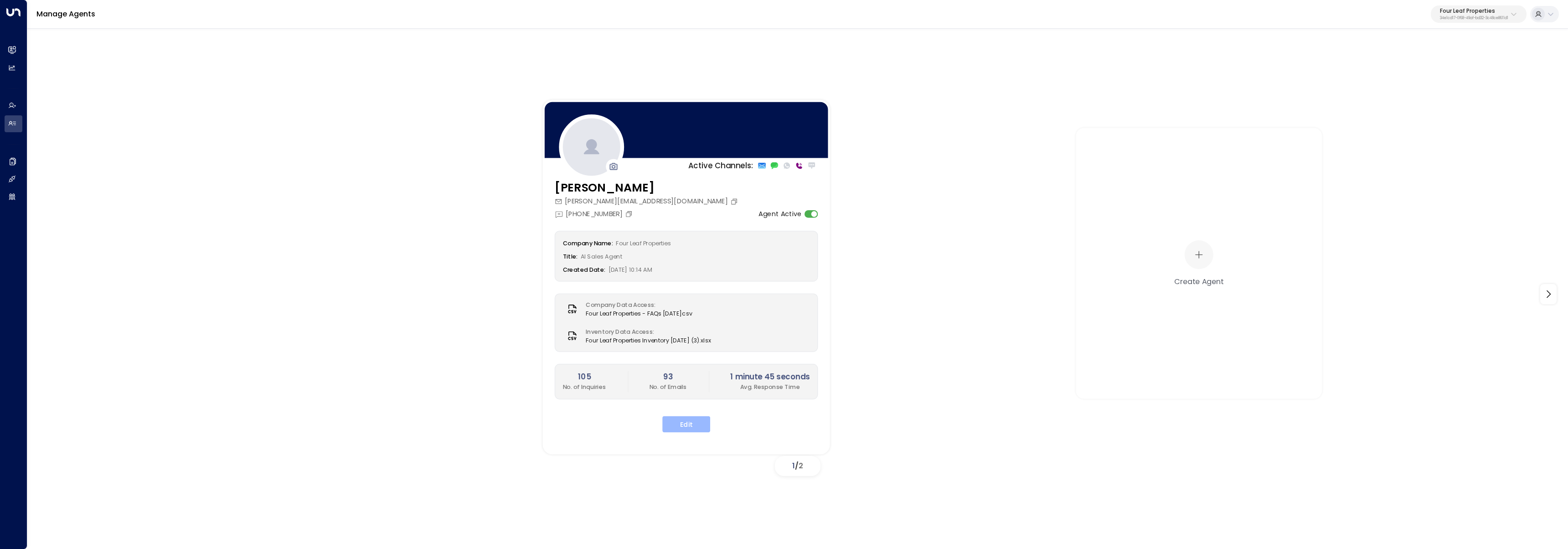
click at [704, 423] on button "Edit" at bounding box center [686, 424] width 48 height 16
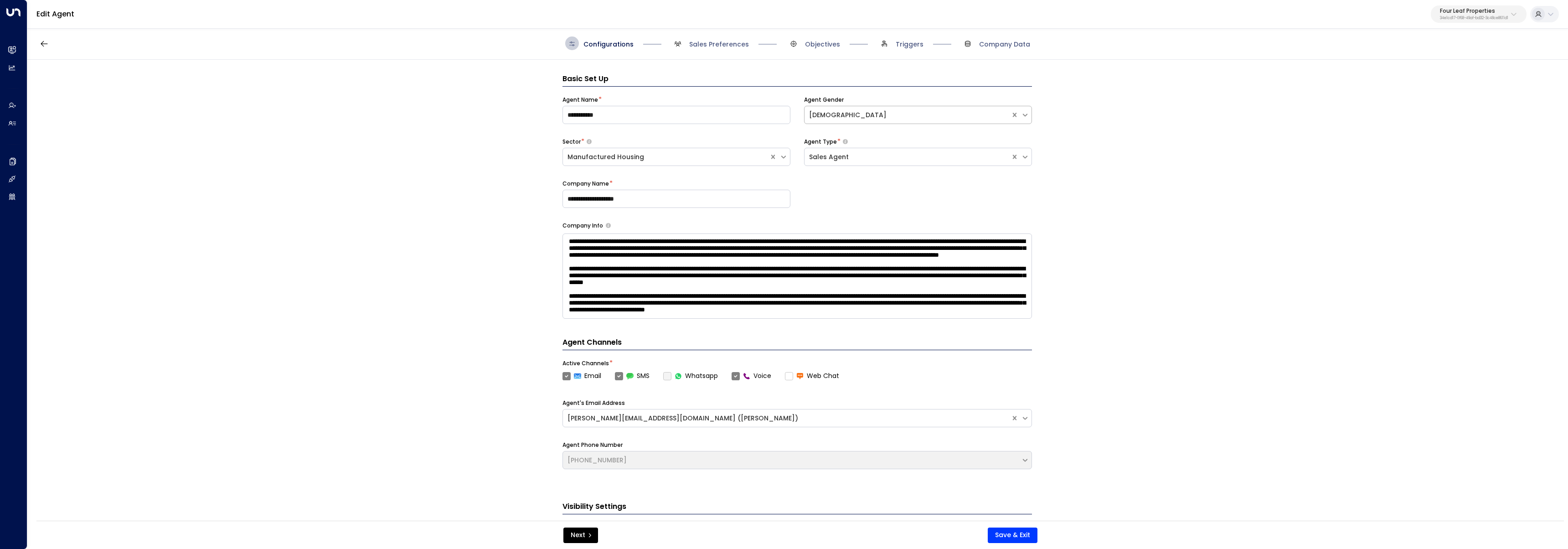
scroll to position [14, 0]
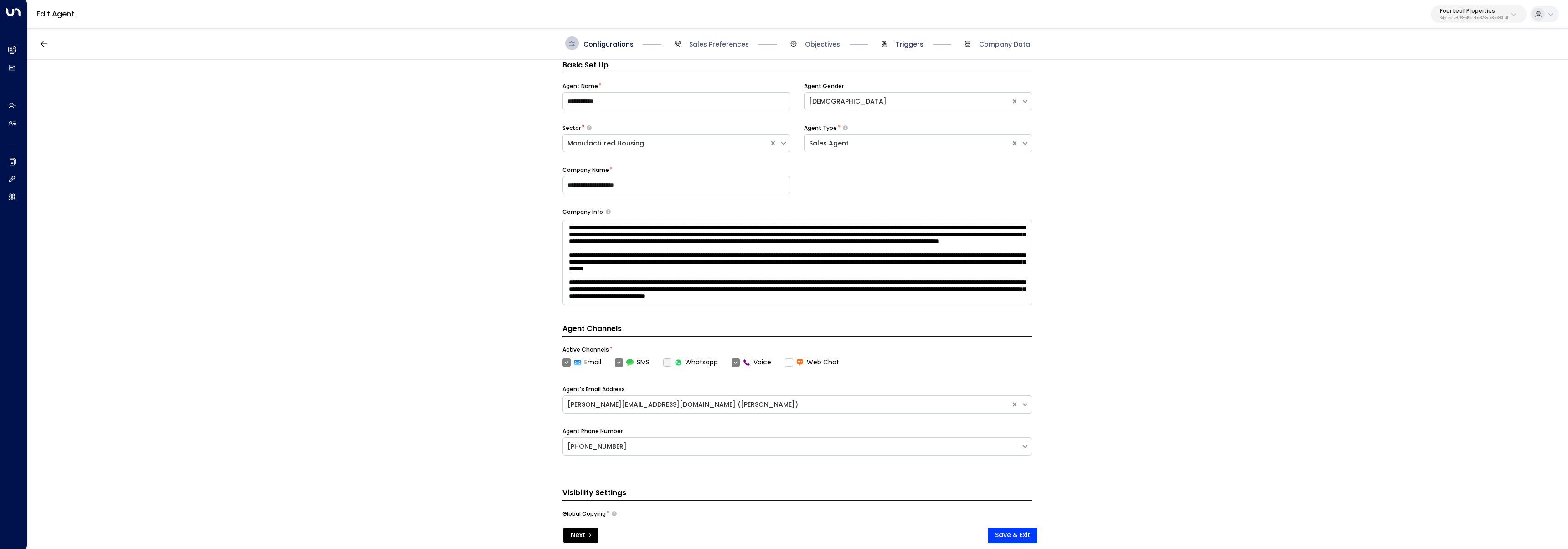
click at [899, 47] on span "Triggers" at bounding box center [909, 44] width 27 height 9
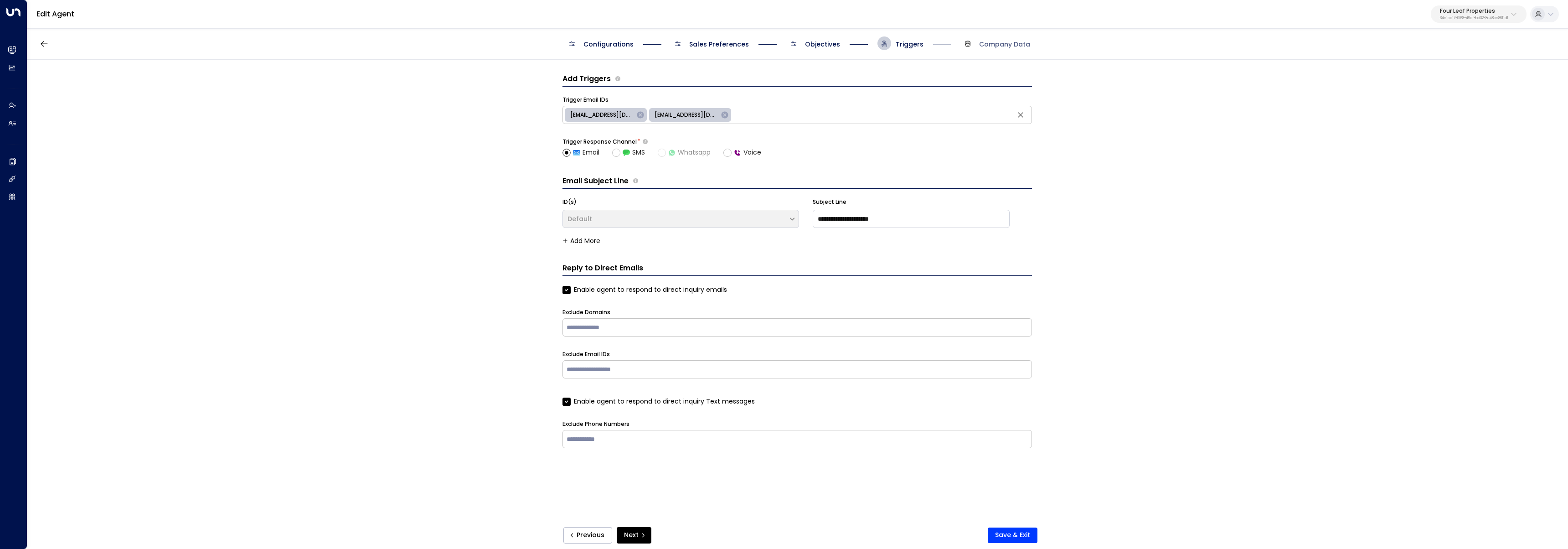
scroll to position [0, 0]
click at [849, 44] on span at bounding box center [858, 44] width 18 height 1
click at [937, 219] on input "**********" at bounding box center [910, 218] width 196 height 18
type input "**********"
click at [1009, 528] on button "Save & Exit" at bounding box center [1012, 535] width 50 height 15
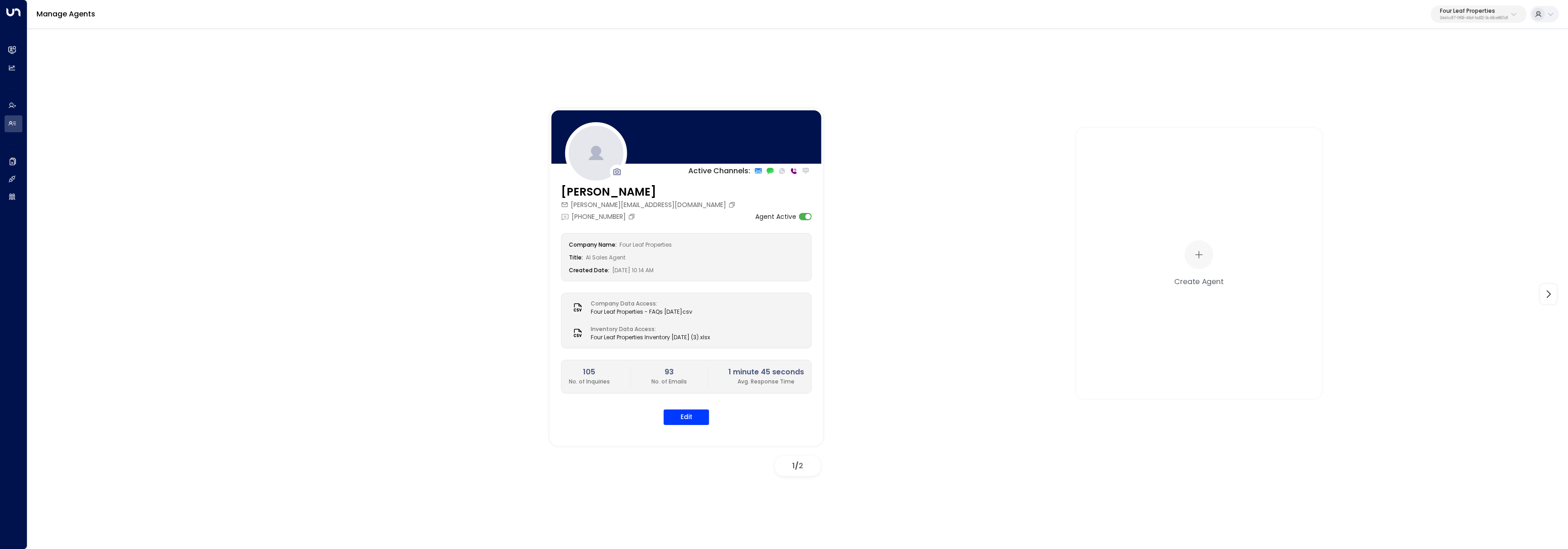
click at [1486, 13] on p "Four Leaf Properties" at bounding box center [1474, 11] width 69 height 5
click at [1458, 48] on input "text" at bounding box center [1452, 50] width 133 height 17
type input "*****"
click at [1444, 72] on div "SmartStop ID: 8d497416-9022-4f23-add0-10cf884f4a0d" at bounding box center [1450, 72] width 127 height 19
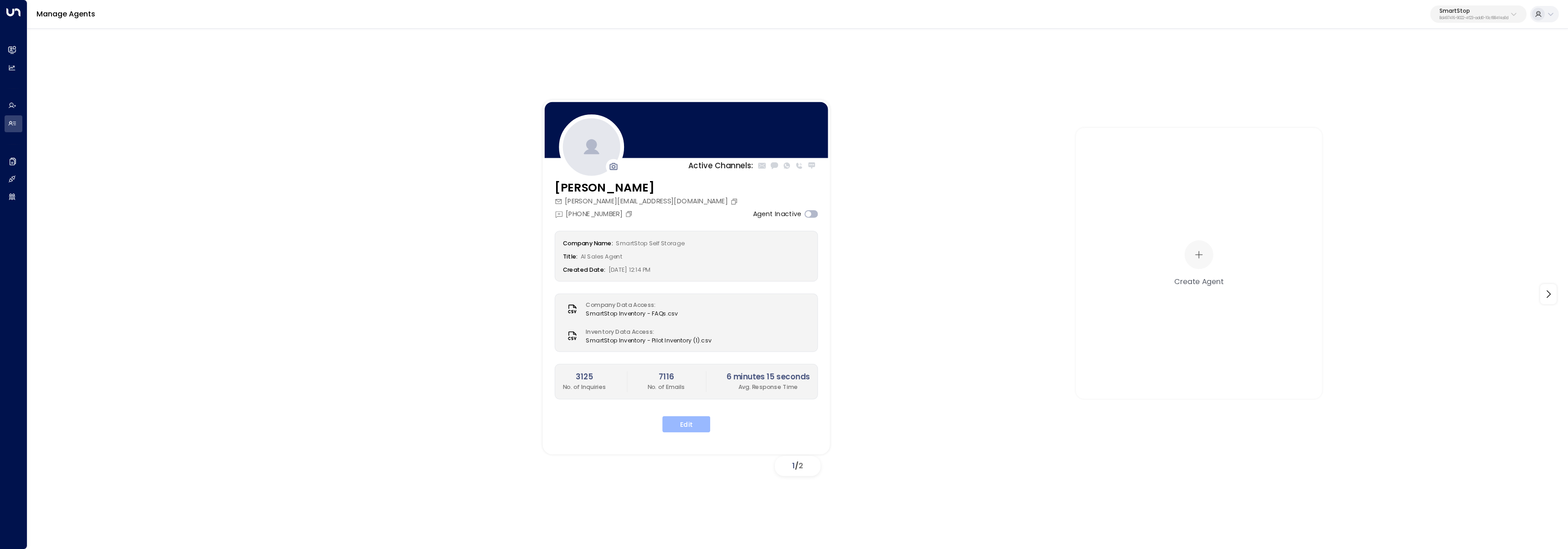
click at [691, 418] on button "Edit" at bounding box center [686, 424] width 48 height 16
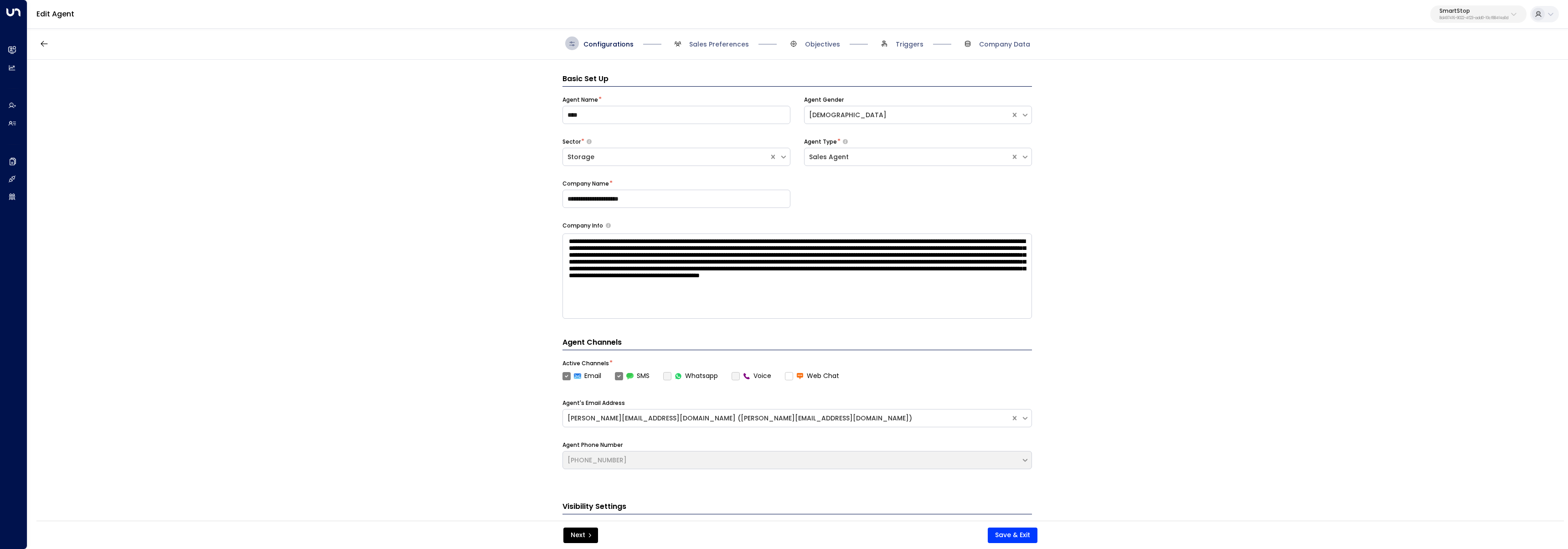
scroll to position [14, 0]
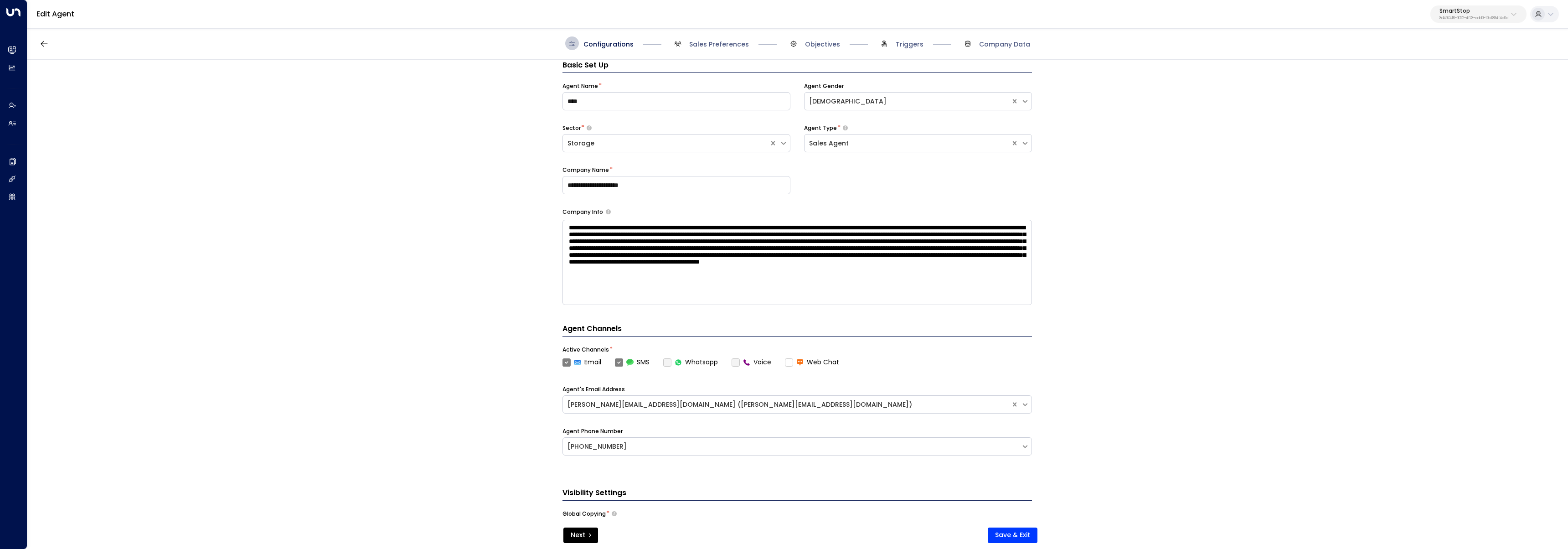
click at [21, 51] on h2 "Leads & Conversations" at bounding box center [21, 50] width 0 height 9
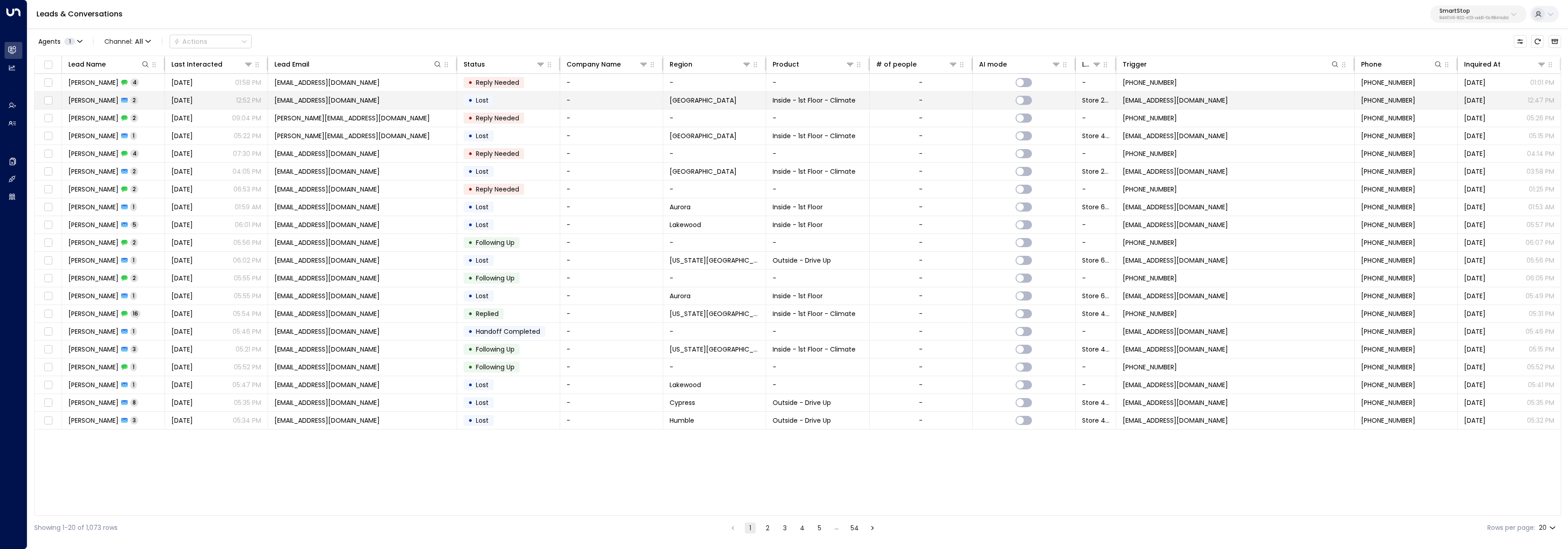
click at [126, 96] on div "[PERSON_NAME] 2" at bounding box center [103, 100] width 69 height 9
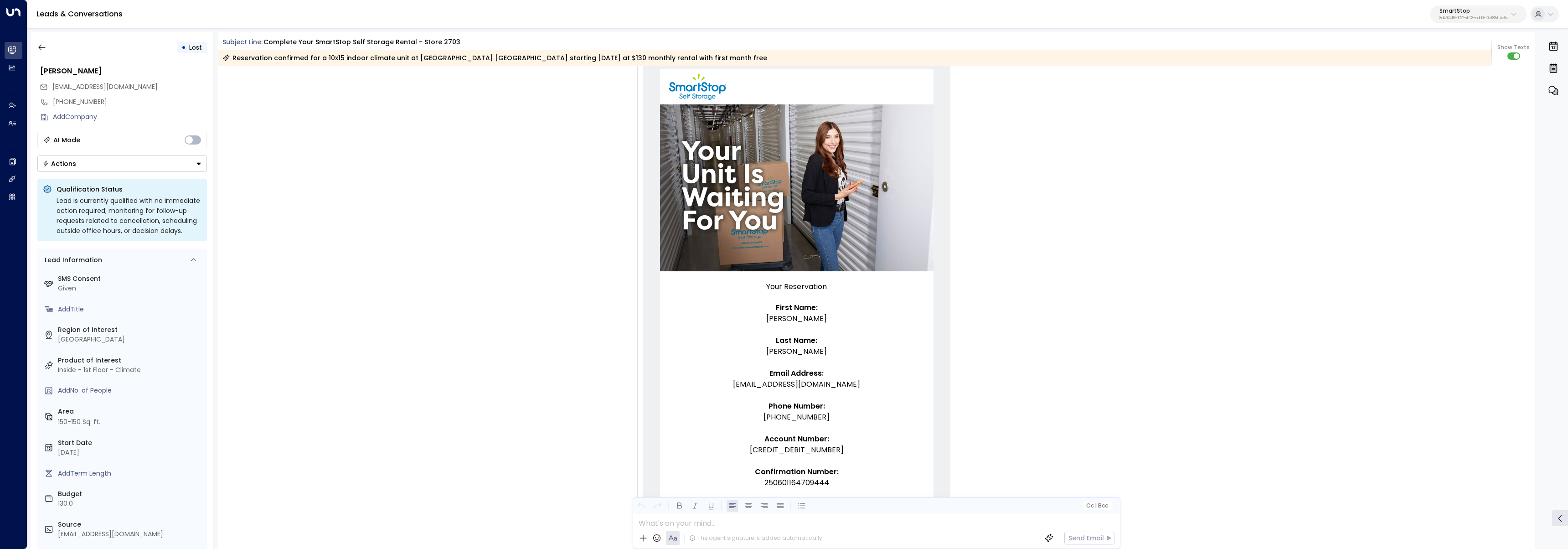
scroll to position [77, 0]
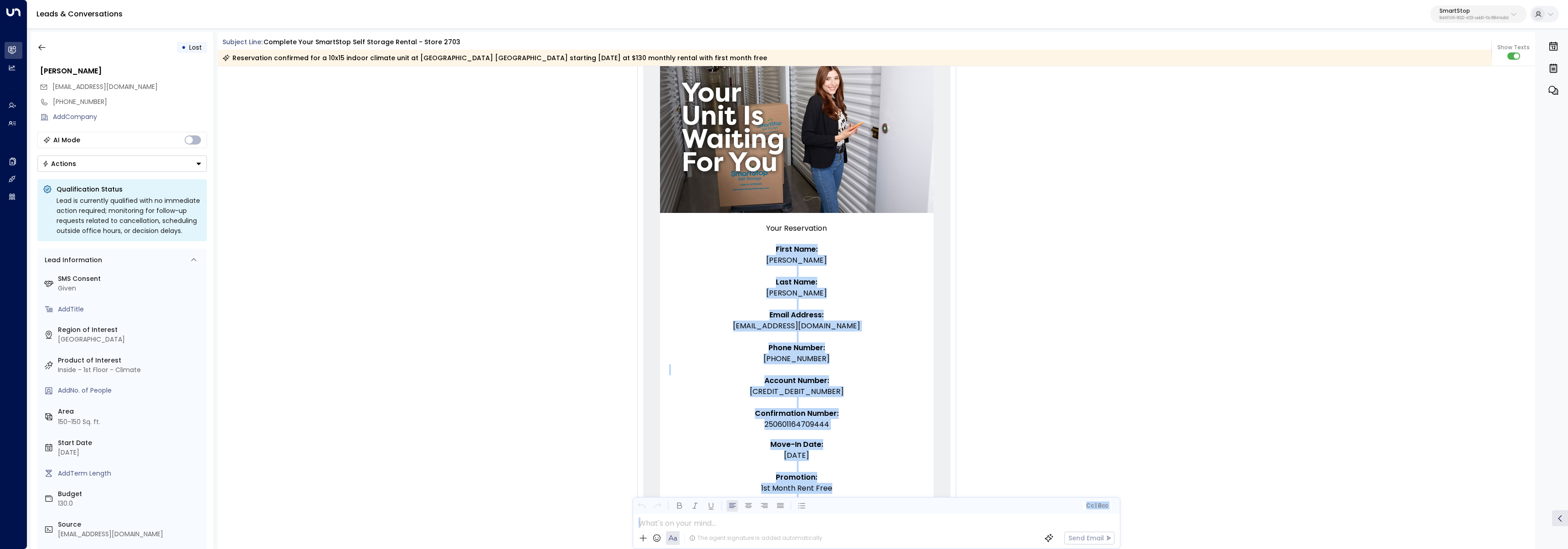
drag, startPoint x: 766, startPoint y: 305, endPoint x: 832, endPoint y: 512, distance: 217.3
click at [835, 530] on div "Subject Line: Complete your SmartStop Self Storage Rental - Store 2703 Reservat…" at bounding box center [877, 290] width 1318 height 517
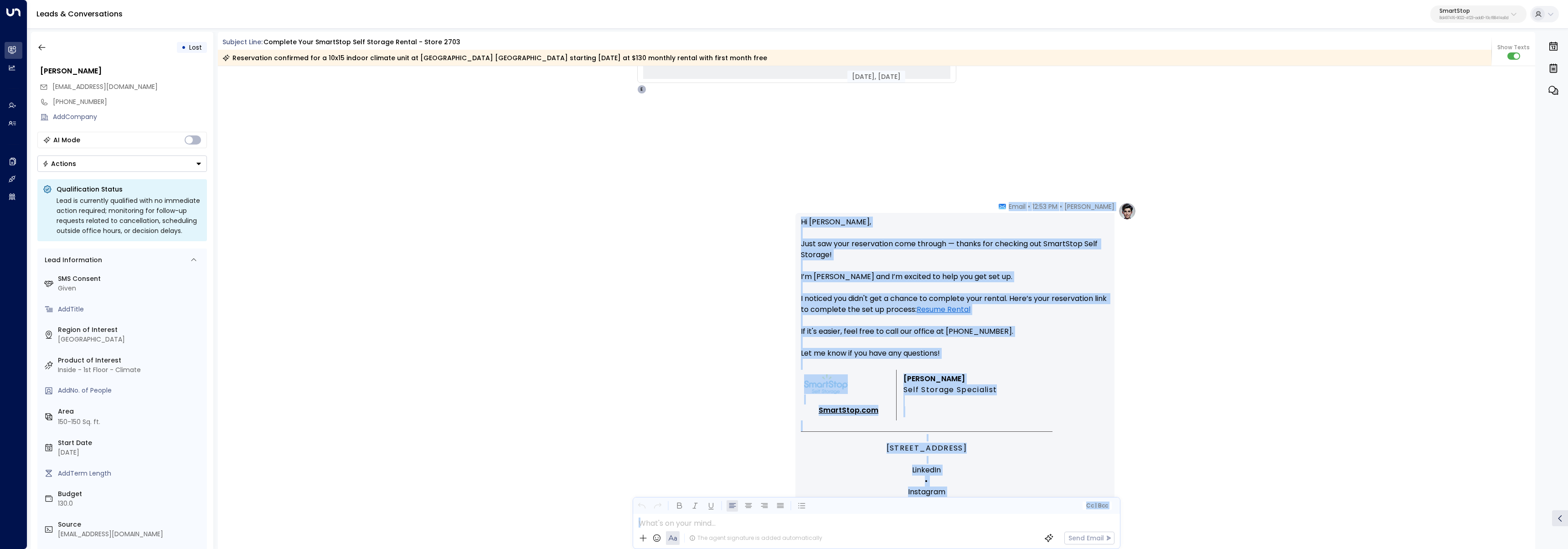
scroll to position [1086, 0]
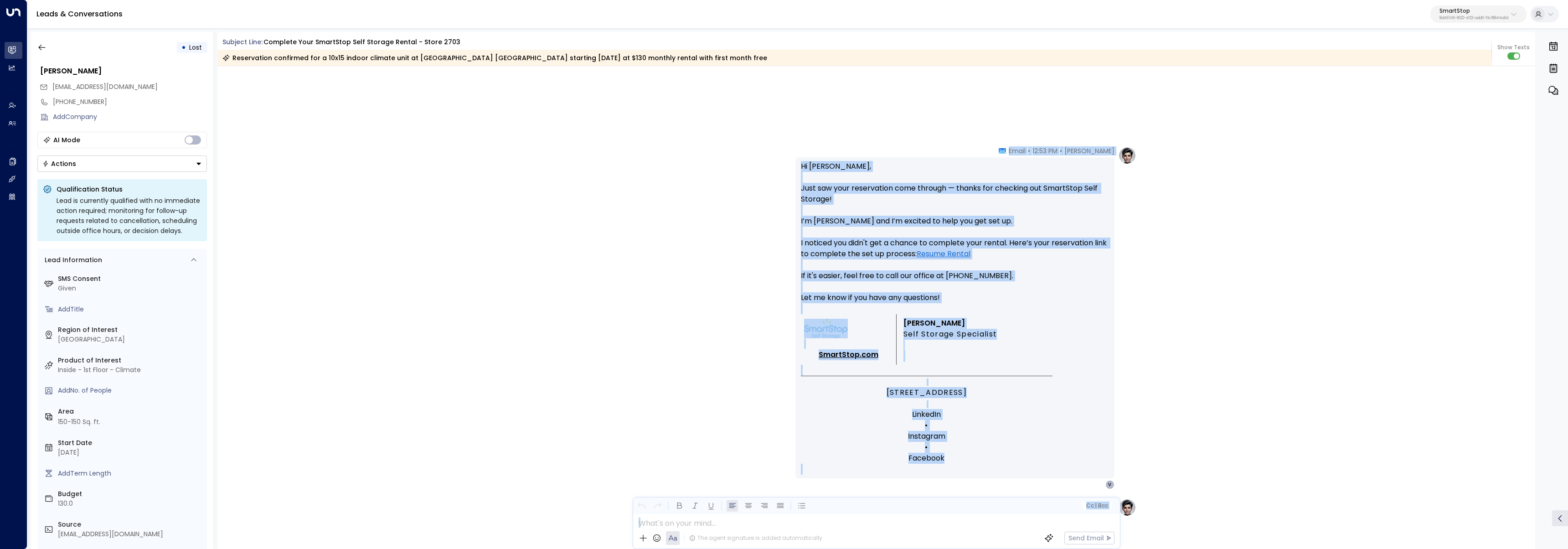
click at [1061, 306] on p "Hi [PERSON_NAME], Just saw your reservation come through — thanks for checking …" at bounding box center [955, 238] width 308 height 154
drag, startPoint x: 985, startPoint y: 296, endPoint x: 794, endPoint y: 168, distance: 229.9
click at [795, 168] on div "Hi [PERSON_NAME], Just saw your reservation come through — thanks for checking …" at bounding box center [955, 317] width 319 height 321
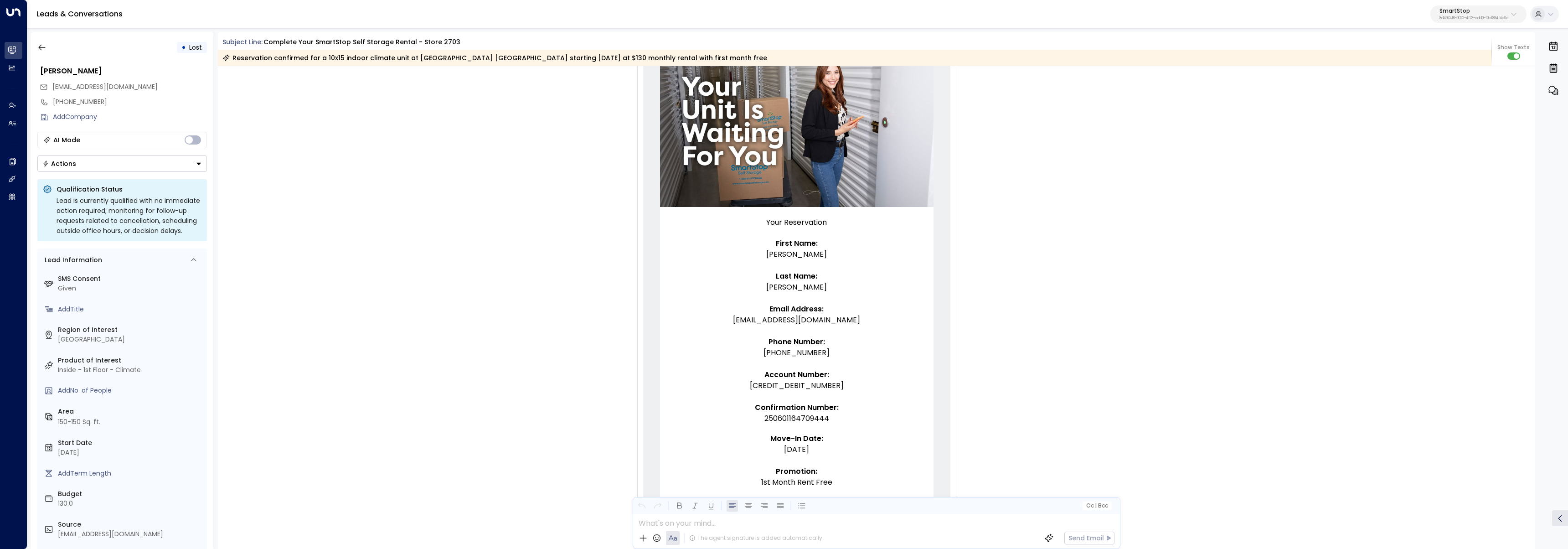
scroll to position [0, 0]
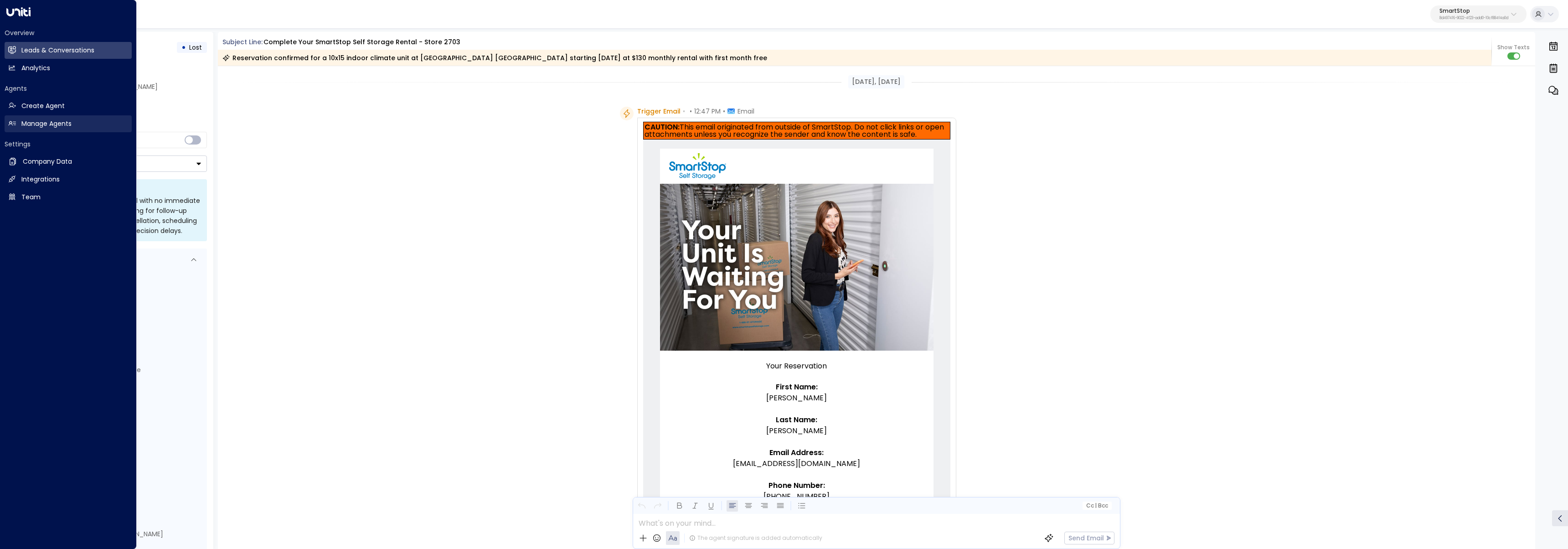
click at [23, 129] on link "Manage Agents Manage Agents" at bounding box center [68, 124] width 127 height 17
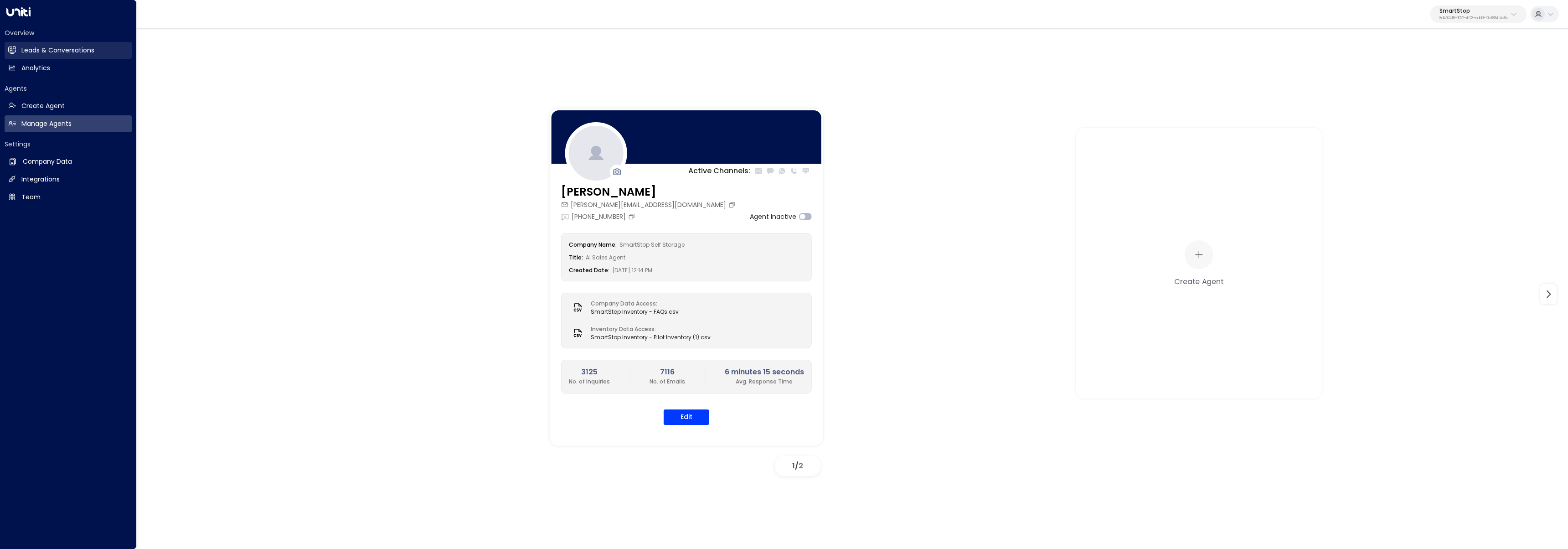
click at [26, 52] on h2 "Leads & Conversations" at bounding box center [57, 50] width 73 height 9
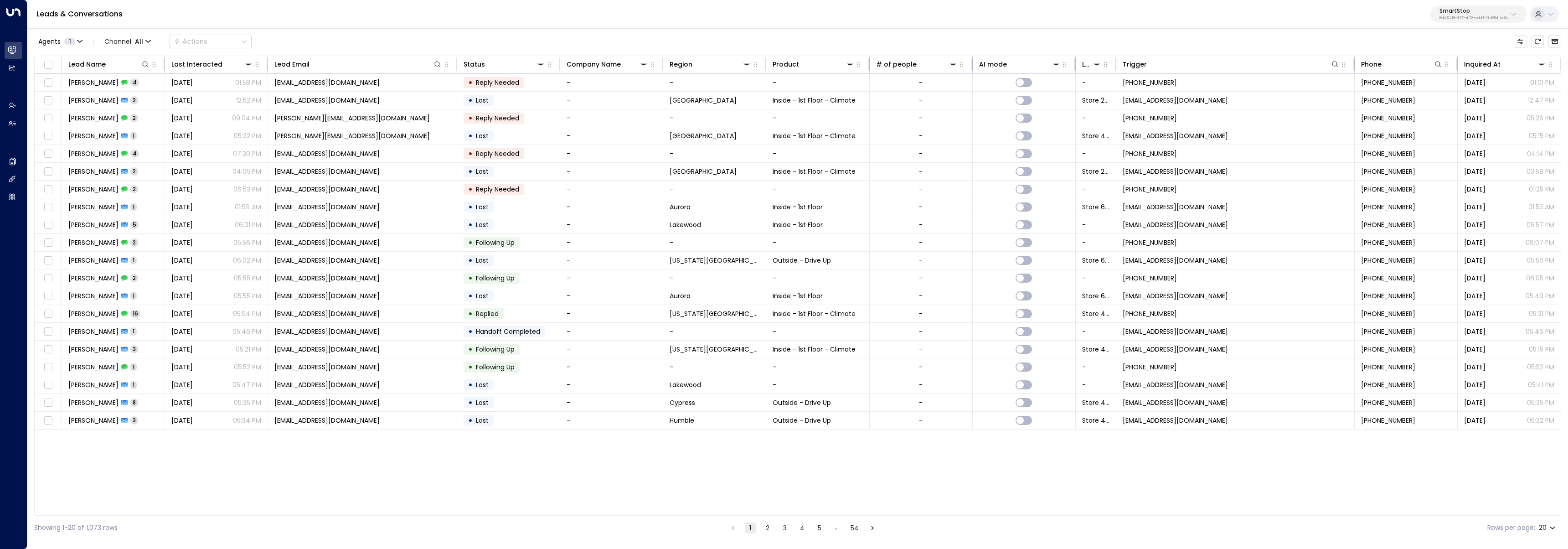
click at [1492, 9] on p "SmartStop" at bounding box center [1474, 11] width 69 height 5
click at [1465, 54] on input "text" at bounding box center [1452, 50] width 133 height 17
type input "*****"
click at [1468, 75] on span "ID: 757189d6-fae5-468c-8c19-40bd3de4c6e1" at bounding box center [1450, 78] width 128 height 9
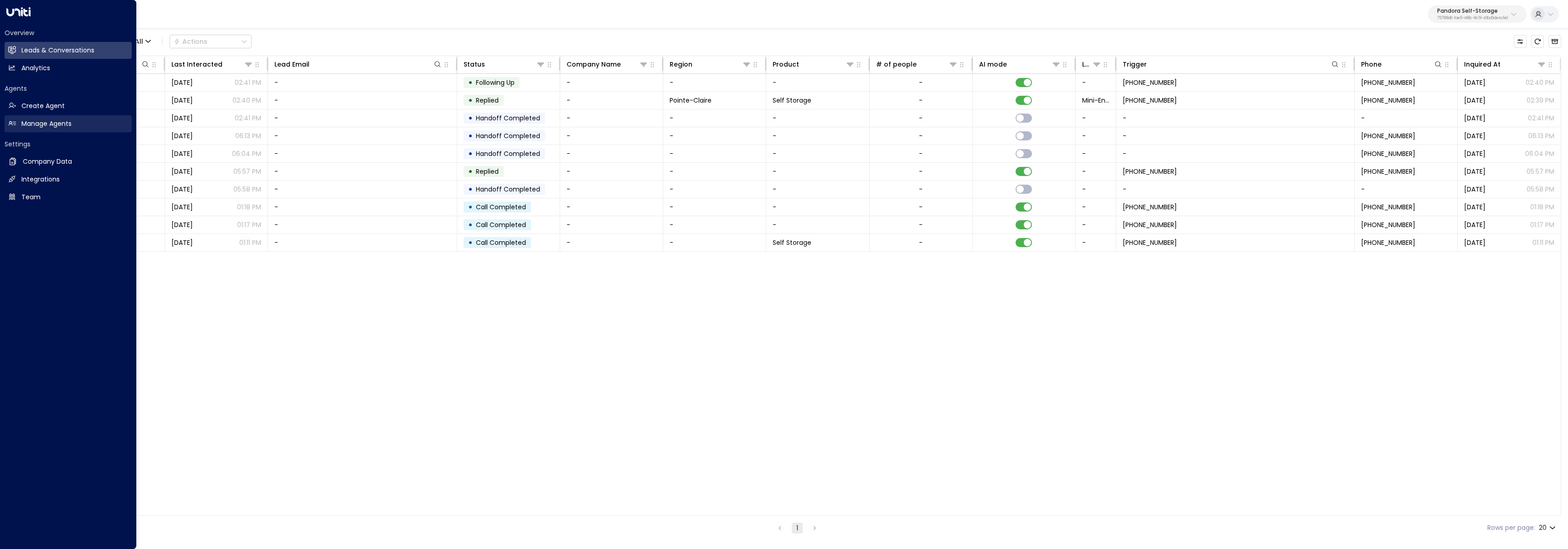
click at [16, 124] on link "Manage Agents Manage Agents" at bounding box center [68, 124] width 127 height 17
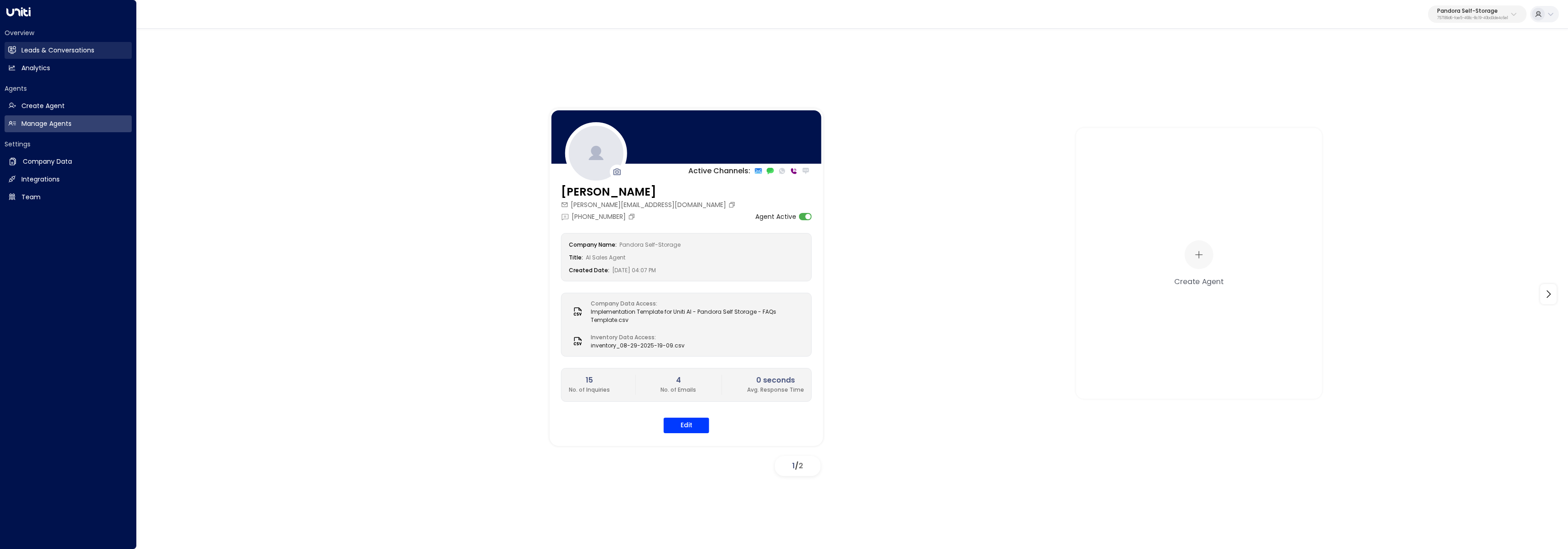
click at [19, 47] on link "Leads & Conversations Leads & Conversations" at bounding box center [68, 51] width 127 height 17
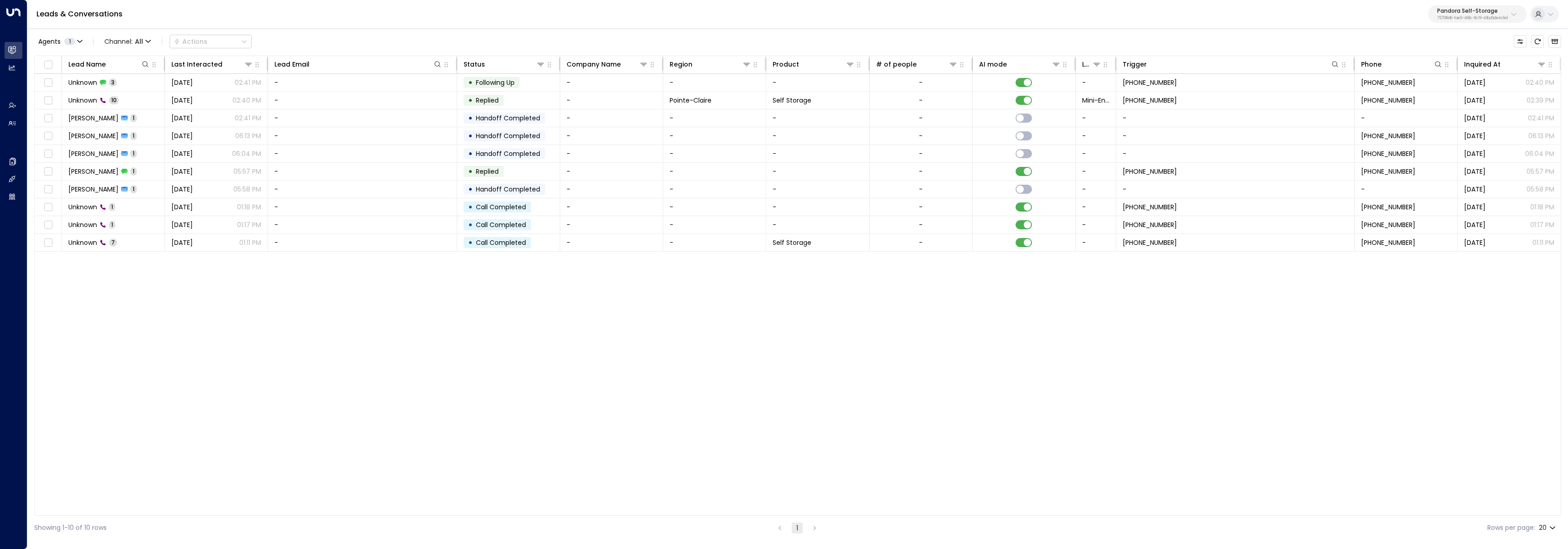
click at [1499, 6] on button "Pandora Self-Storage 757189d6-fae5-468c-8c19-40bd3de4c6e1" at bounding box center [1477, 14] width 99 height 17
click at [1474, 40] on div "Enterprises ( 88 ) ​ 25N Coworking ID: 3b9800f4-81ca-4ec0-8758-72fbe4763f36 ABS…" at bounding box center [1453, 108] width 146 height 166
click at [1470, 48] on input "text" at bounding box center [1452, 50] width 133 height 17
type input "****"
click at [1461, 89] on td "[DATE] 02:40 PM" at bounding box center [1509, 82] width 103 height 17
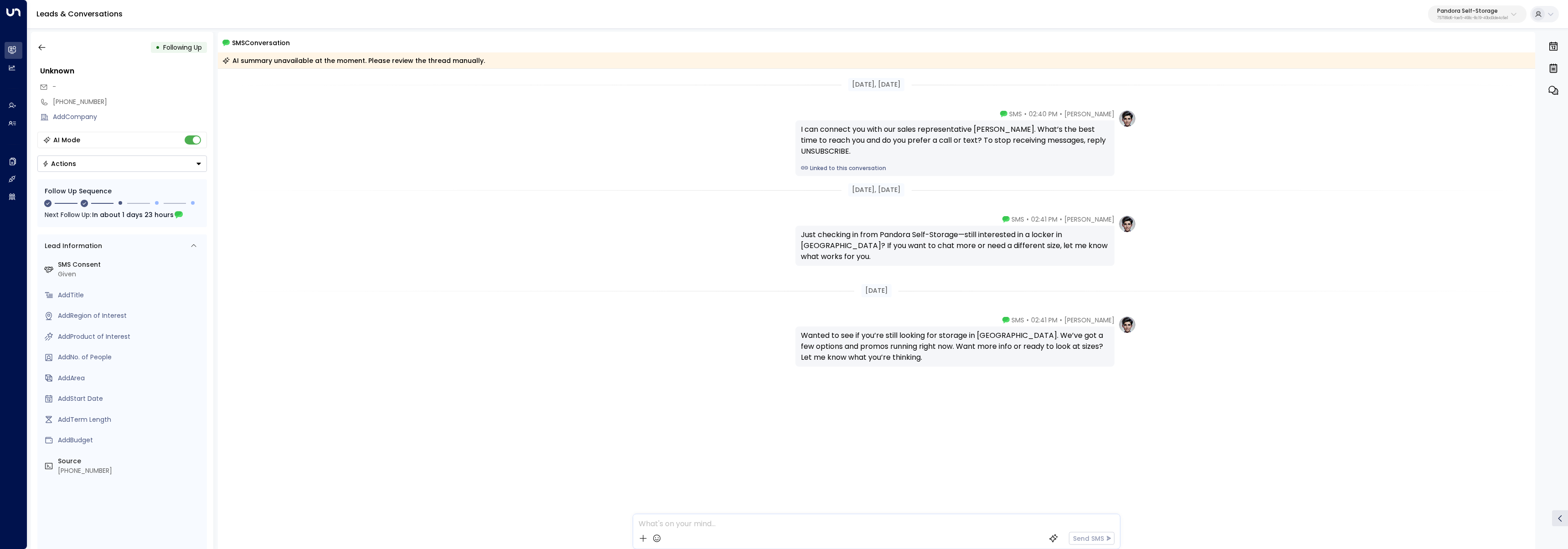
click at [1487, 16] on p "757189d6-fae5-468c-8c19-40bd3de4c6e1" at bounding box center [1472, 18] width 71 height 3
drag, startPoint x: 1487, startPoint y: 17, endPoint x: 1450, endPoint y: 57, distance: 54.5
click at [1451, 52] on input "****" at bounding box center [1446, 50] width 121 height 17
click at [1445, 69] on div "Four Leaf Properties ID: 34e1cd17-0f68-49af-bd32-3c48ce8611d1" at bounding box center [1448, 72] width 122 height 19
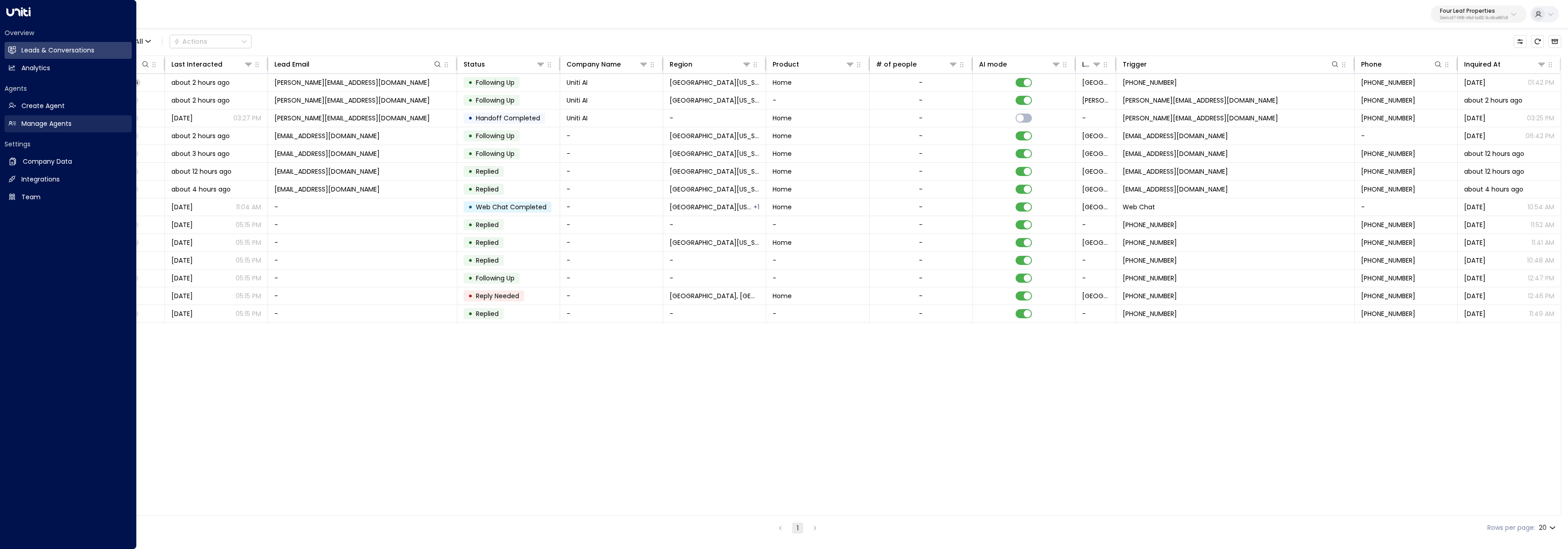
click at [5, 125] on link "Manage Agents Manage Agents" at bounding box center [68, 124] width 127 height 17
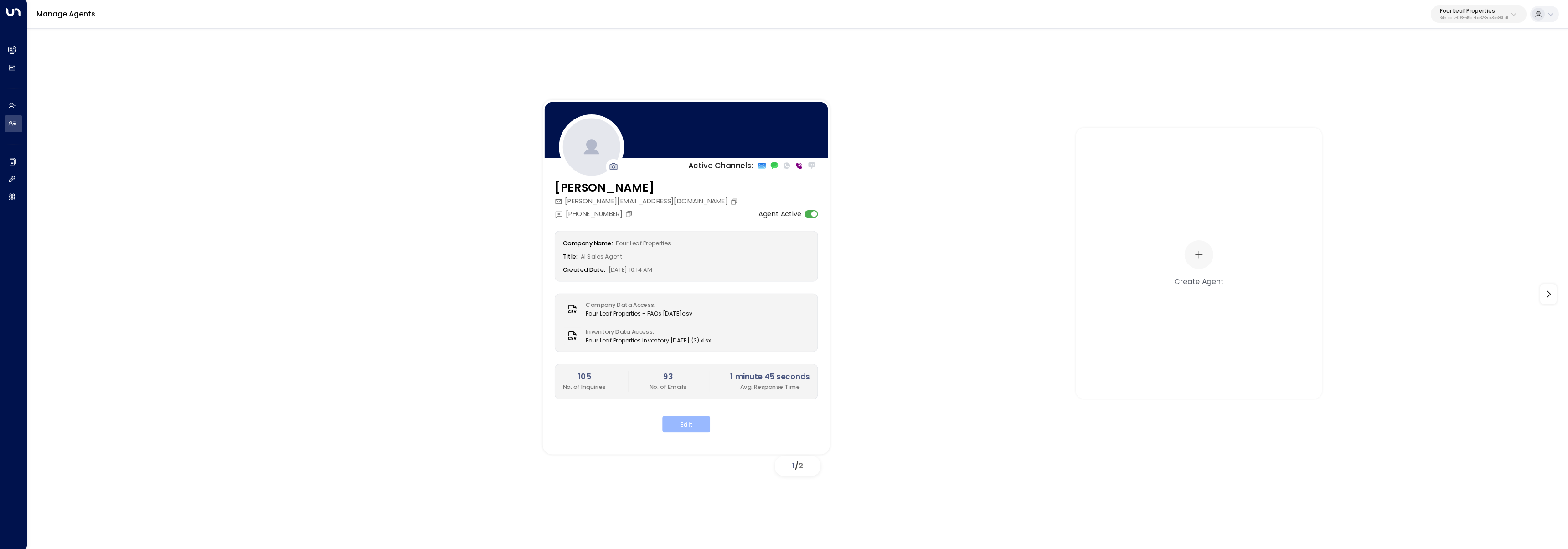
click at [676, 420] on button "Edit" at bounding box center [686, 424] width 48 height 16
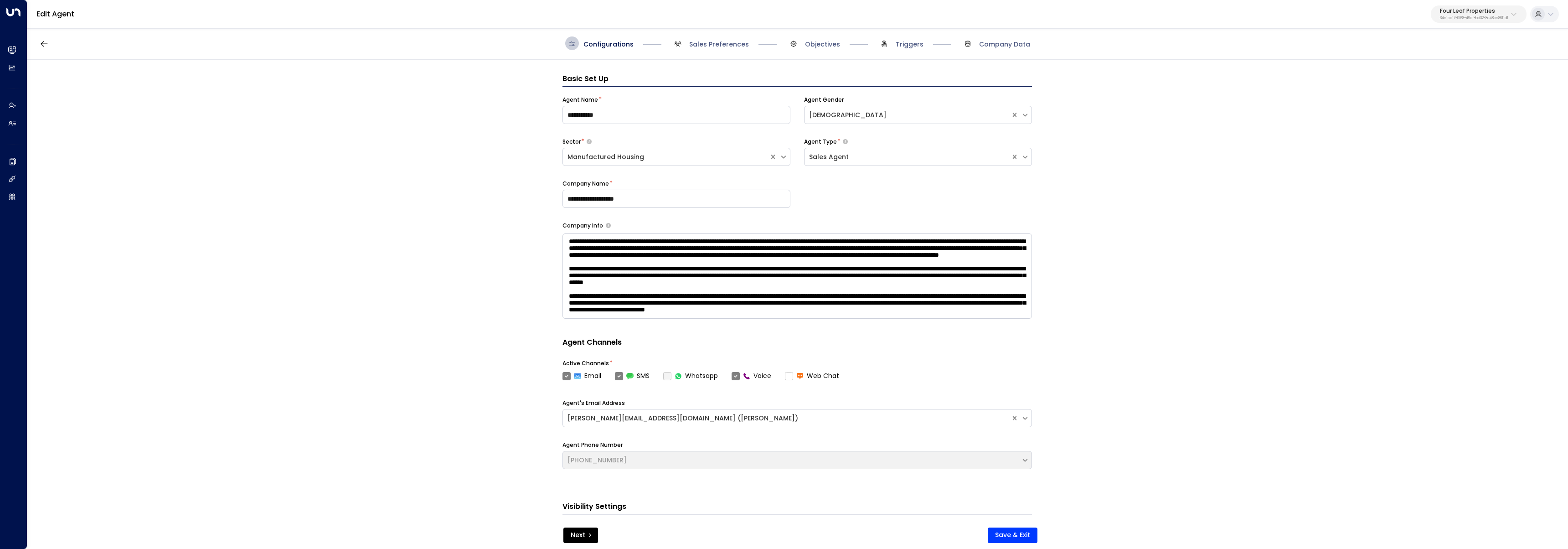
scroll to position [14, 0]
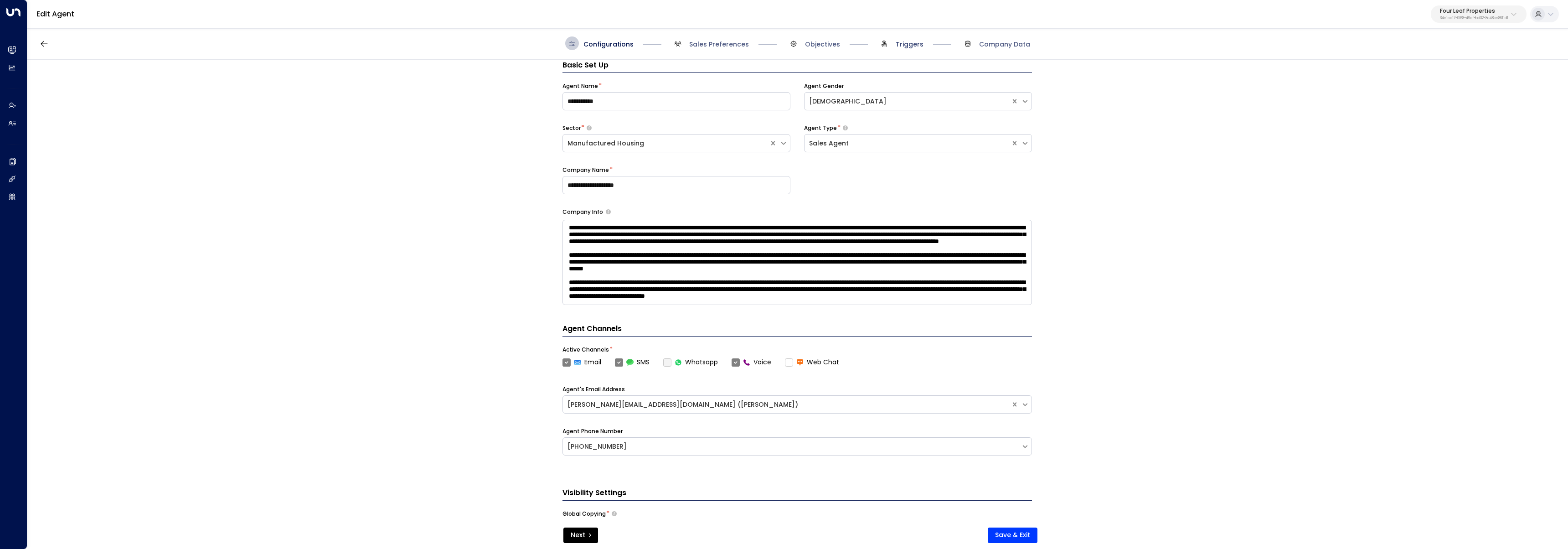
click at [908, 47] on span "Triggers" at bounding box center [909, 44] width 27 height 9
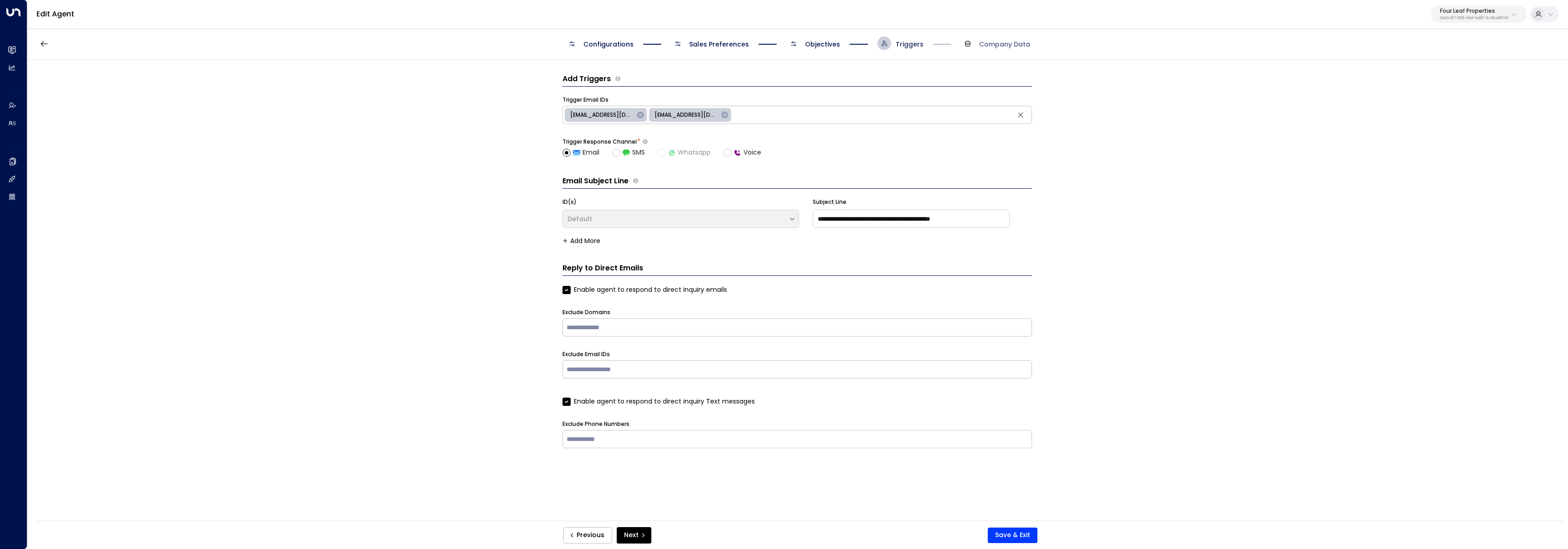
scroll to position [0, 0]
click at [815, 43] on span "Objectives" at bounding box center [822, 44] width 35 height 9
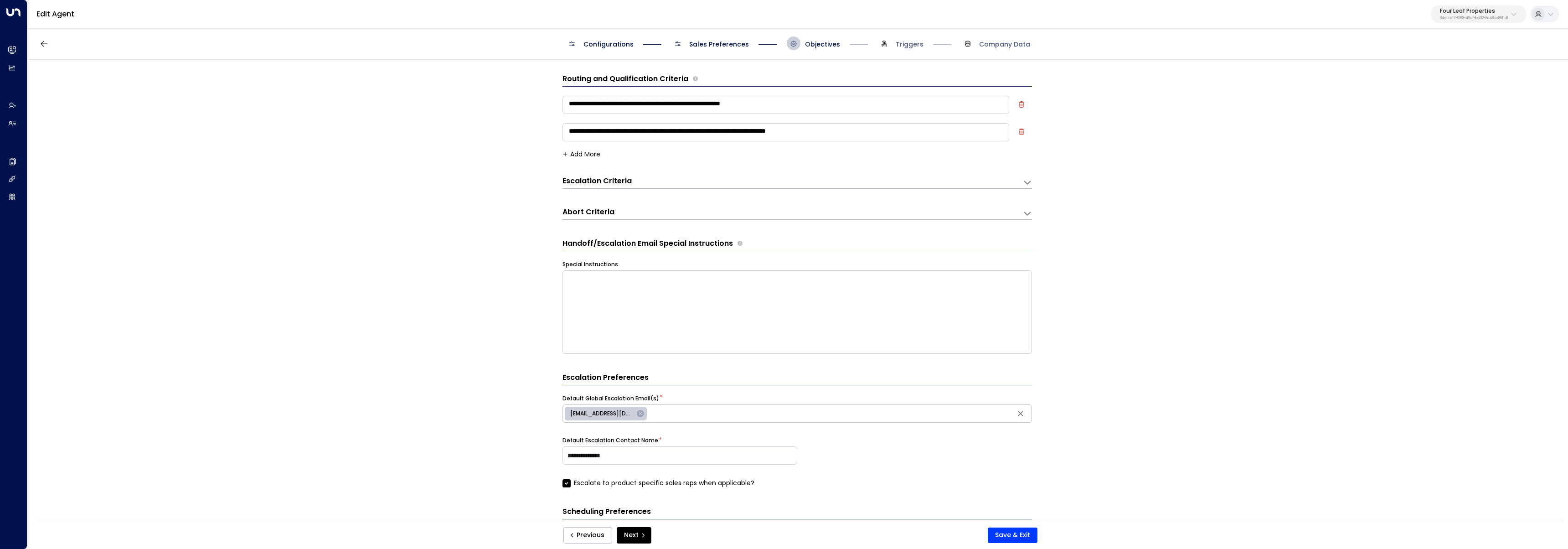
scroll to position [14, 0]
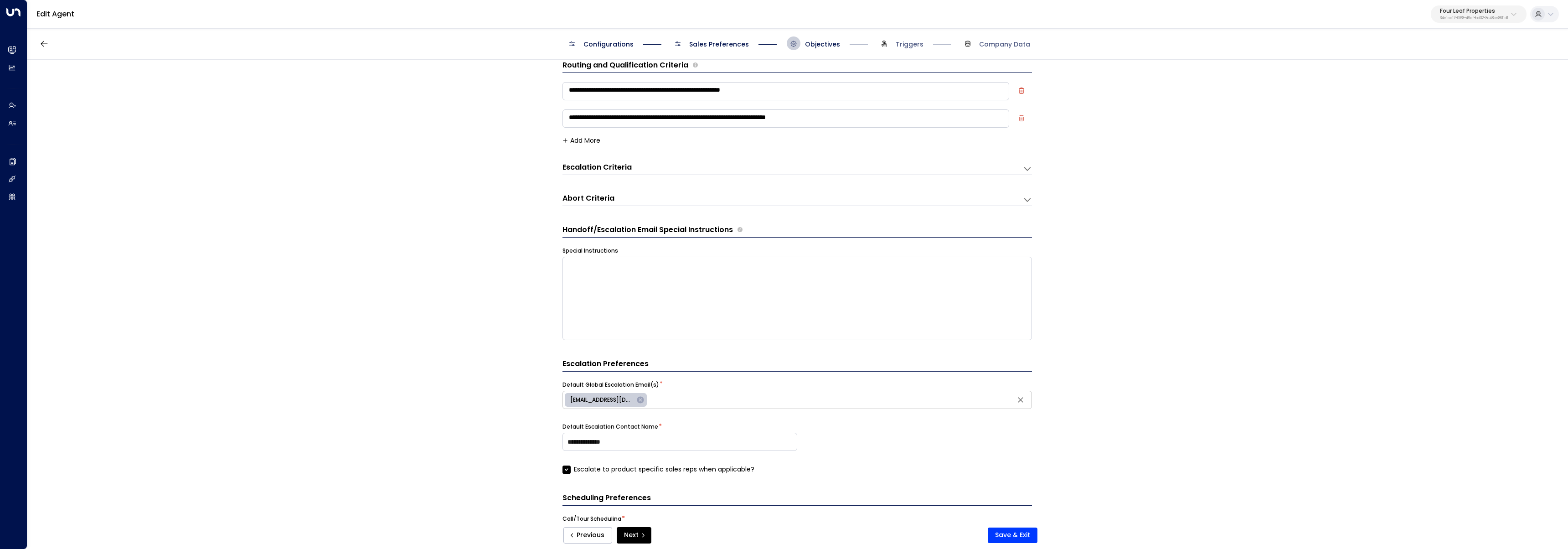
click at [741, 39] on span "Sales Preferences" at bounding box center [719, 44] width 60 height 9
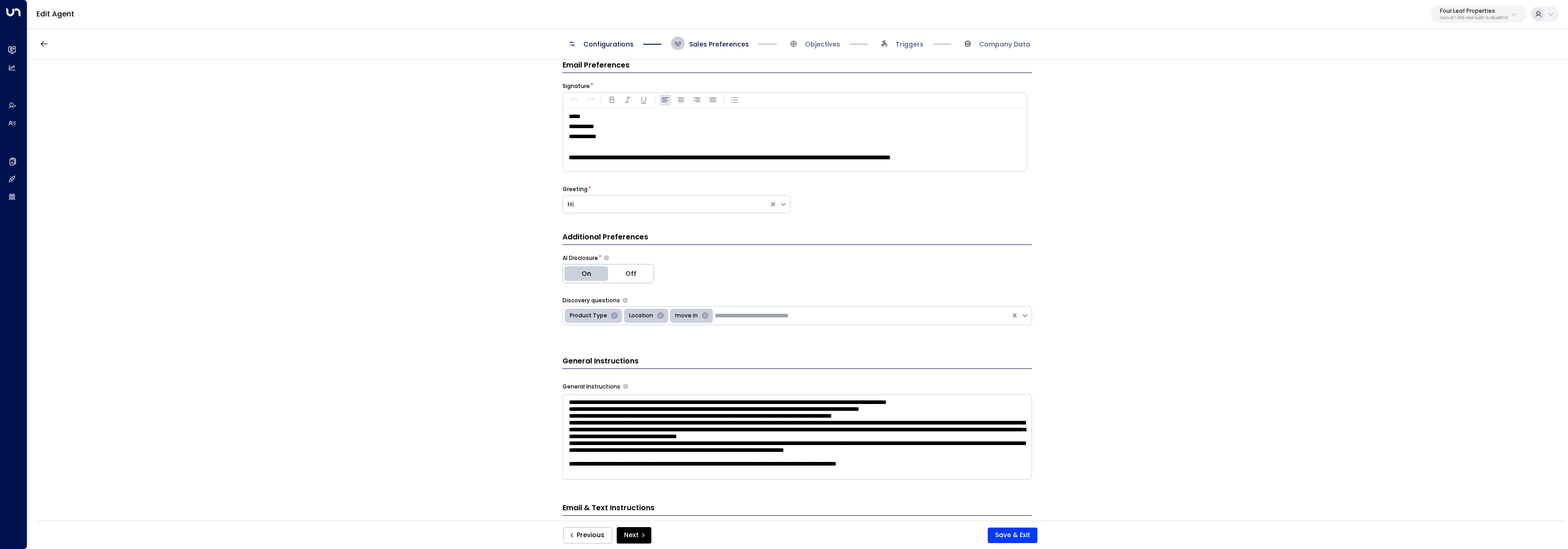
click at [720, 140] on p "**********" at bounding box center [797, 136] width 457 height 10
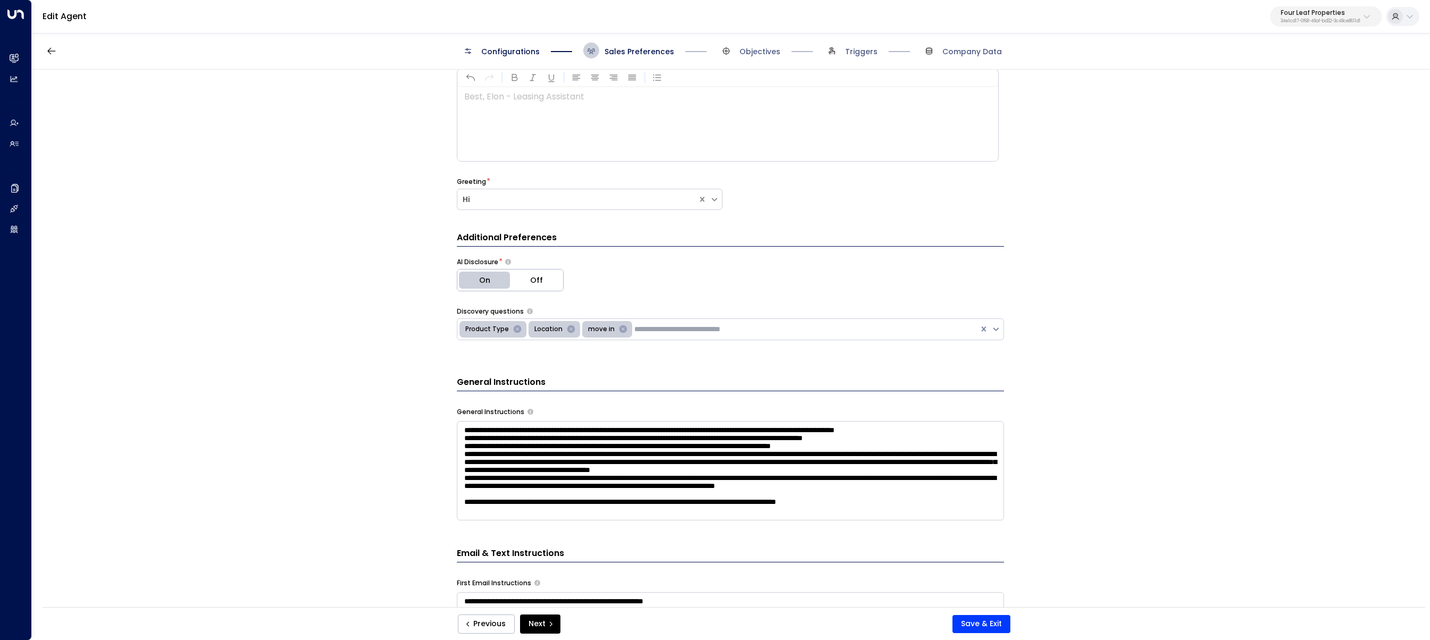
scroll to position [0, 0]
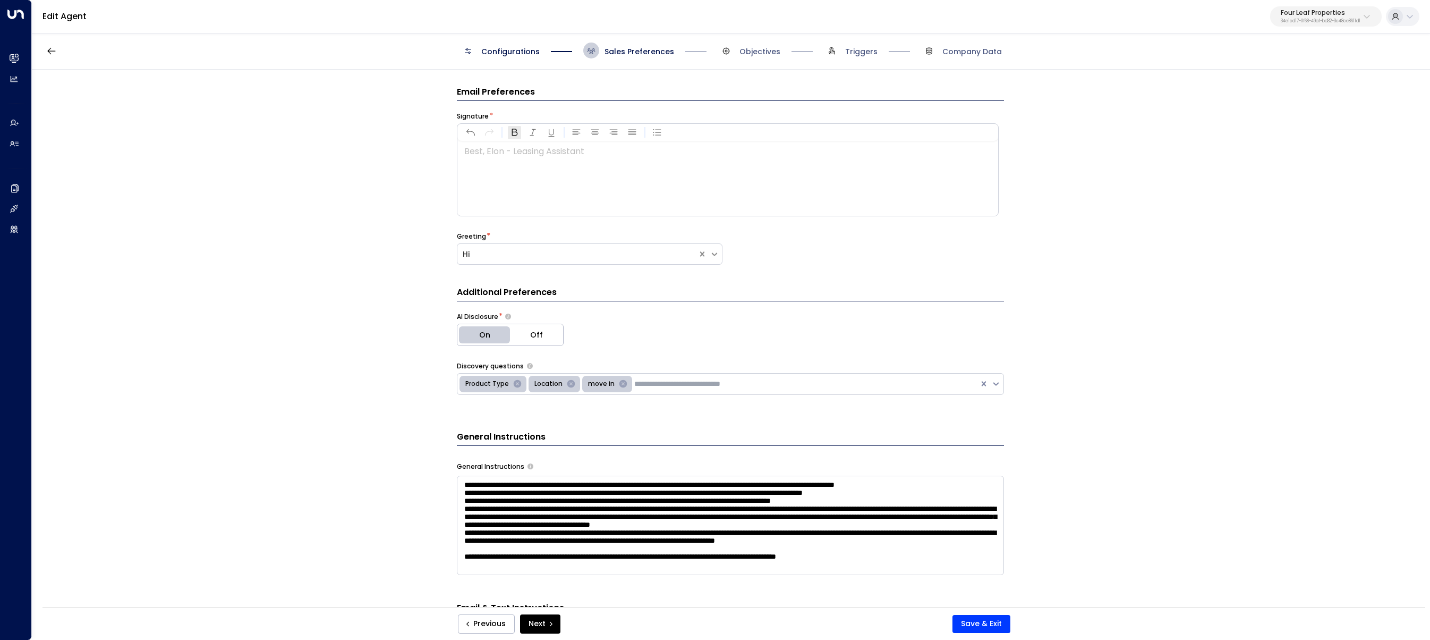
click at [514, 137] on icon "button" at bounding box center [514, 132] width 11 height 11
click at [528, 135] on icon "button" at bounding box center [533, 132] width 11 height 11
drag, startPoint x: 499, startPoint y: 155, endPoint x: 433, endPoint y: 149, distance: 66.7
click at [433, 149] on div "**********" at bounding box center [730, 342] width 1397 height 544
click at [519, 135] on button "button" at bounding box center [514, 132] width 13 height 13
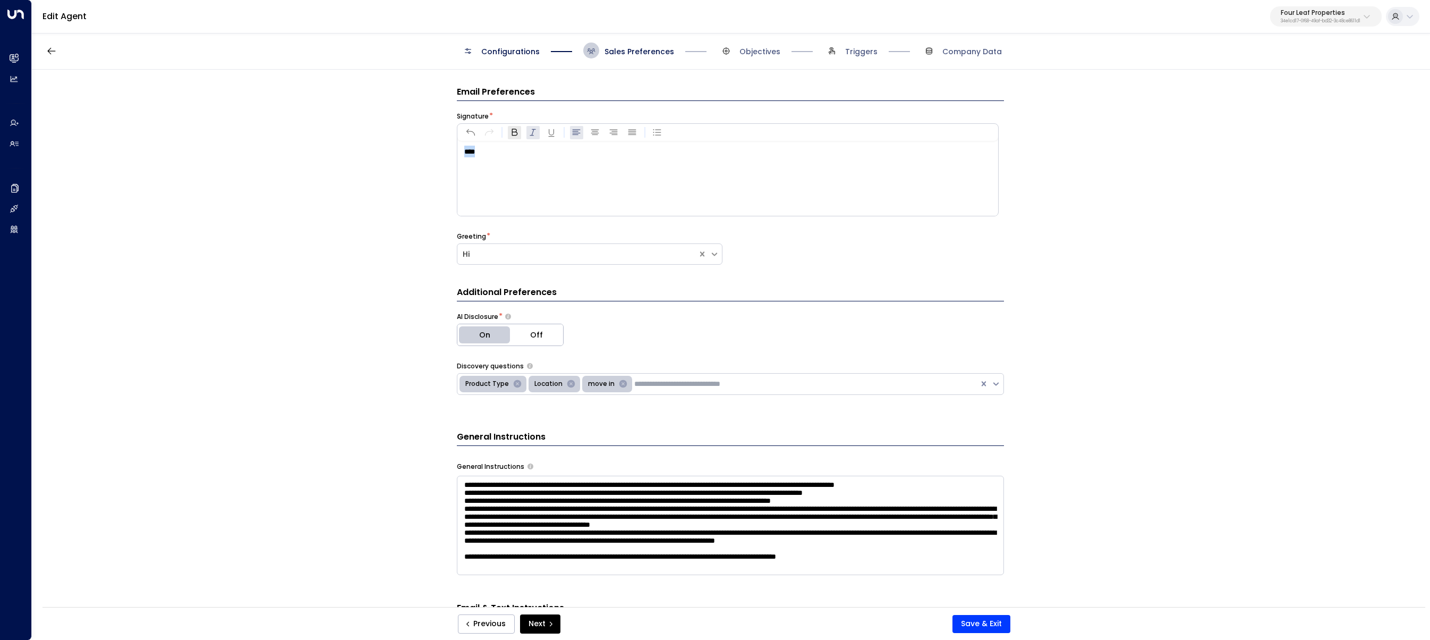
click at [517, 136] on icon "button" at bounding box center [514, 132] width 11 height 11
click at [514, 133] on icon "button" at bounding box center [514, 132] width 11 height 11
click at [519, 156] on p "****" at bounding box center [730, 152] width 533 height 12
click at [557, 180] on div at bounding box center [727, 178] width 540 height 74
click at [531, 130] on icon "button" at bounding box center [533, 132] width 11 height 11
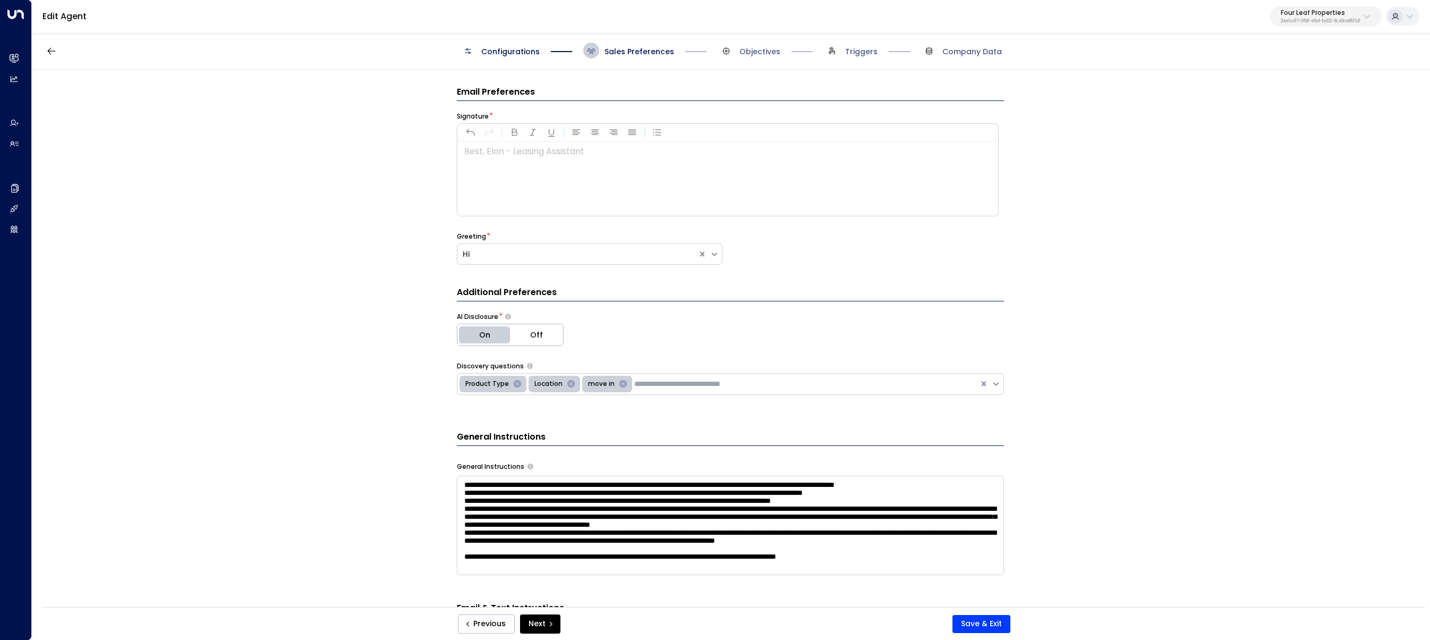
click at [545, 173] on div at bounding box center [727, 178] width 540 height 74
click at [515, 136] on icon "button" at bounding box center [514, 132] width 11 height 11
click at [476, 132] on button "Undo" at bounding box center [470, 132] width 13 height 13
click at [474, 132] on button "Undo" at bounding box center [470, 132] width 13 height 13
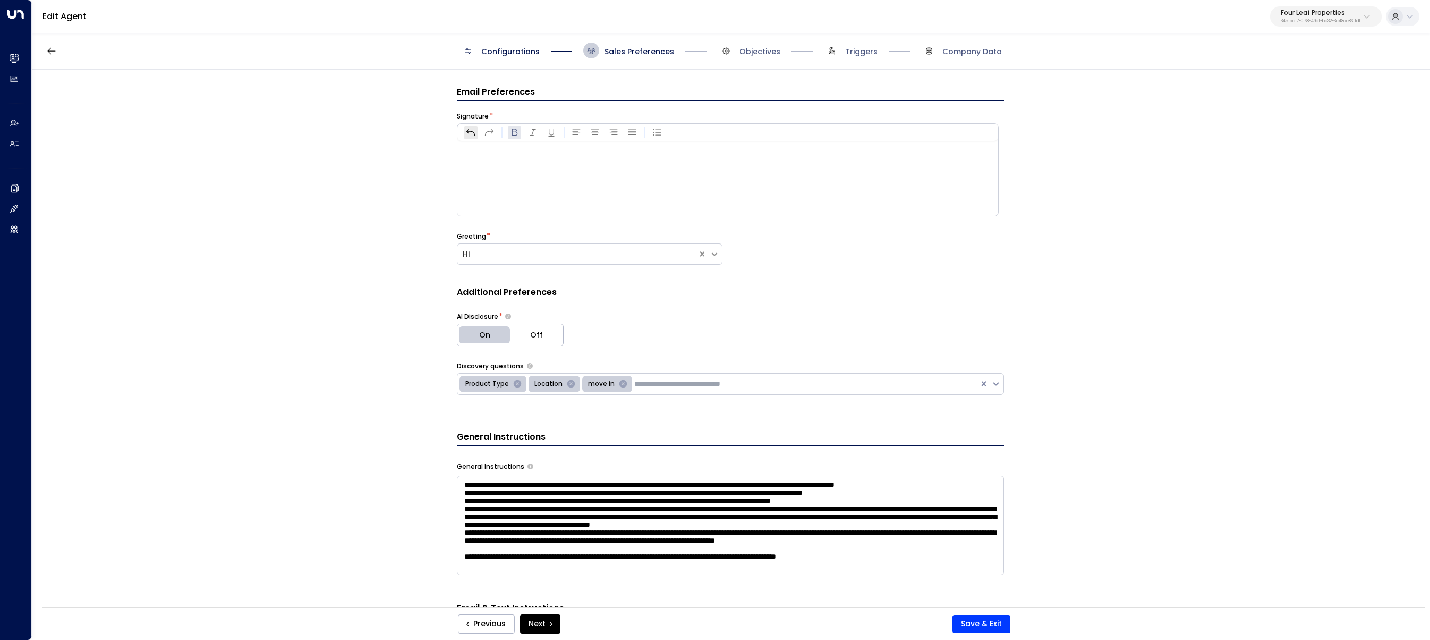
click at [474, 132] on button "Undo" at bounding box center [470, 132] width 13 height 13
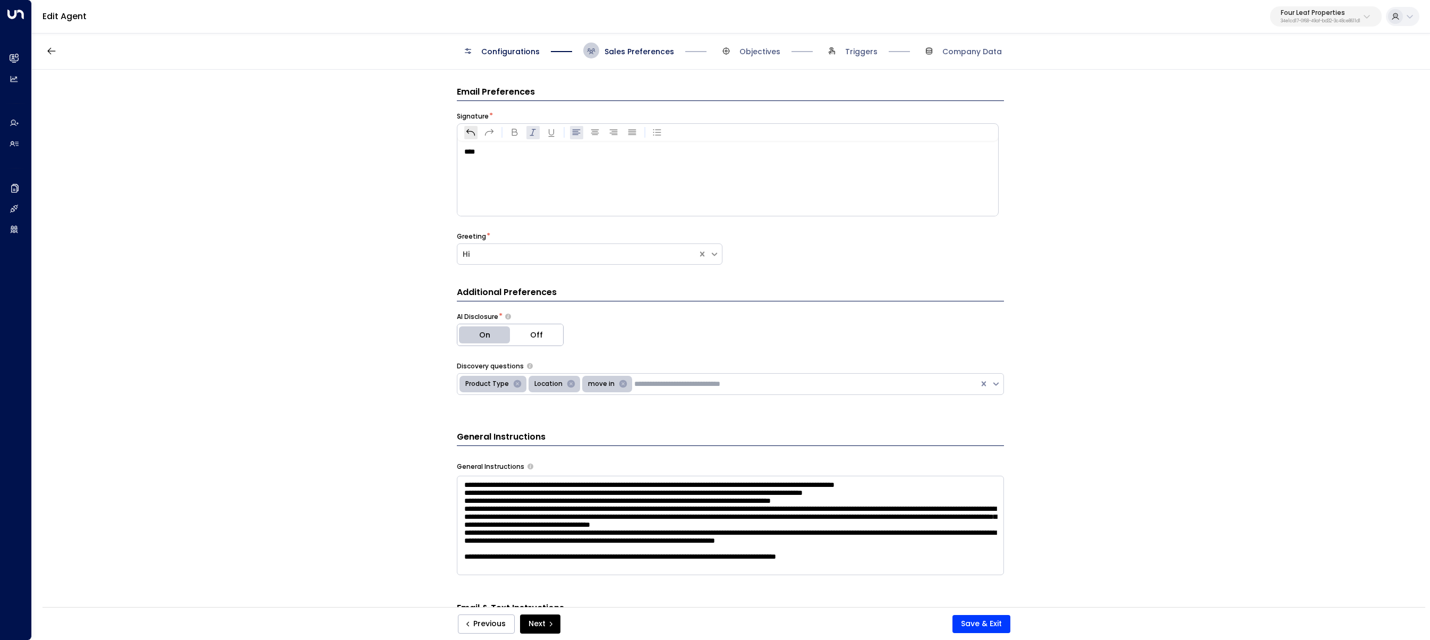
click at [474, 132] on button "Undo" at bounding box center [470, 132] width 13 height 13
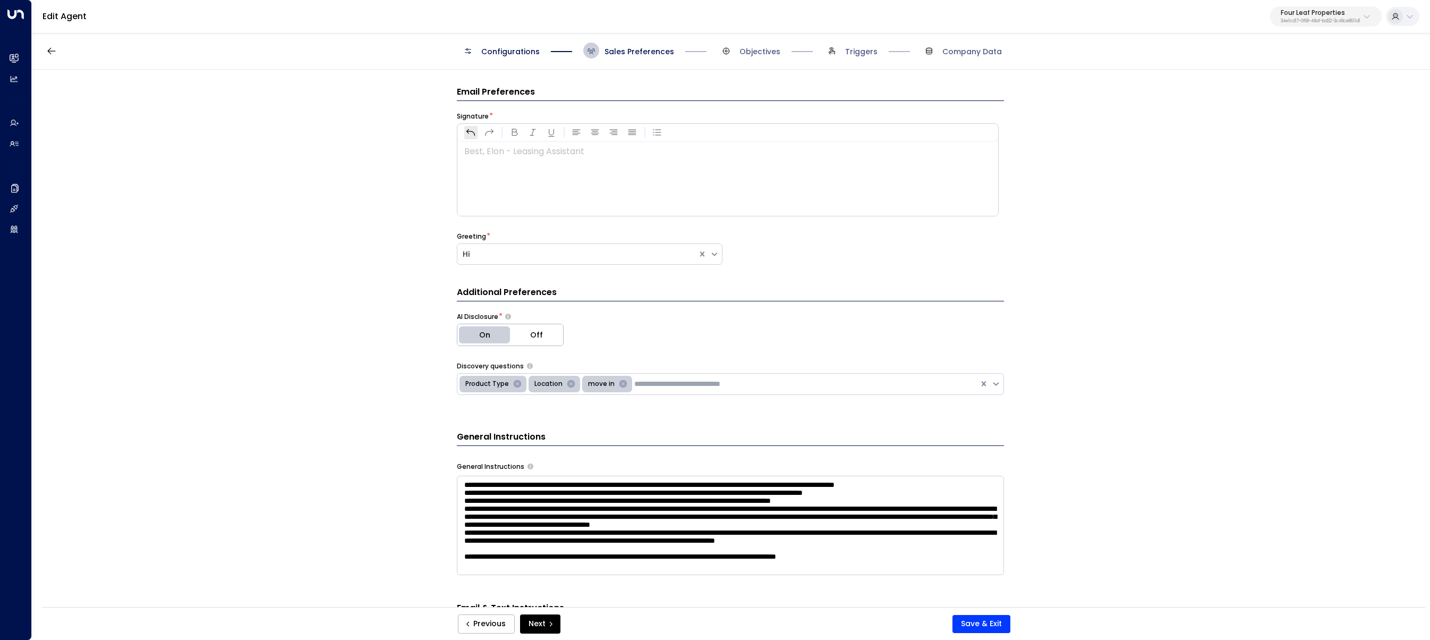
click at [474, 132] on button "Undo" at bounding box center [470, 132] width 13 height 13
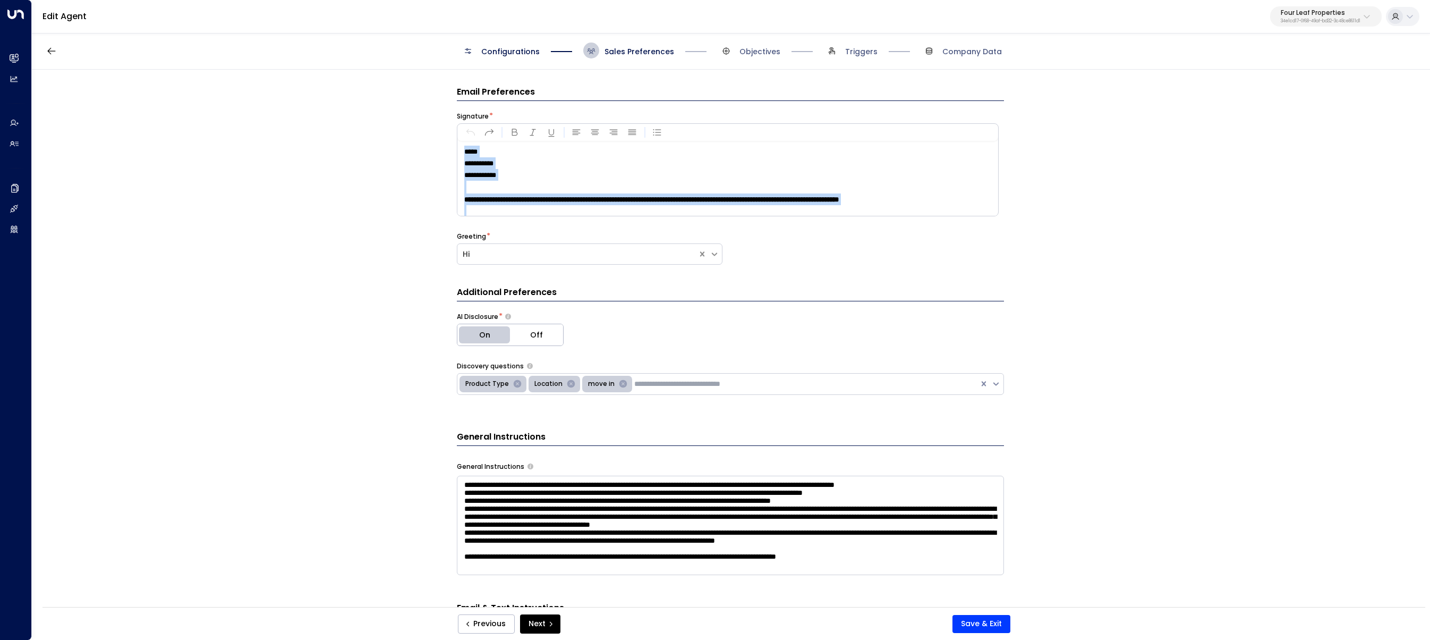
click at [579, 182] on p at bounding box center [730, 187] width 533 height 13
click at [656, 130] on icon "button" at bounding box center [658, 132] width 8 height 6
click at [516, 133] on icon "button" at bounding box center [514, 132] width 11 height 11
drag, startPoint x: 938, startPoint y: 198, endPoint x: 200, endPoint y: 54, distance: 752.4
click at [200, 54] on div "**********" at bounding box center [731, 323] width 1398 height 582
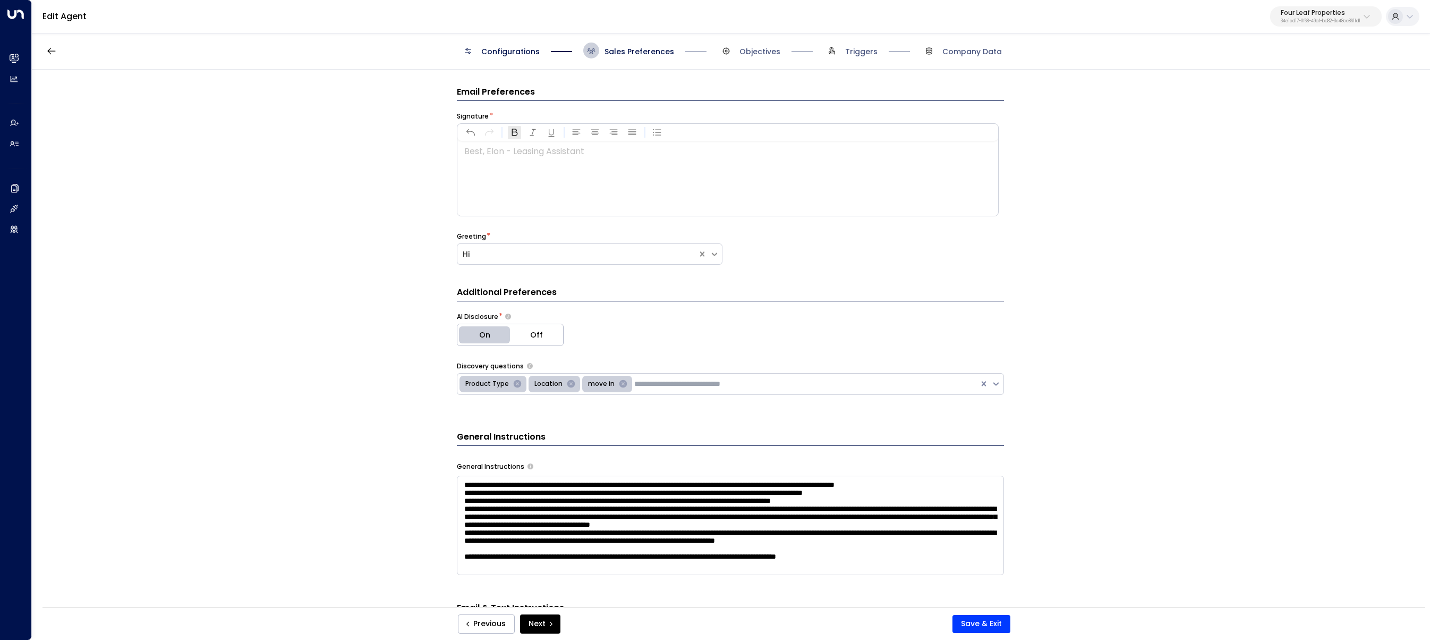
click at [513, 127] on icon "button" at bounding box center [514, 132] width 11 height 11
click at [518, 139] on button "button" at bounding box center [514, 132] width 13 height 13
drag, startPoint x: 534, startPoint y: 158, endPoint x: 392, endPoint y: 137, distance: 143.4
click at [393, 137] on div "**********" at bounding box center [730, 342] width 1397 height 544
click at [516, 135] on icon "button" at bounding box center [514, 132] width 11 height 11
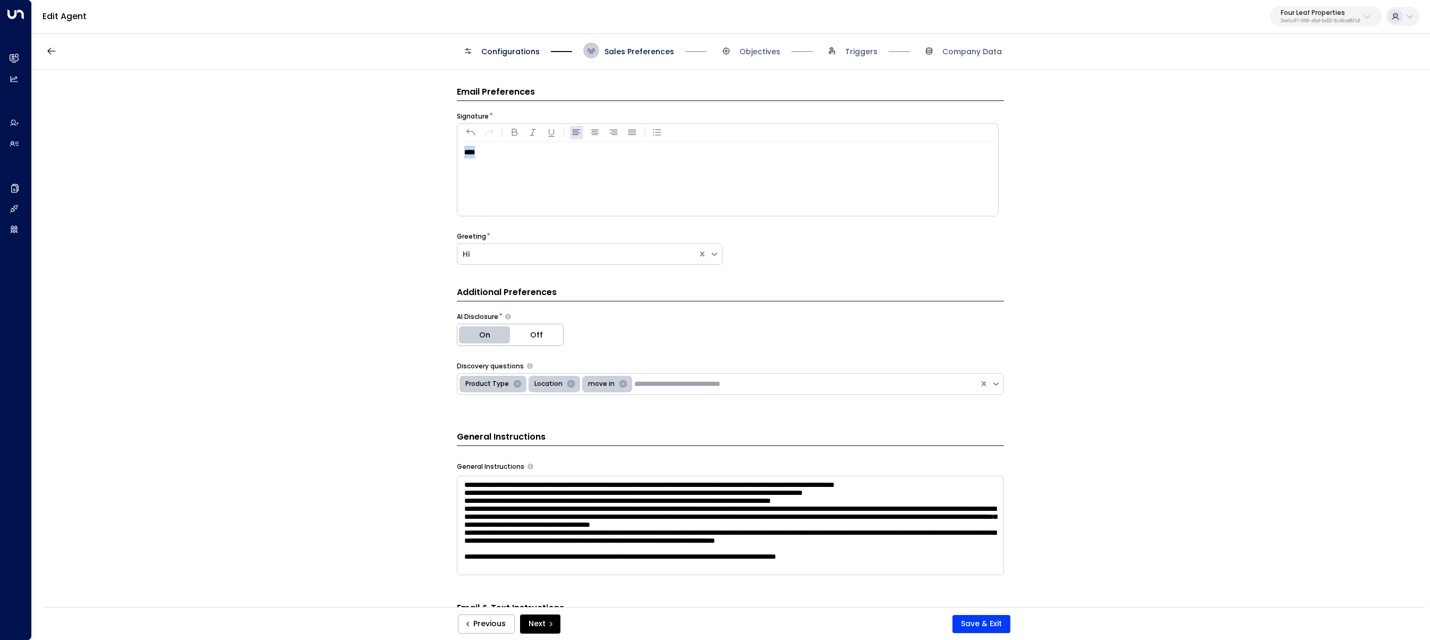
drag, startPoint x: 429, startPoint y: 148, endPoint x: 390, endPoint y: 143, distance: 39.1
click at [369, 144] on div "**********" at bounding box center [730, 342] width 1397 height 544
click at [513, 134] on icon "button" at bounding box center [514, 132] width 11 height 11
click at [507, 169] on div "****" at bounding box center [727, 178] width 540 height 74
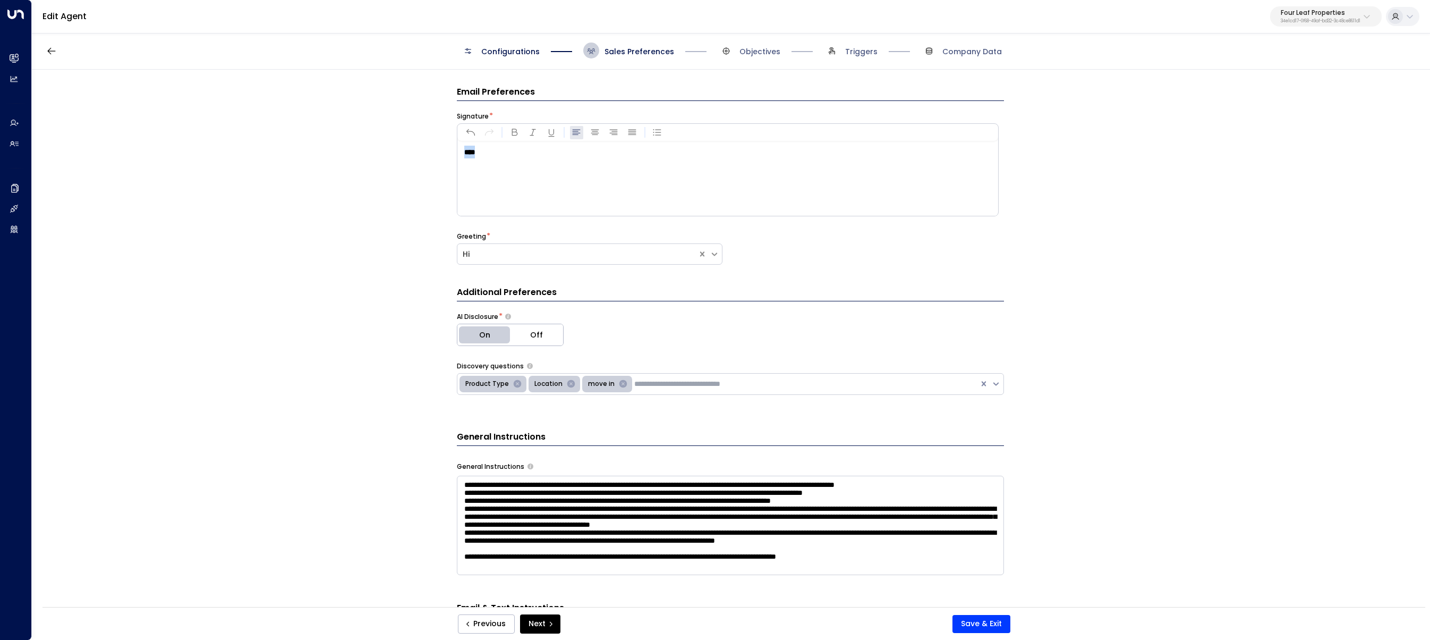
drag, startPoint x: 504, startPoint y: 159, endPoint x: 408, endPoint y: 143, distance: 97.0
click at [414, 145] on div "**********" at bounding box center [730, 342] width 1397 height 544
drag, startPoint x: 506, startPoint y: 176, endPoint x: 433, endPoint y: 154, distance: 76.6
click at [437, 155] on div "**********" at bounding box center [730, 342] width 1397 height 544
click at [515, 133] on icon "button" at bounding box center [514, 132] width 11 height 11
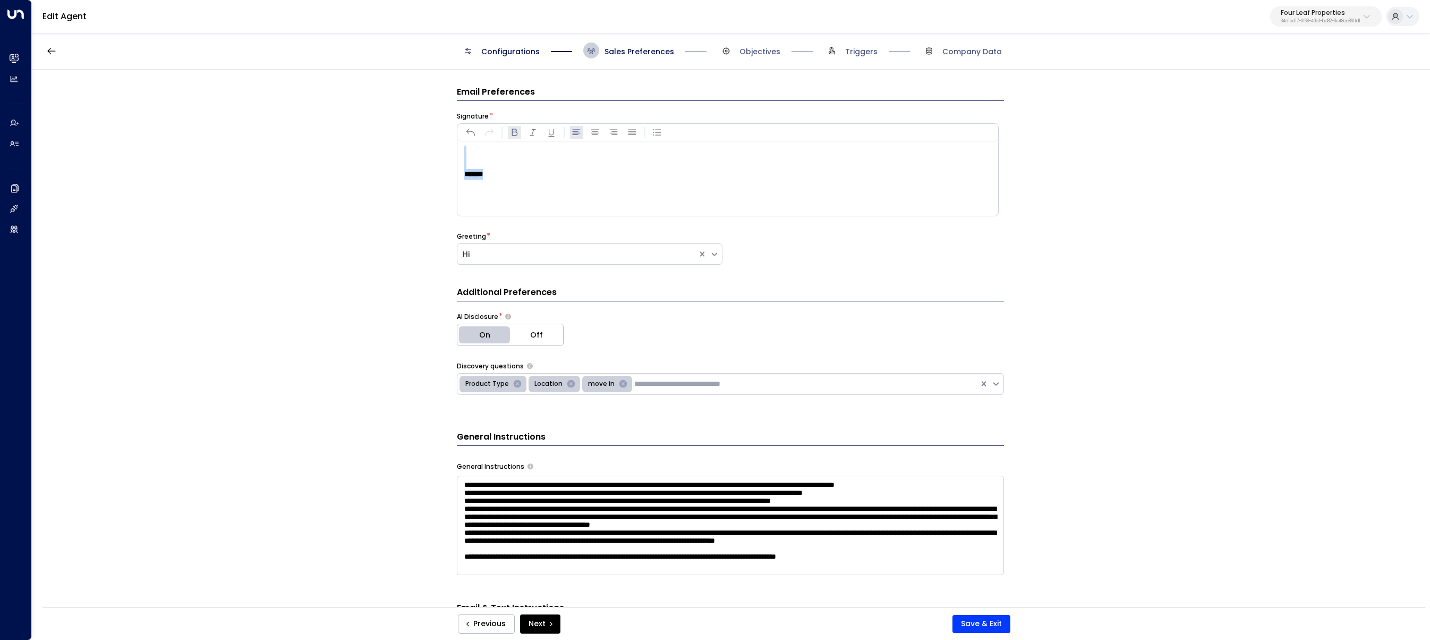
click at [515, 133] on icon "button" at bounding box center [514, 132] width 11 height 11
drag, startPoint x: 515, startPoint y: 133, endPoint x: 511, endPoint y: 183, distance: 49.6
click at [515, 134] on icon "button" at bounding box center [514, 132] width 11 height 11
drag, startPoint x: 511, startPoint y: 183, endPoint x: 324, endPoint y: 87, distance: 210.8
click at [328, 90] on div "**********" at bounding box center [730, 342] width 1397 height 544
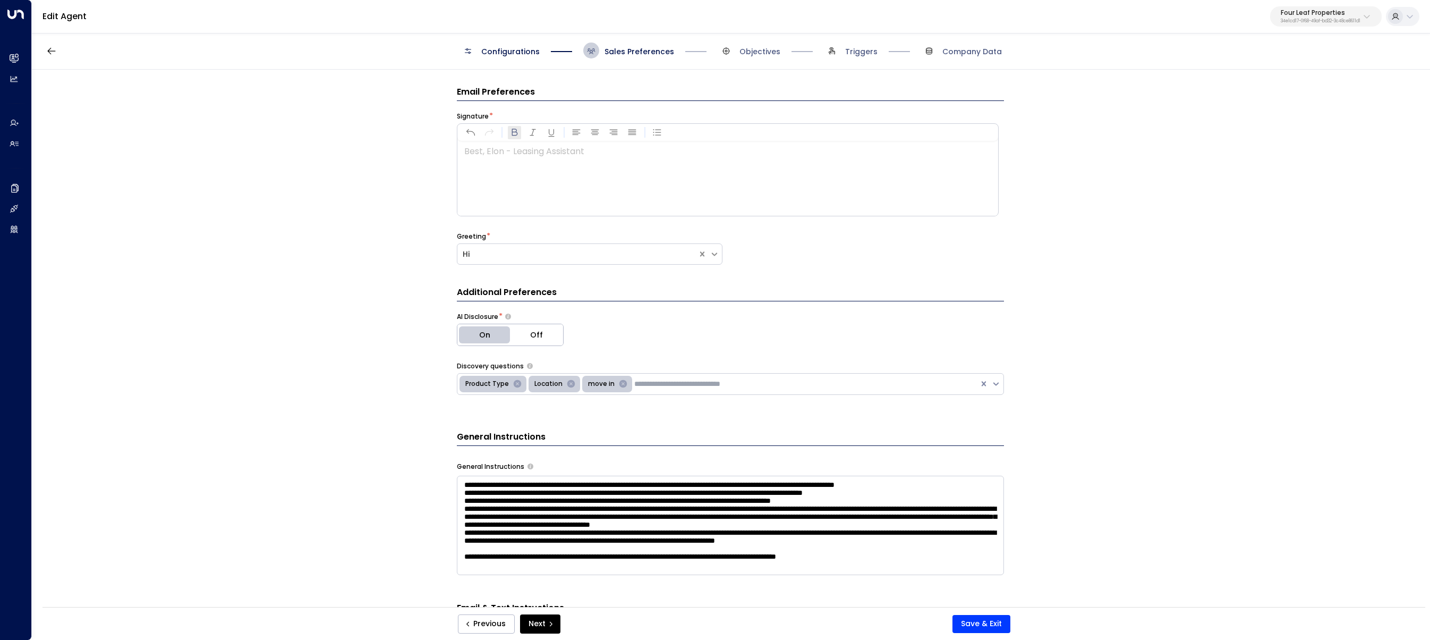
click at [514, 128] on icon "button" at bounding box center [514, 132] width 11 height 11
click at [515, 133] on icon "button" at bounding box center [514, 132] width 11 height 11
click at [510, 132] on icon "button" at bounding box center [514, 132] width 11 height 11
click at [516, 133] on icon "button" at bounding box center [514, 132] width 11 height 11
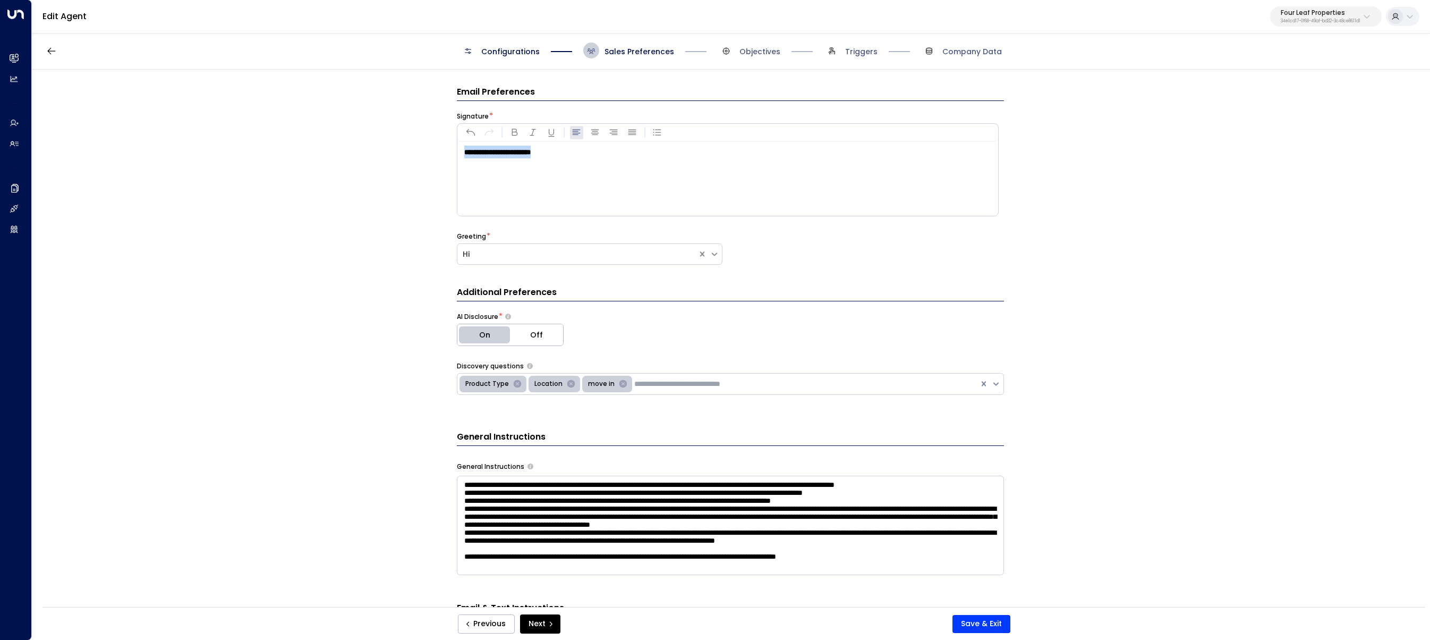
drag, startPoint x: 379, startPoint y: 154, endPoint x: 274, endPoint y: 146, distance: 105.5
click at [280, 146] on div "**********" at bounding box center [730, 342] width 1397 height 544
drag, startPoint x: 506, startPoint y: 139, endPoint x: 520, endPoint y: 151, distance: 18.8
click at [507, 139] on div at bounding box center [727, 132] width 541 height 17
drag, startPoint x: 510, startPoint y: 137, endPoint x: 518, endPoint y: 143, distance: 9.5
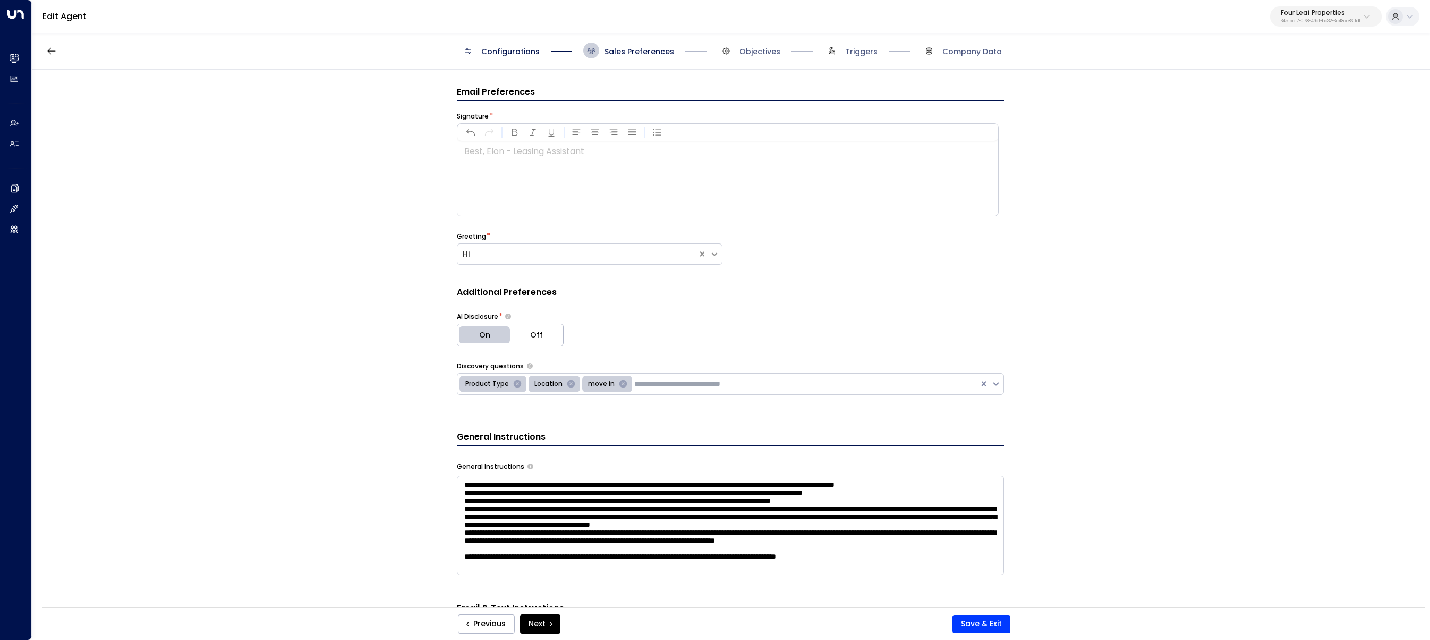
click at [513, 137] on icon "button" at bounding box center [514, 132] width 11 height 11
click at [555, 201] on div at bounding box center [727, 178] width 540 height 74
drag, startPoint x: 529, startPoint y: 155, endPoint x: 477, endPoint y: 148, distance: 53.1
click at [477, 148] on p "*" at bounding box center [730, 152] width 533 height 13
click at [470, 133] on icon "Undo" at bounding box center [470, 132] width 11 height 11
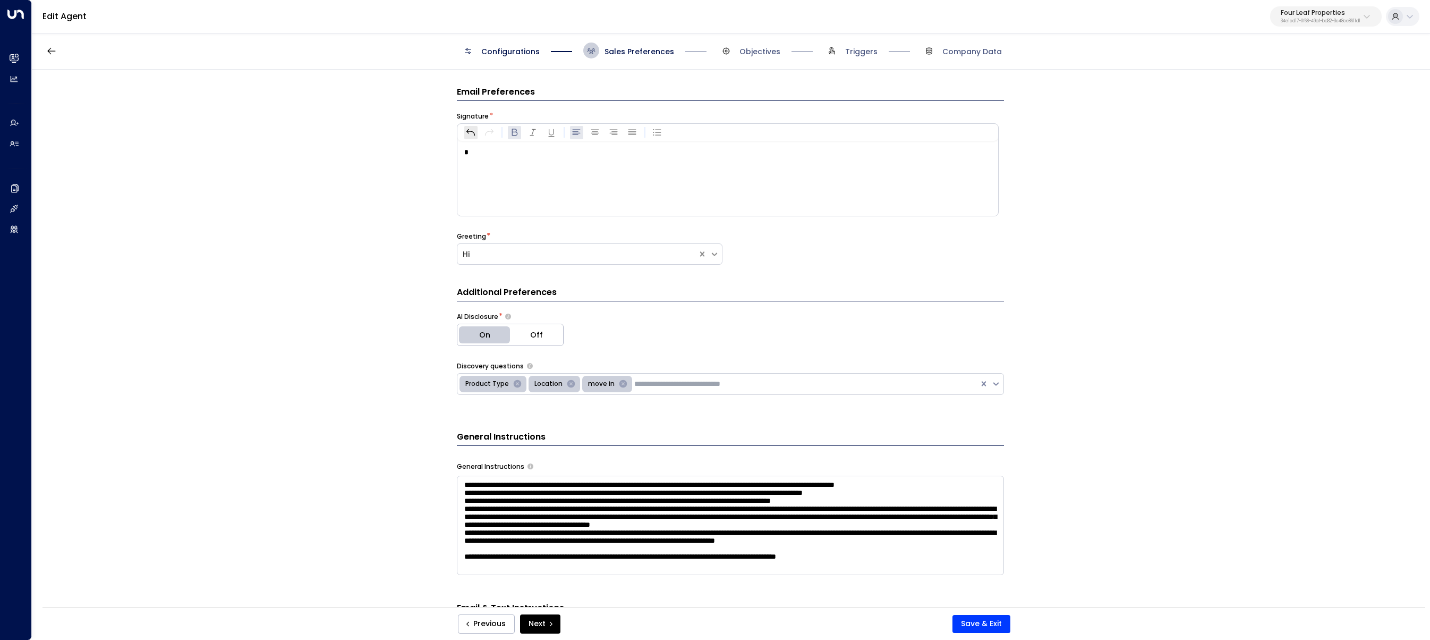
click at [470, 133] on icon "Undo" at bounding box center [470, 132] width 11 height 11
click at [471, 133] on icon "Undo" at bounding box center [470, 132] width 11 height 11
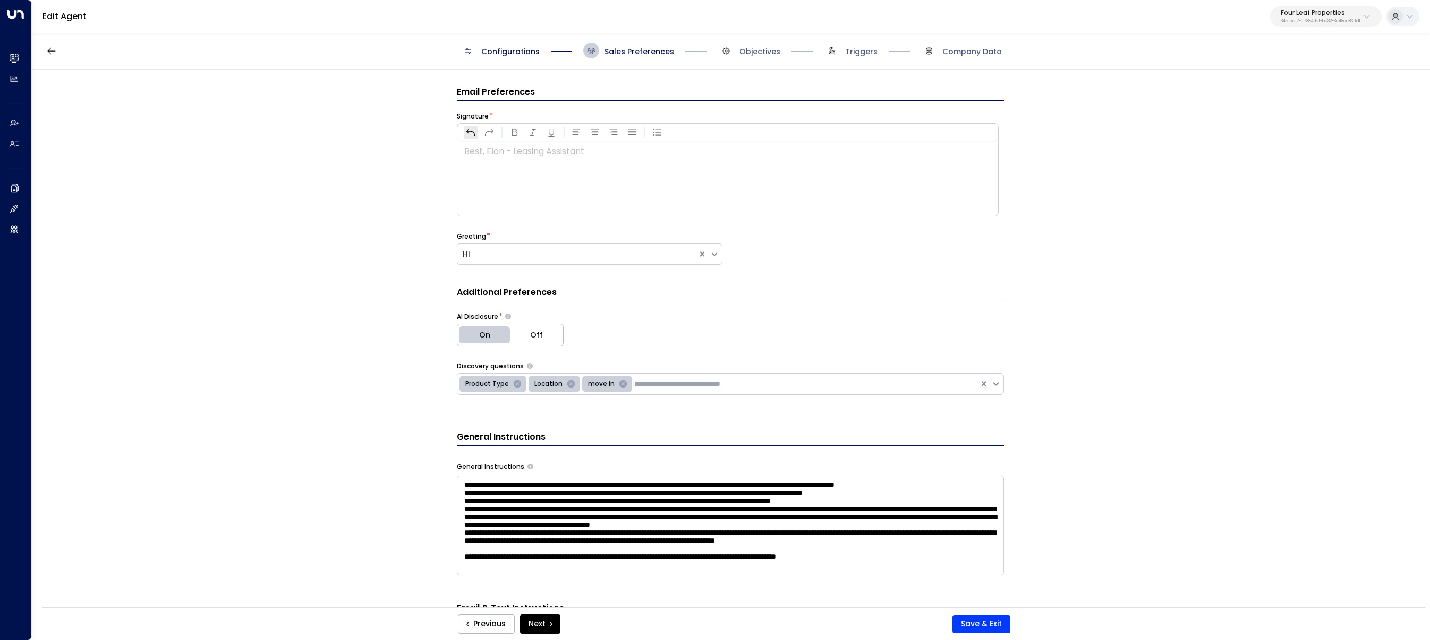
click at [471, 133] on icon "Undo" at bounding box center [470, 132] width 11 height 11
click at [471, 134] on icon "Undo" at bounding box center [470, 132] width 11 height 11
click at [474, 134] on button "Undo" at bounding box center [470, 132] width 13 height 13
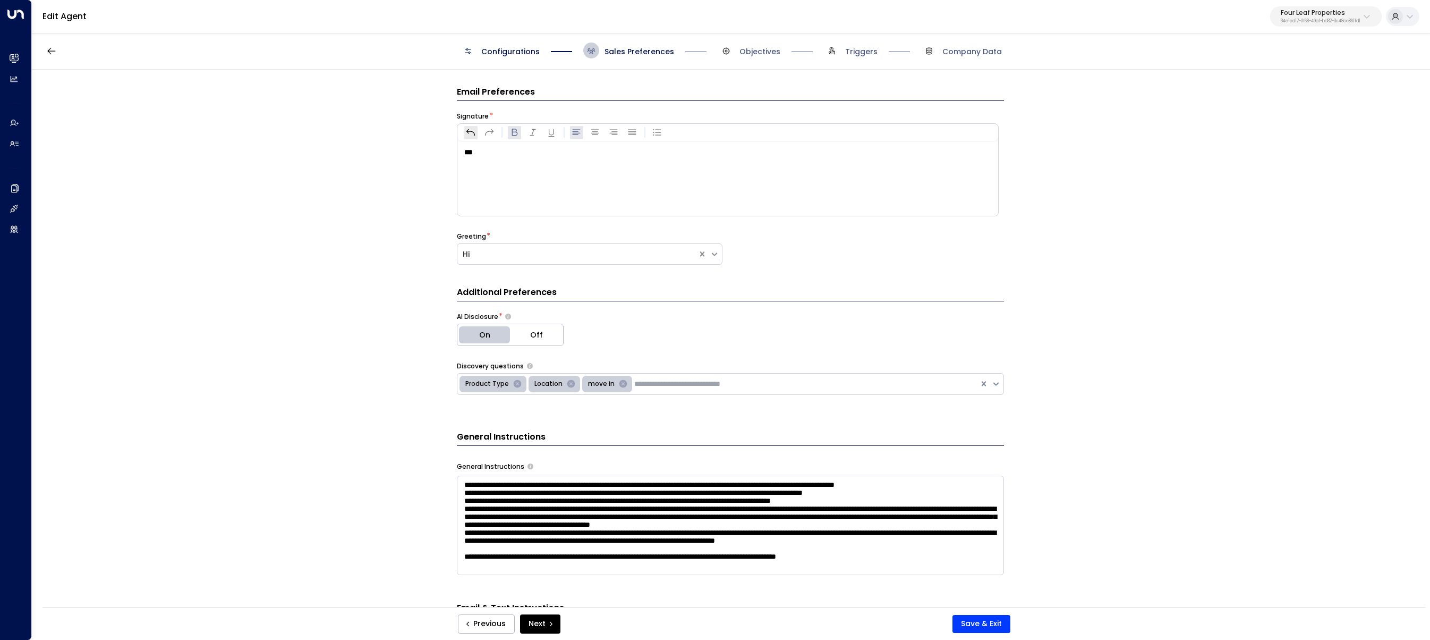
click at [474, 134] on button "Undo" at bounding box center [470, 132] width 13 height 13
click at [474, 133] on button "Undo" at bounding box center [470, 132] width 13 height 13
click at [475, 133] on button "Undo" at bounding box center [470, 132] width 13 height 13
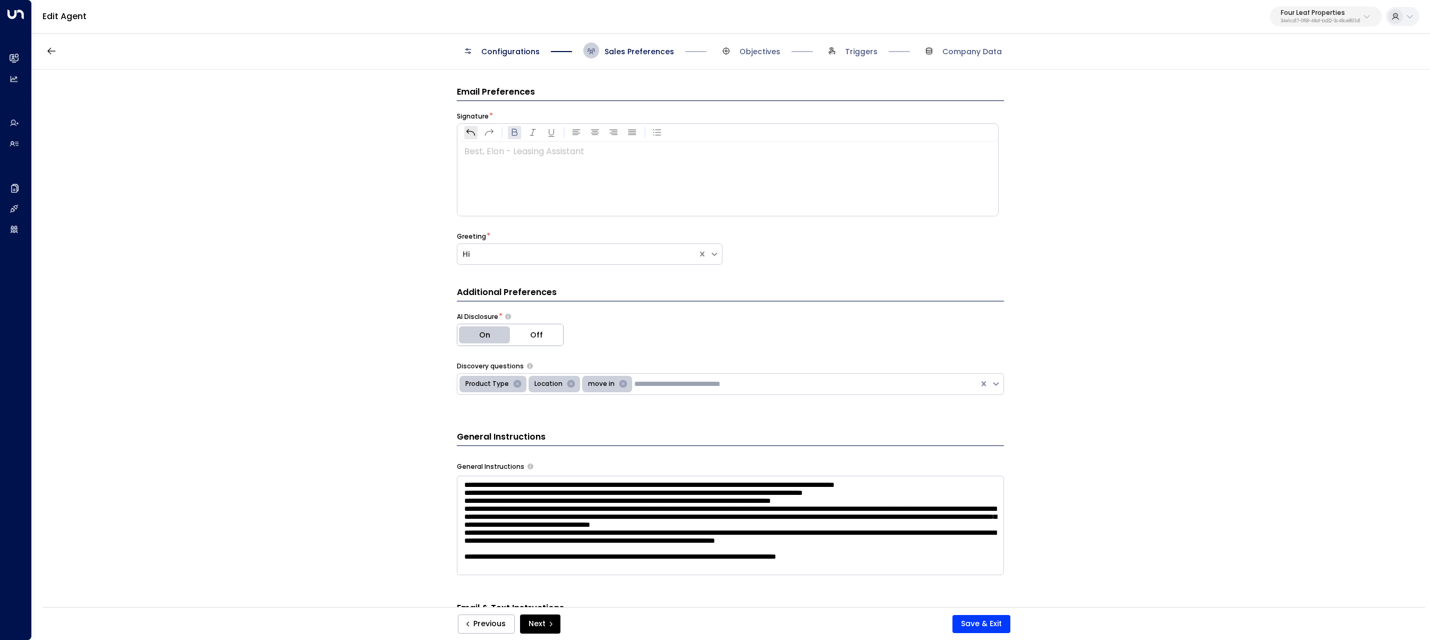
click at [475, 133] on button "Undo" at bounding box center [470, 132] width 13 height 13
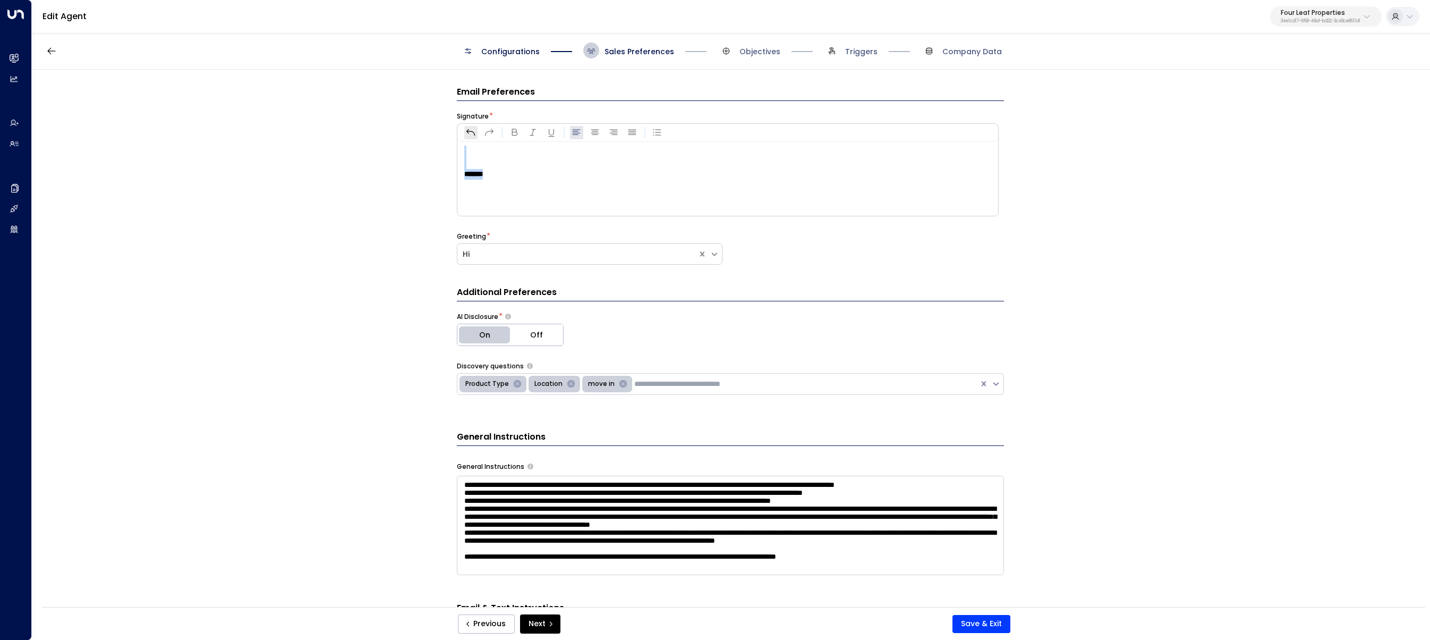
click at [474, 133] on button "Undo" at bounding box center [470, 132] width 13 height 13
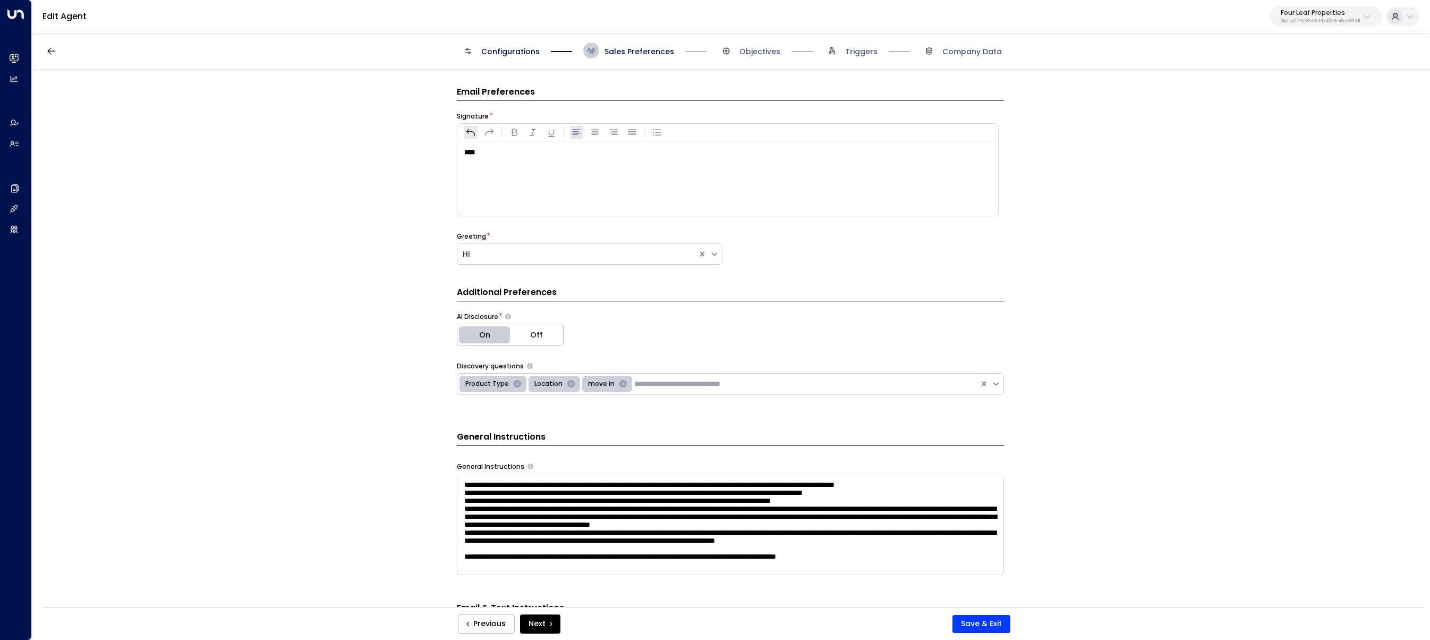
click at [474, 133] on button "Undo" at bounding box center [470, 132] width 13 height 13
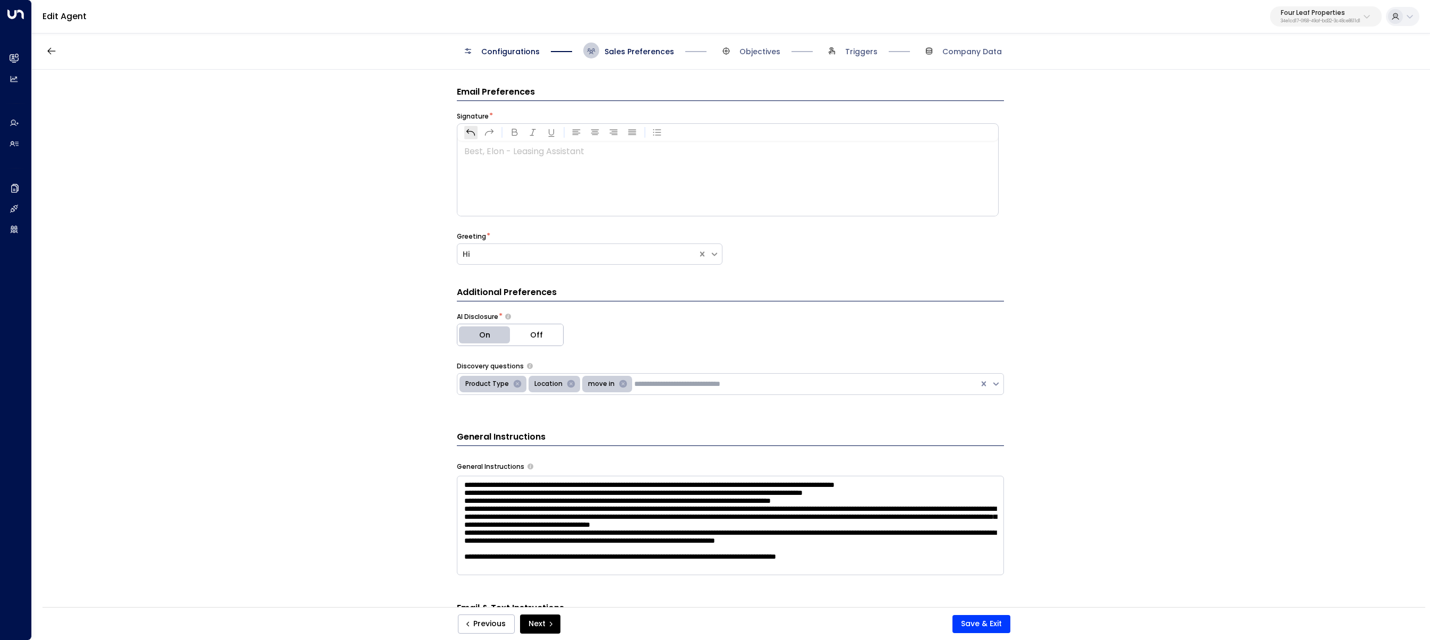
click at [474, 133] on button "Undo" at bounding box center [470, 132] width 13 height 13
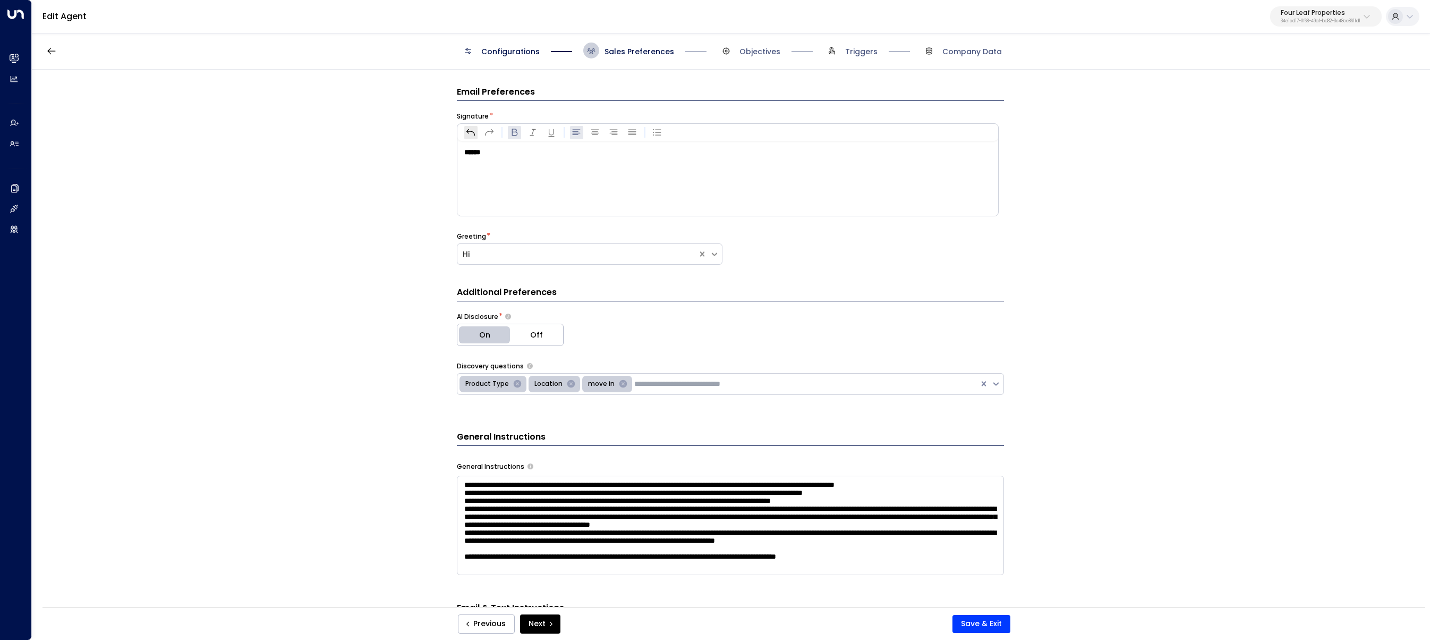
click at [474, 133] on button "Undo" at bounding box center [470, 132] width 13 height 13
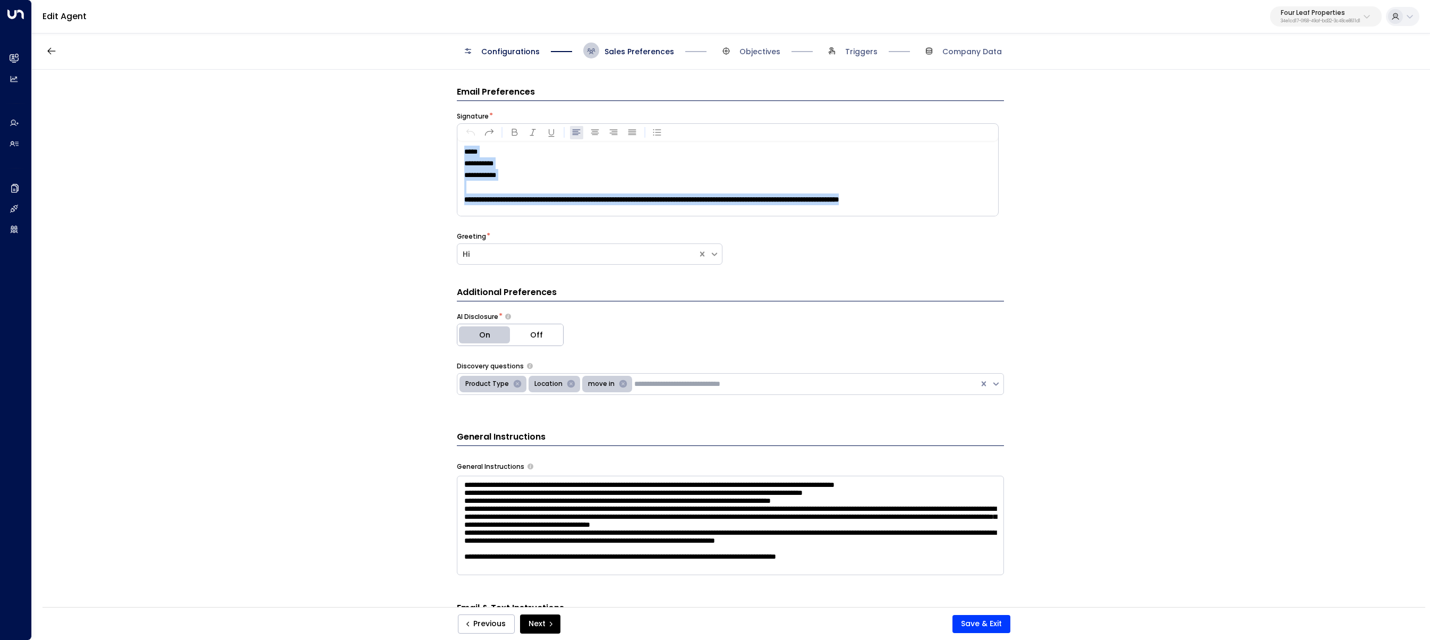
drag, startPoint x: 974, startPoint y: 197, endPoint x: 249, endPoint y: 67, distance: 737.4
click at [245, 75] on div "**********" at bounding box center [730, 342] width 1397 height 544
drag, startPoint x: 506, startPoint y: 162, endPoint x: 433, endPoint y: 149, distance: 73.9
click at [434, 149] on div "**********" at bounding box center [730, 342] width 1397 height 544
click at [511, 128] on icon "button" at bounding box center [514, 132] width 11 height 11
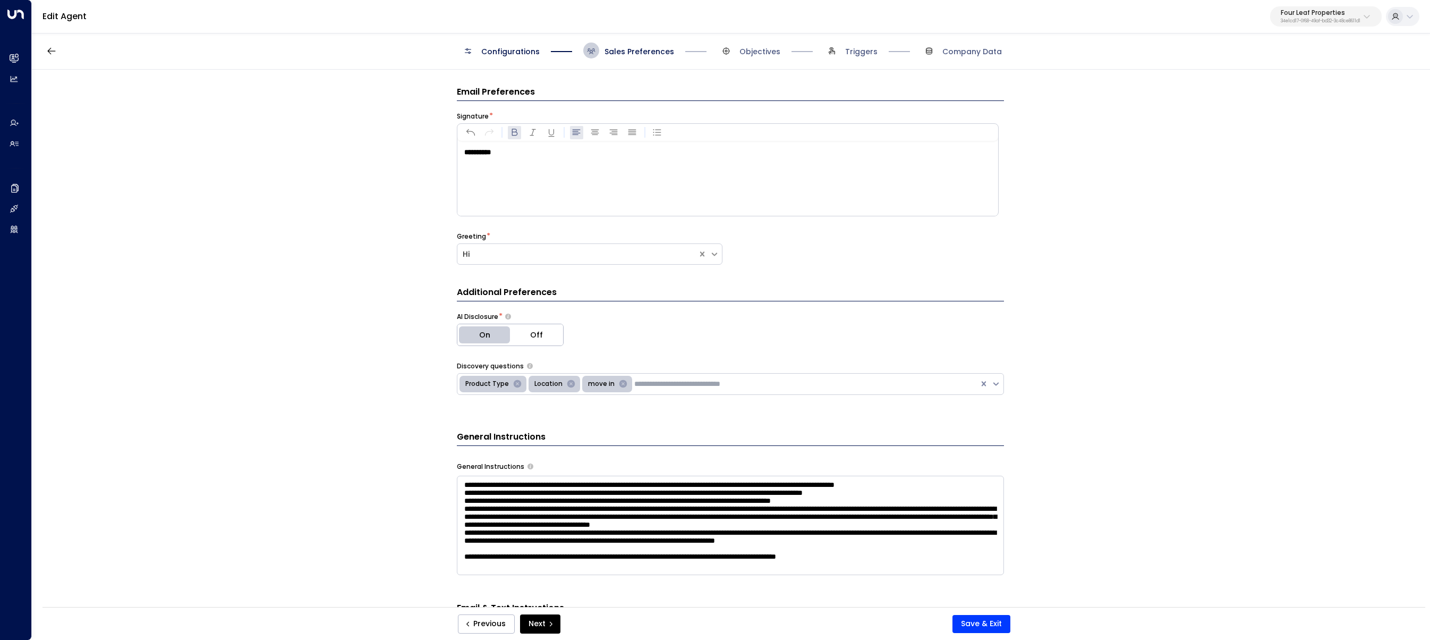
click at [524, 150] on p "**********" at bounding box center [730, 152] width 533 height 13
click at [652, 131] on icon "button" at bounding box center [657, 132] width 11 height 11
drag, startPoint x: 483, startPoint y: 196, endPoint x: 489, endPoint y: 195, distance: 6.4
click at [483, 196] on span "***" at bounding box center [488, 196] width 10 height 8
click at [513, 174] on p "*** ***" at bounding box center [730, 174] width 533 height 11
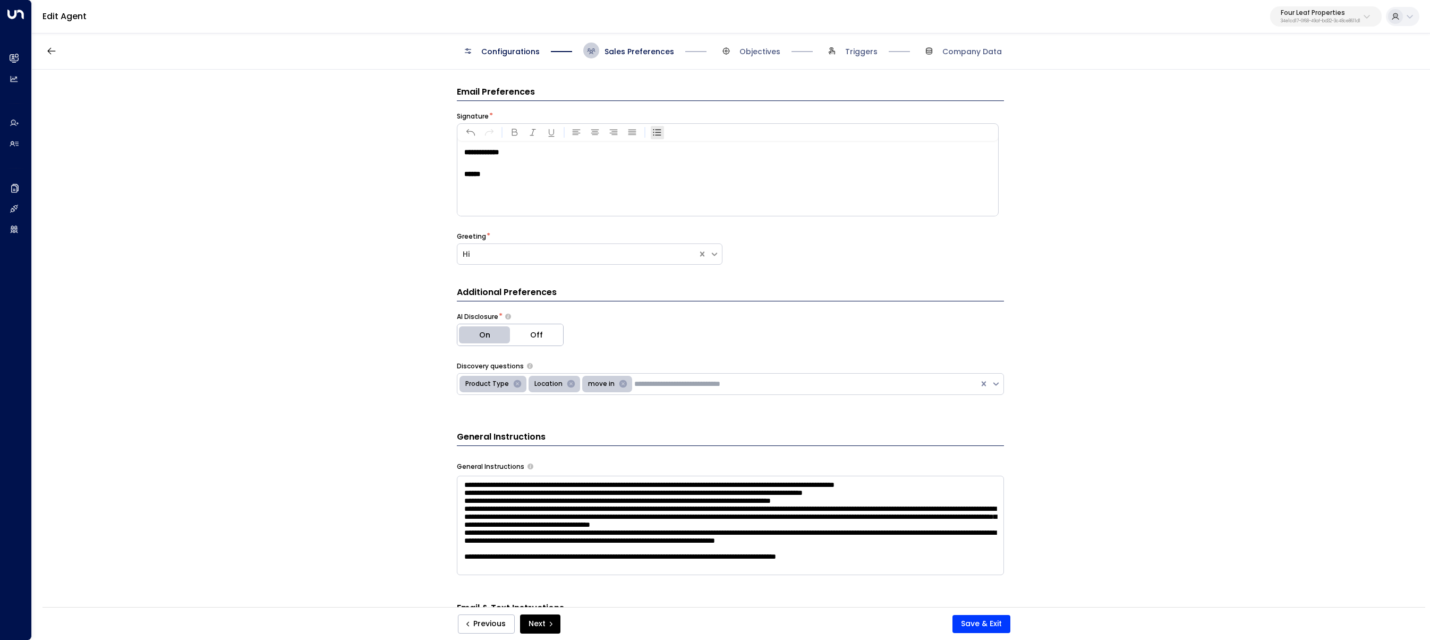
click at [652, 134] on icon "button" at bounding box center [657, 132] width 11 height 11
drag, startPoint x: 472, startPoint y: 188, endPoint x: 413, endPoint y: 110, distance: 97.1
click at [413, 112] on div "**********" at bounding box center [730, 342] width 1397 height 544
click at [532, 151] on p "****" at bounding box center [730, 152] width 533 height 13
drag, startPoint x: 483, startPoint y: 154, endPoint x: 406, endPoint y: 162, distance: 77.5
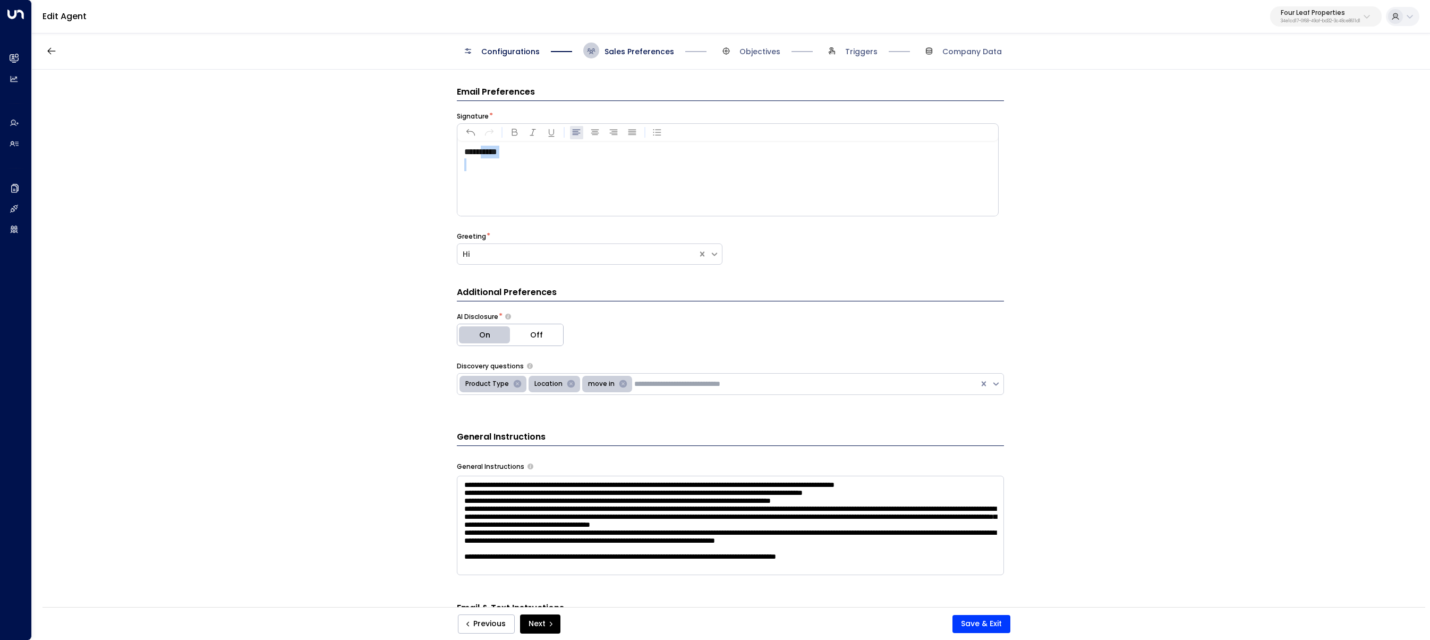
click at [406, 162] on div "**********" at bounding box center [730, 342] width 1397 height 544
click at [575, 150] on p "*****" at bounding box center [730, 152] width 533 height 13
click at [639, 132] on div at bounding box center [564, 132] width 200 height 13
click at [633, 132] on icon "button" at bounding box center [632, 132] width 11 height 11
click at [632, 135] on icon "button" at bounding box center [632, 132] width 11 height 11
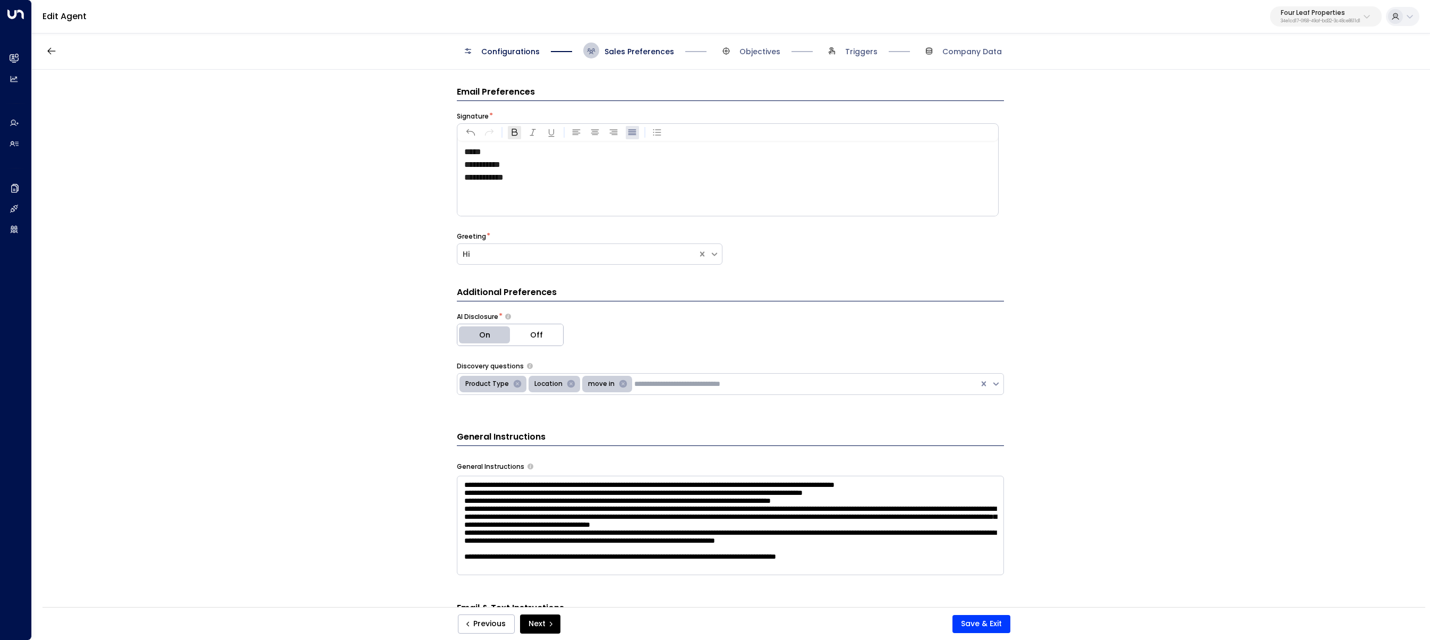
click at [512, 135] on icon "button" at bounding box center [514, 132] width 11 height 11
click at [650, 202] on p "**********" at bounding box center [730, 203] width 533 height 13
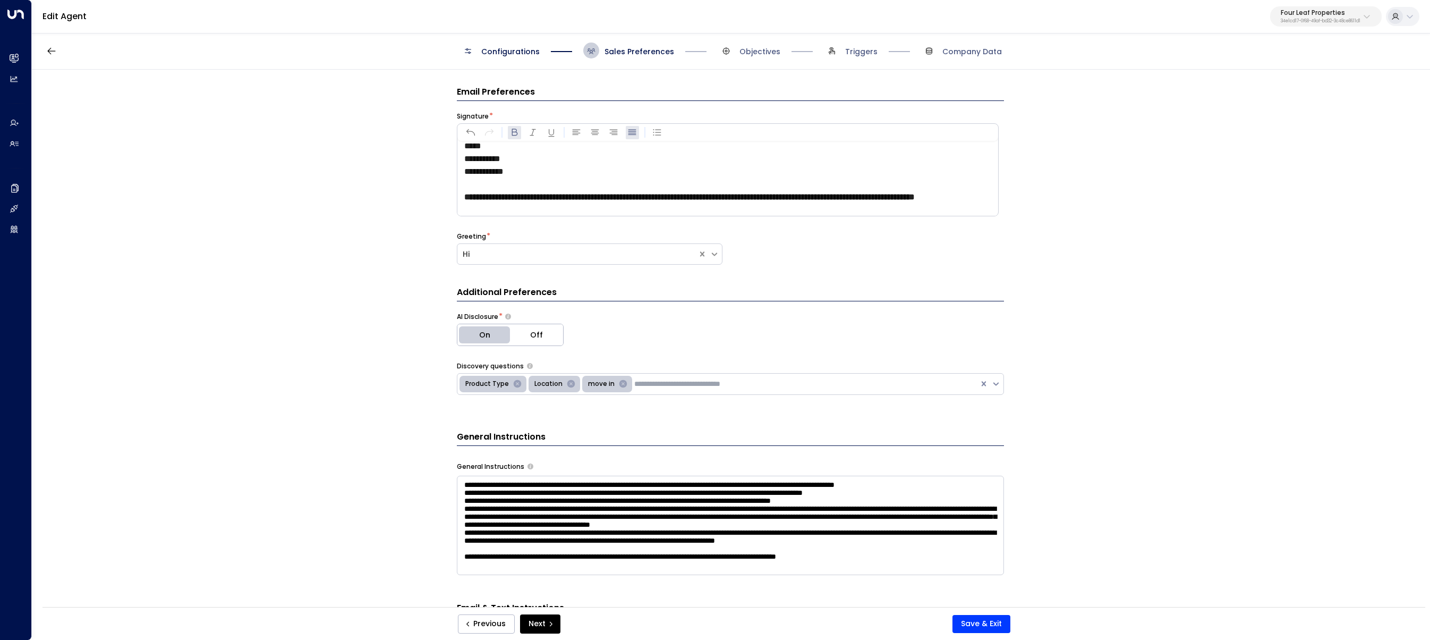
click at [985, 613] on div "Previous Next Save & Exit" at bounding box center [734, 623] width 1383 height 33
click at [987, 621] on button "Save & Exit" at bounding box center [982, 624] width 58 height 18
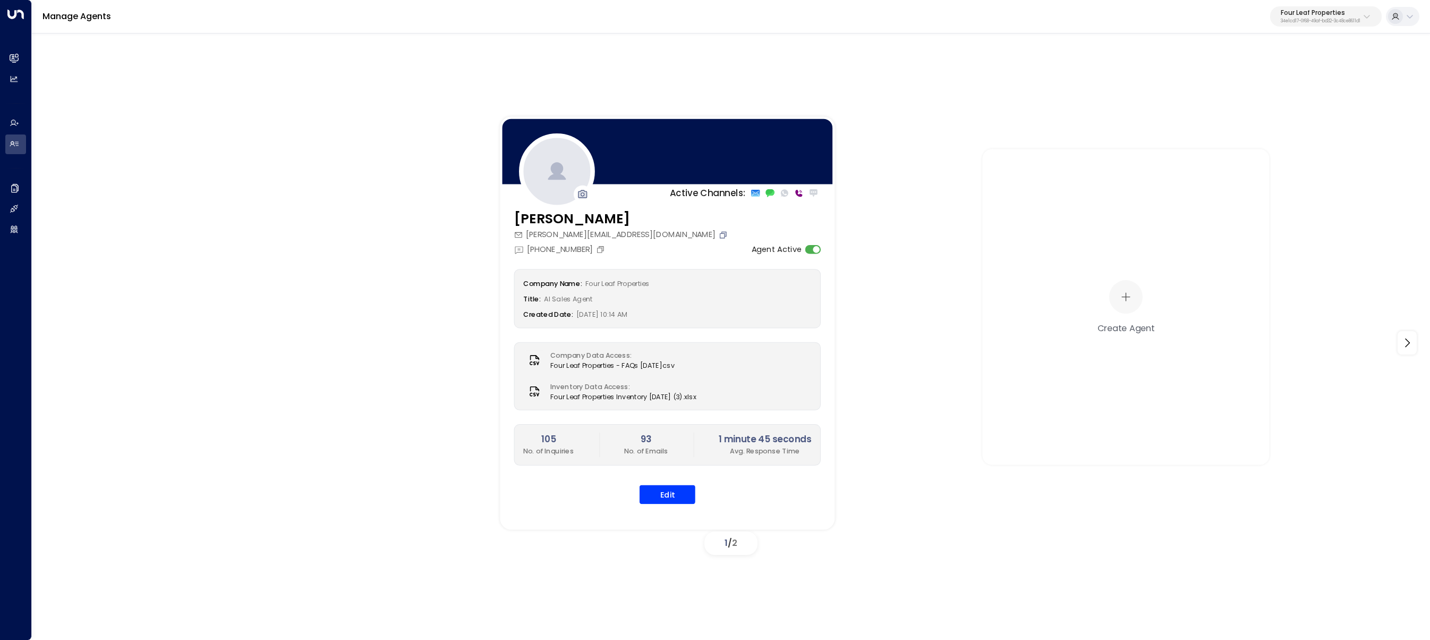
click at [719, 237] on icon "Copy" at bounding box center [723, 234] width 9 height 9
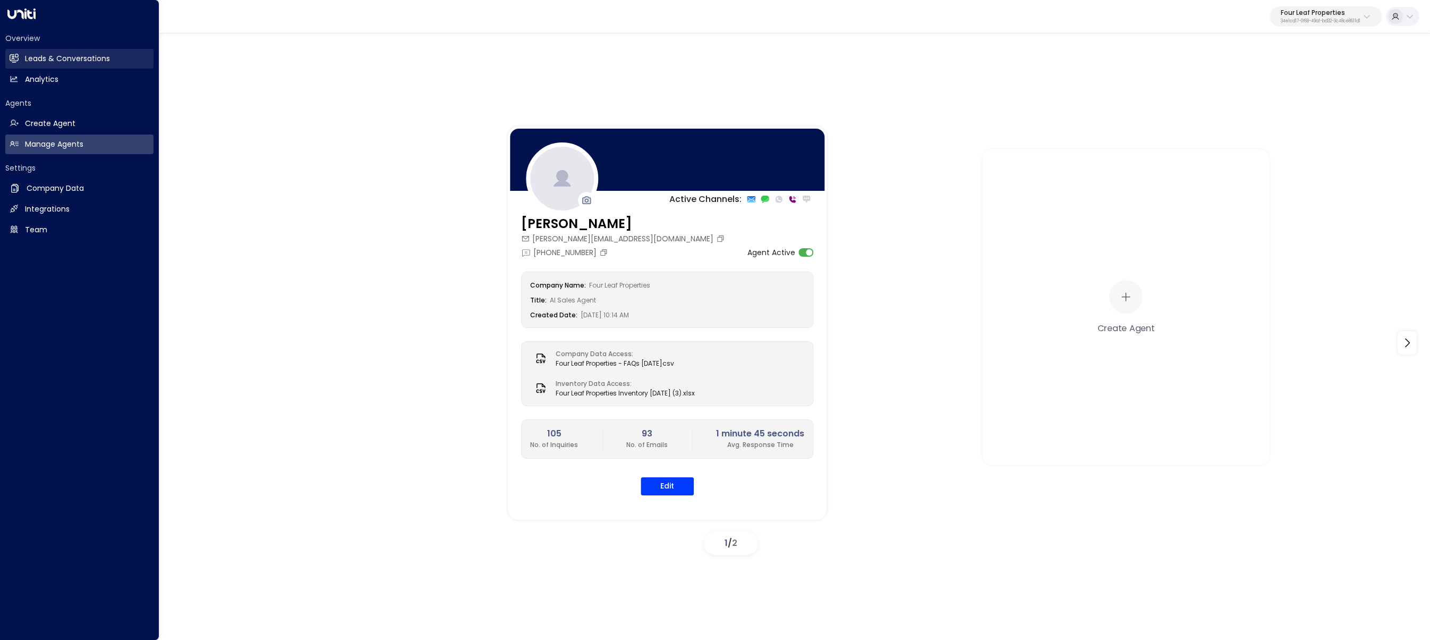
click at [49, 57] on h2 "Leads & Conversations" at bounding box center [67, 58] width 85 height 11
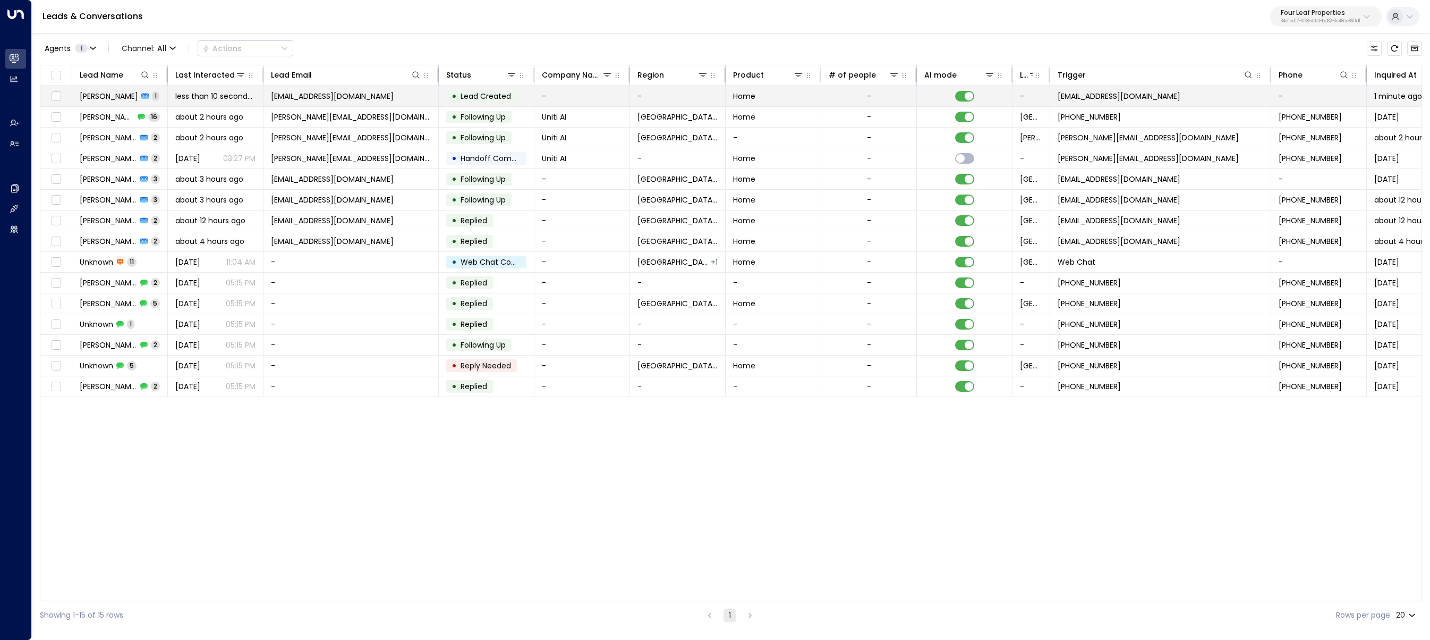
click at [187, 101] on td "less than 10 seconds ago" at bounding box center [216, 96] width 96 height 20
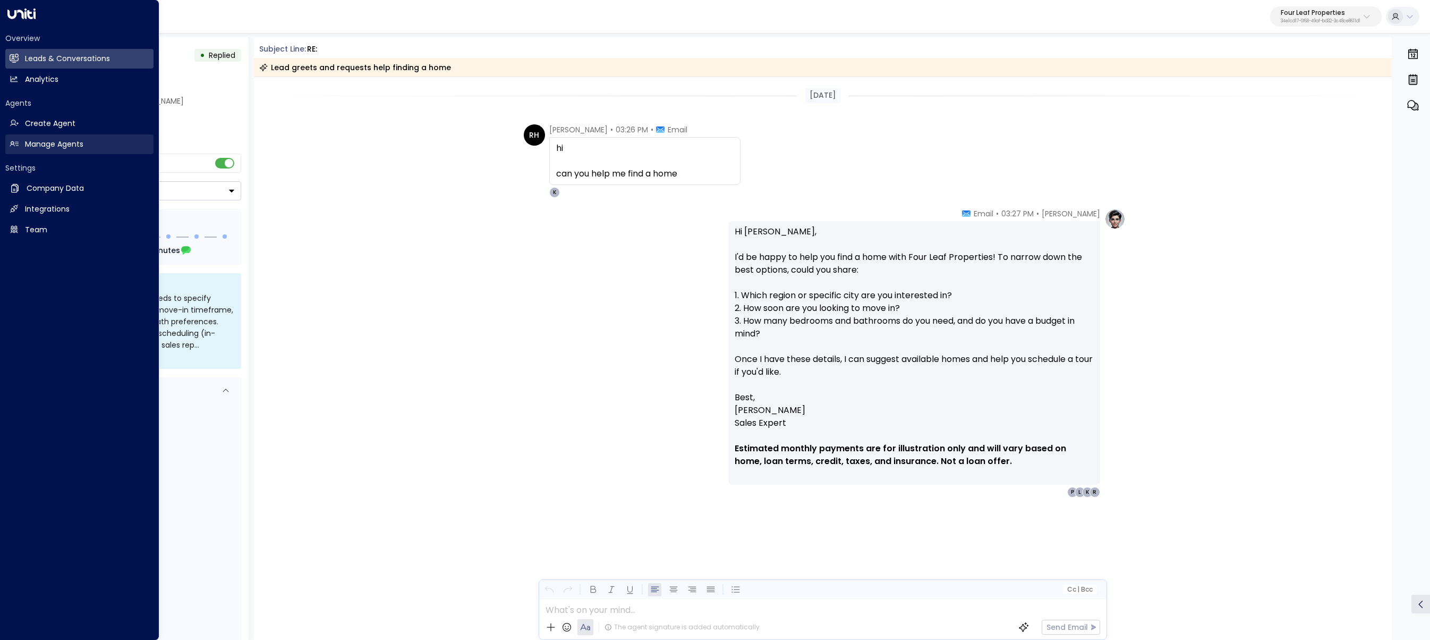
click at [14, 145] on icon at bounding box center [14, 143] width 9 height 5
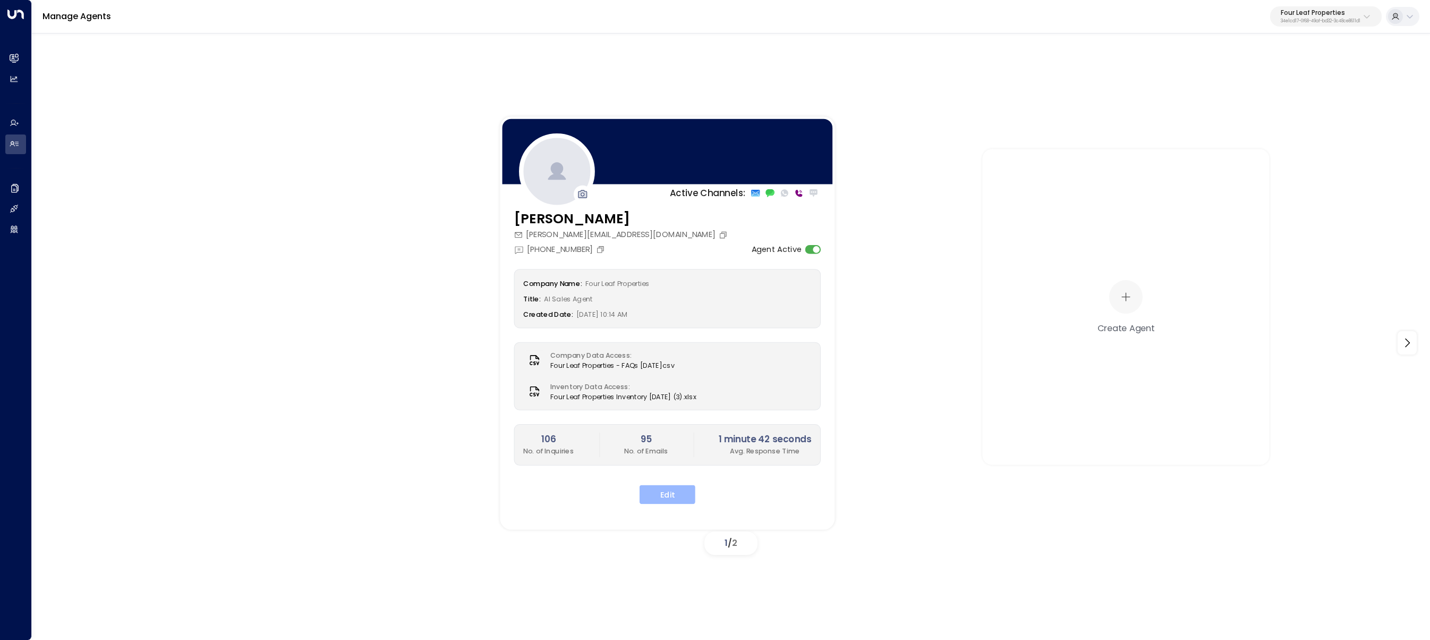
click at [667, 486] on button "Edit" at bounding box center [668, 494] width 56 height 19
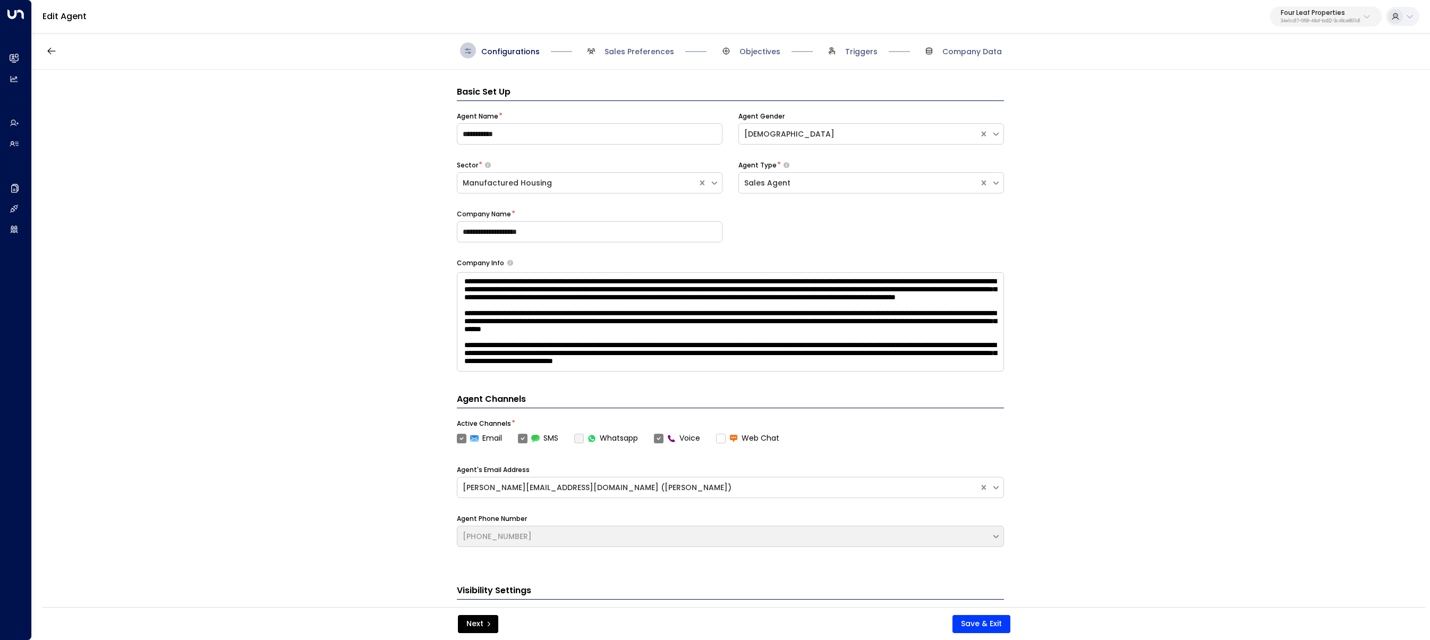
scroll to position [16, 0]
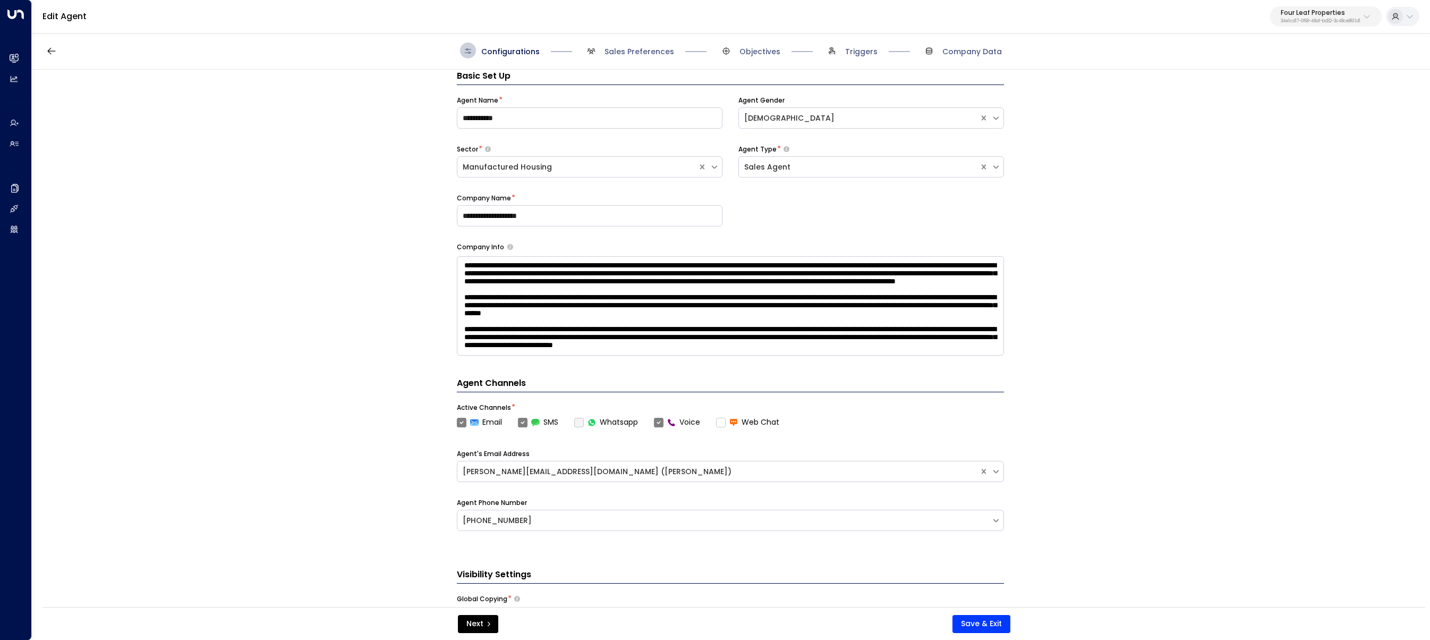
click at [803, 52] on div "Configurations Sales Preferences Objectives Triggers Company Data" at bounding box center [731, 51] width 542 height 16
click at [859, 56] on span "Triggers" at bounding box center [861, 51] width 32 height 11
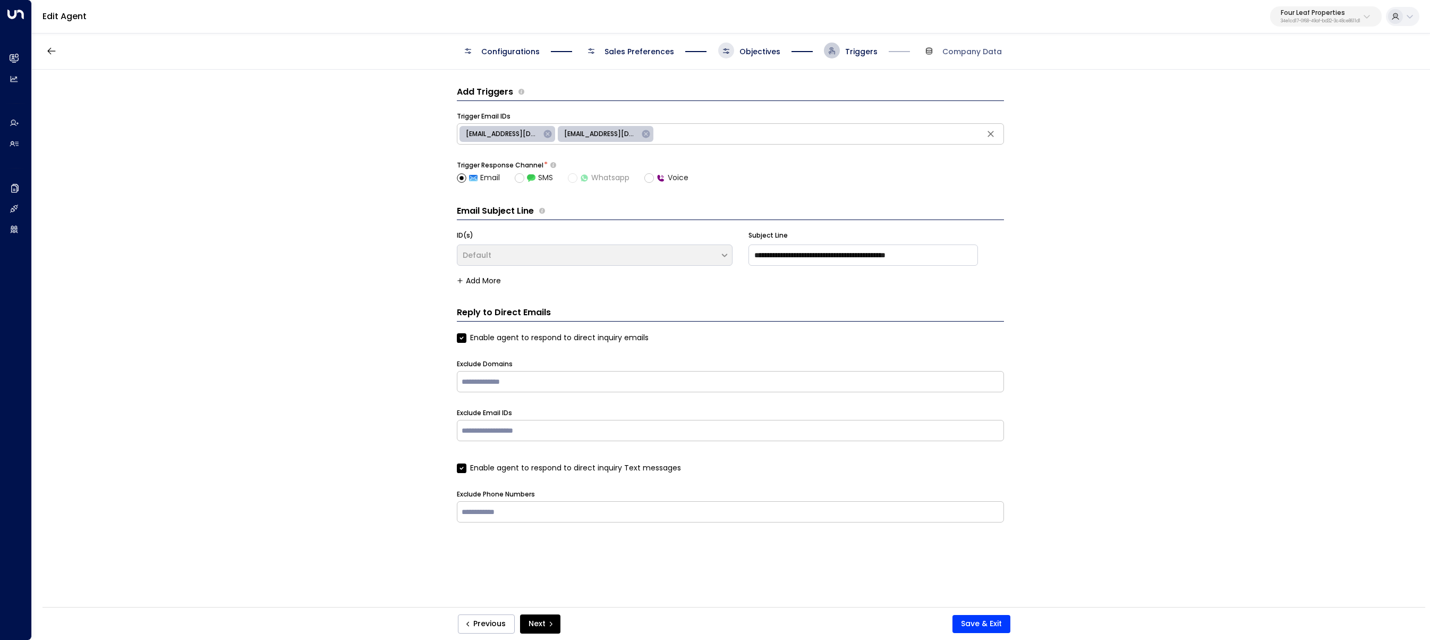
click at [723, 53] on icon at bounding box center [726, 51] width 9 height 9
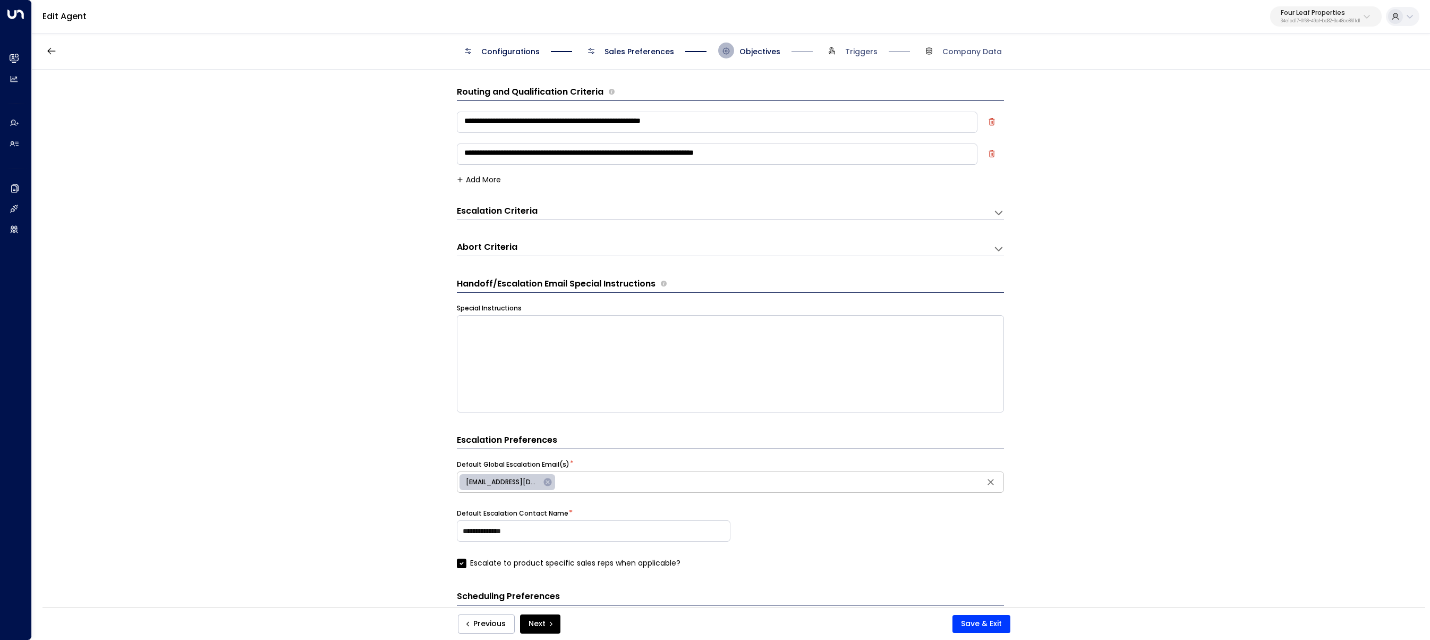
scroll to position [16, 0]
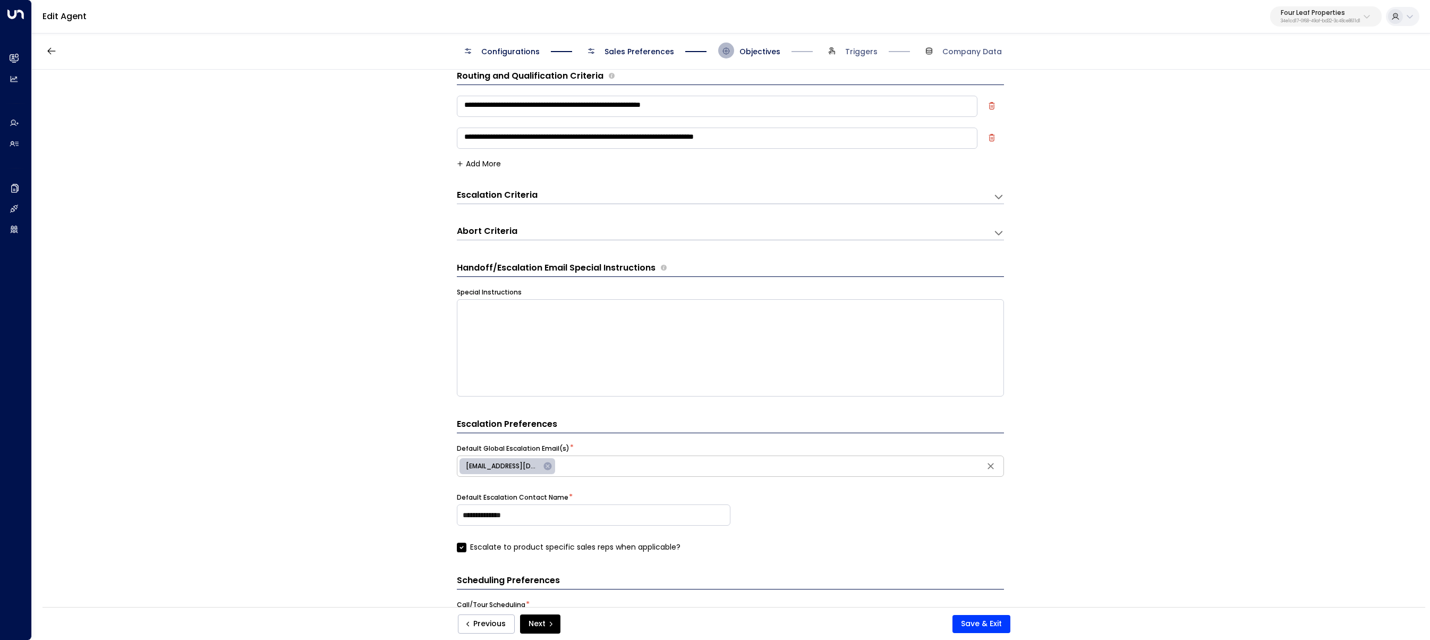
click at [630, 47] on span "Sales Preferences" at bounding box center [640, 51] width 70 height 11
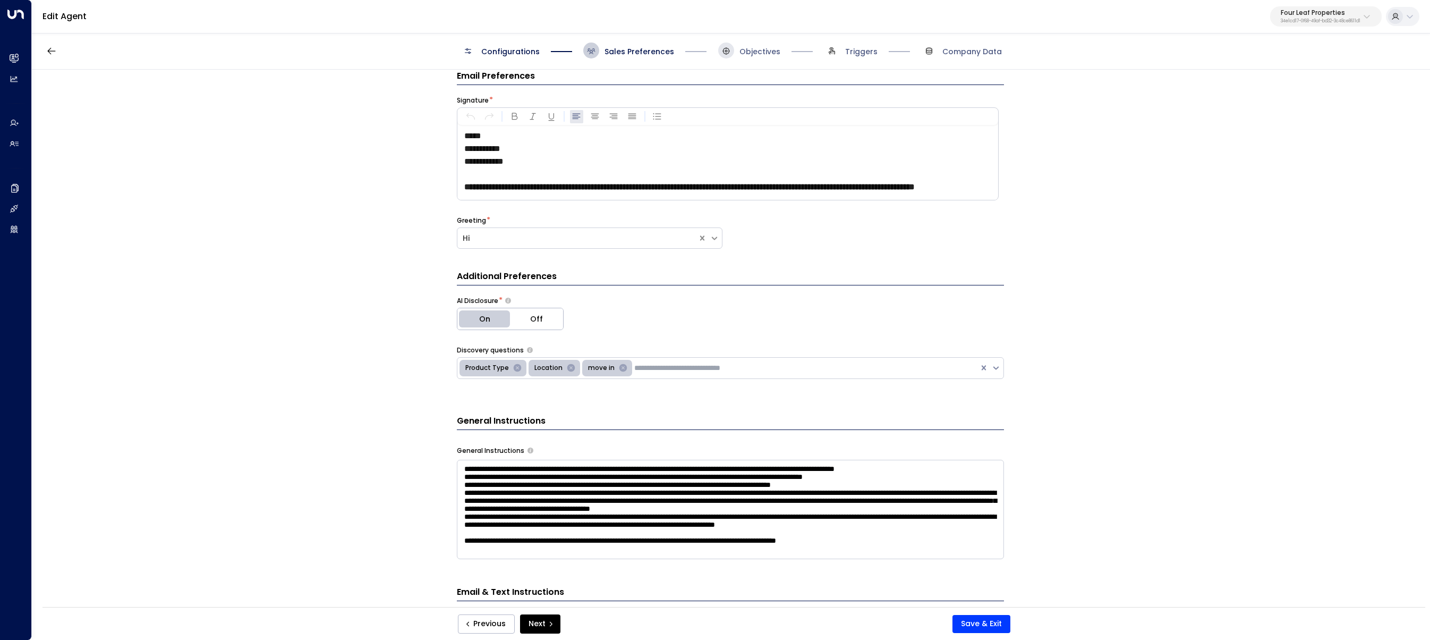
click at [537, 150] on p "**********" at bounding box center [730, 148] width 533 height 13
drag, startPoint x: 547, startPoint y: 166, endPoint x: 418, endPoint y: 114, distance: 139.2
click at [418, 114] on div "**********" at bounding box center [730, 342] width 1397 height 544
click at [504, 157] on span "**********" at bounding box center [483, 161] width 39 height 8
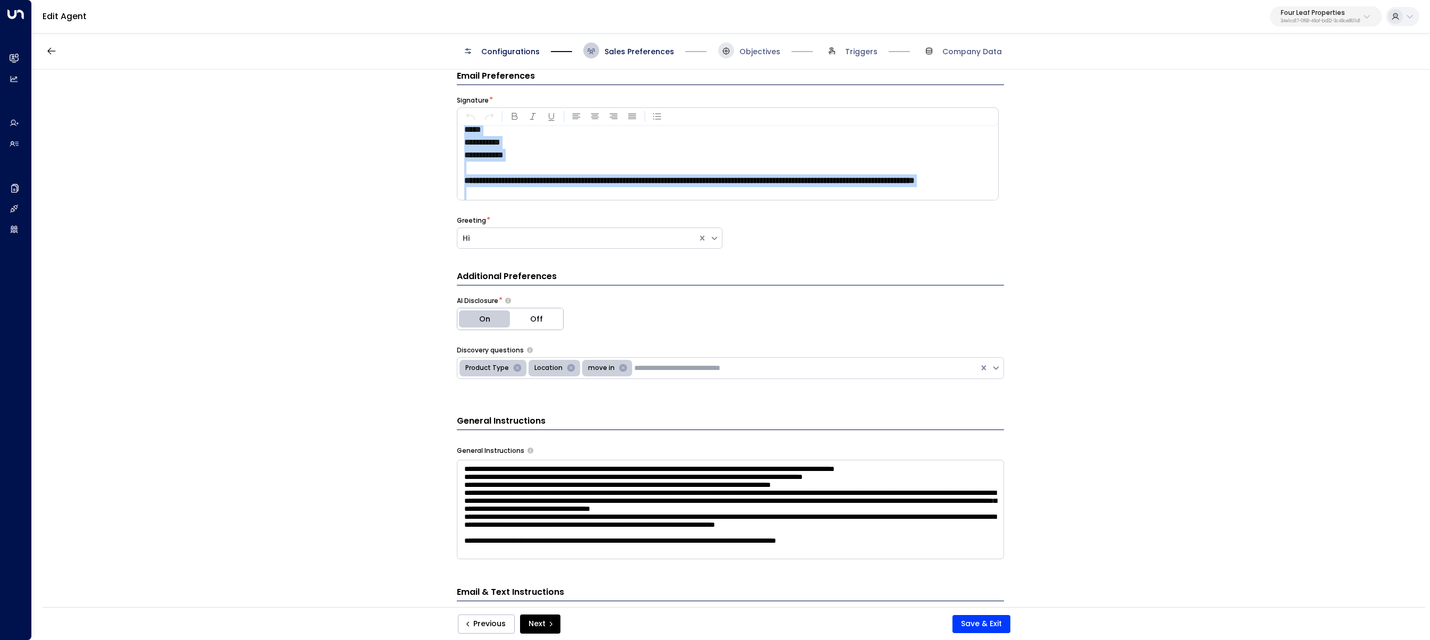
drag, startPoint x: 464, startPoint y: 136, endPoint x: 955, endPoint y: 338, distance: 531.0
click at [591, 114] on icon "button" at bounding box center [595, 116] width 8 height 6
click at [572, 117] on icon "button" at bounding box center [576, 116] width 11 height 11
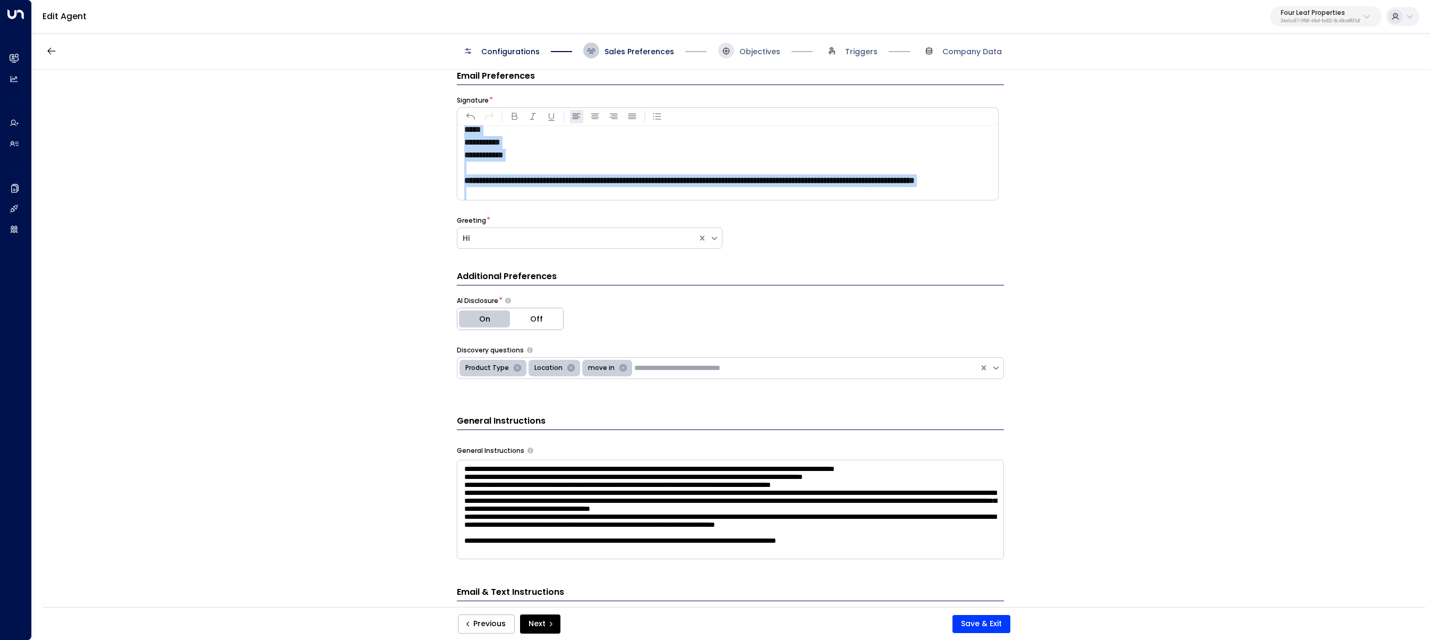
click at [572, 117] on icon "button" at bounding box center [576, 116] width 11 height 11
drag, startPoint x: 572, startPoint y: 117, endPoint x: 606, endPoint y: 116, distance: 34.5
click at [572, 117] on icon "button" at bounding box center [576, 116] width 11 height 11
click at [613, 116] on icon "button" at bounding box center [613, 116] width 11 height 11
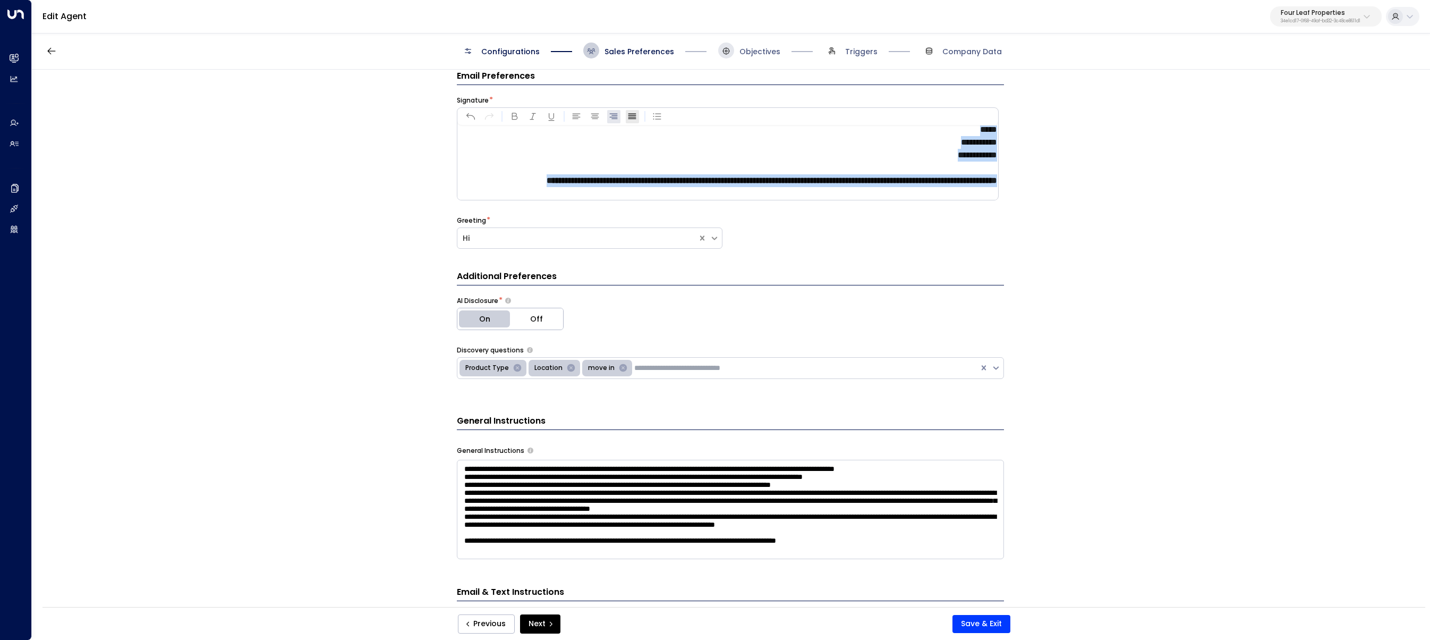
click at [631, 116] on icon "button" at bounding box center [632, 116] width 11 height 11
click at [608, 116] on icon "button" at bounding box center [613, 116] width 11 height 11
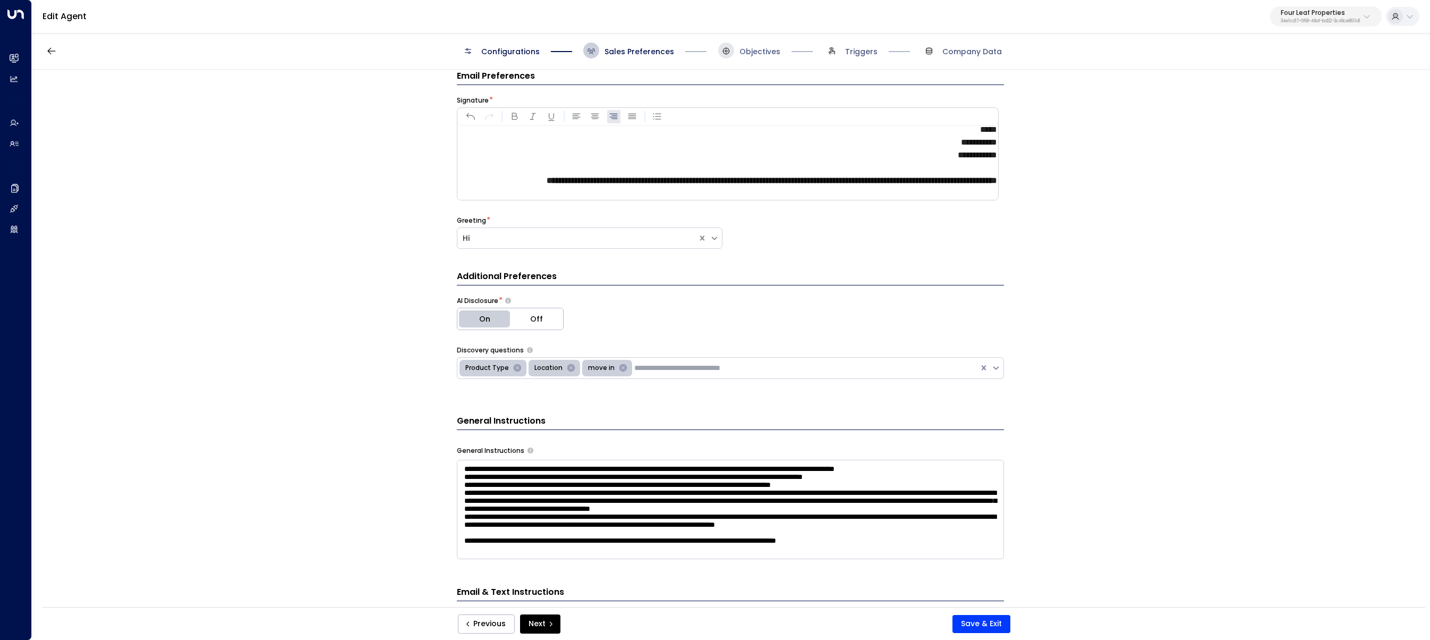
click at [622, 116] on div at bounding box center [564, 116] width 200 height 13
click at [627, 117] on icon "button" at bounding box center [632, 116] width 11 height 11
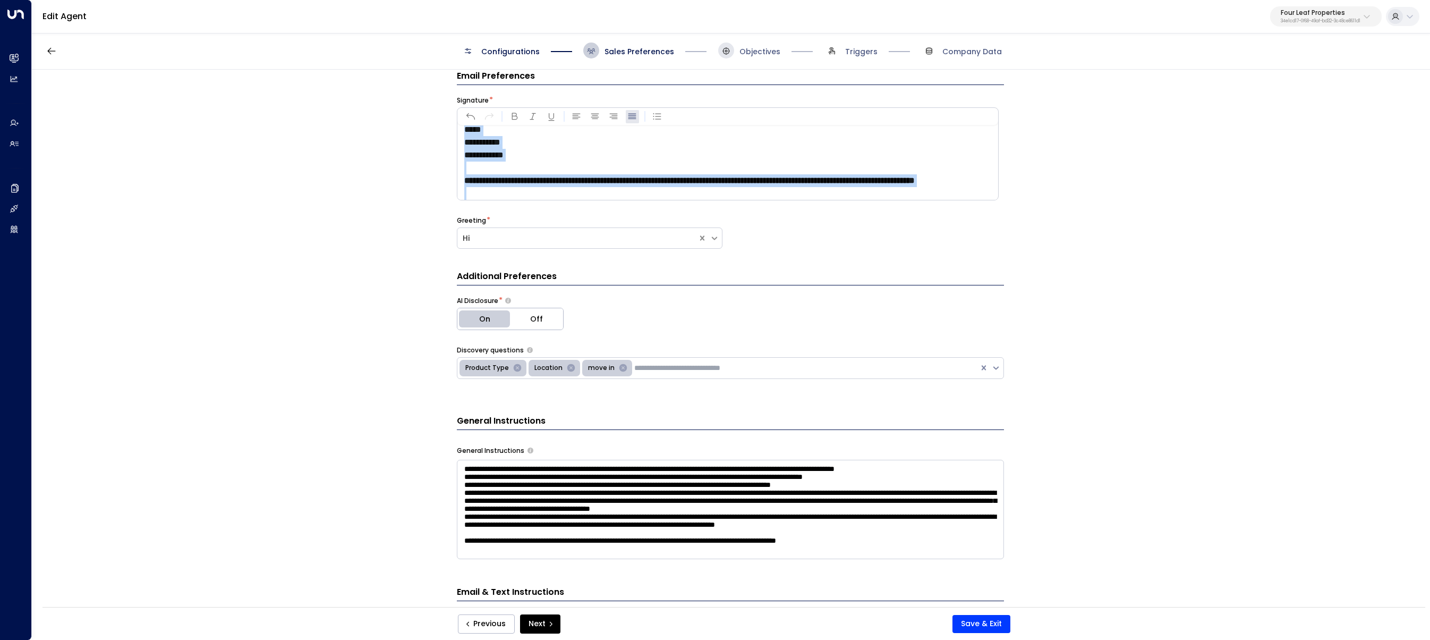
scroll to position [0, 0]
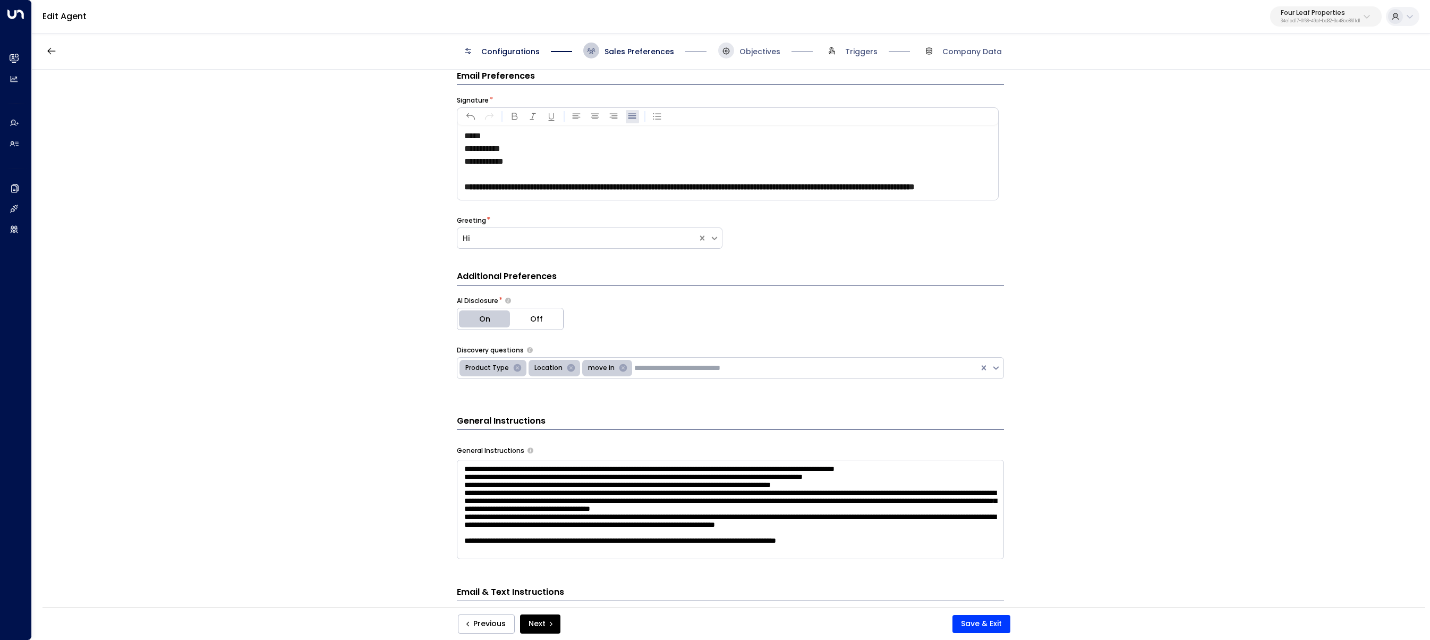
click at [419, 153] on div "**********" at bounding box center [730, 342] width 1397 height 544
click at [978, 623] on button "Save & Exit" at bounding box center [982, 624] width 58 height 18
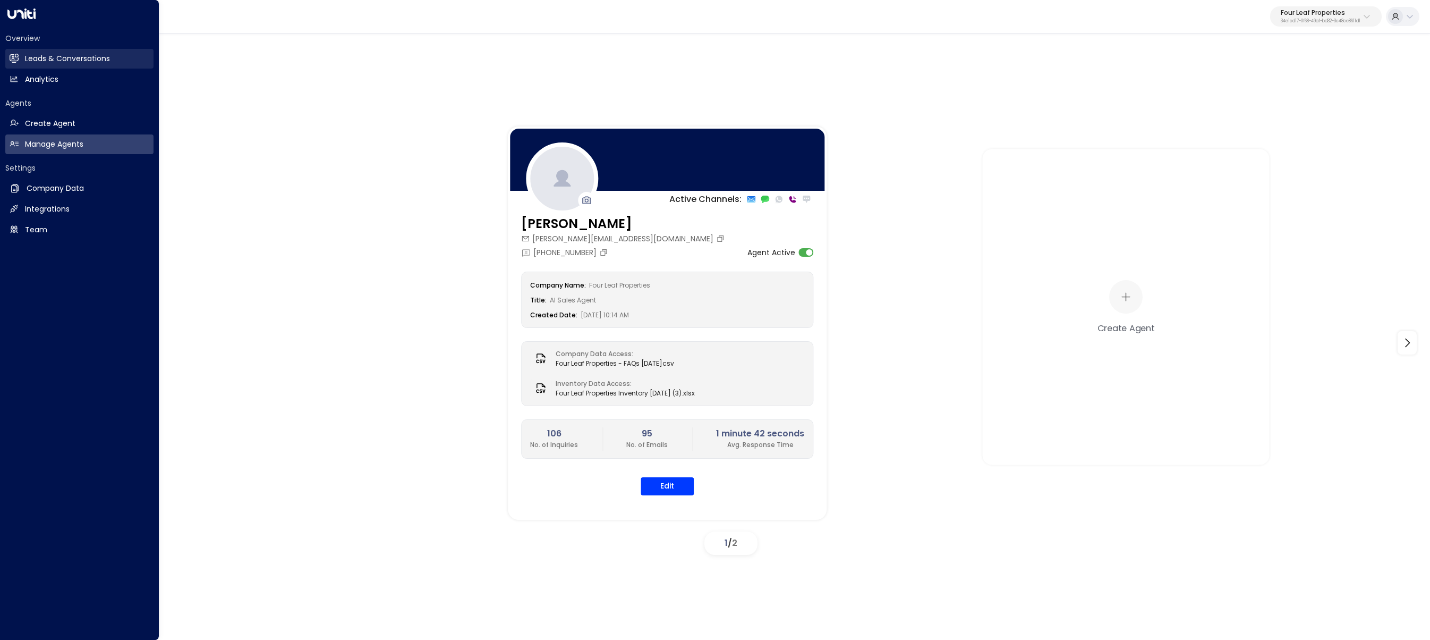
click at [20, 51] on link "Leads & Conversations Leads & Conversations" at bounding box center [79, 59] width 148 height 20
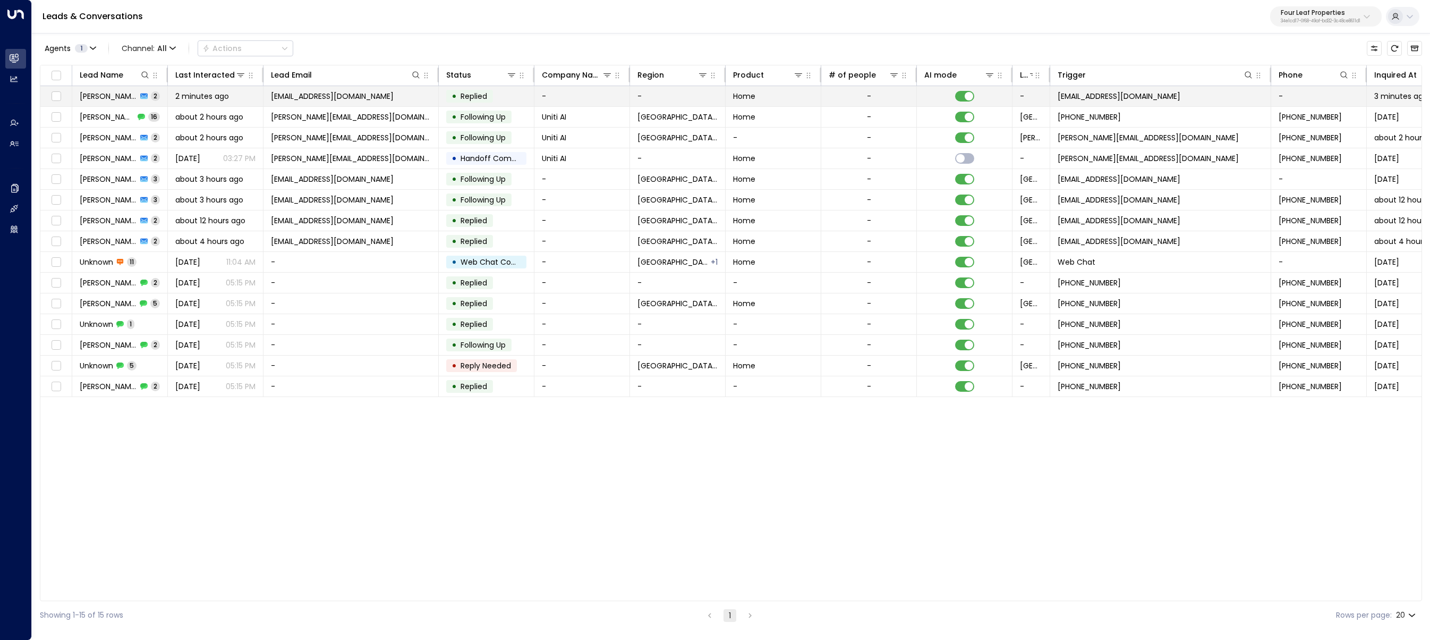
click at [301, 103] on td "[EMAIL_ADDRESS][DOMAIN_NAME]" at bounding box center [351, 96] width 175 height 20
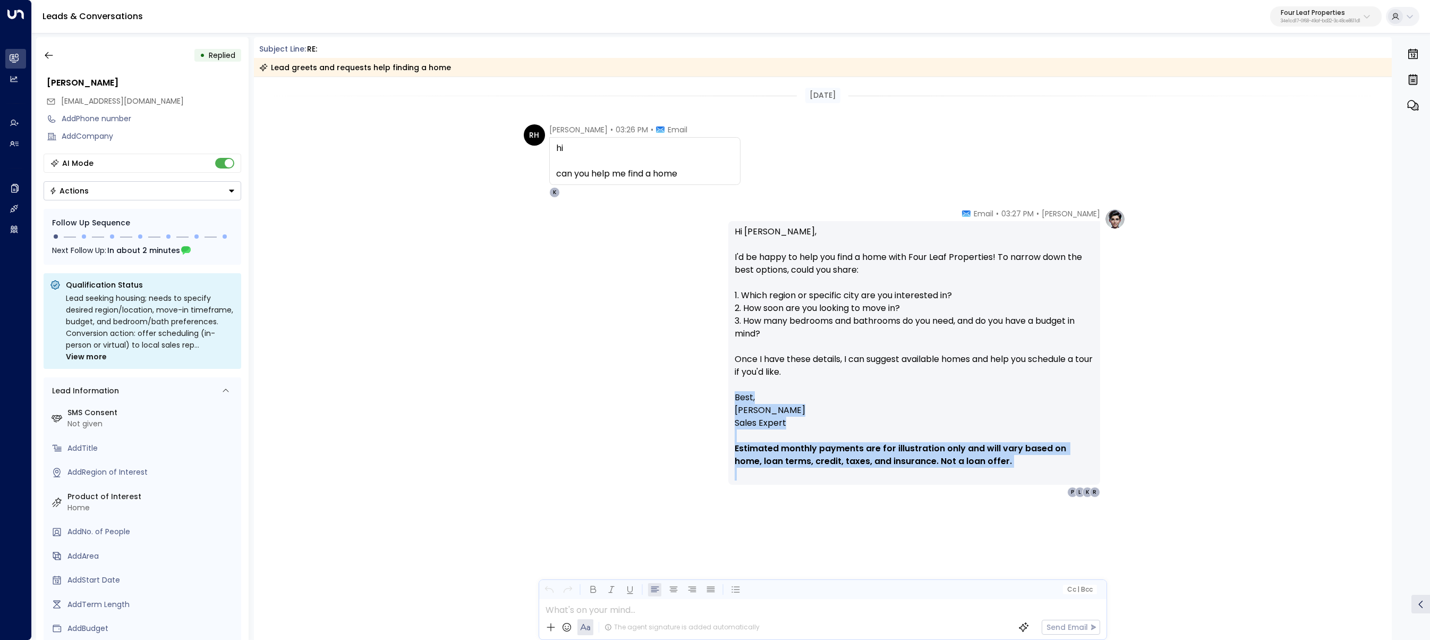
drag, startPoint x: 732, startPoint y: 397, endPoint x: 956, endPoint y: 503, distance: 248.4
click at [960, 506] on div "Katie Olson • 03:27 PM • Email Hi Rayan, I'd be happy to help you find a home w…" at bounding box center [823, 405] width 1139 height 395
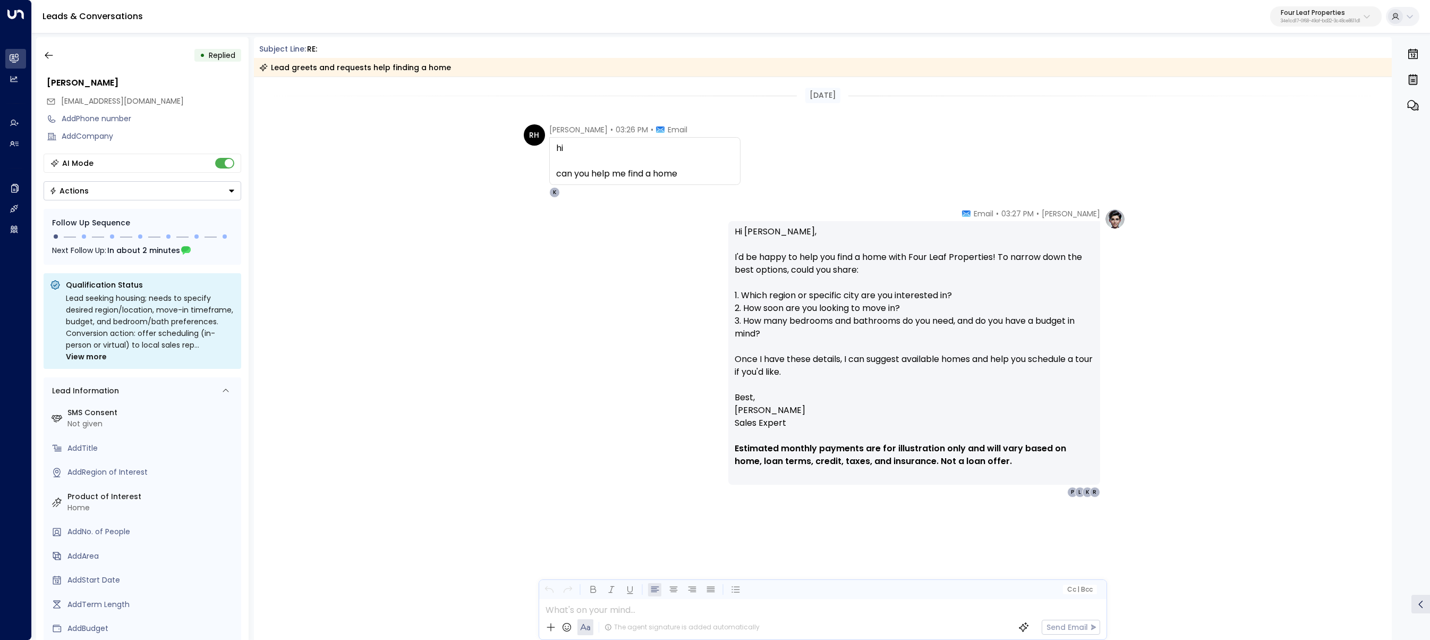
click at [575, 380] on div "Katie Olson • 03:27 PM • Email Hi Rayan, I'd be happy to help you find a home w…" at bounding box center [823, 352] width 606 height 289
click at [593, 446] on div "Katie Olson • 03:27 PM • Email Hi Rayan, I'd be happy to help you find a home w…" at bounding box center [823, 352] width 606 height 289
click at [46, 58] on icon "button" at bounding box center [49, 55] width 11 height 11
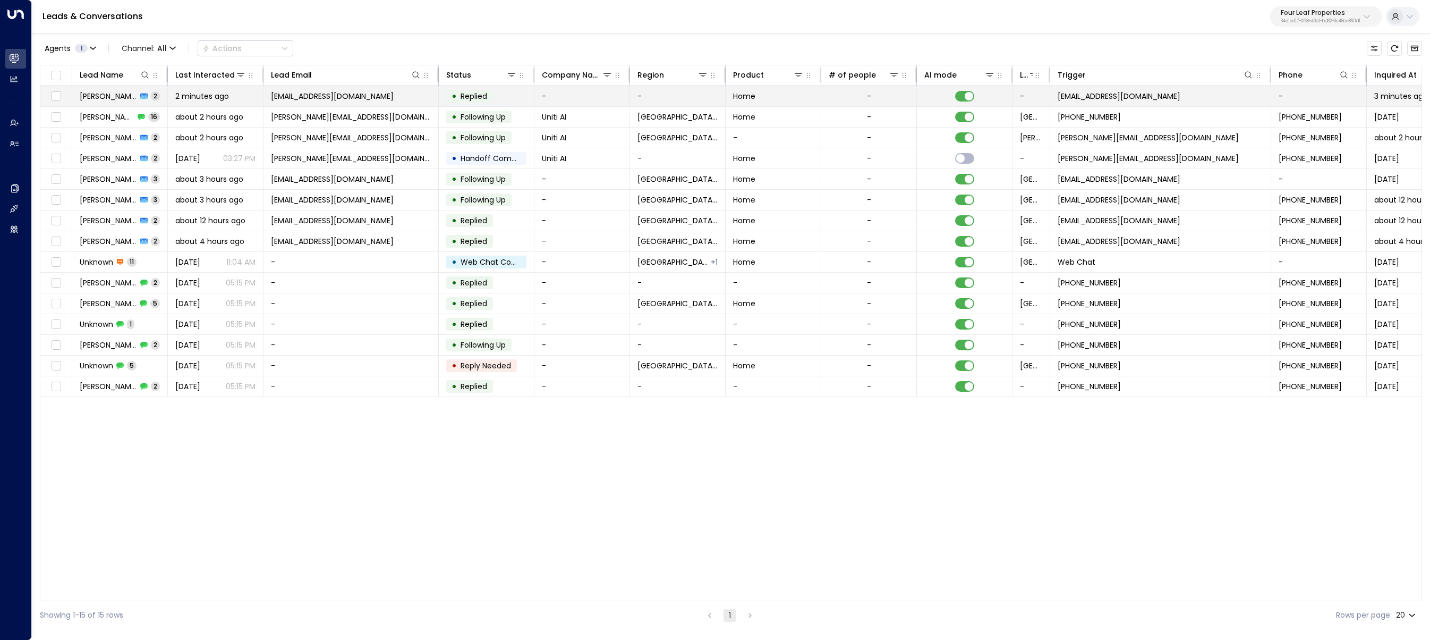
click at [94, 104] on td "Rayan Habbab 2" at bounding box center [120, 96] width 96 height 20
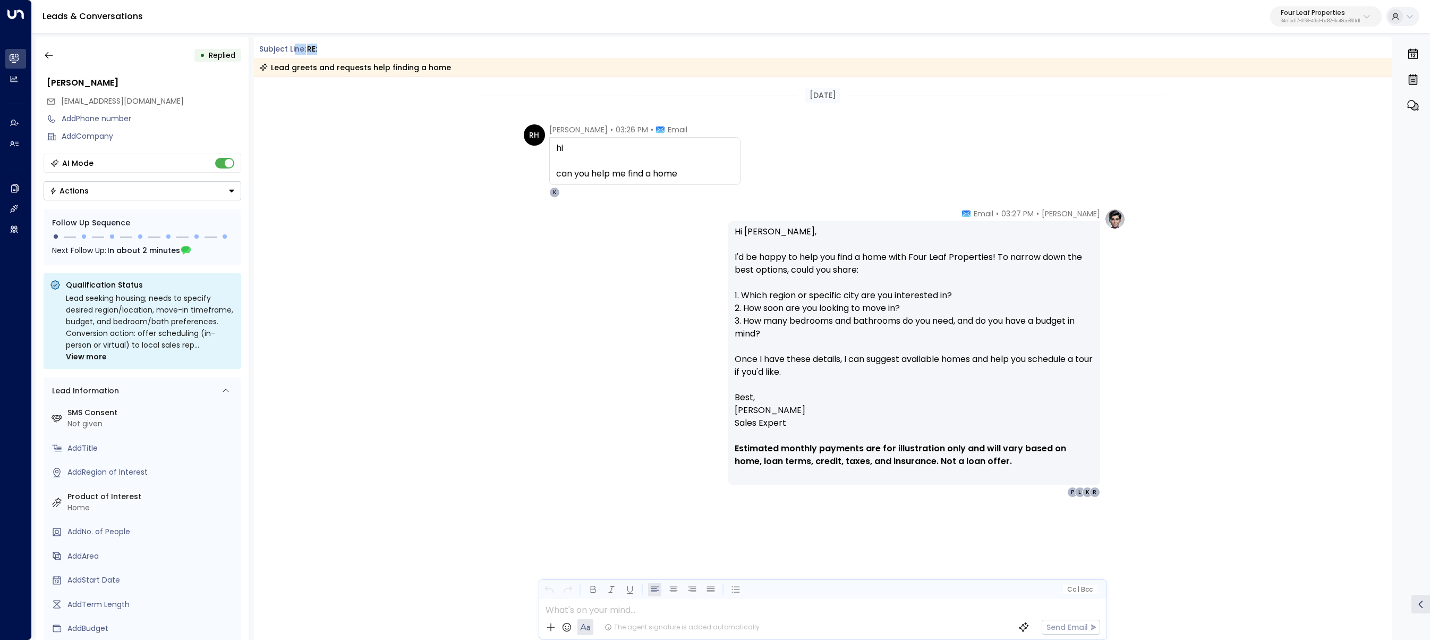
click at [295, 47] on div "Subject Line: RE:" at bounding box center [825, 49] width 1133 height 11
click at [326, 93] on div "[DATE]" at bounding box center [823, 95] width 1139 height 15
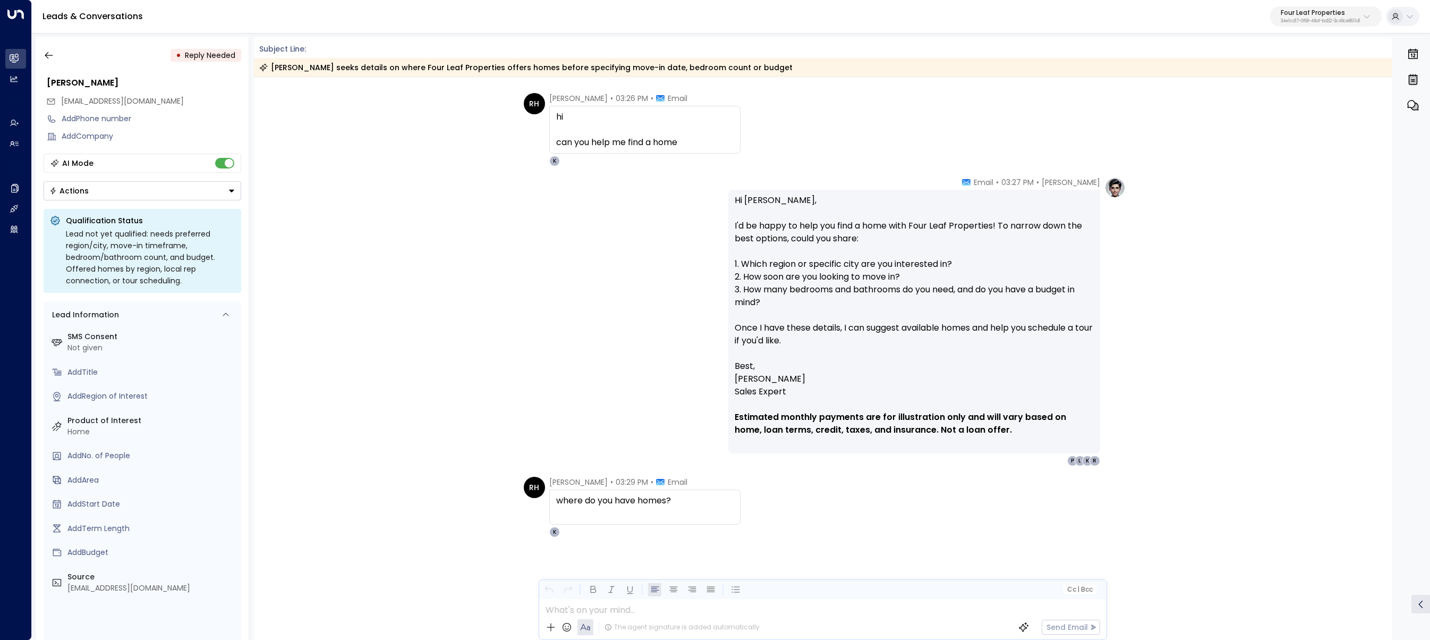
scroll to position [35, 0]
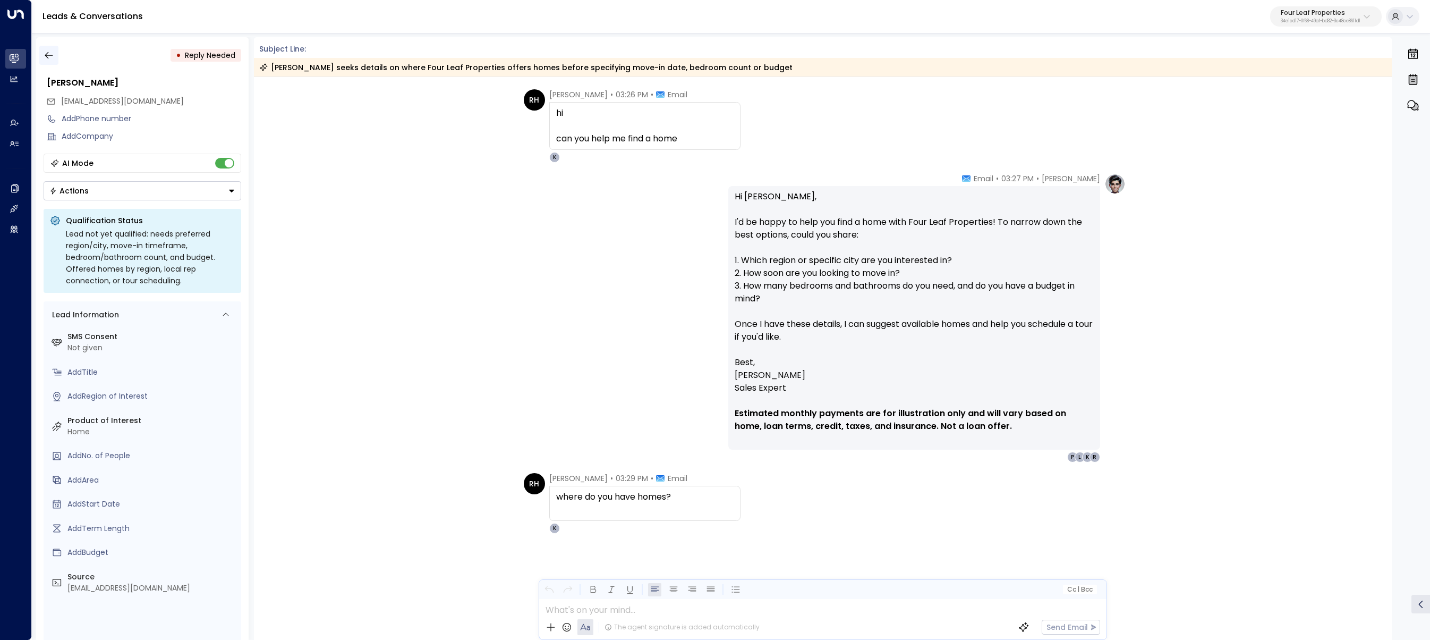
click at [55, 59] on button "button" at bounding box center [48, 55] width 19 height 19
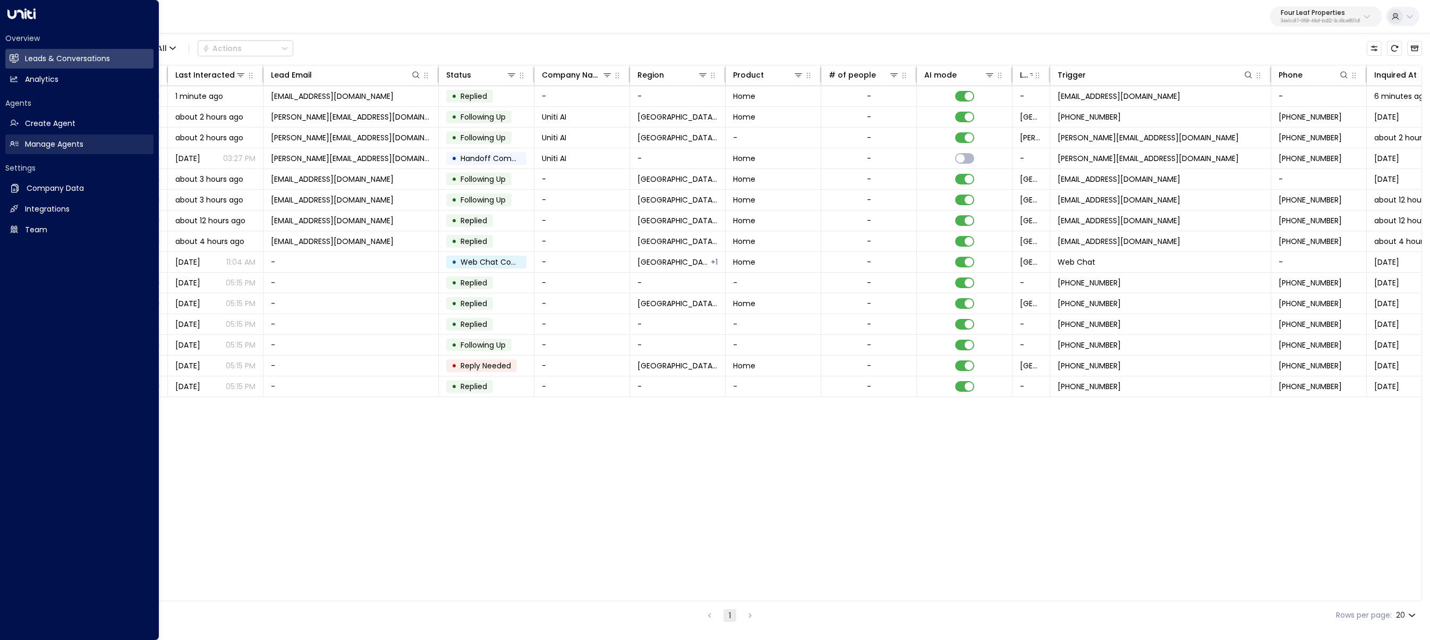
click at [29, 140] on h2 "Manage Agents" at bounding box center [54, 144] width 58 height 11
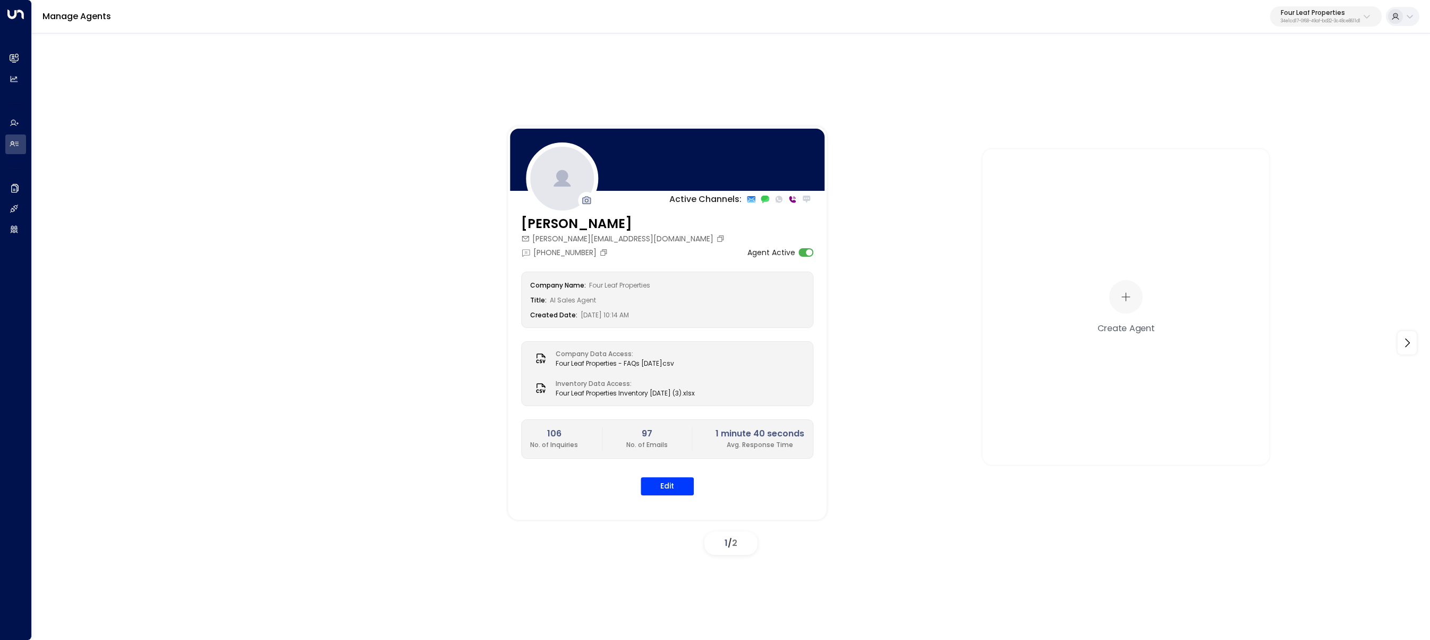
click at [1338, 15] on p "Four Leaf Properties" at bounding box center [1321, 13] width 80 height 6
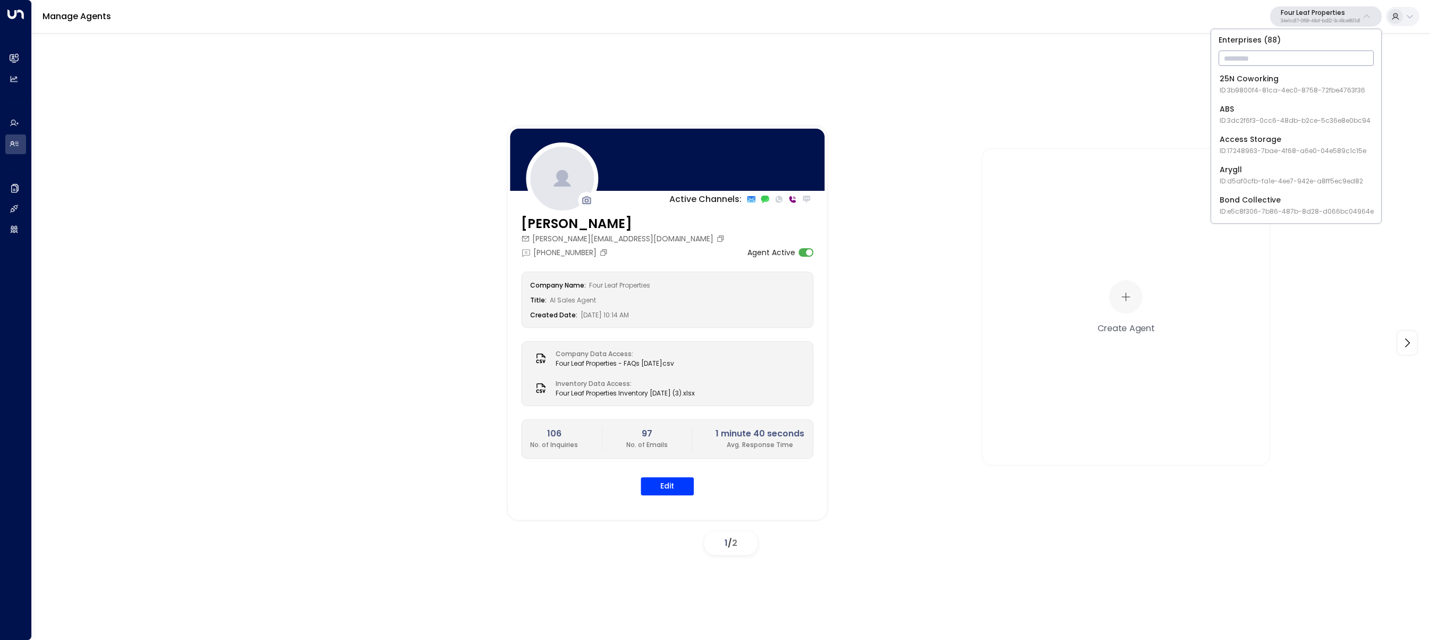
click at [1329, 65] on input "text" at bounding box center [1296, 58] width 155 height 20
type input "*****"
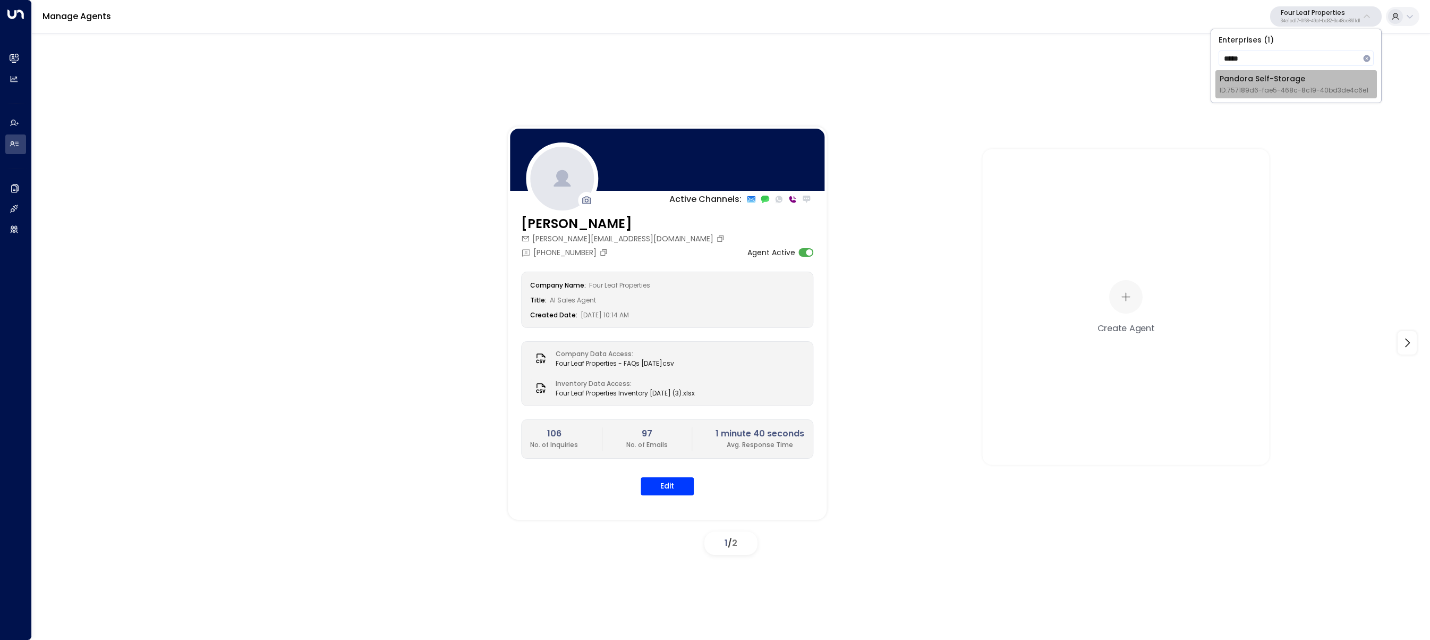
click at [1318, 81] on div "Pandora Self-Storage ID: 757189d6-fae5-468c-8c19-40bd3de4c6e1" at bounding box center [1294, 84] width 149 height 22
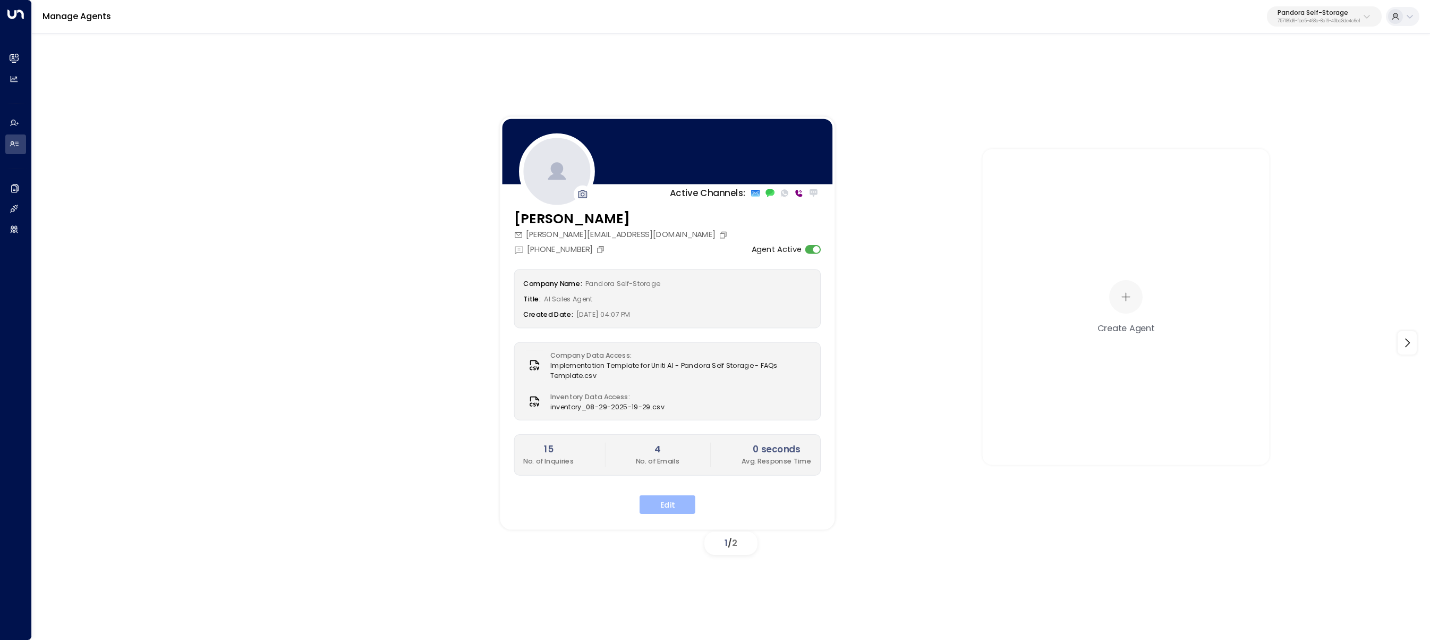
click at [674, 495] on button "Edit" at bounding box center [668, 504] width 56 height 19
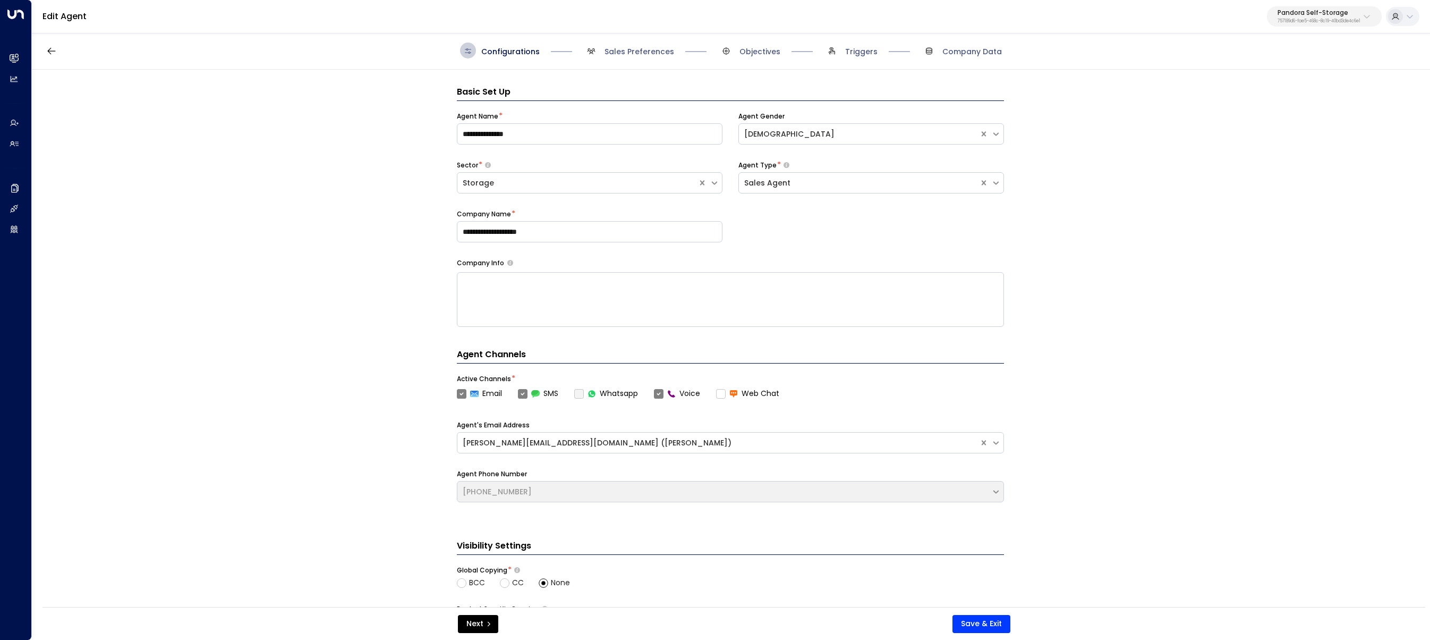
scroll to position [16, 0]
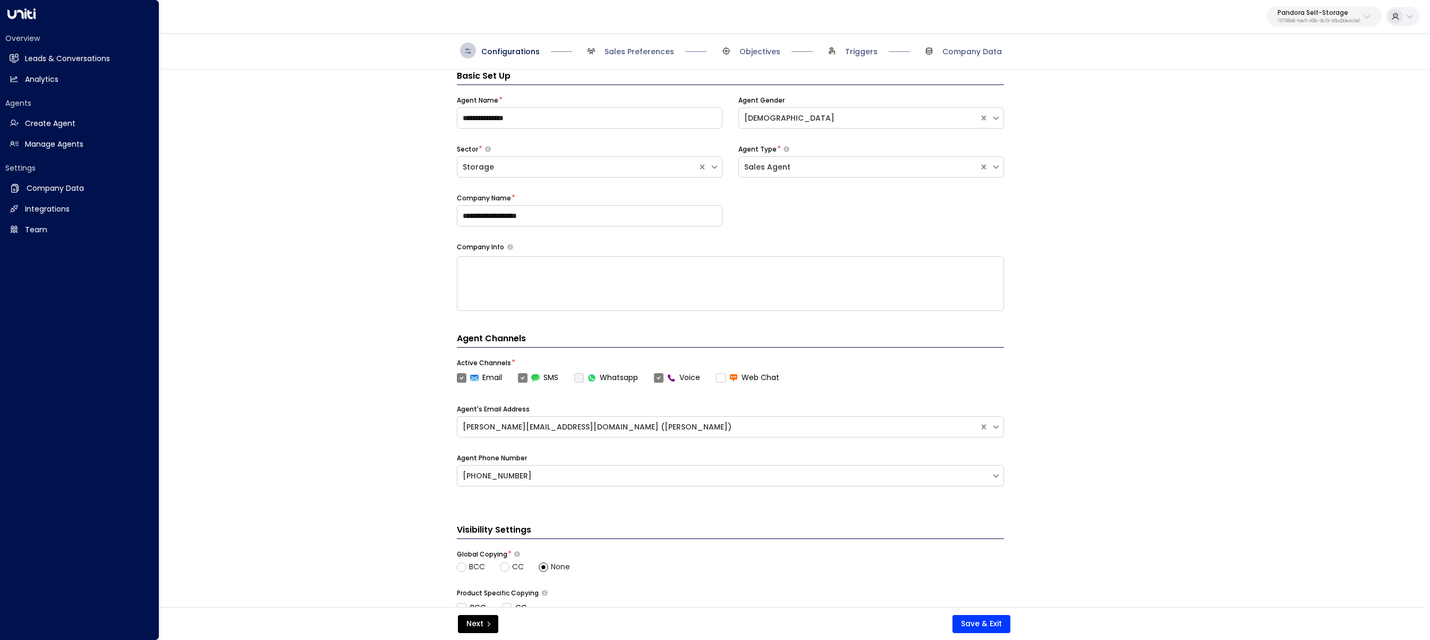
click at [28, 143] on h2 "Manage Agents" at bounding box center [54, 144] width 58 height 11
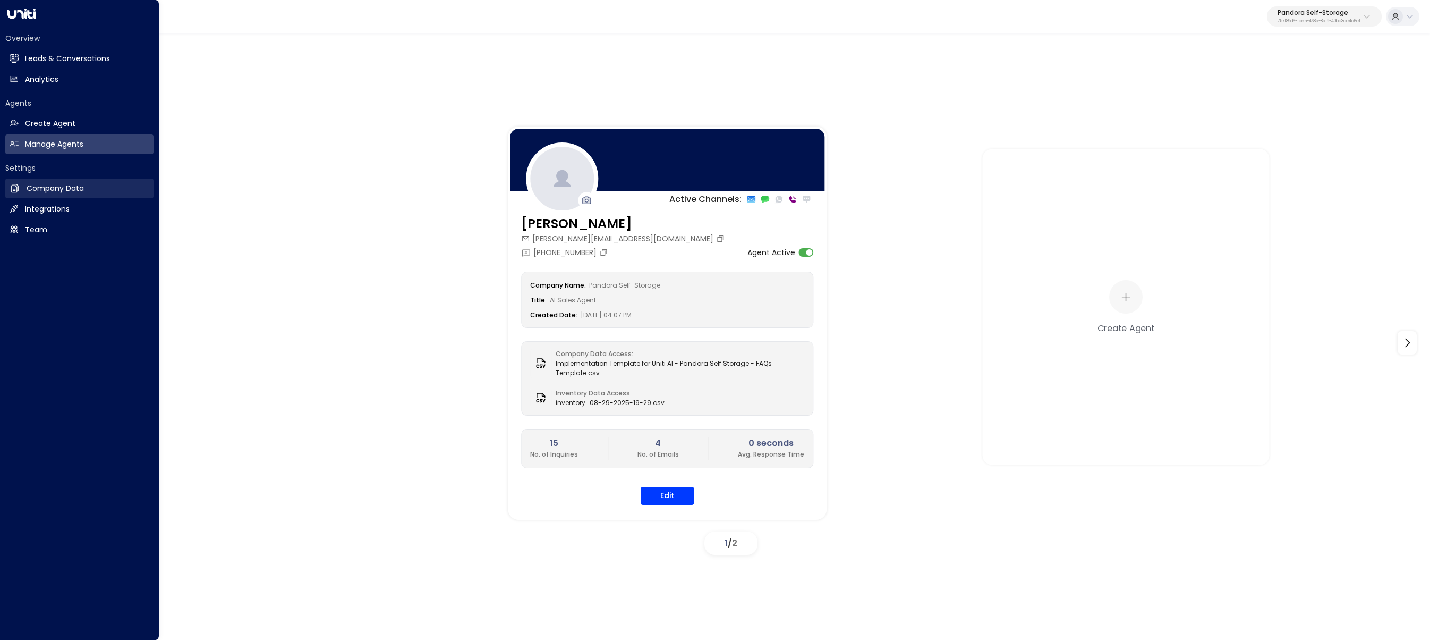
click at [55, 190] on h2 "Company Data" at bounding box center [55, 188] width 57 height 11
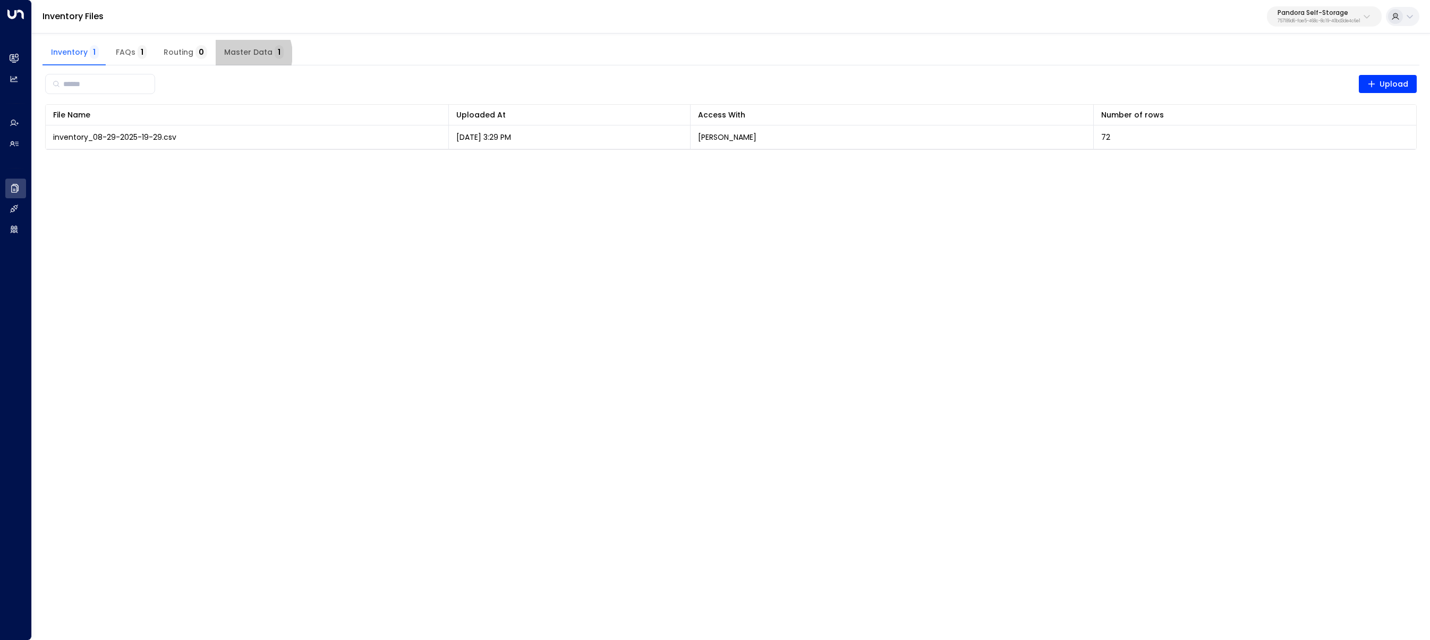
click at [242, 54] on span "Master Data 1" at bounding box center [254, 53] width 60 height 10
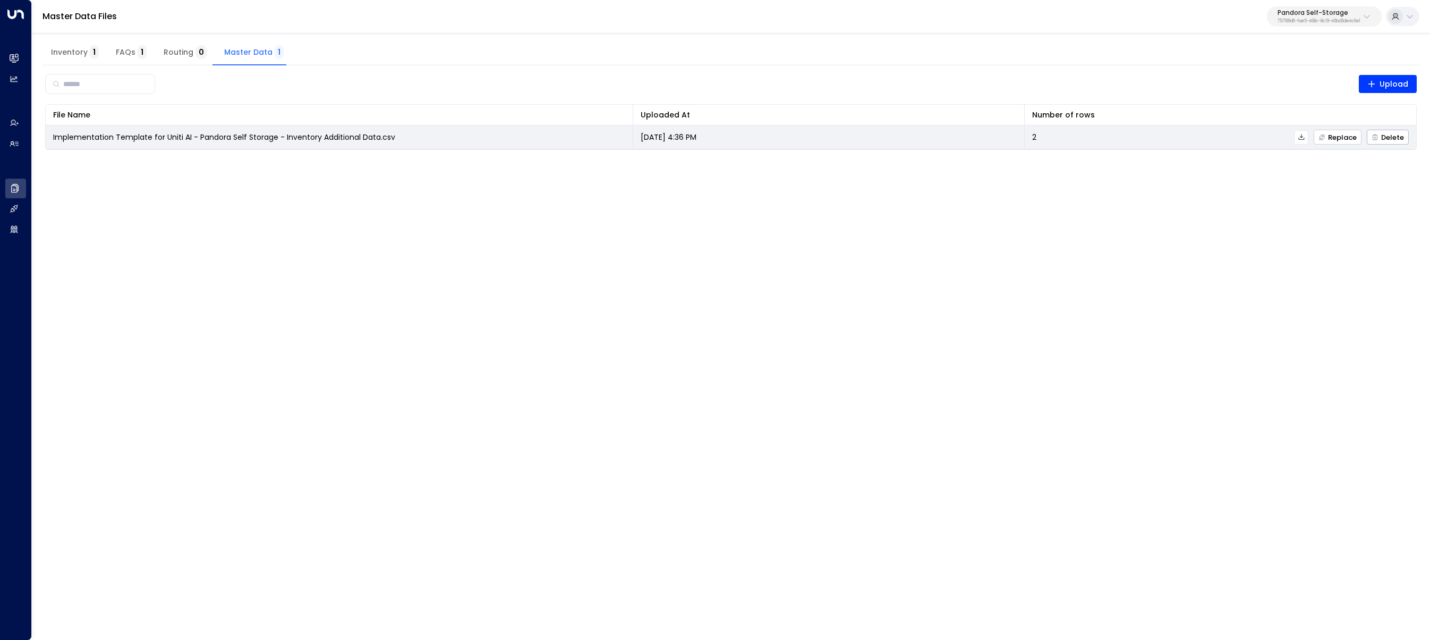
click at [1345, 141] on span "Replace" at bounding box center [1338, 137] width 38 height 7
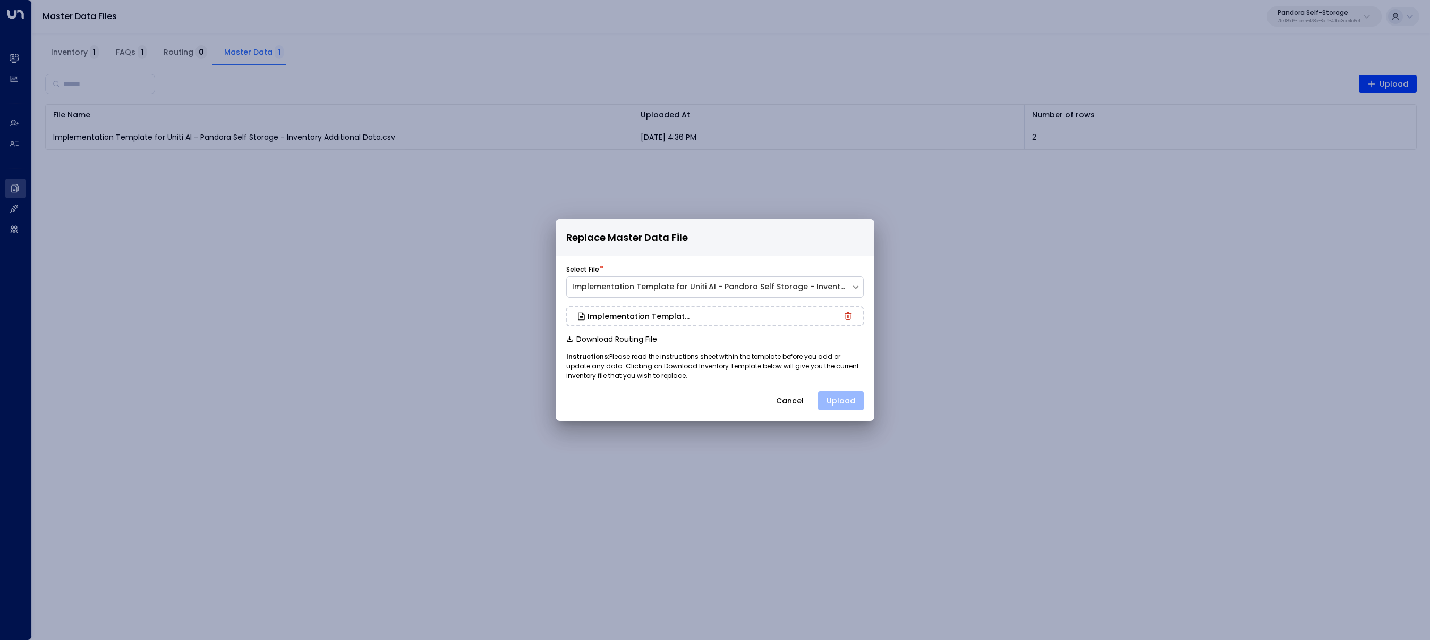
click at [847, 393] on button "Upload" at bounding box center [841, 400] width 46 height 19
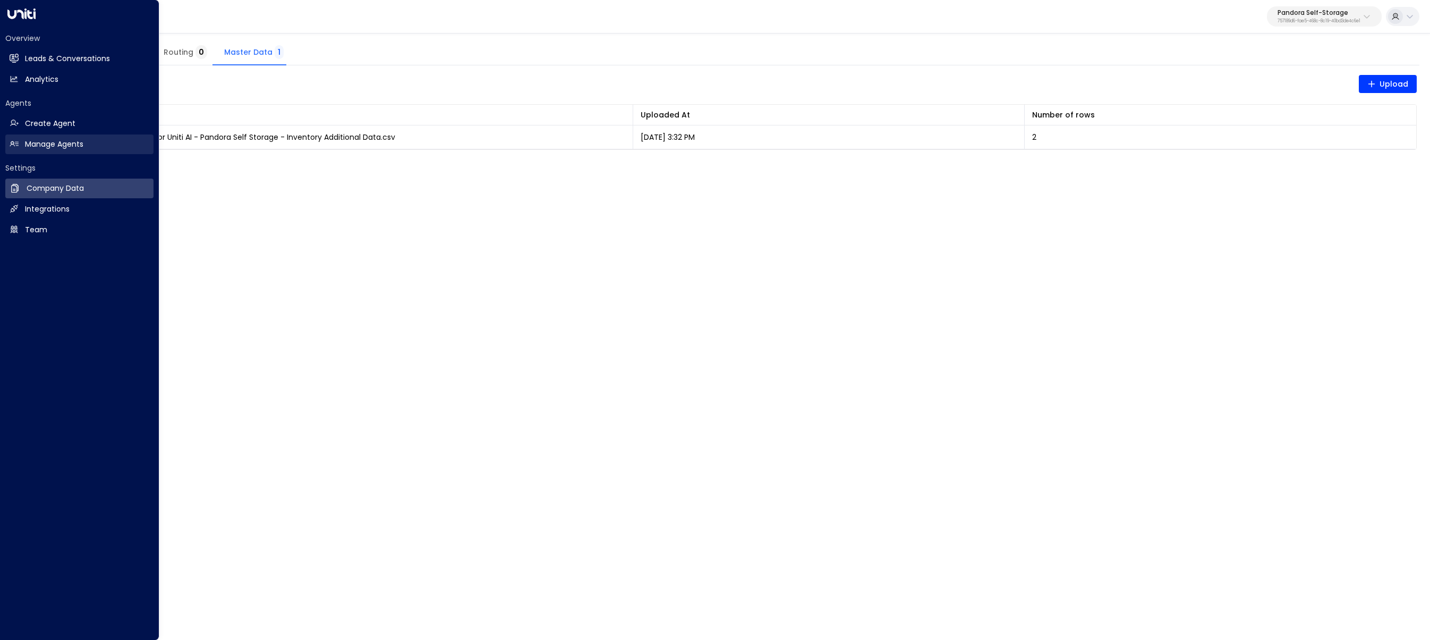
click at [16, 149] on link "Manage Agents Manage Agents" at bounding box center [79, 144] width 148 height 20
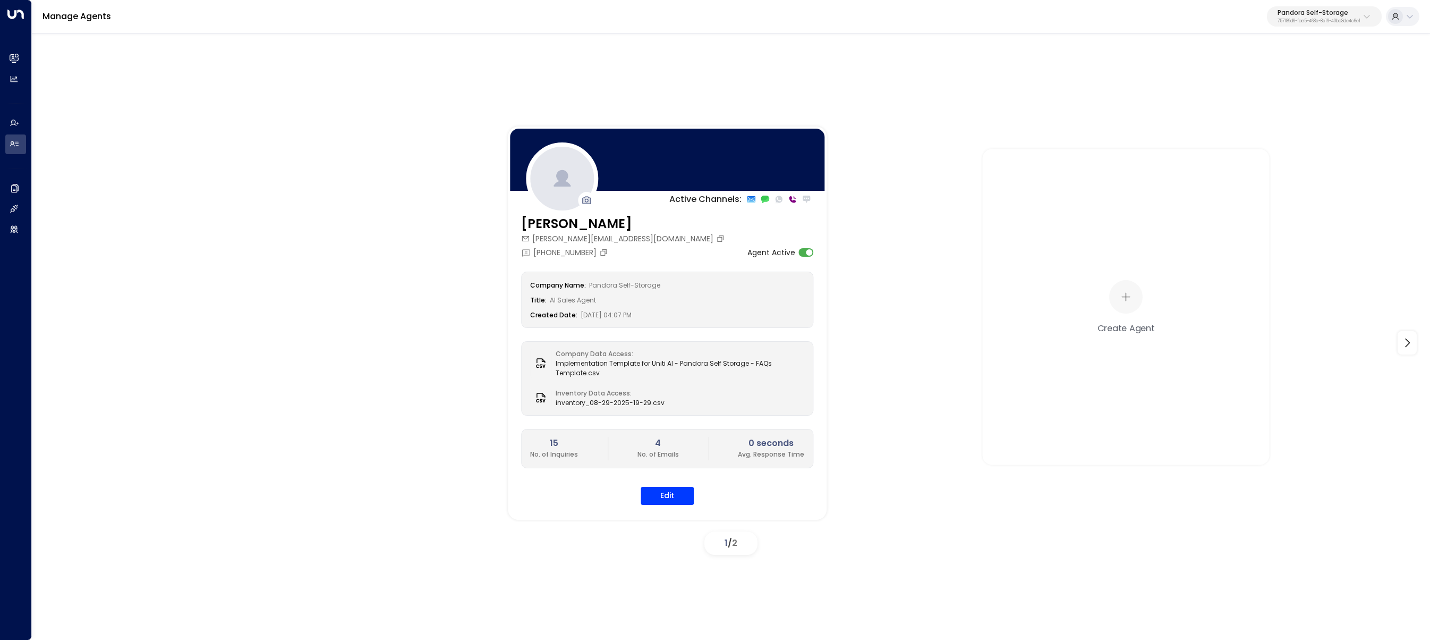
drag, startPoint x: 1331, startPoint y: 11, endPoint x: 1331, endPoint y: 24, distance: 13.3
click at [1331, 11] on p "Pandora Self-Storage" at bounding box center [1319, 13] width 83 height 6
click at [1330, 48] on input "text" at bounding box center [1296, 58] width 155 height 20
type input "********"
click at [1301, 72] on li "Four Leaf Properties ID: 34e1cd17-0f68-49af-bd32-3c48ce8611d1" at bounding box center [1297, 84] width 162 height 28
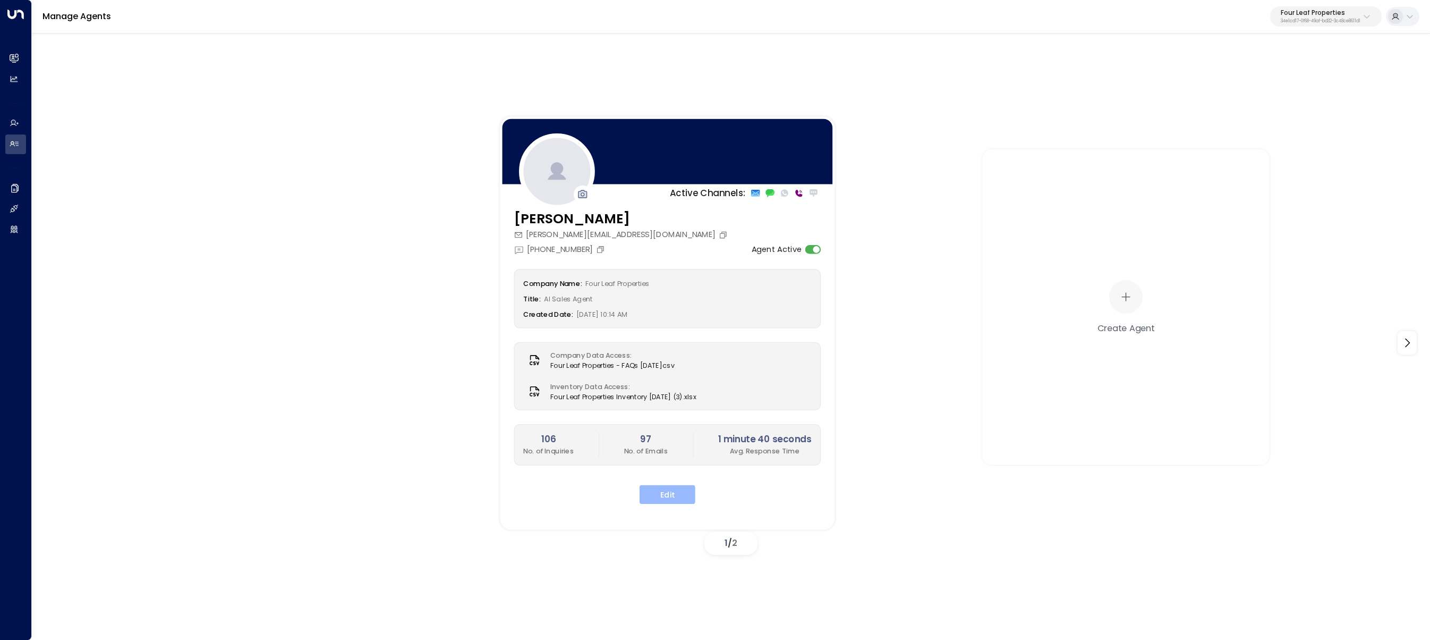
click at [689, 494] on button "Edit" at bounding box center [668, 494] width 56 height 19
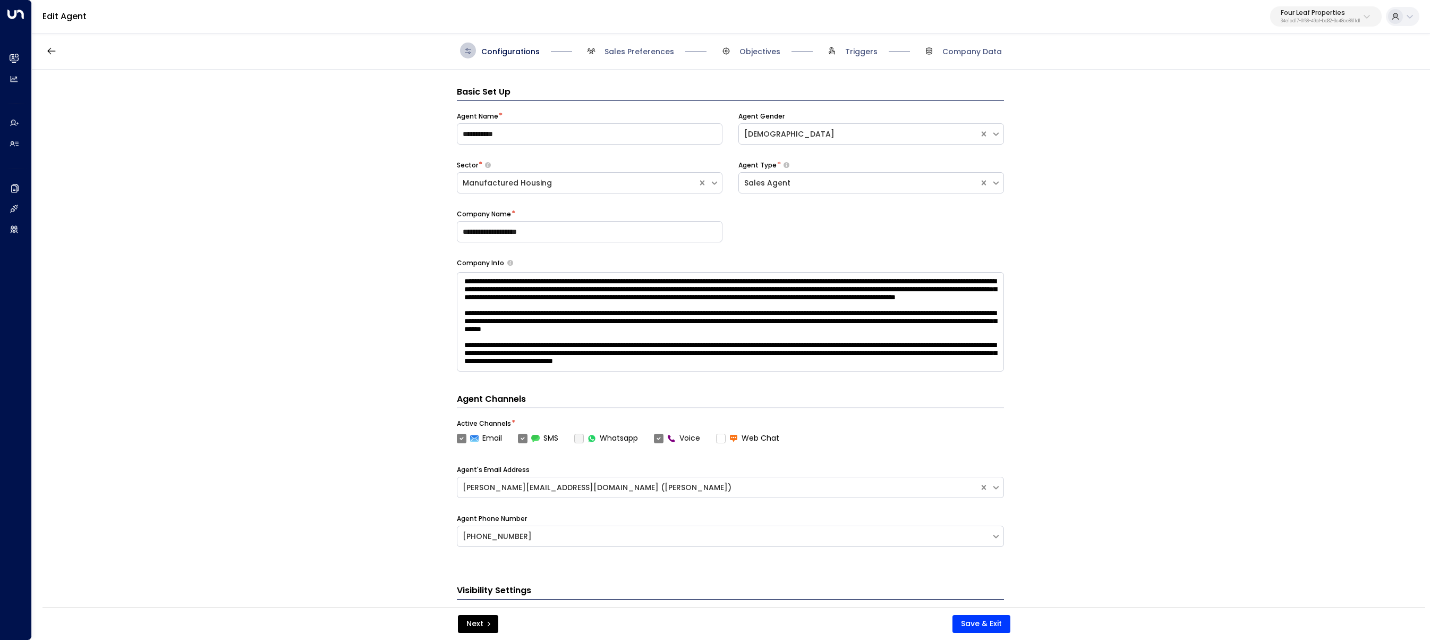
scroll to position [16, 0]
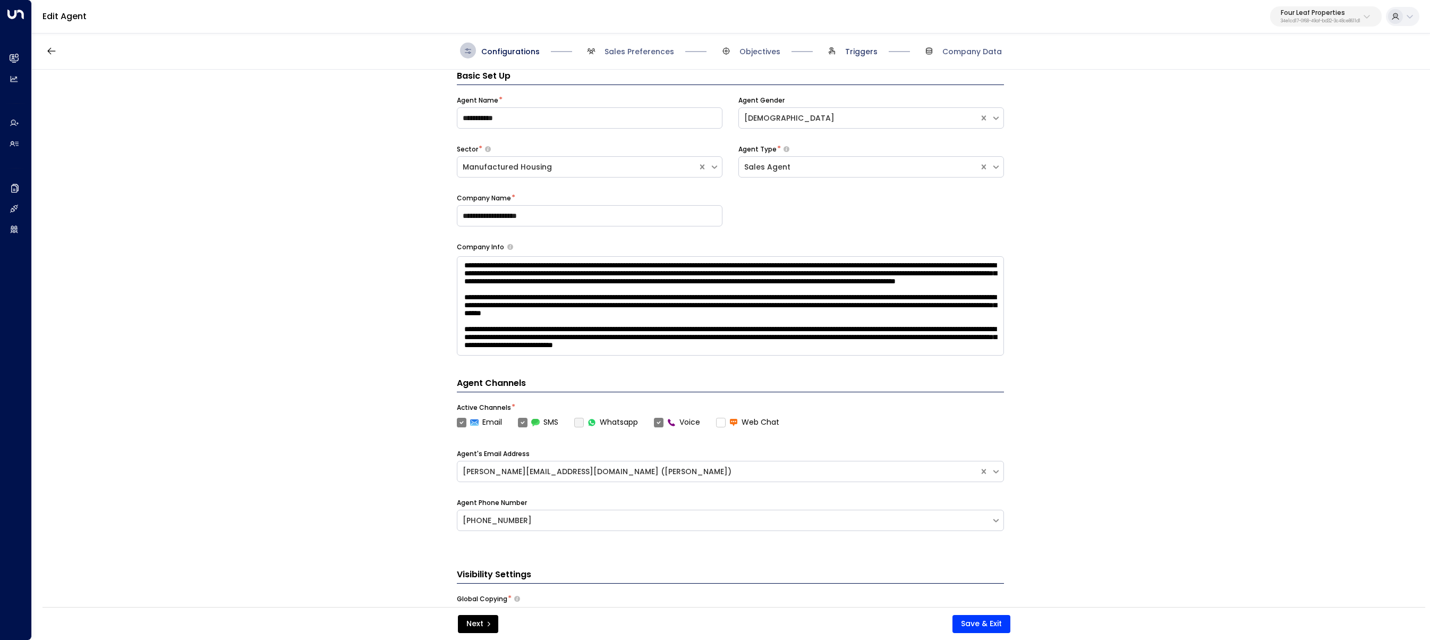
drag, startPoint x: 864, startPoint y: 54, endPoint x: 855, endPoint y: 54, distance: 9.0
click at [863, 54] on span "Triggers" at bounding box center [861, 51] width 32 height 11
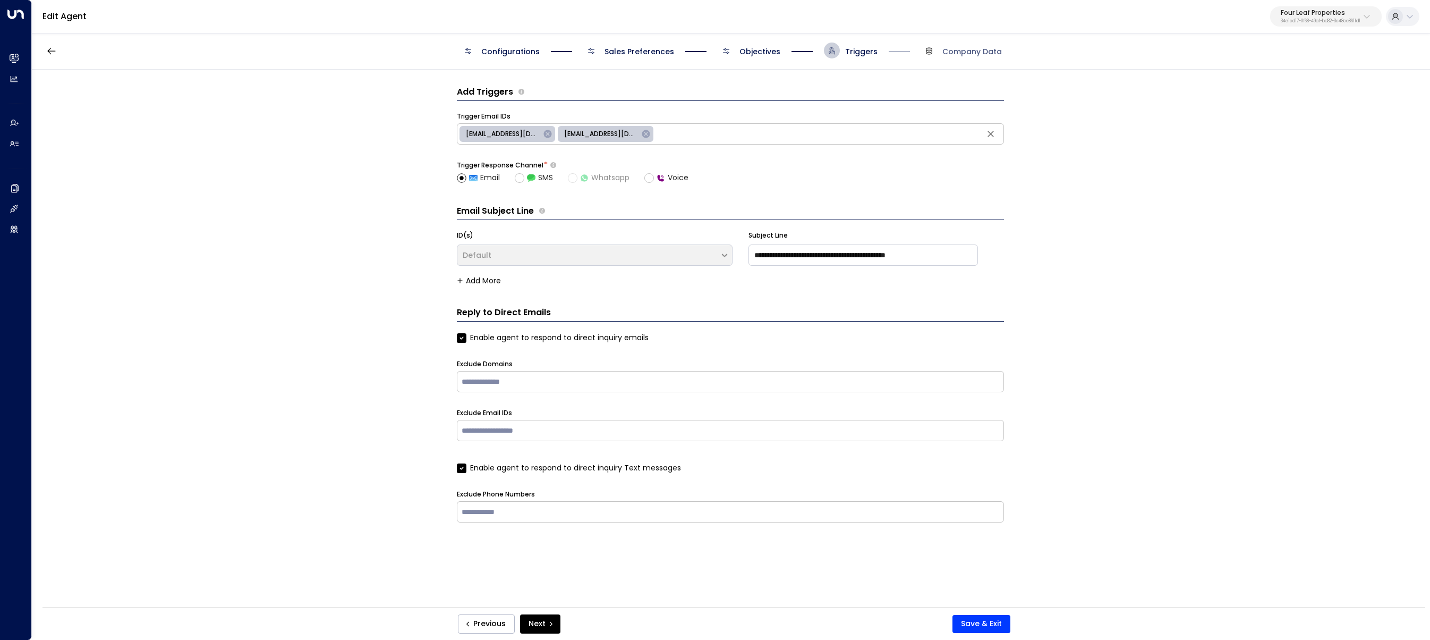
click at [769, 52] on span "Objectives" at bounding box center [760, 51] width 41 height 11
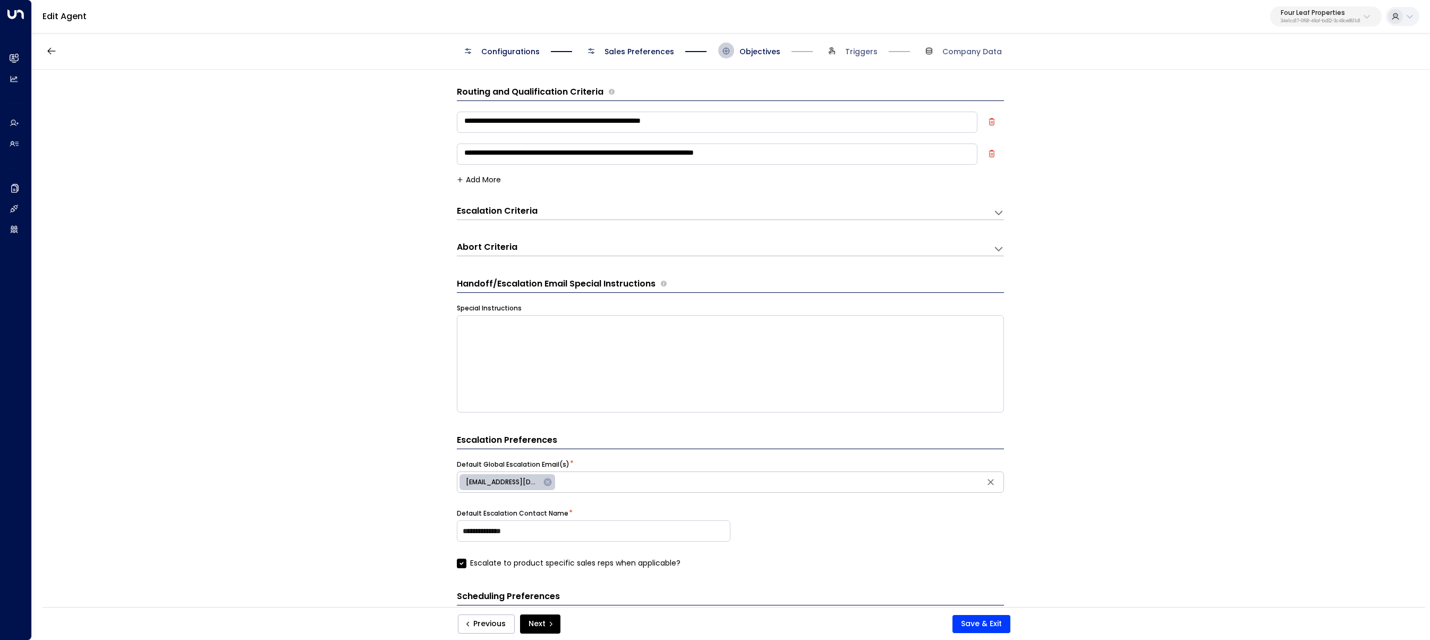
scroll to position [16, 0]
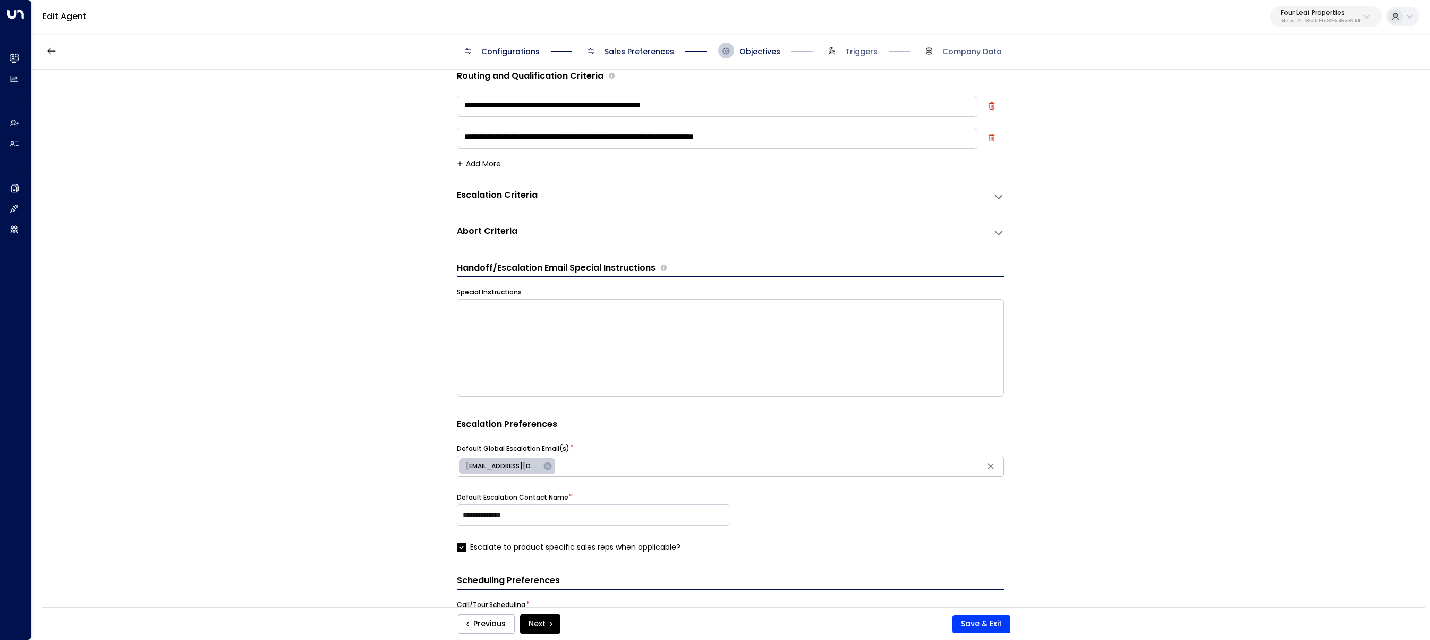
click at [656, 54] on span "Sales Preferences" at bounding box center [640, 51] width 70 height 11
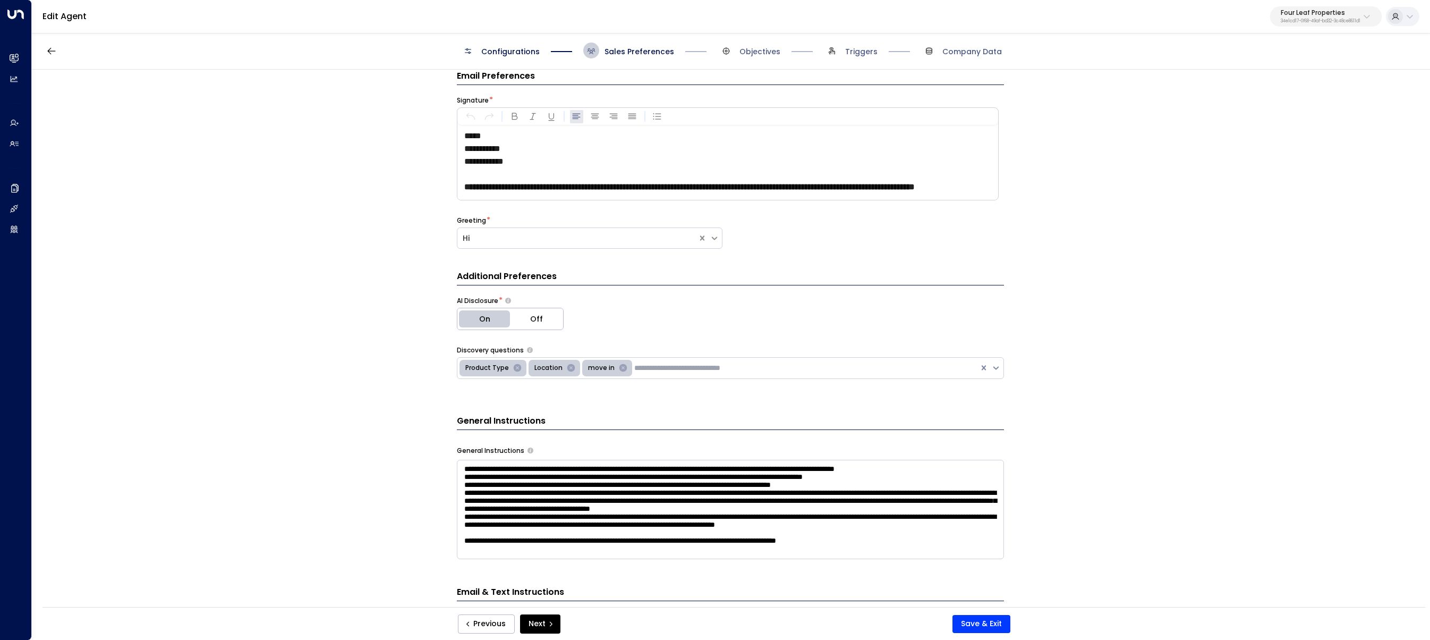
click at [596, 163] on p "**********" at bounding box center [730, 161] width 533 height 13
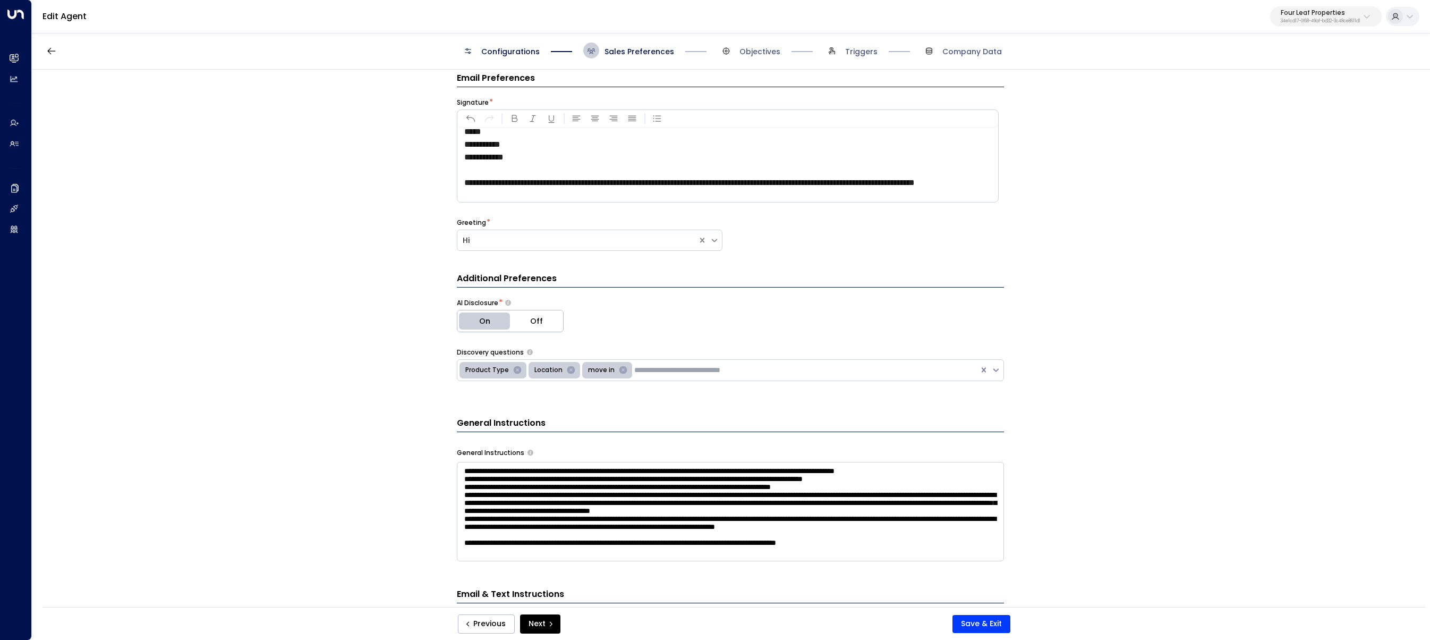
scroll to position [19, 0]
drag, startPoint x: 539, startPoint y: 179, endPoint x: 425, endPoint y: 163, distance: 115.4
click at [425, 163] on div "**********" at bounding box center [730, 342] width 1397 height 544
click at [525, 179] on span "**********" at bounding box center [689, 183] width 451 height 8
drag, startPoint x: 539, startPoint y: 183, endPoint x: 485, endPoint y: 180, distance: 54.3
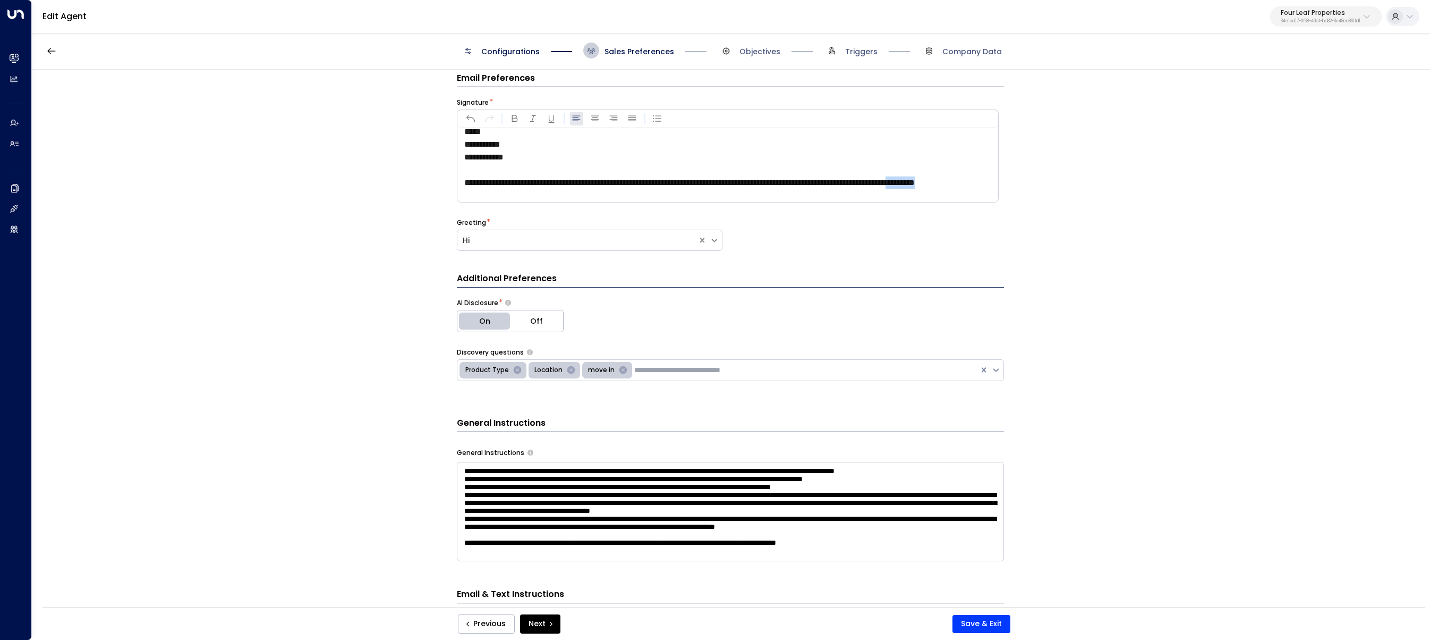
click at [484, 180] on p "**********" at bounding box center [730, 182] width 533 height 13
drag, startPoint x: 387, startPoint y: 174, endPoint x: 549, endPoint y: 282, distance: 195.1
click at [389, 174] on div "**********" at bounding box center [730, 342] width 1397 height 544
click at [969, 631] on button "Save & Exit" at bounding box center [982, 624] width 58 height 18
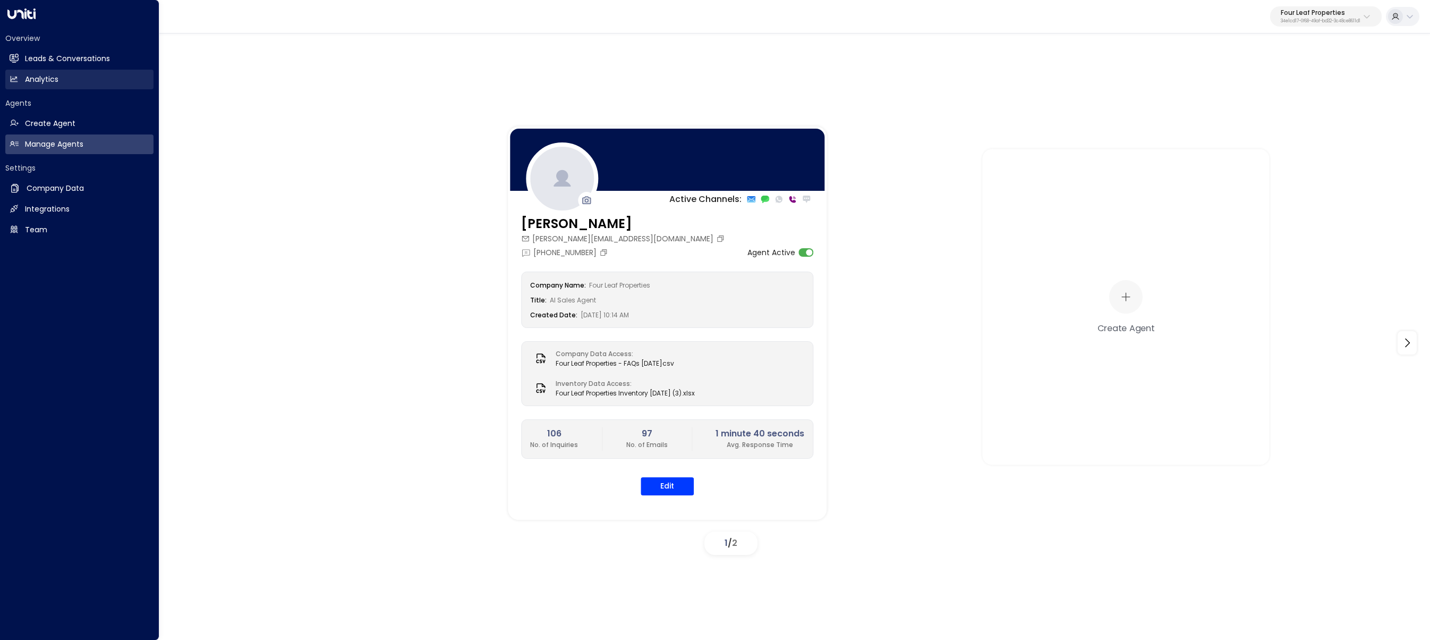
click at [27, 87] on link "Analytics Analytics" at bounding box center [79, 80] width 148 height 20
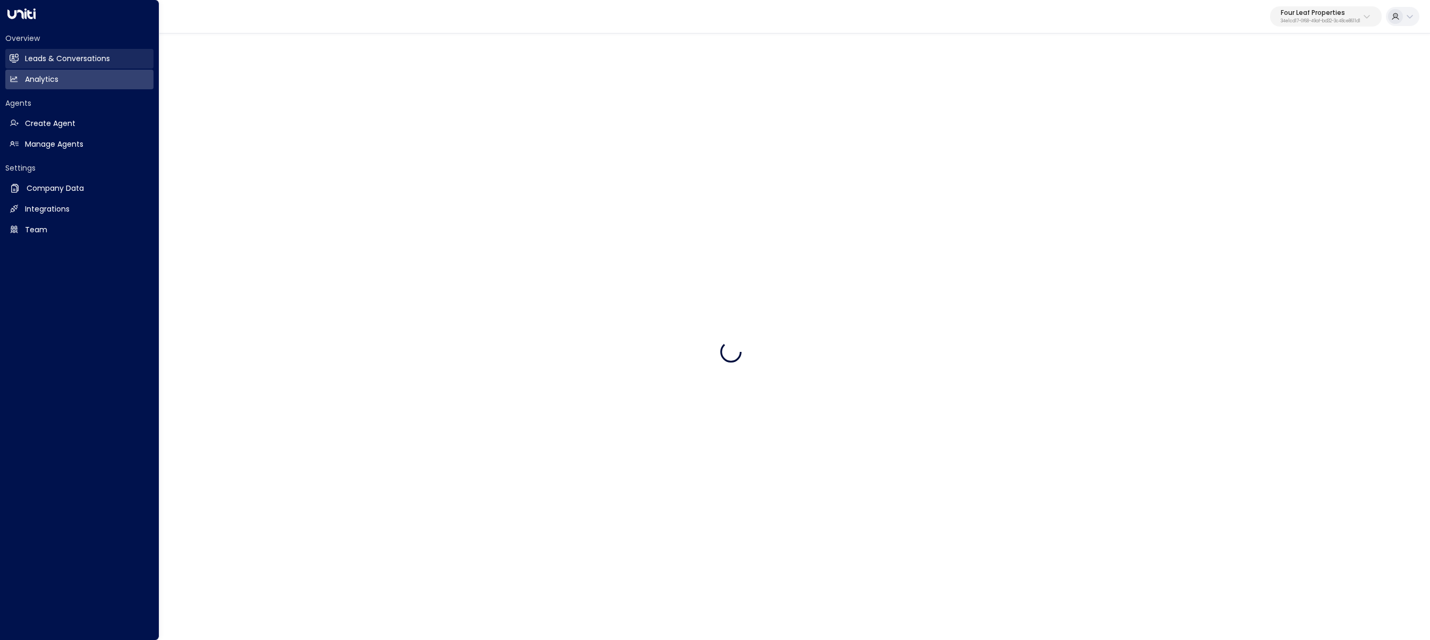
click at [45, 61] on h2 "Leads & Conversations" at bounding box center [67, 58] width 85 height 11
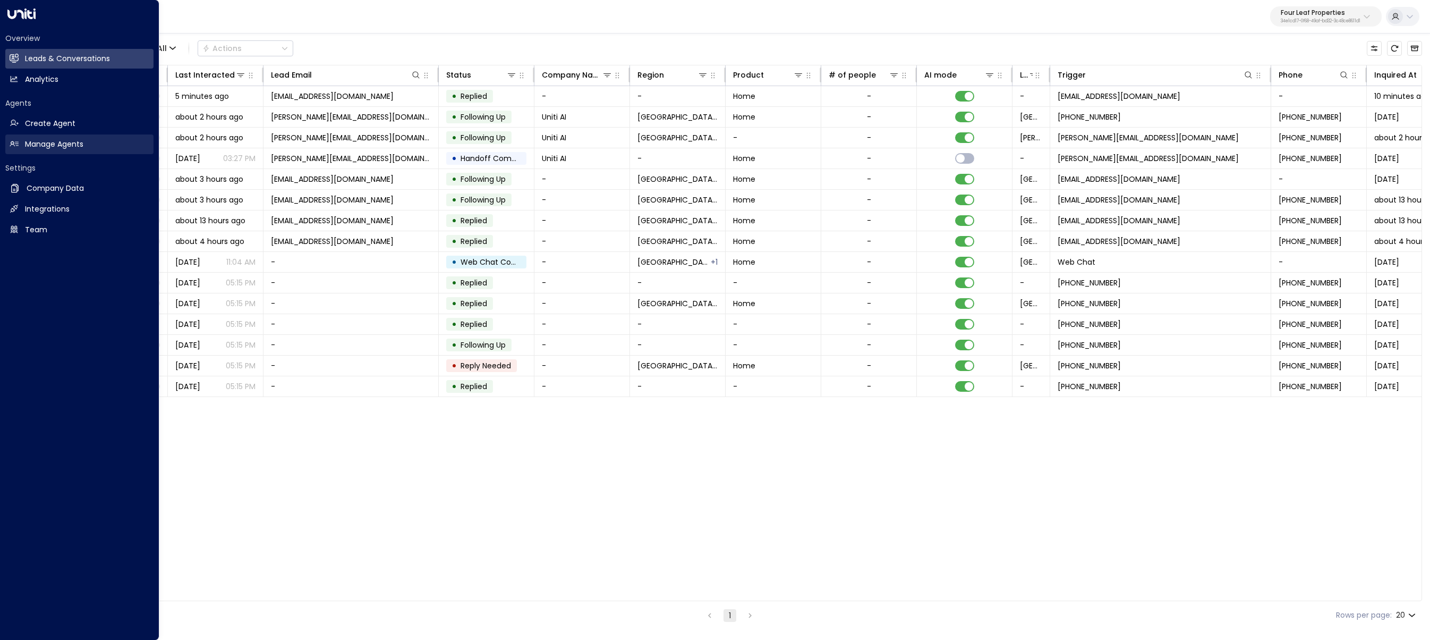
click at [21, 146] on link "Manage Agents Manage Agents" at bounding box center [79, 144] width 148 height 20
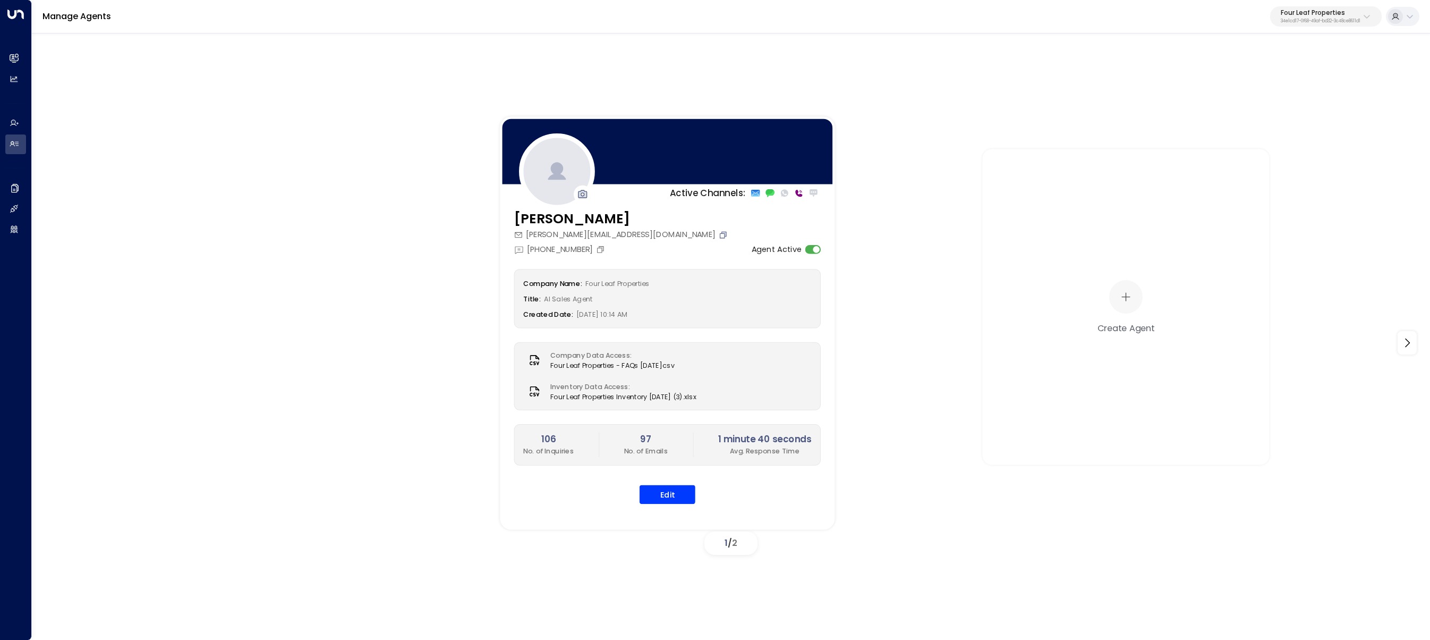
click at [719, 236] on icon "Copy" at bounding box center [723, 234] width 9 height 9
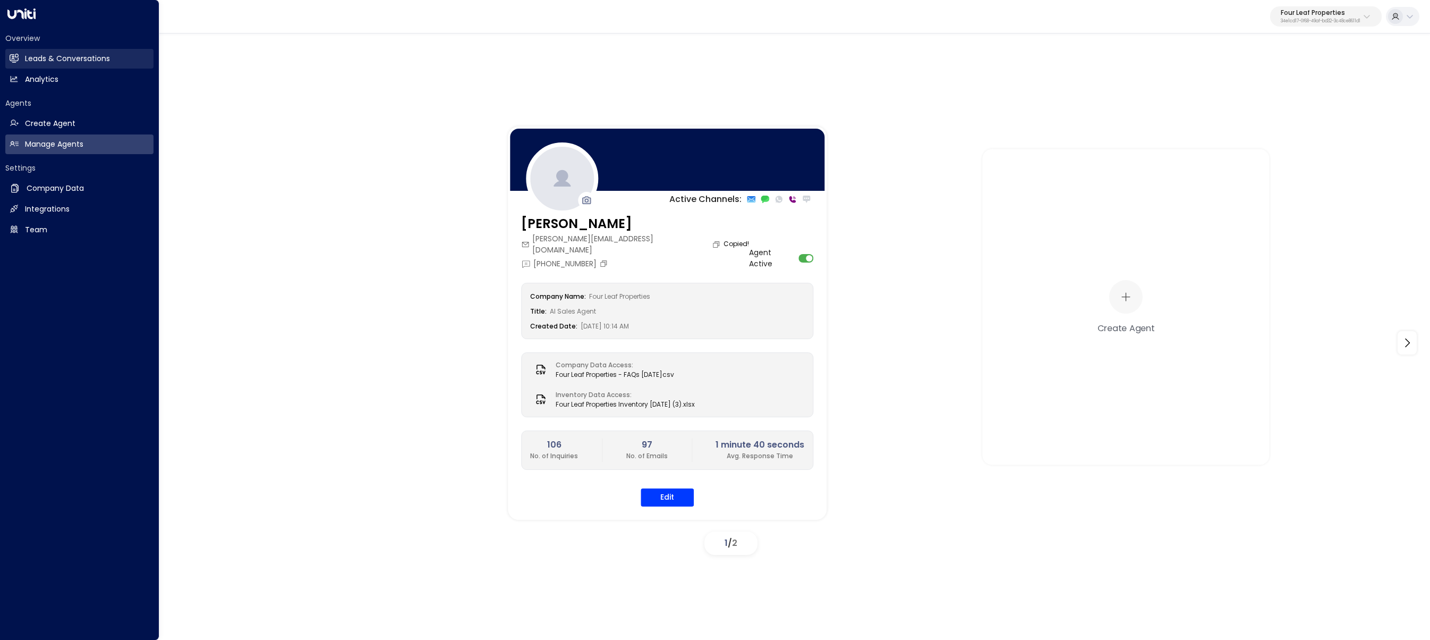
click at [18, 56] on icon at bounding box center [15, 58] width 7 height 9
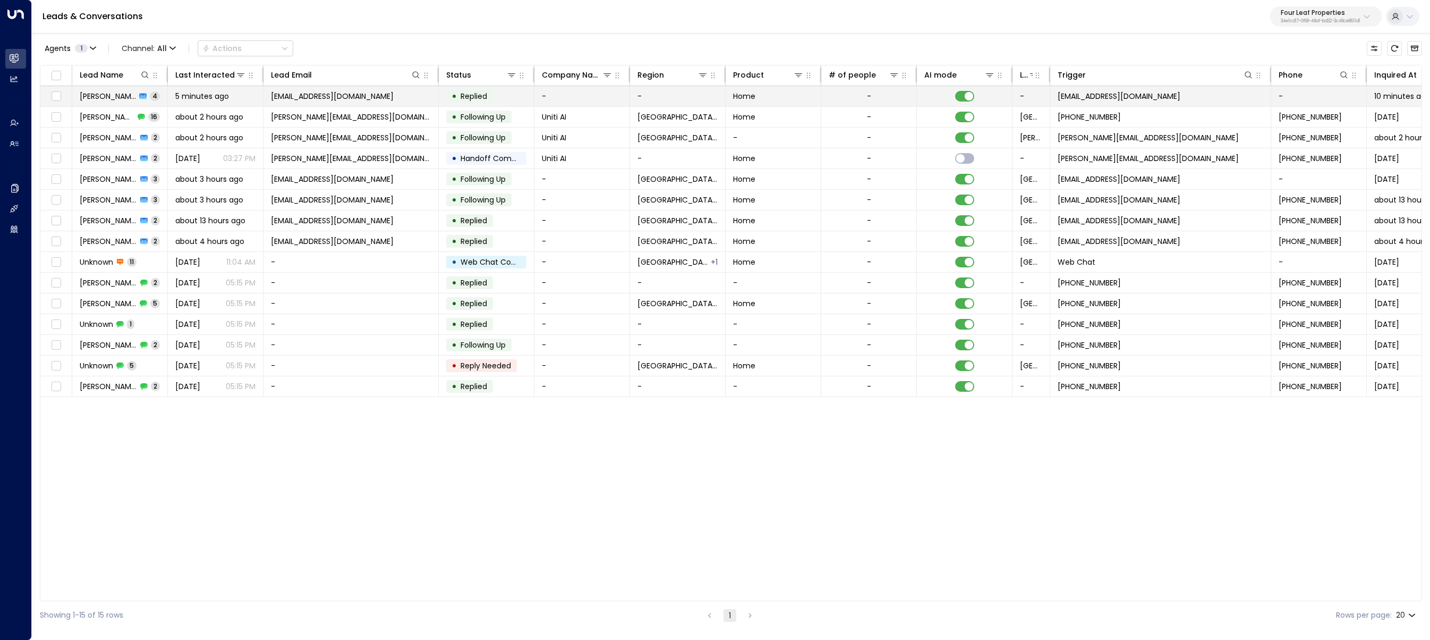
click at [141, 101] on div "Rayan Habbab 4" at bounding box center [120, 96] width 80 height 11
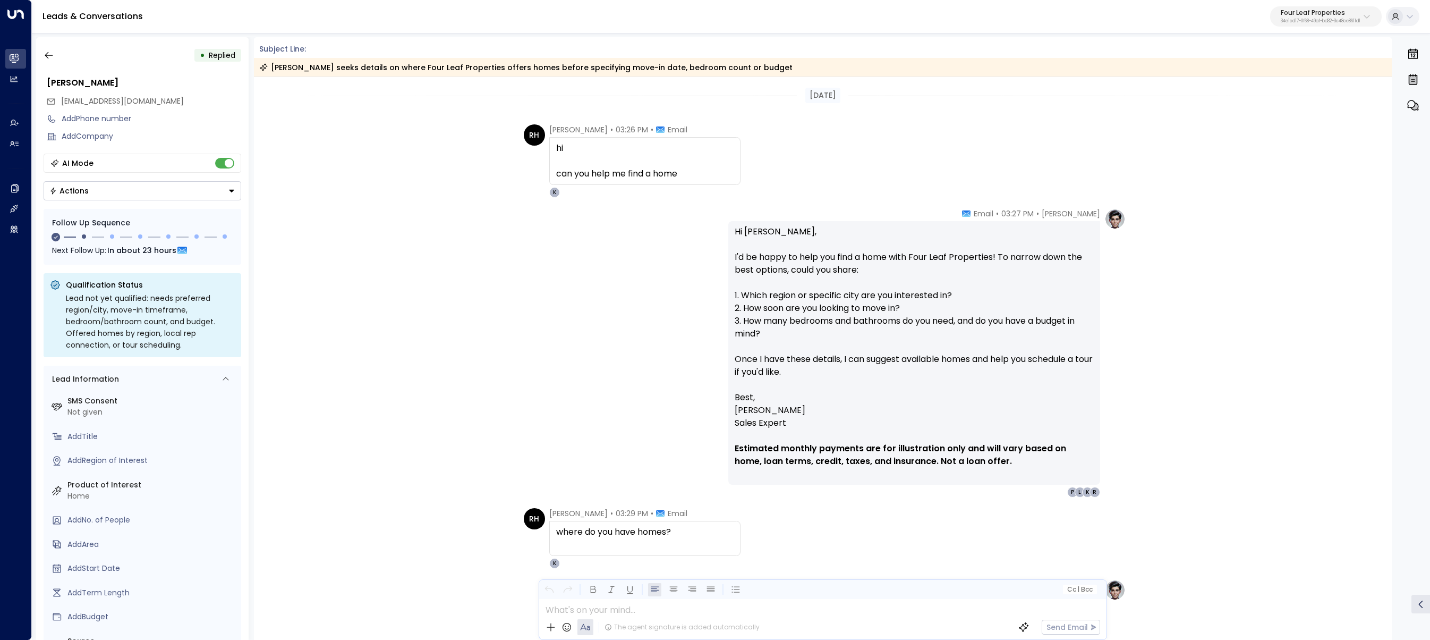
scroll to position [357, 0]
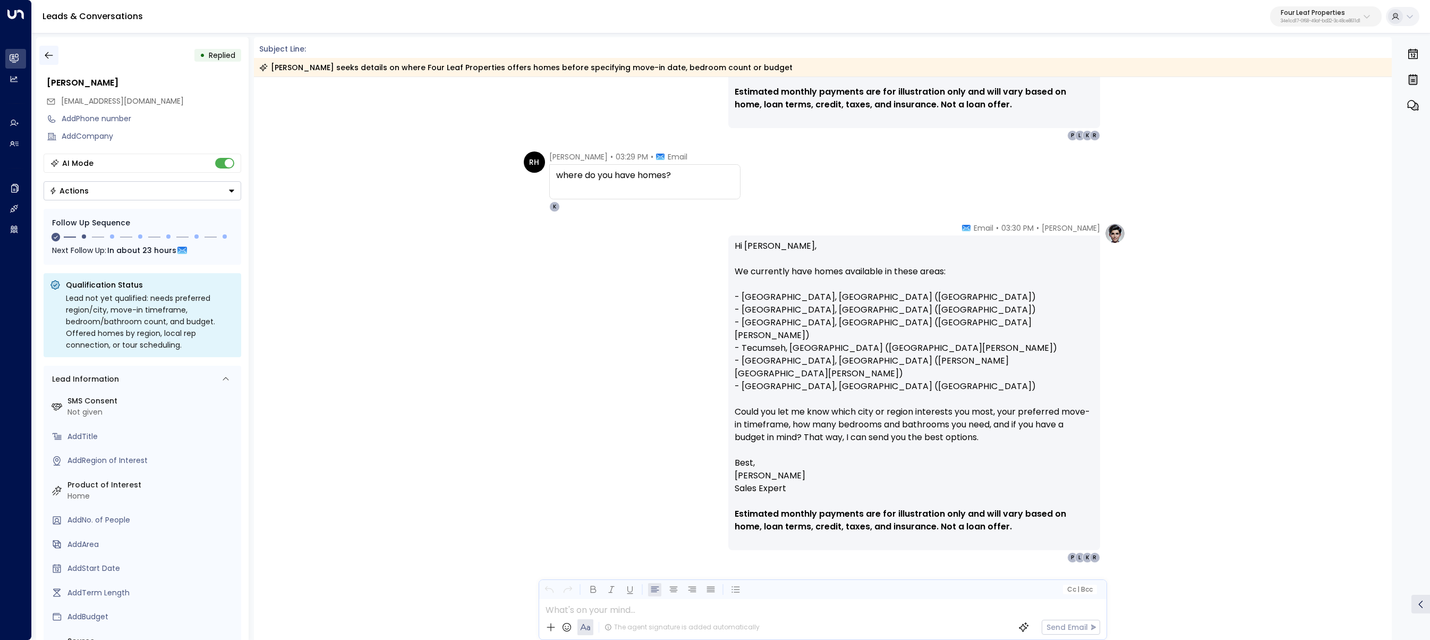
click at [54, 57] on button "button" at bounding box center [48, 55] width 19 height 19
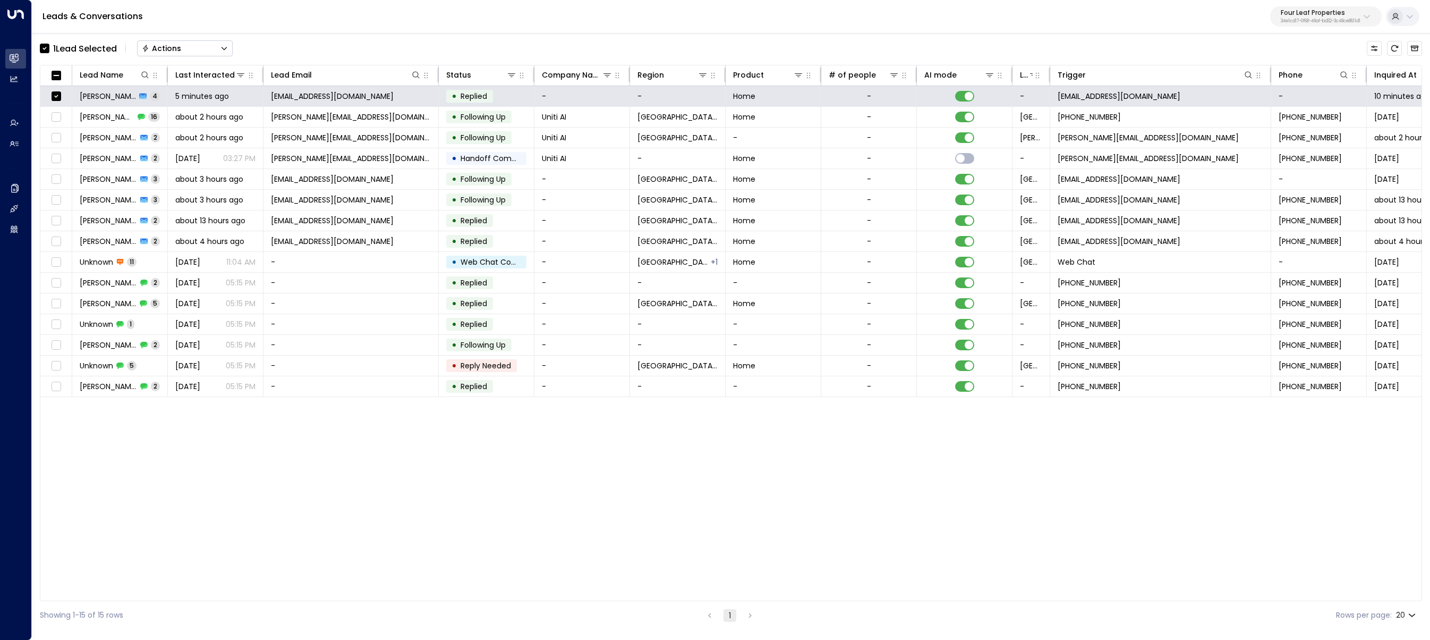
click at [196, 43] on button "Actions" at bounding box center [185, 48] width 96 height 16
click at [215, 124] on li "Archive Lead" at bounding box center [185, 119] width 95 height 18
